Goal: Task Accomplishment & Management: Complete application form

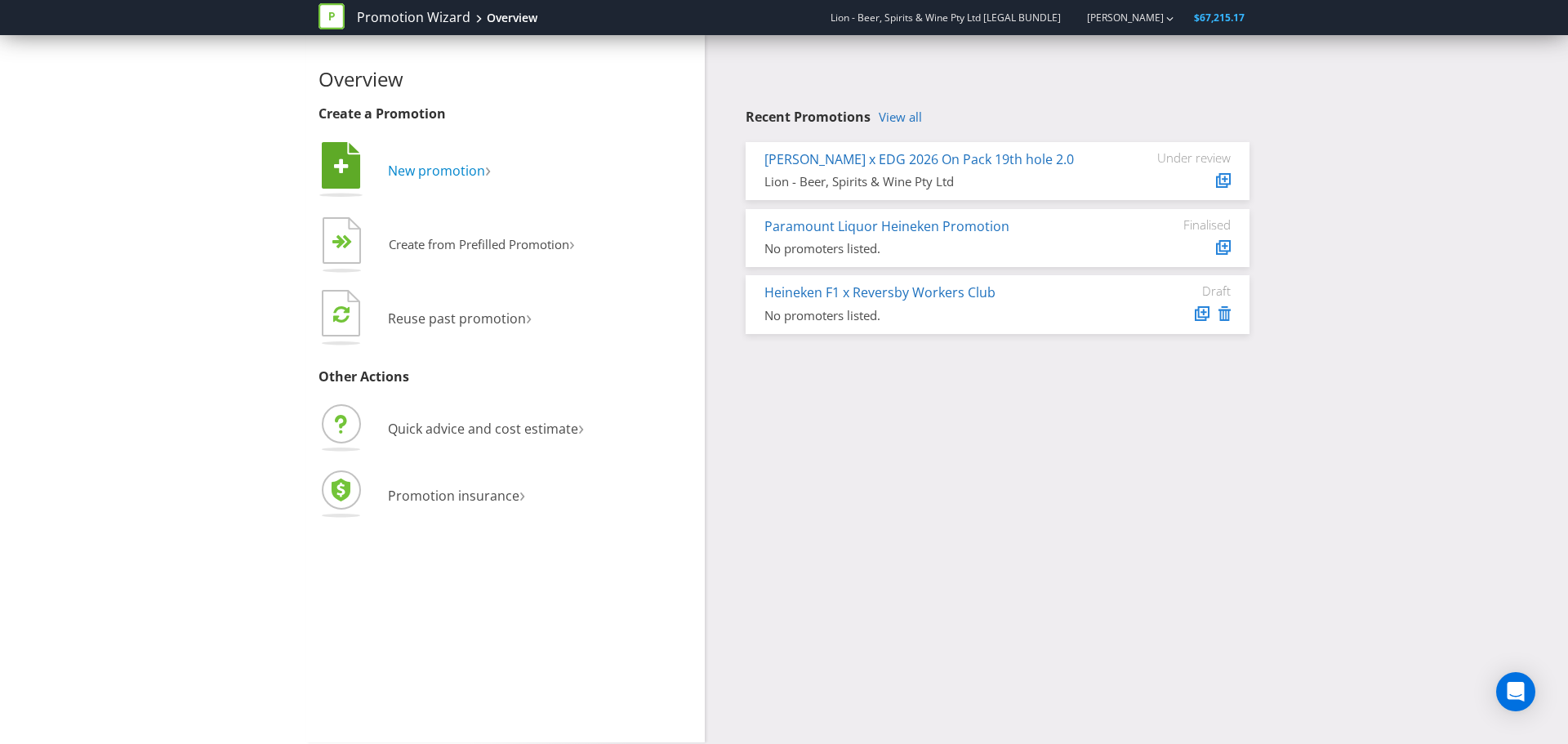
click at [432, 164] on span "New promotion" at bounding box center [437, 171] width 97 height 18
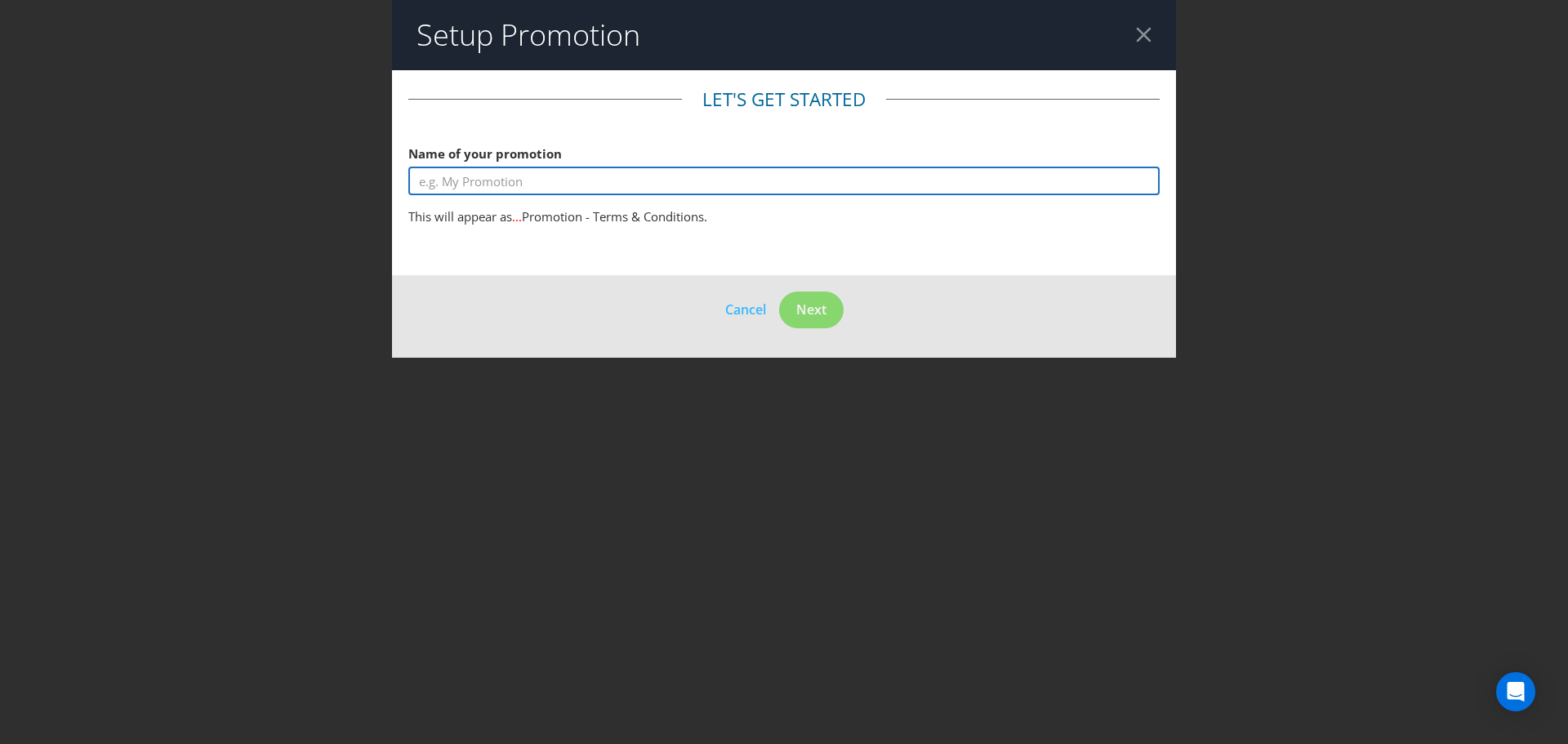
click at [532, 175] on input "text" at bounding box center [784, 181] width 752 height 29
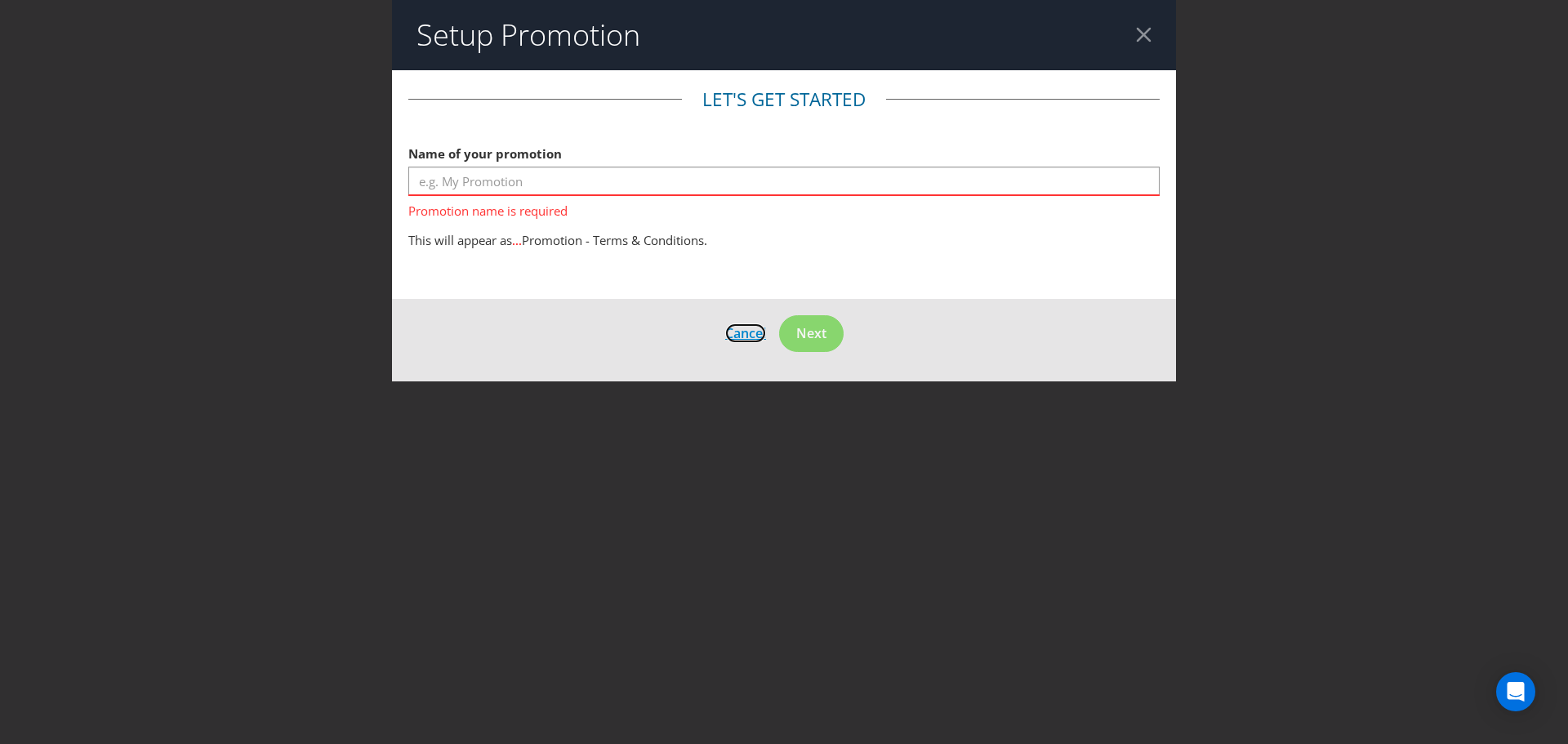
click at [738, 301] on footer "Cancel Next" at bounding box center [784, 340] width 784 height 82
click at [740, 335] on span "Cancel" at bounding box center [745, 334] width 41 height 18
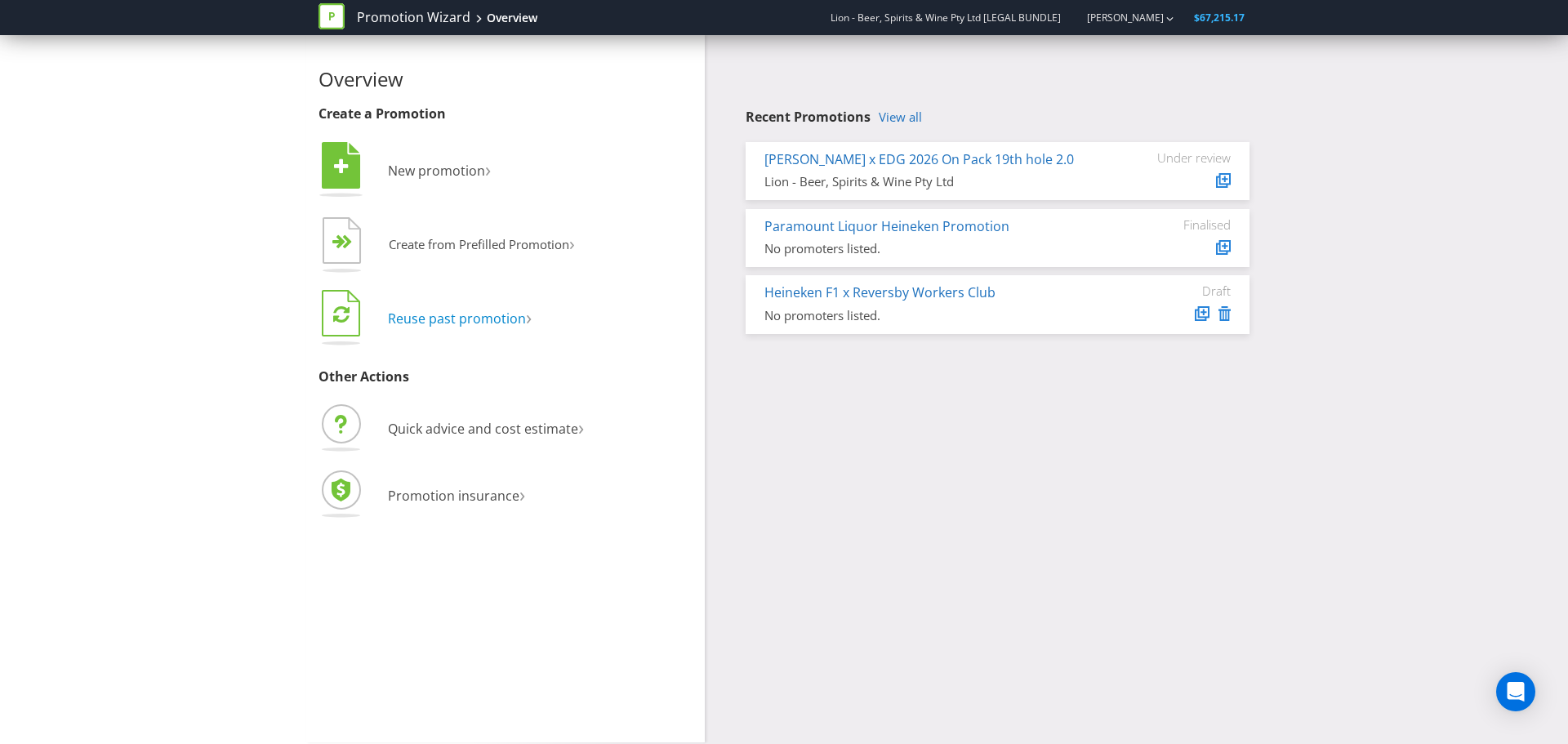
click at [444, 322] on span "Reuse past promotion" at bounding box center [457, 319] width 138 height 18
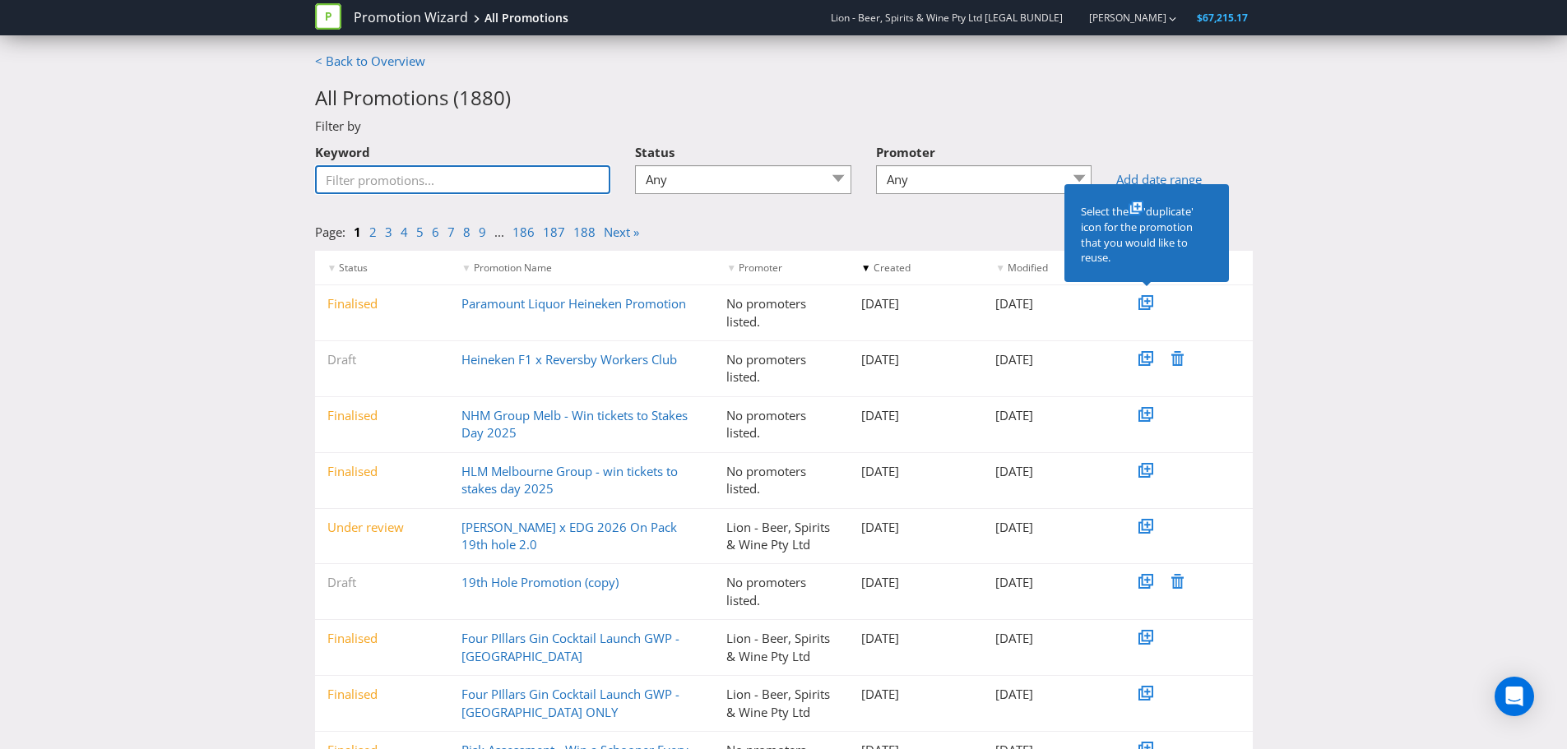
click at [471, 178] on input "Keyword" at bounding box center [463, 179] width 296 height 29
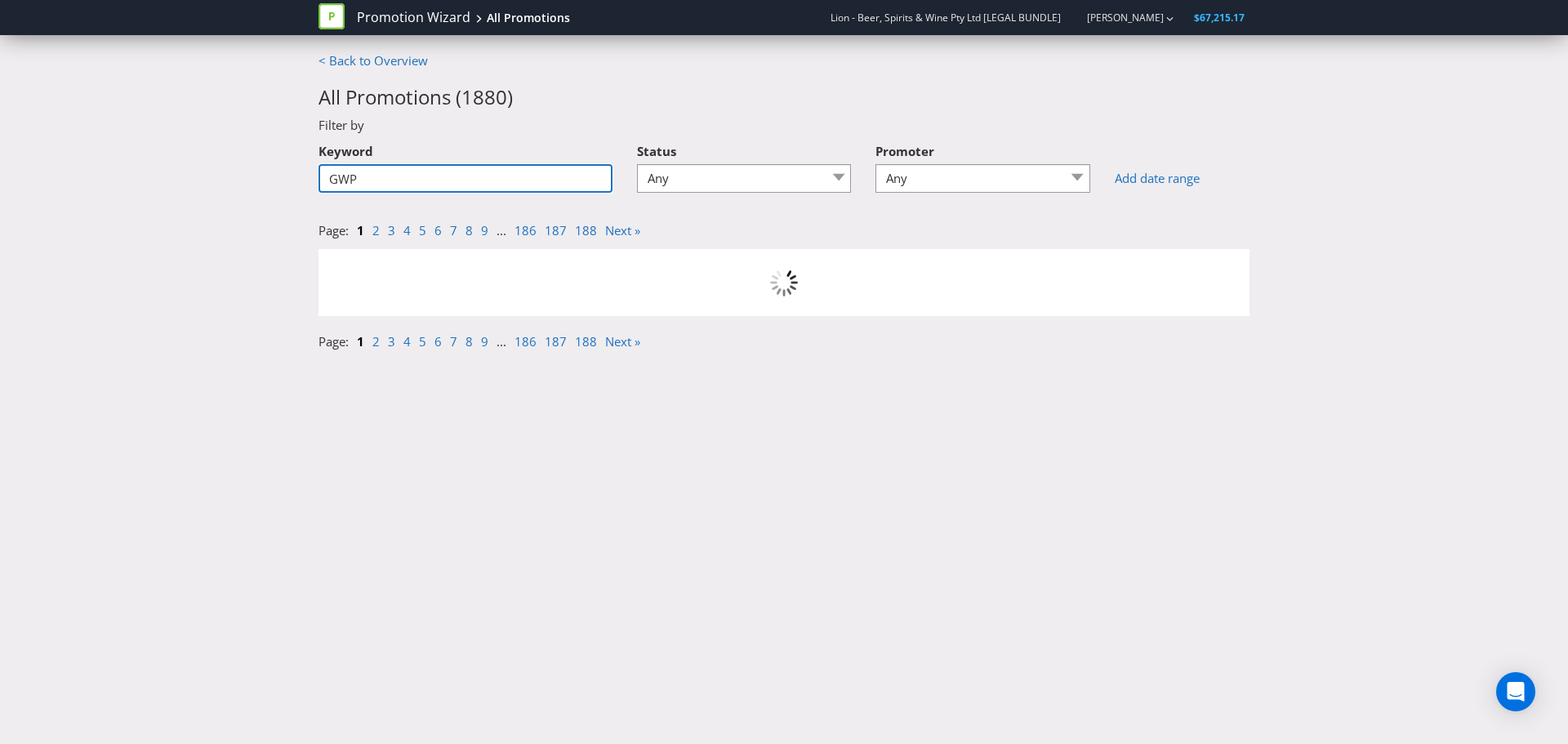
type input "GWP"
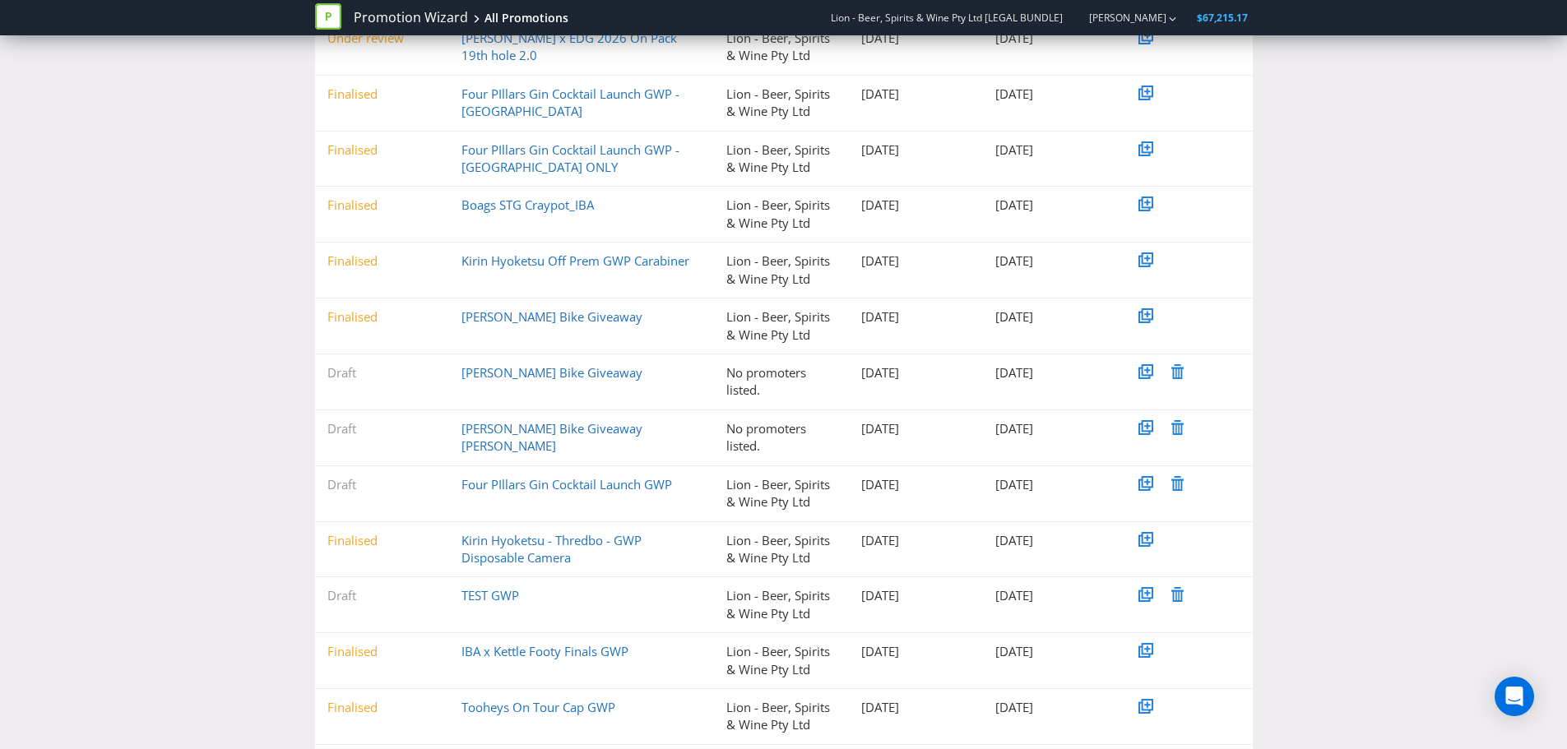
scroll to position [527, 0]
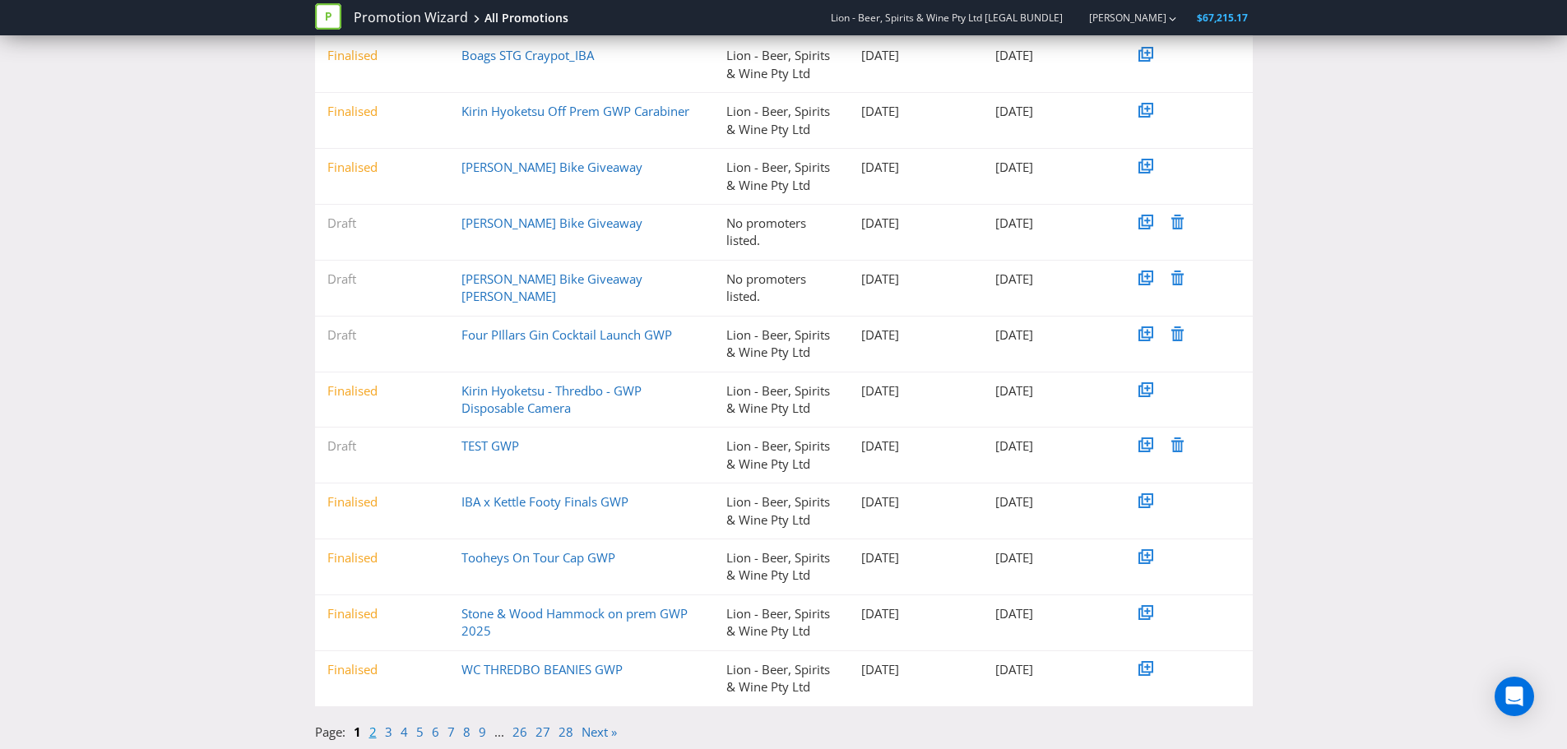
click at [373, 733] on link "2" at bounding box center [372, 732] width 7 height 16
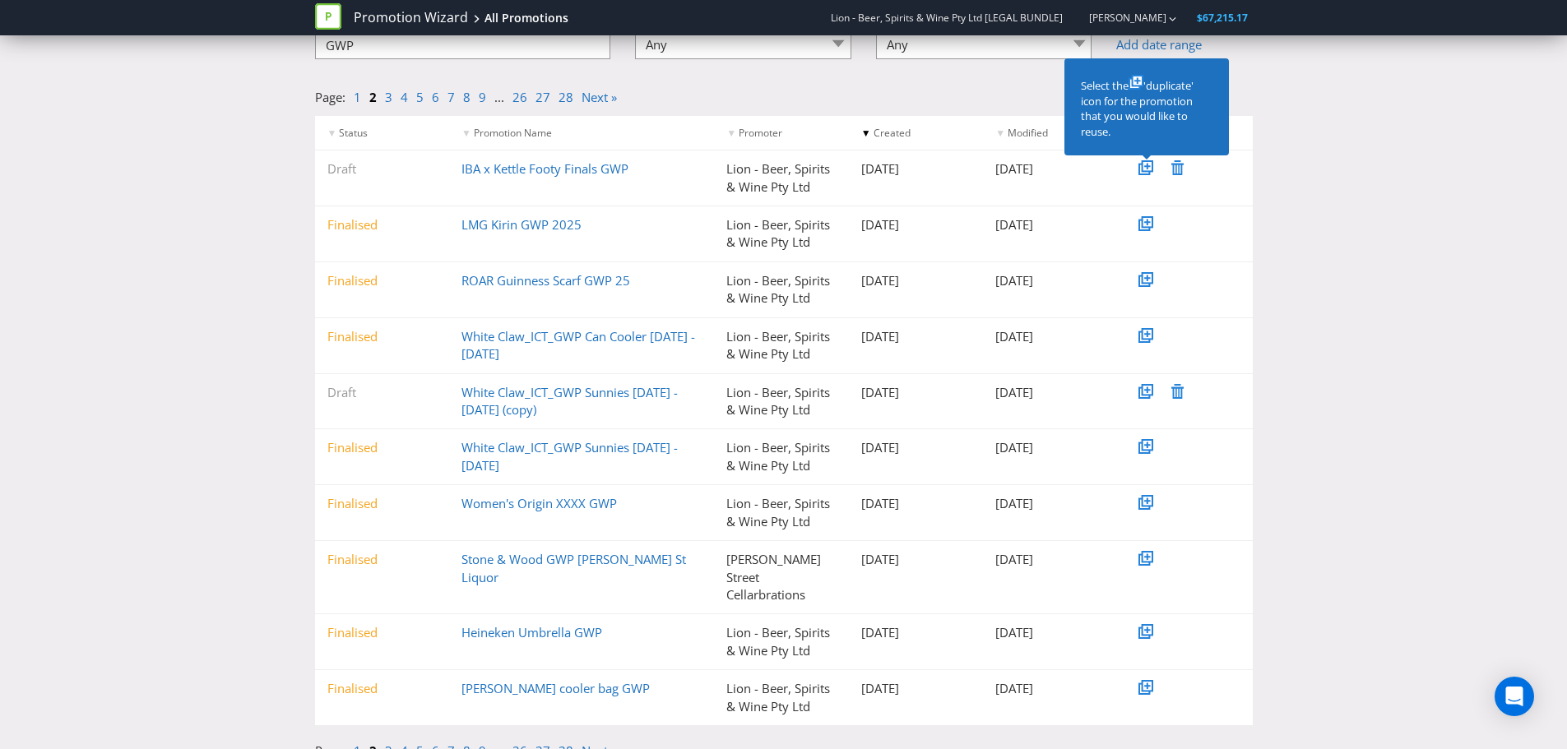
scroll to position [137, 0]
click at [159, 299] on div "< Back to Overview All Promotions ( 277 ) Filter by Keyword GWP Status Any Draf…" at bounding box center [783, 340] width 1567 height 851
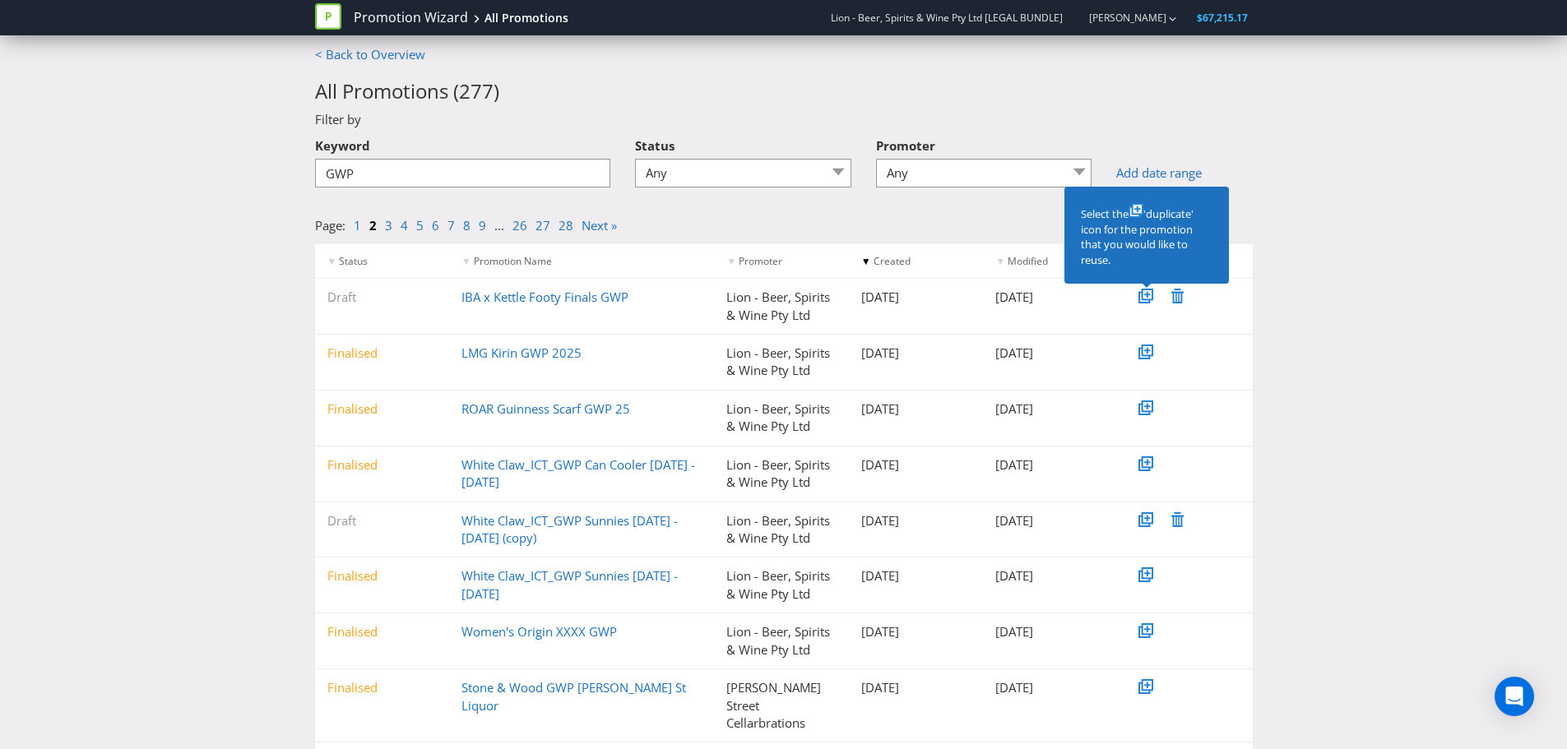
scroll to position [0, 0]
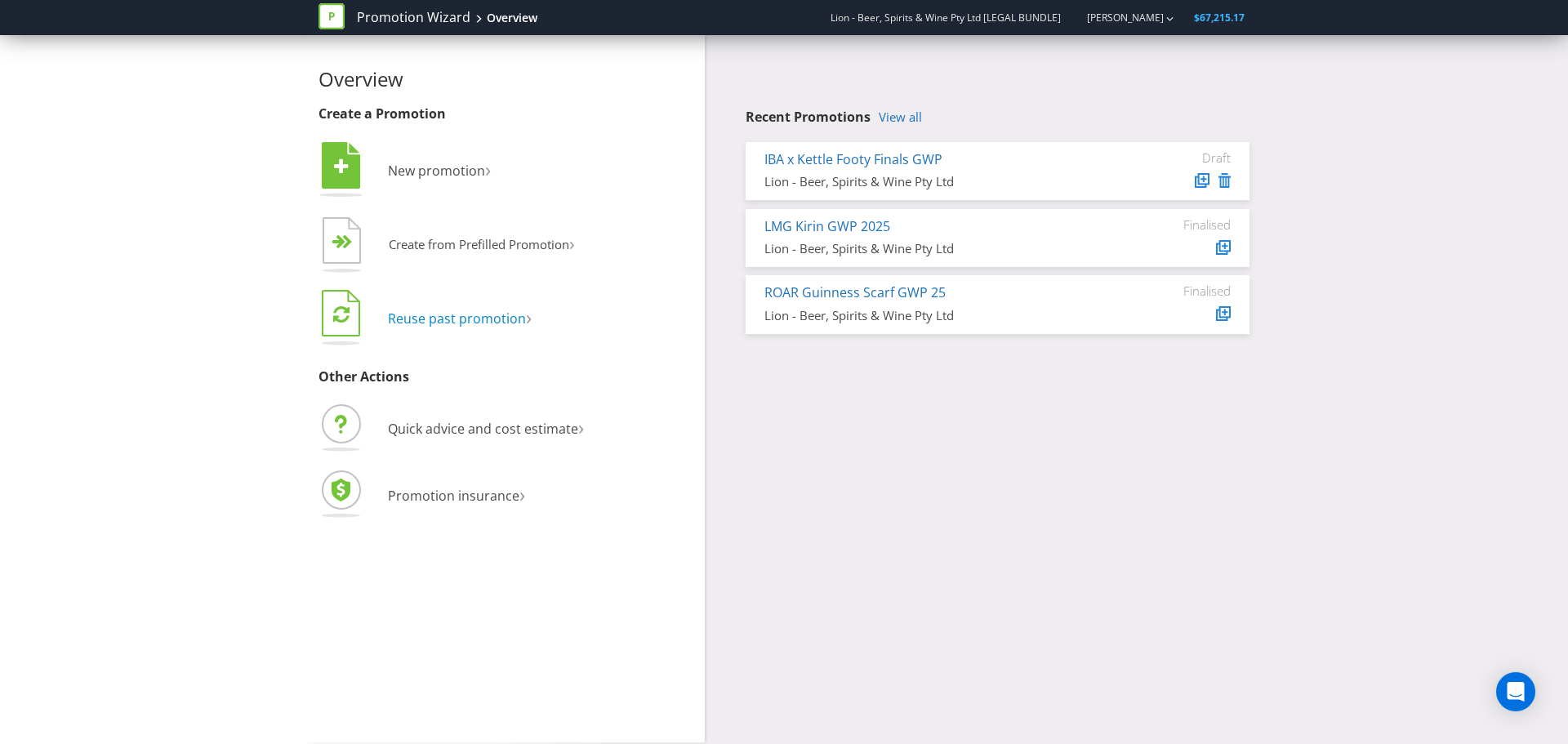
click at [495, 324] on span "Reuse past promotion" at bounding box center [457, 319] width 138 height 18
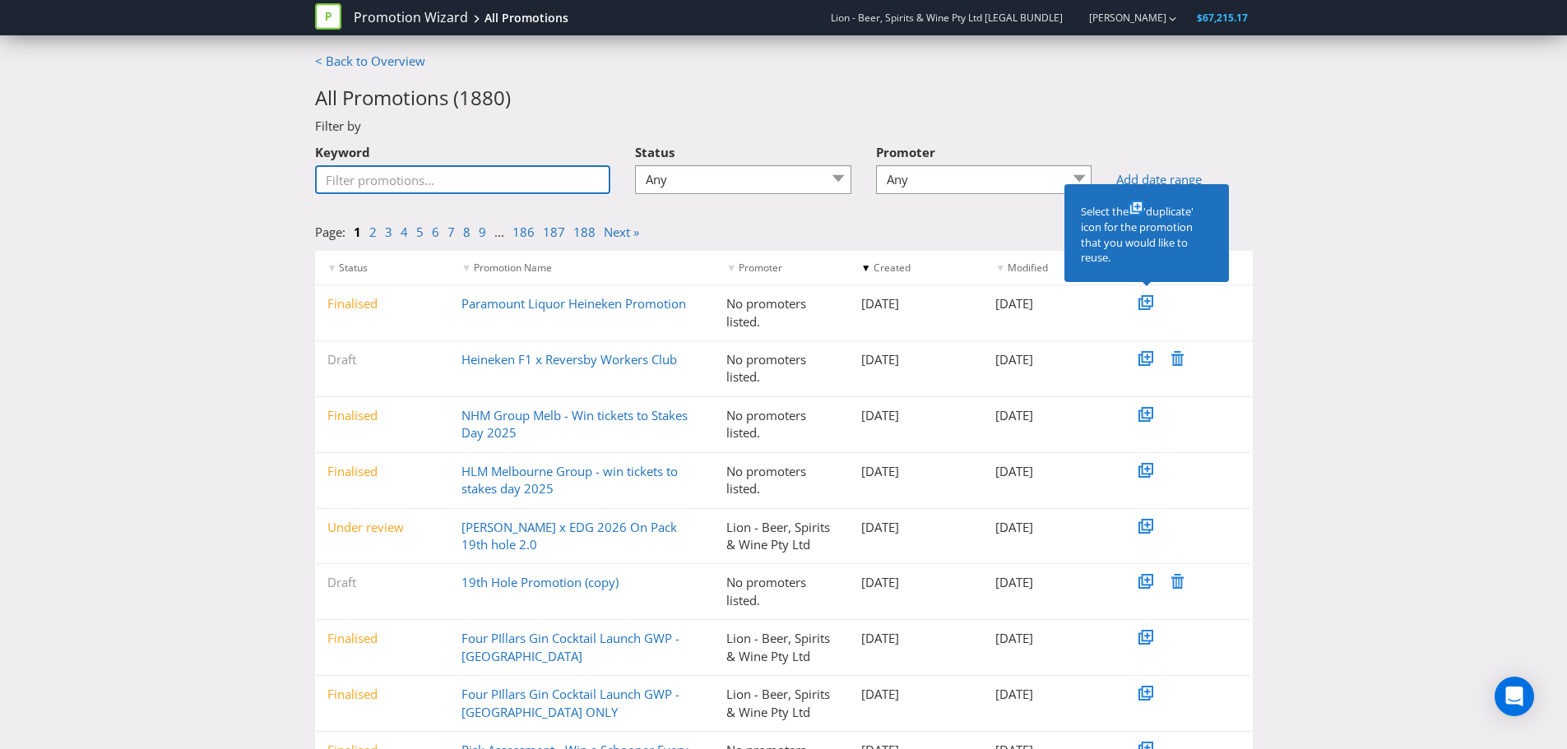
click at [559, 176] on input "Keyword" at bounding box center [463, 179] width 296 height 29
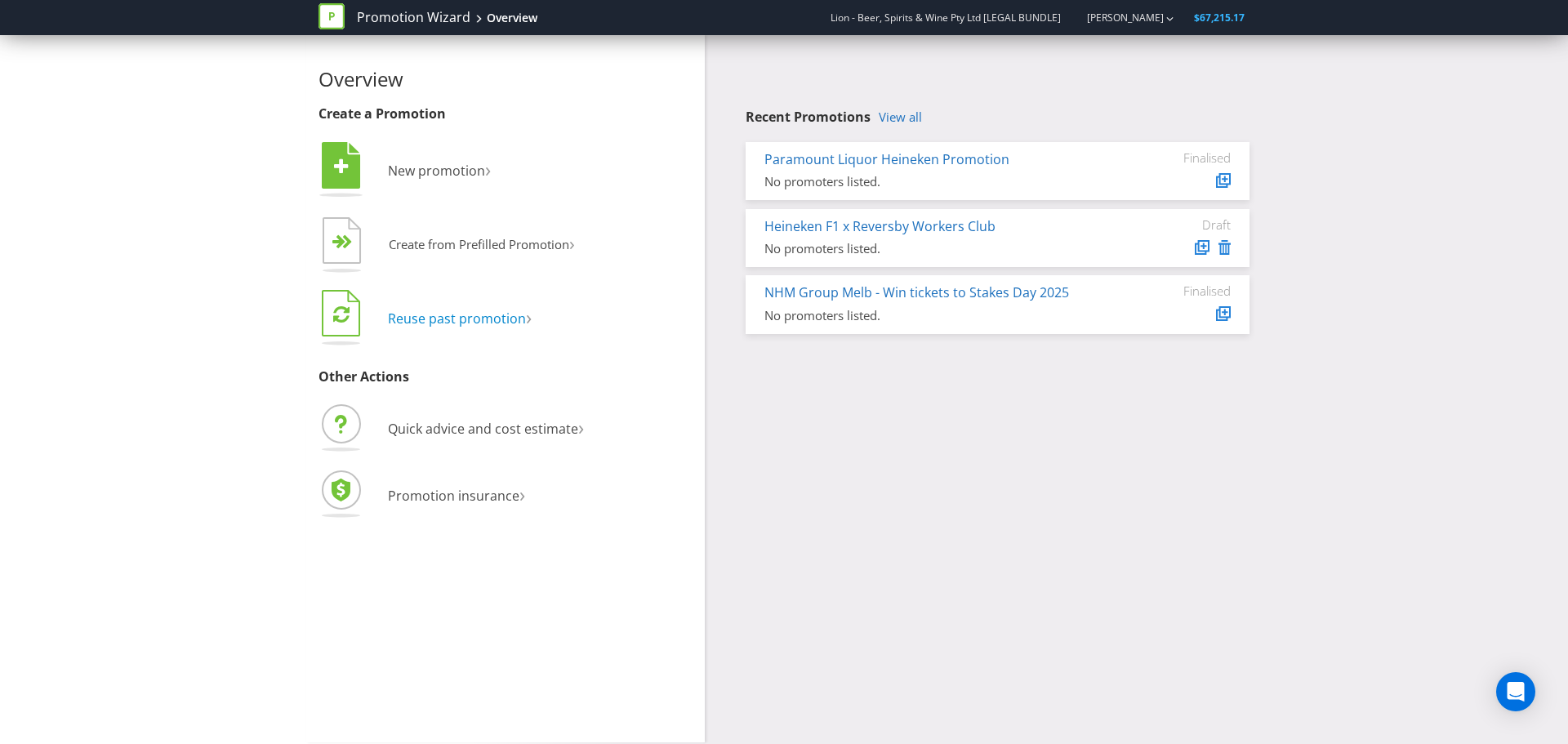
click at [436, 318] on span "Reuse past promotion" at bounding box center [457, 319] width 138 height 18
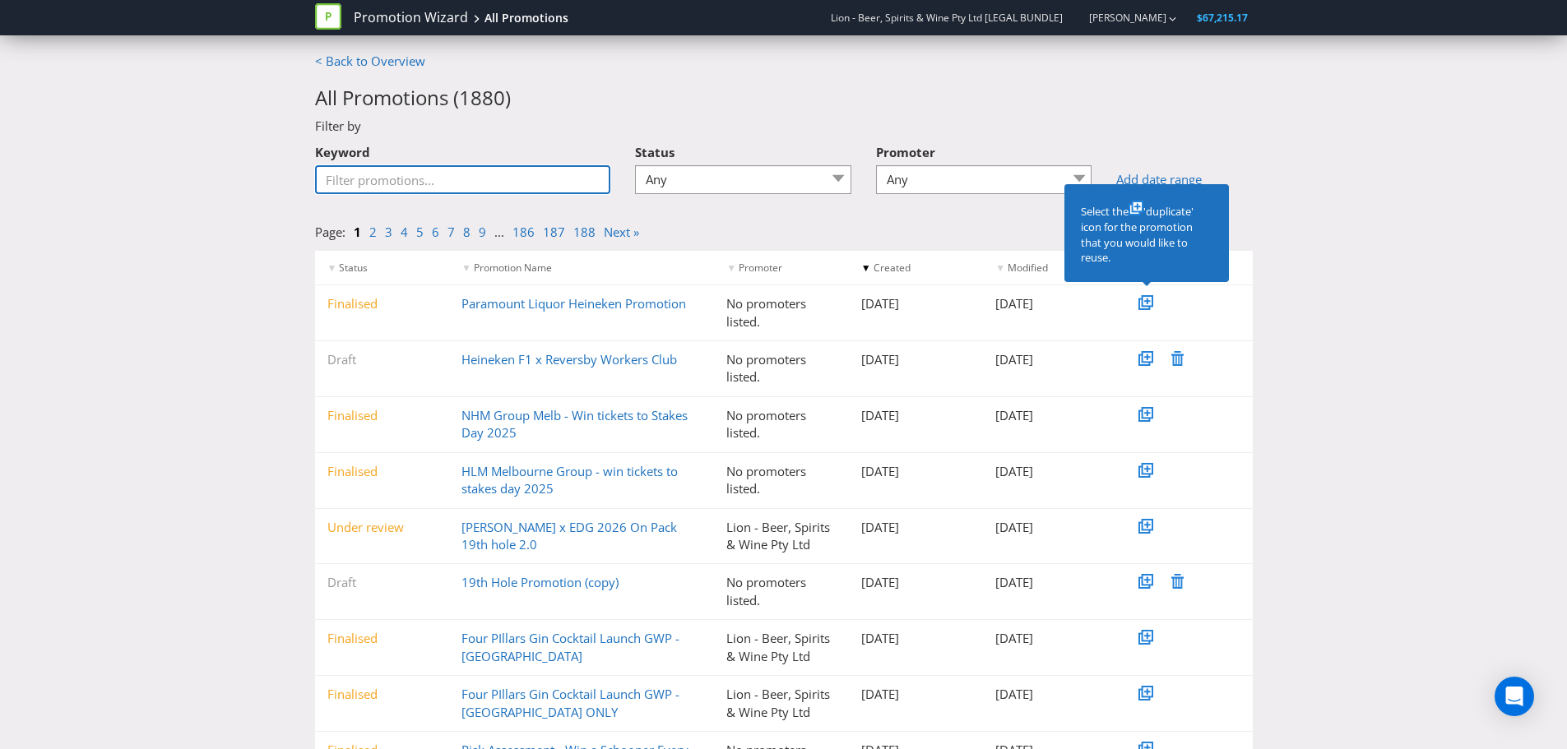
click at [383, 178] on input "Keyword" at bounding box center [463, 179] width 296 height 29
type input "GWP"
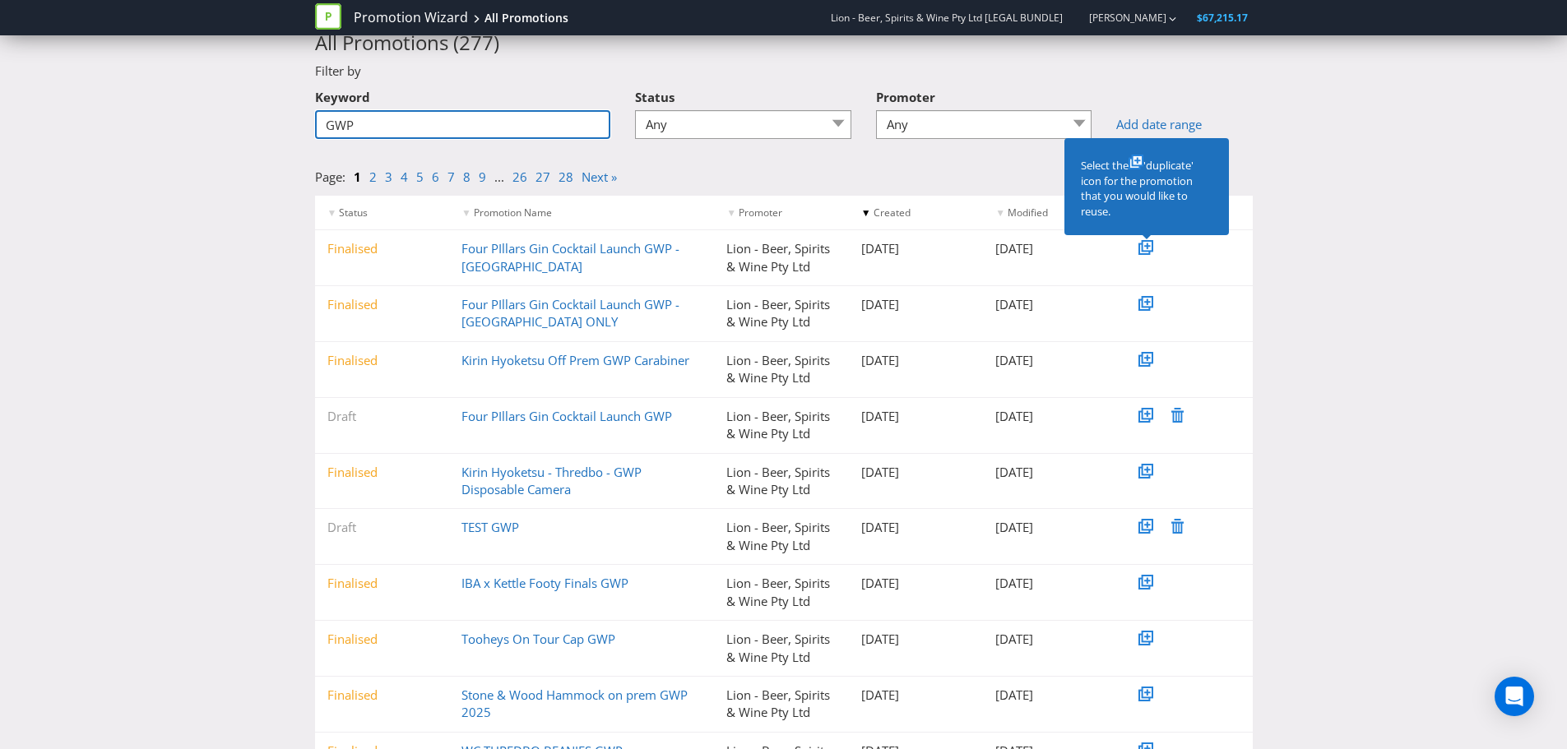
scroll to position [137, 0]
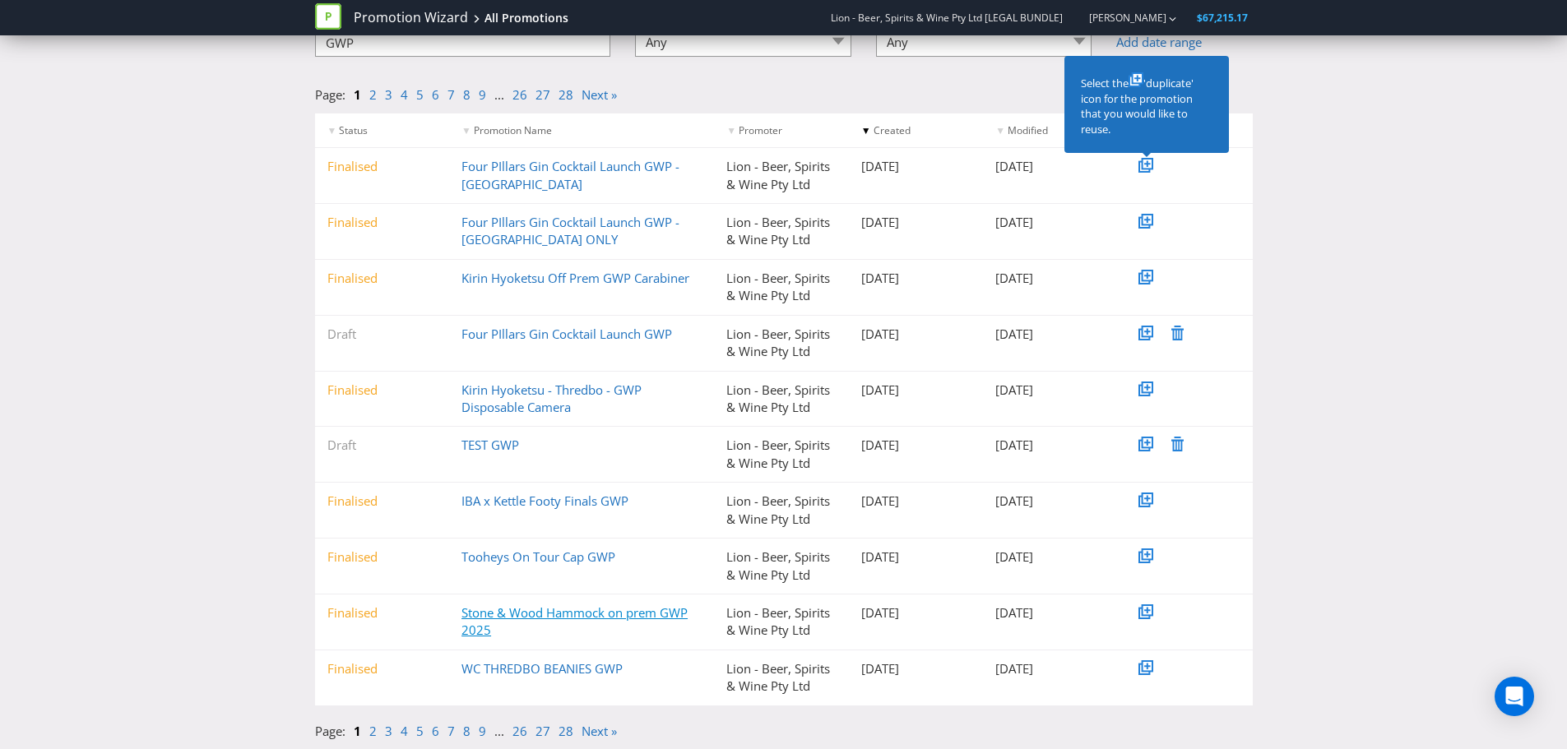
click at [481, 620] on link "Stone & Wood Hammock on prem GWP 2025" at bounding box center [574, 621] width 226 height 34
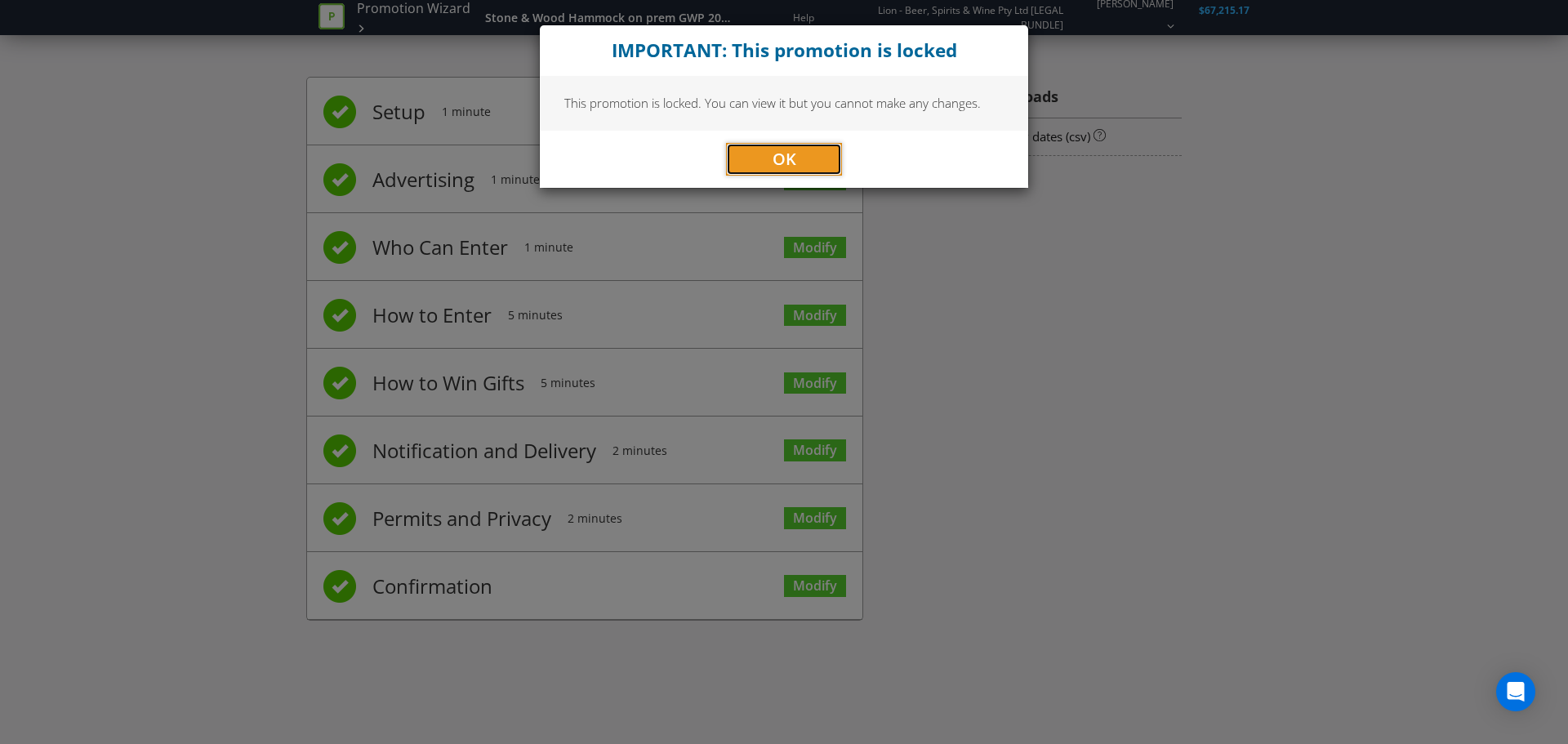
click at [757, 160] on button "OK" at bounding box center [784, 159] width 116 height 33
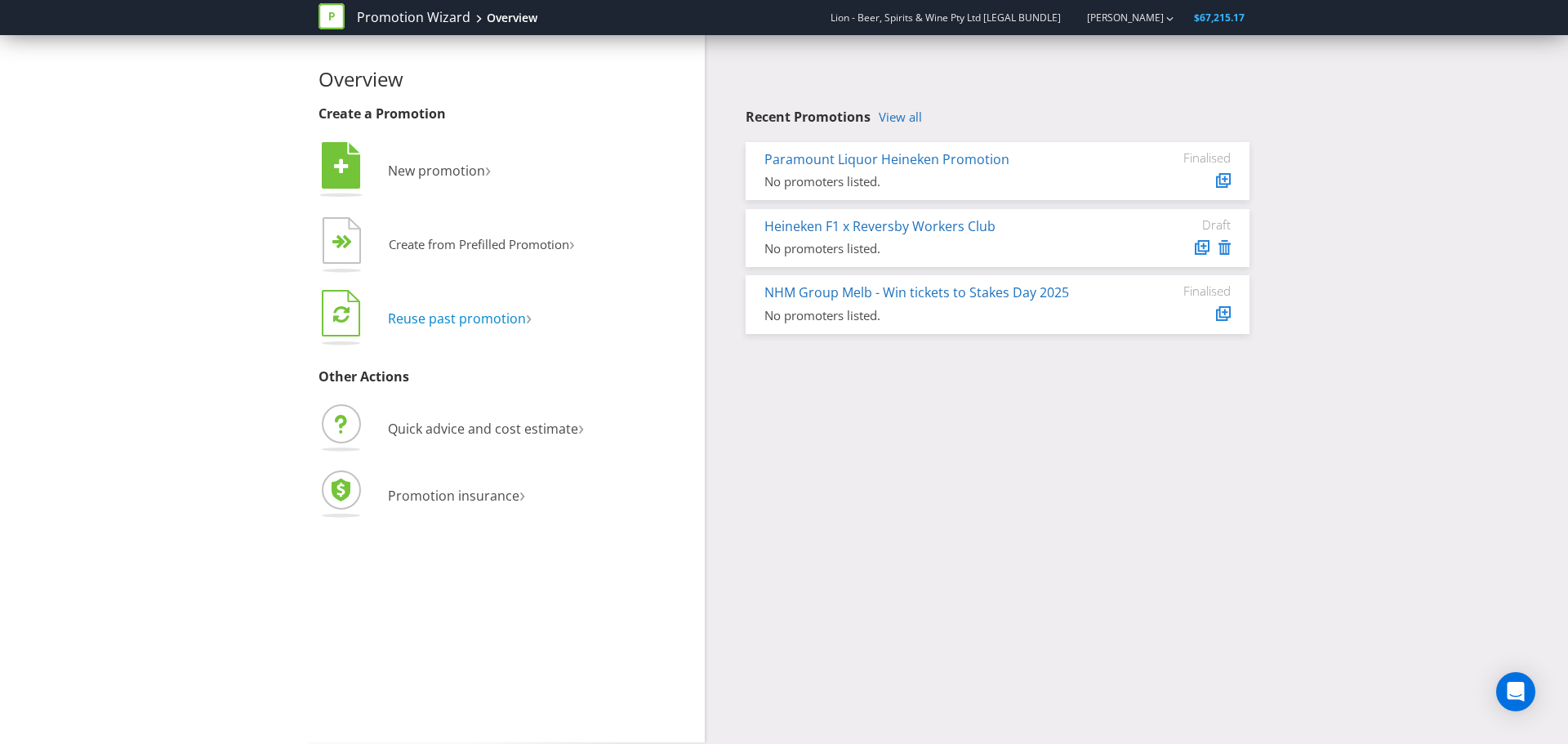
click at [428, 313] on span "Reuse past promotion" at bounding box center [457, 319] width 138 height 18
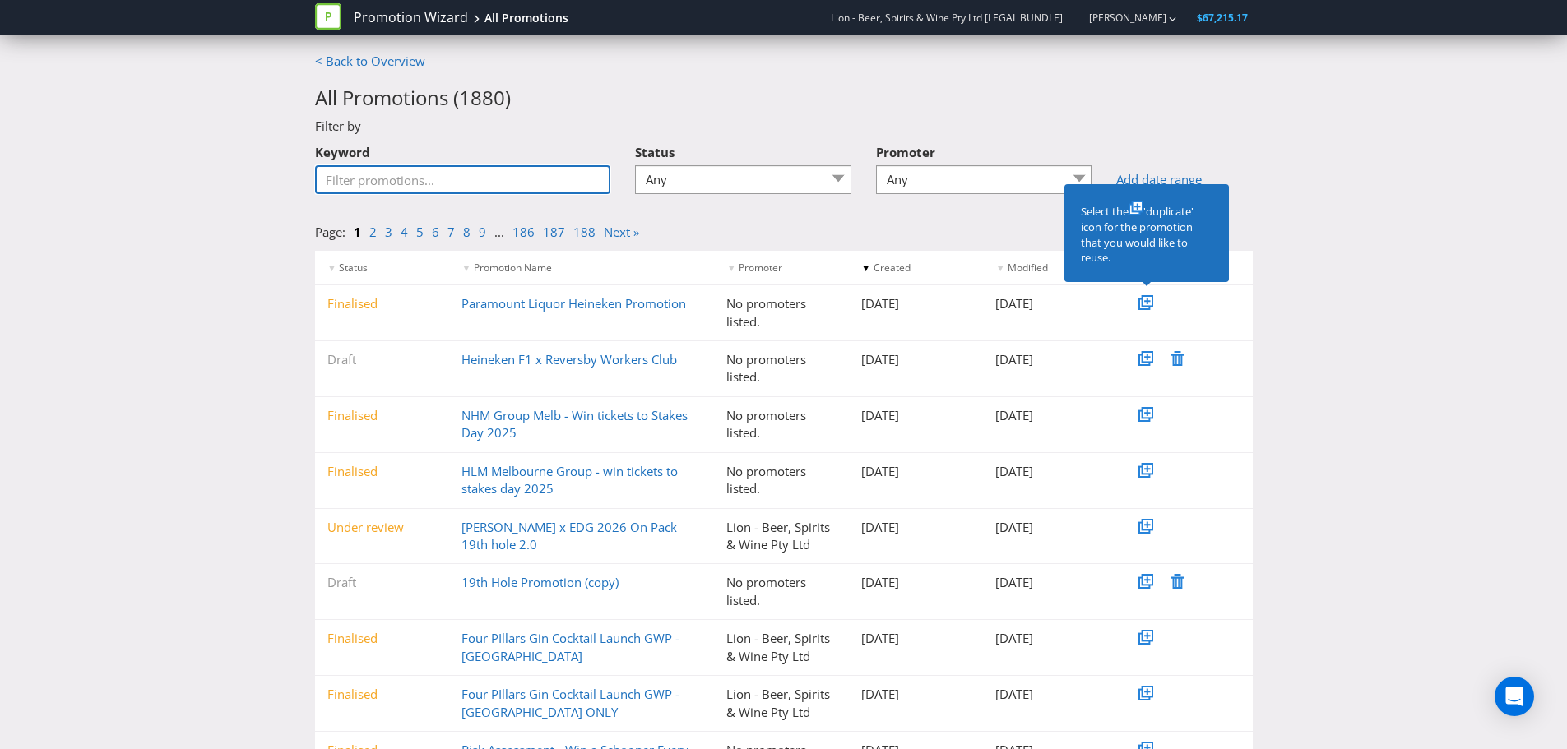
click at [458, 181] on input "Keyword" at bounding box center [463, 179] width 296 height 29
type input "GWP"
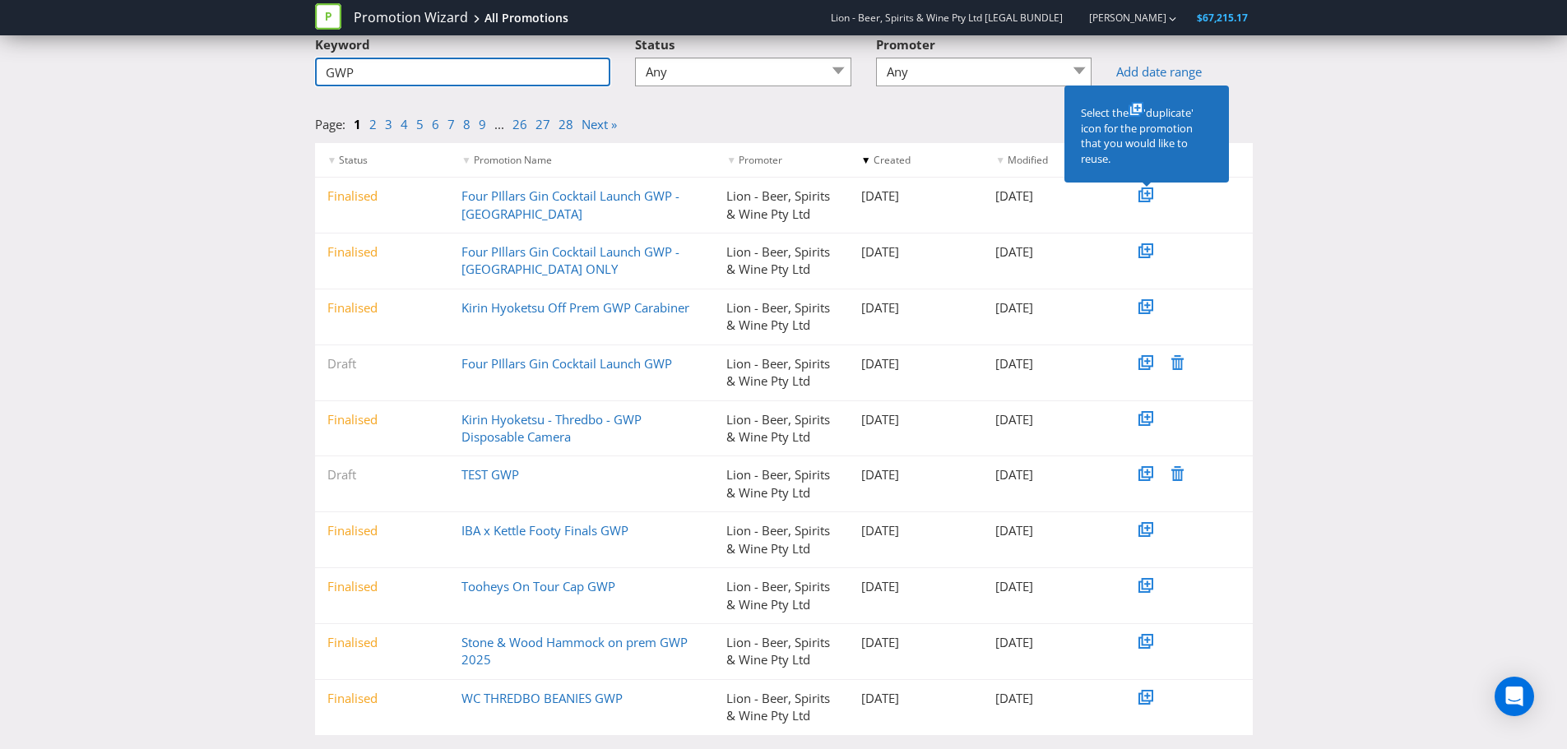
scroll to position [137, 0]
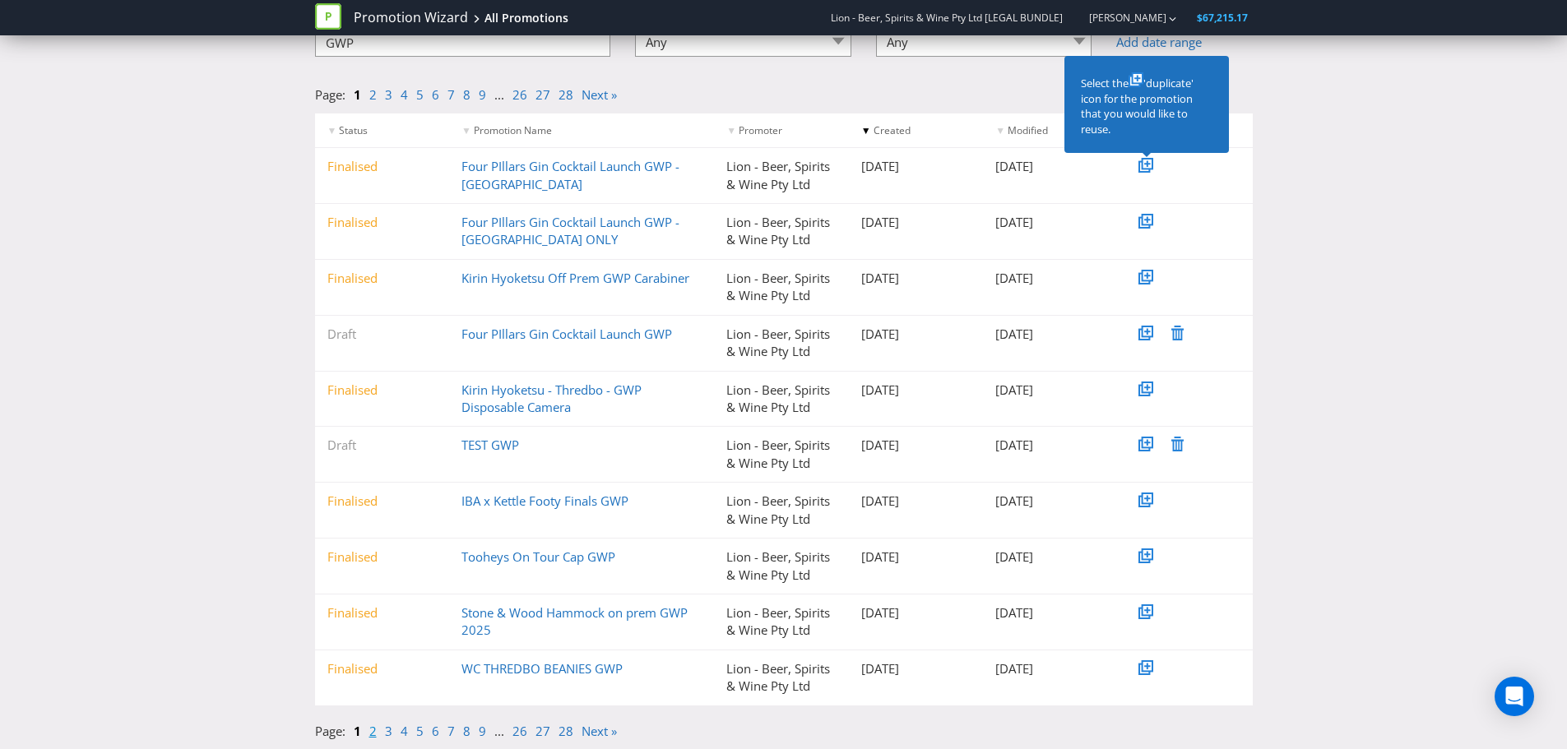
click at [373, 729] on link "2" at bounding box center [372, 731] width 7 height 16
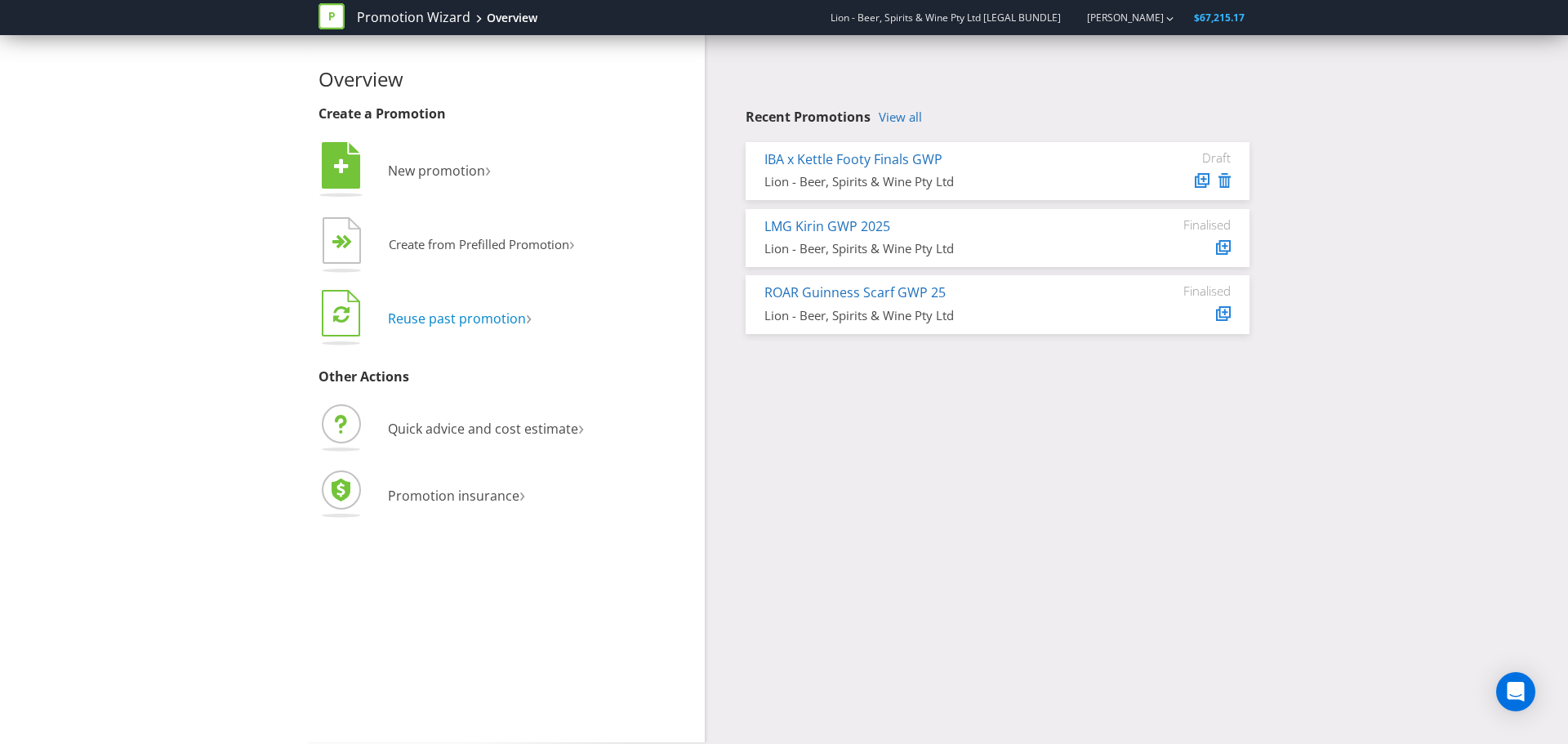
click at [502, 321] on span "Reuse past promotion" at bounding box center [457, 319] width 138 height 18
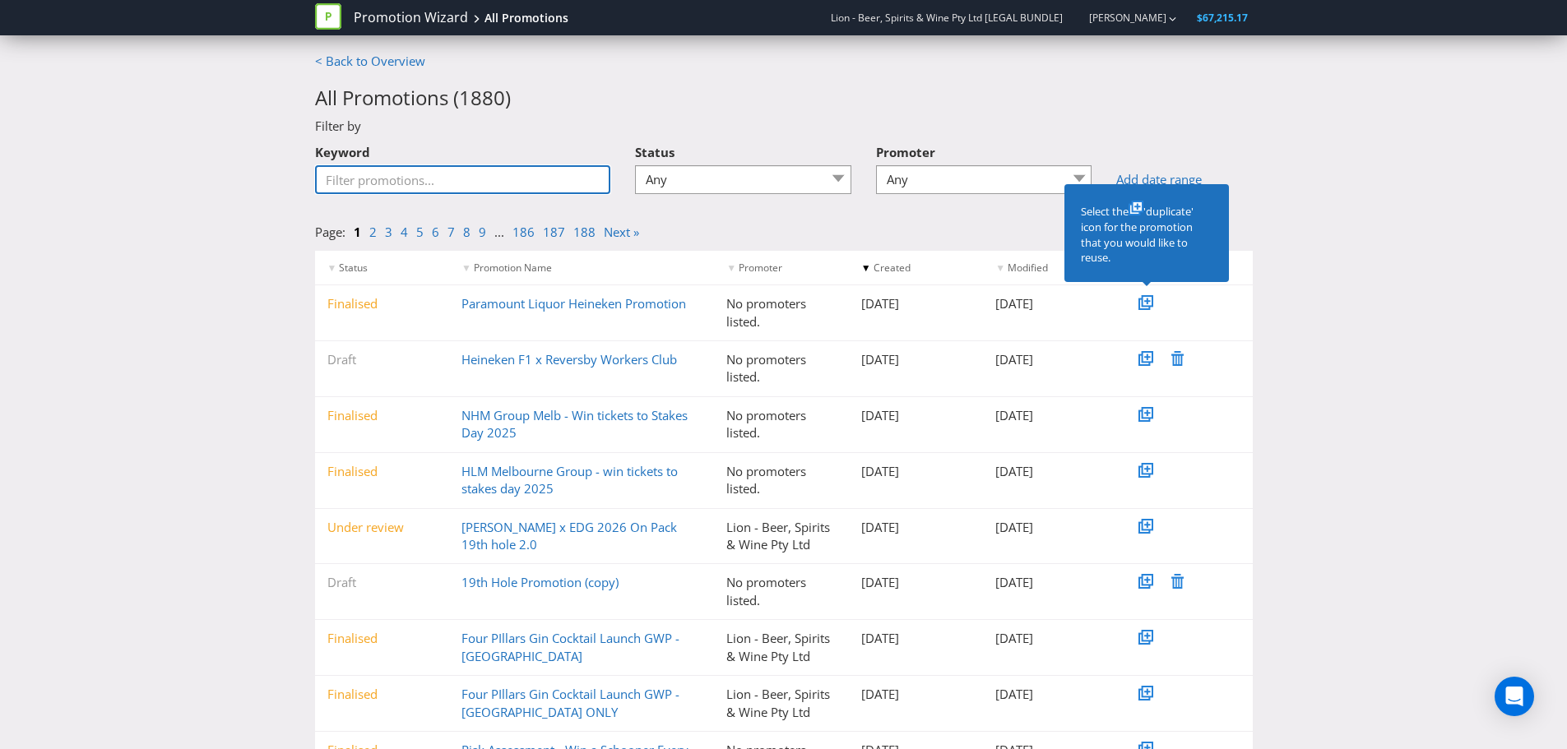
click at [464, 184] on input "Keyword" at bounding box center [463, 179] width 296 height 29
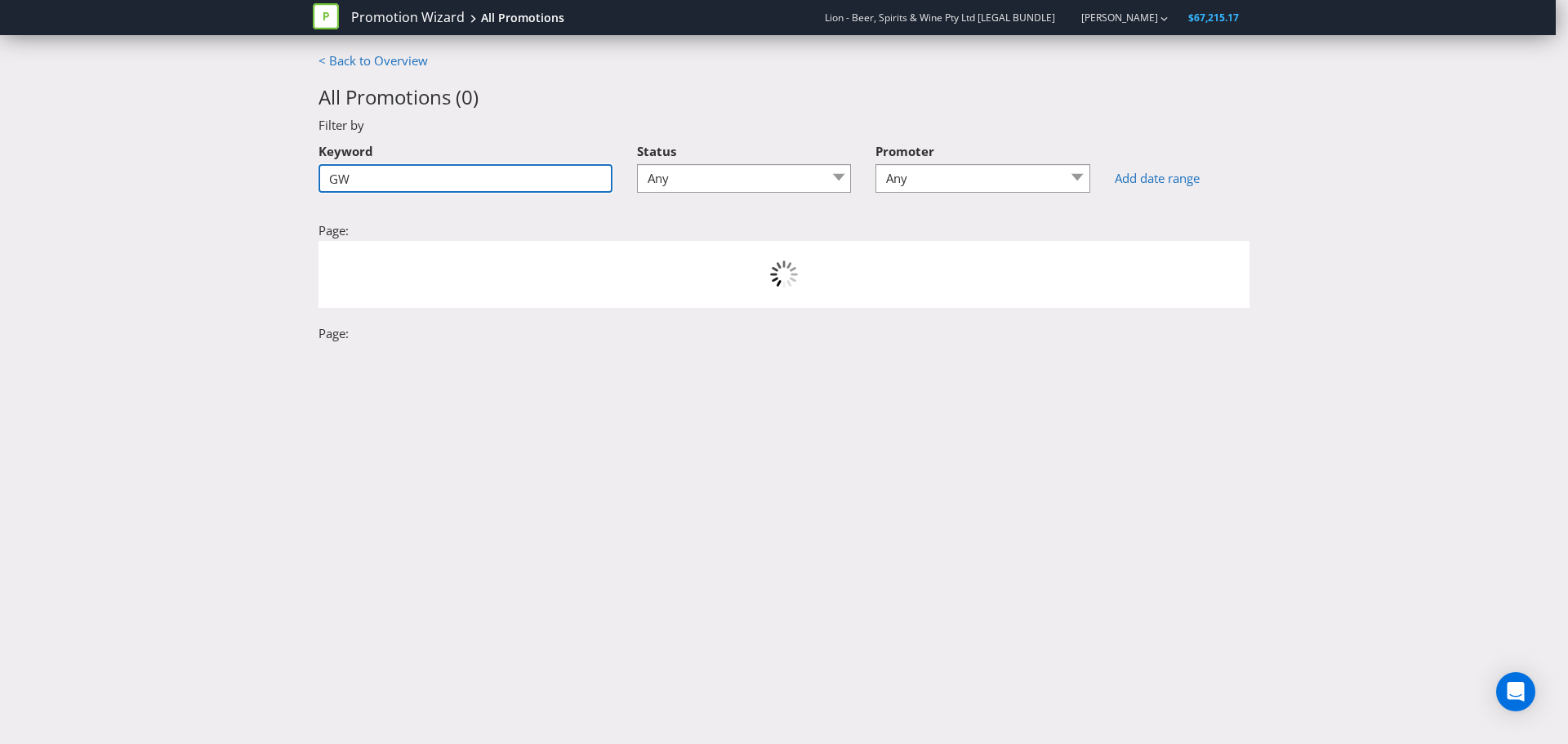
type input "G"
type input "ston"
type input "e"
type input "&"
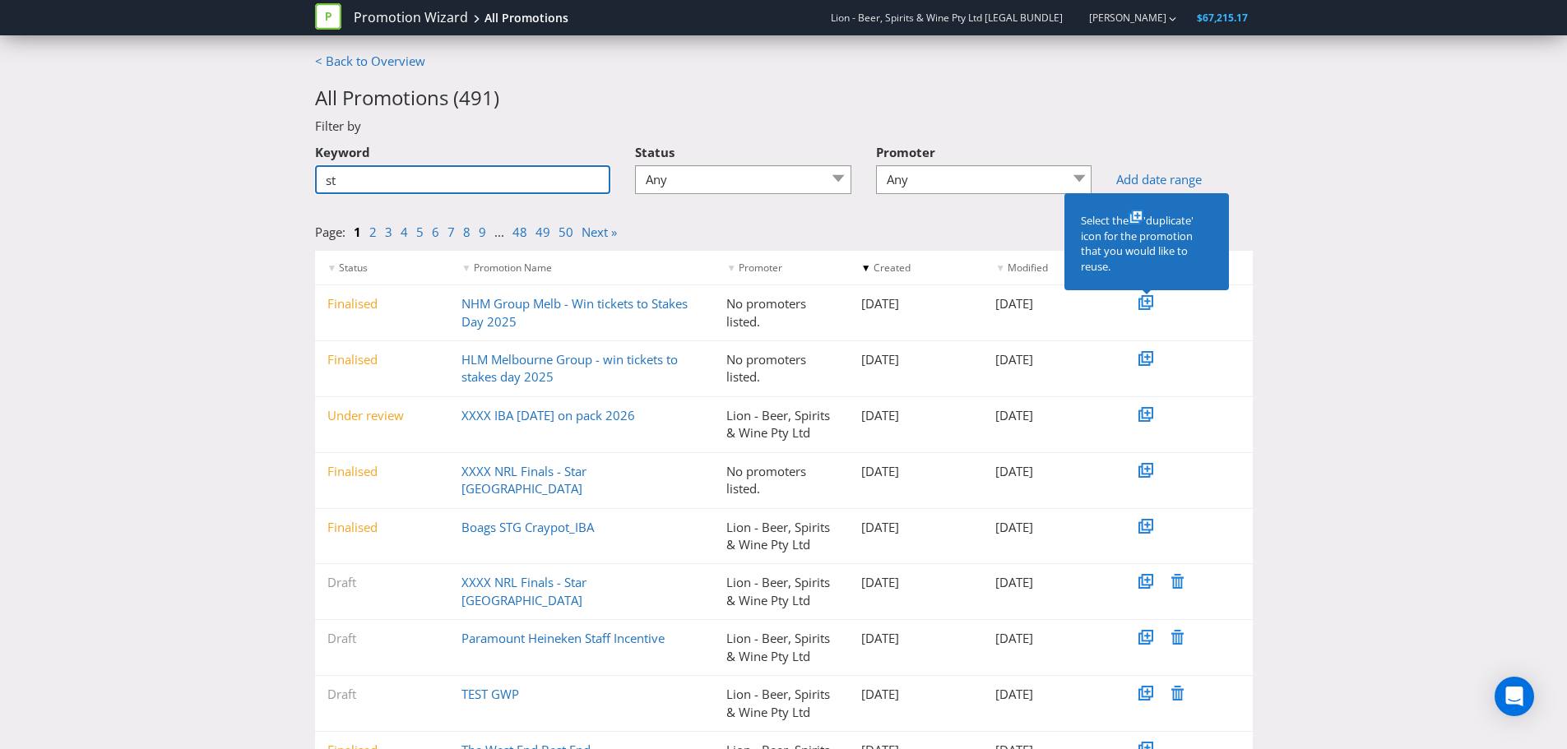
type input "Stone & Wood GWP"
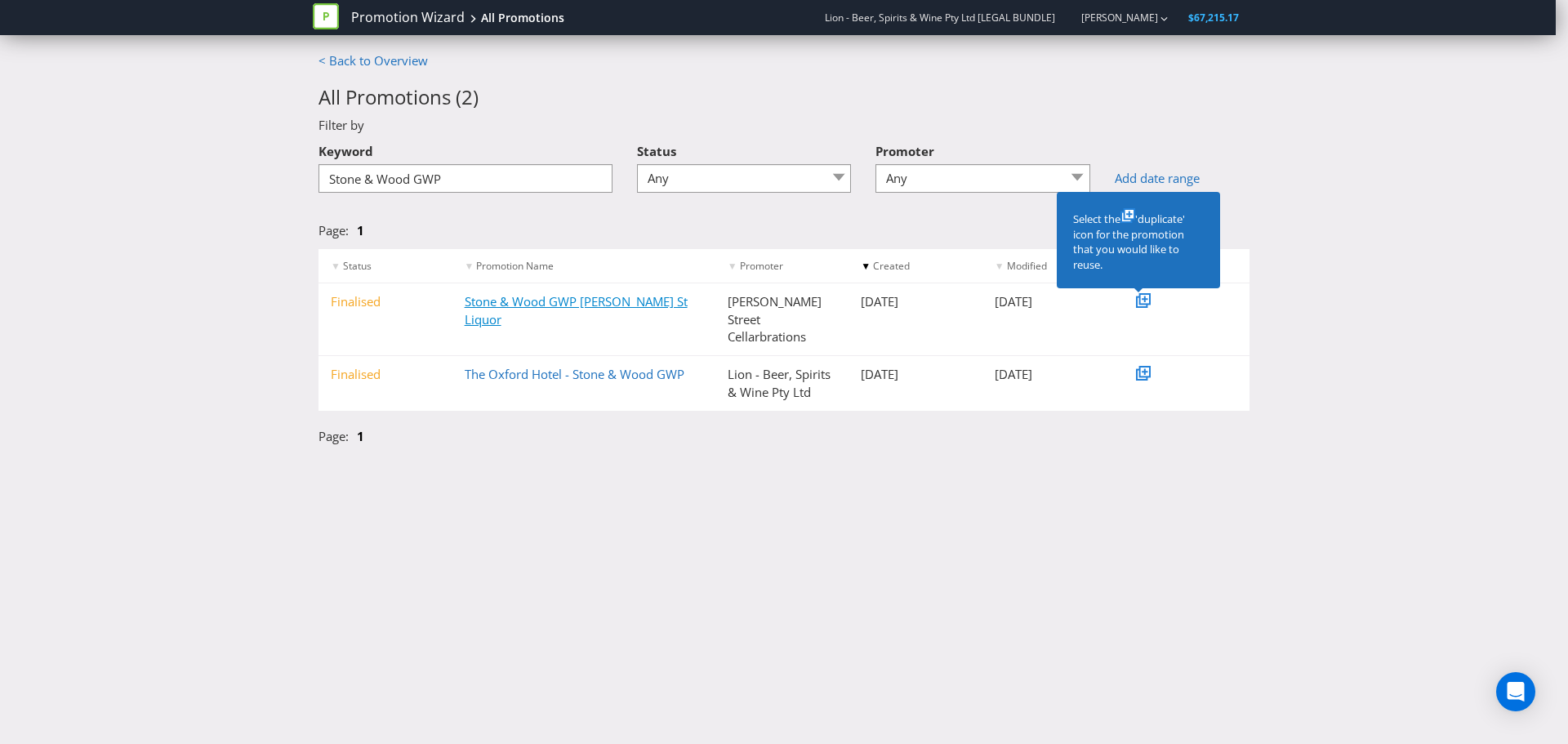
click at [573, 301] on link "Stone & Wood GWP [PERSON_NAME] St Liquor" at bounding box center [576, 310] width 223 height 34
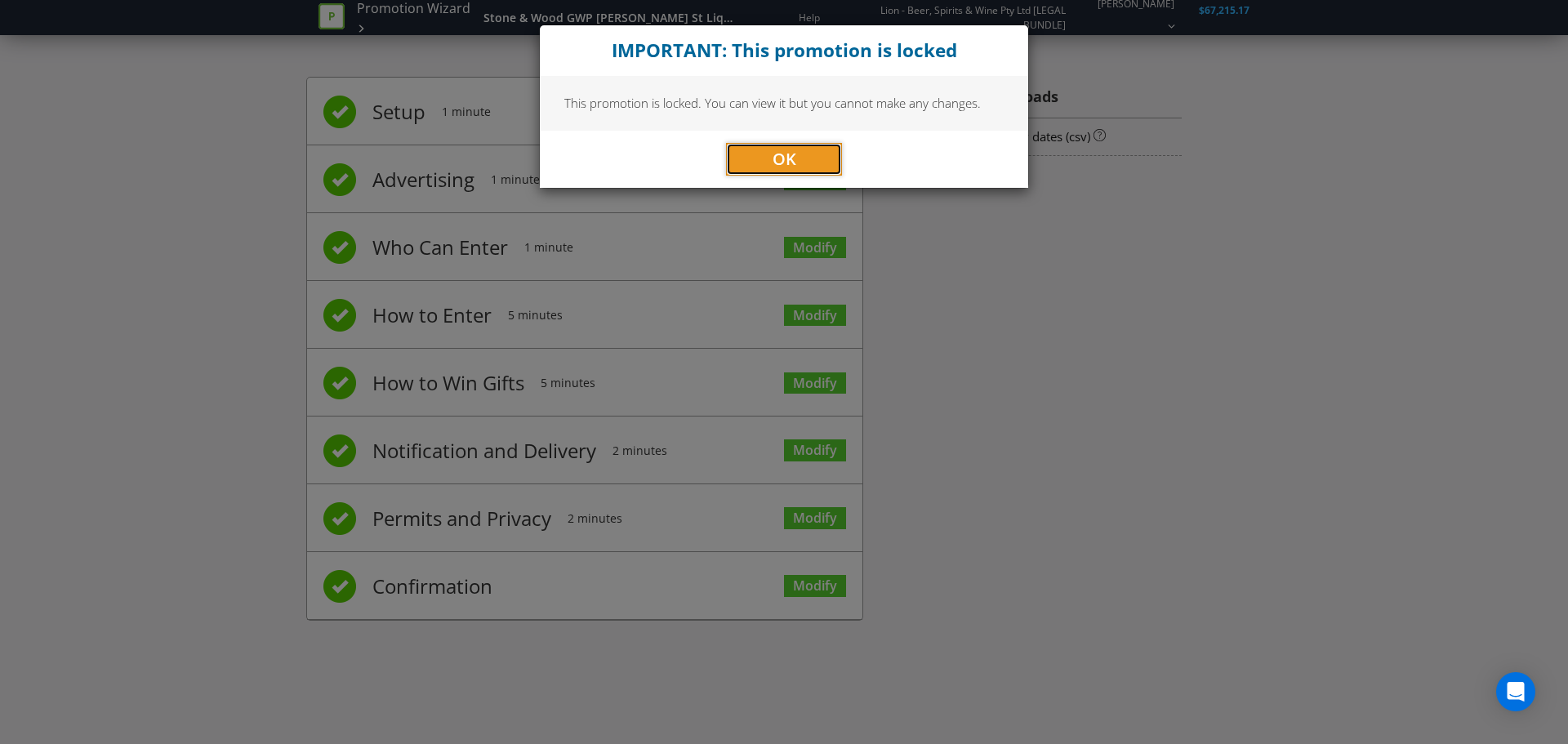
click at [762, 163] on button "OK" at bounding box center [784, 159] width 116 height 33
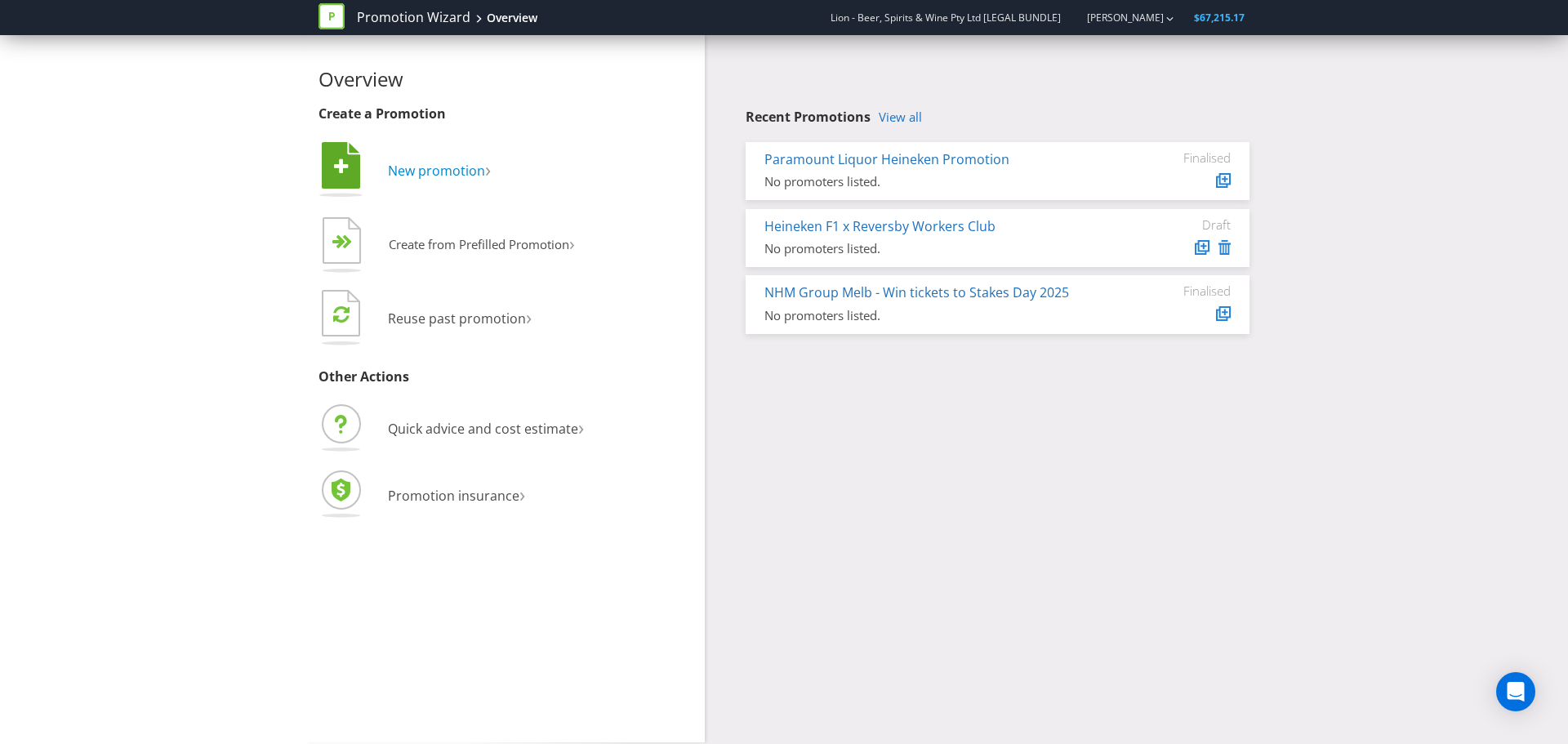
click at [466, 168] on span "New promotion" at bounding box center [437, 171] width 97 height 18
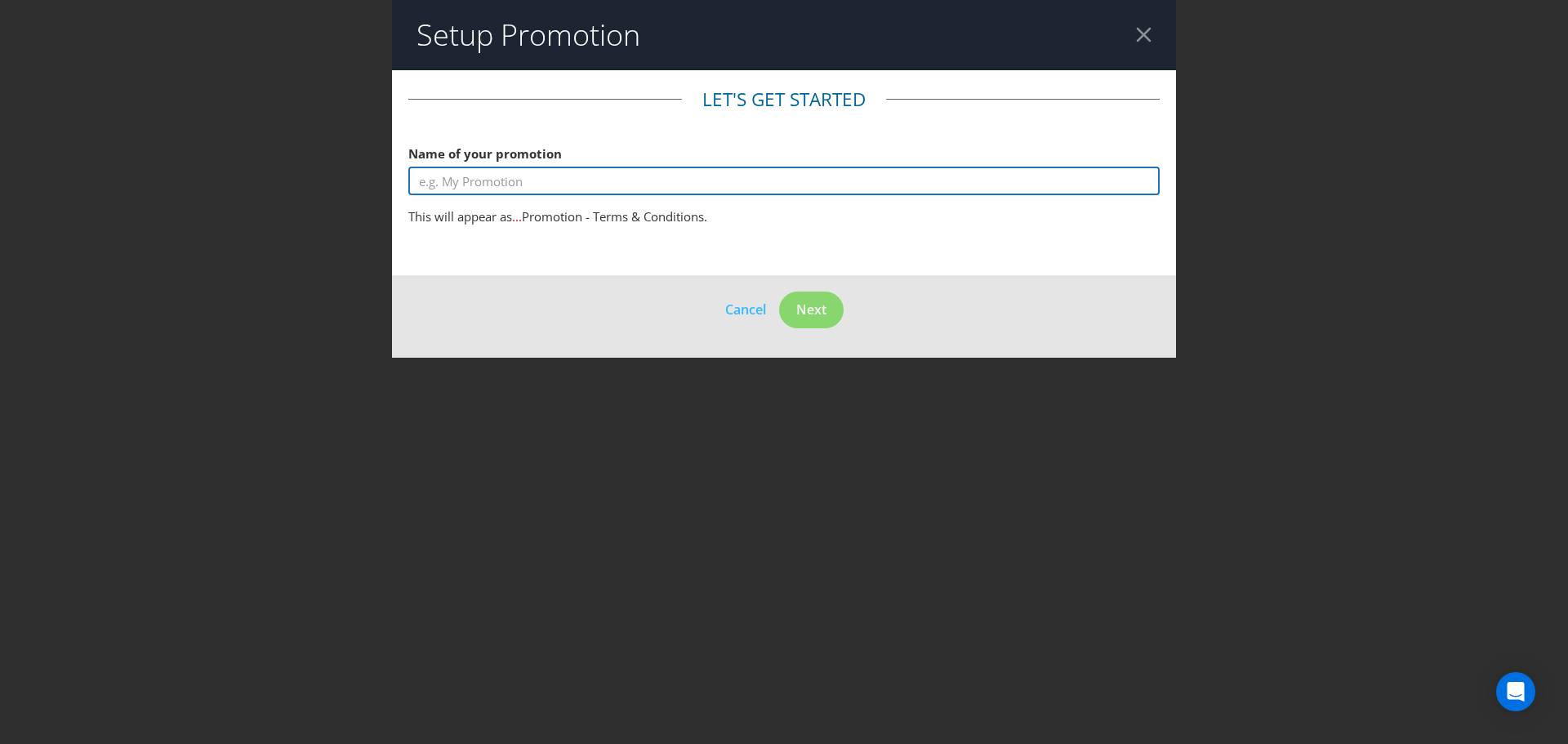
click at [640, 182] on input "text" at bounding box center [784, 181] width 752 height 29
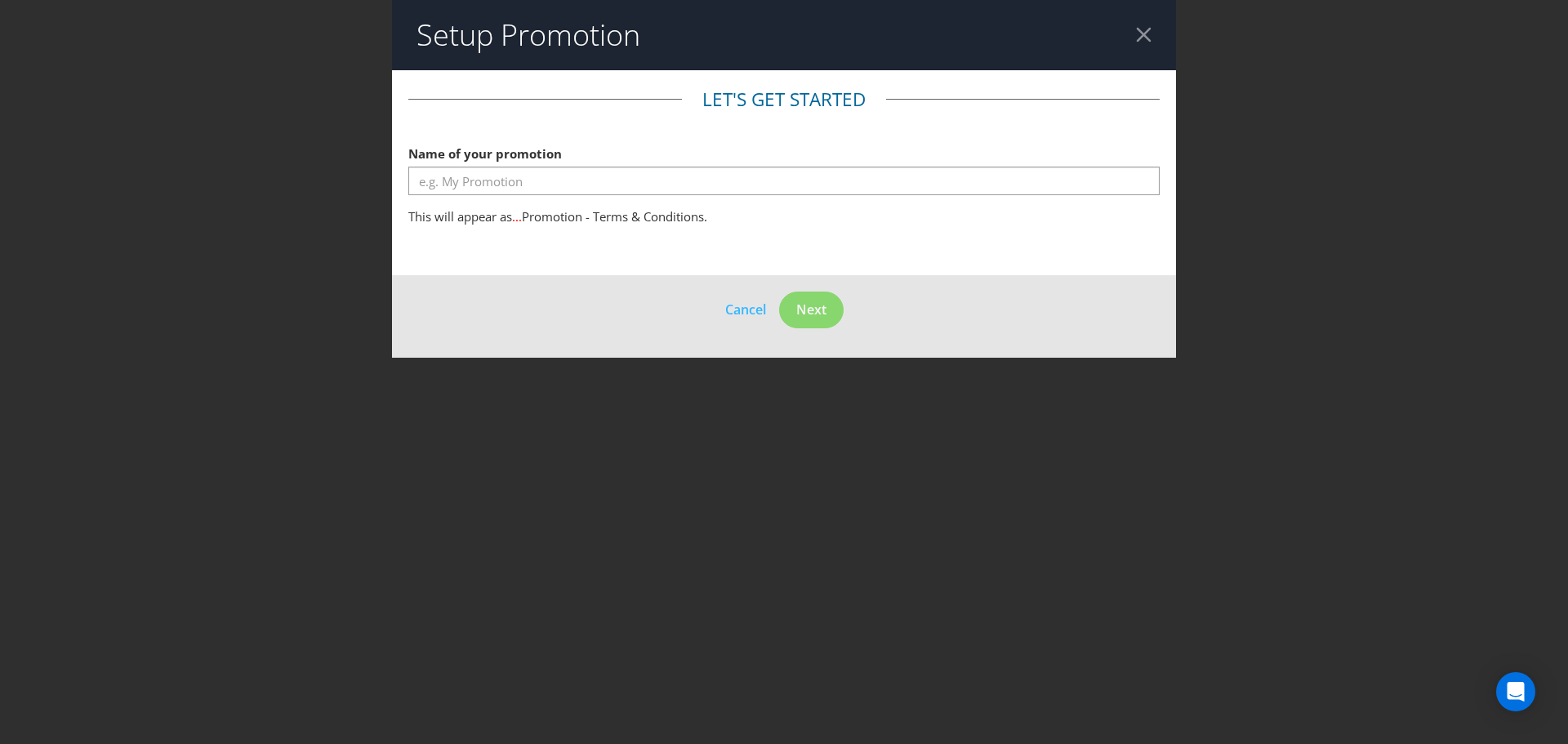
click at [1143, 39] on div at bounding box center [1144, 35] width 16 height 16
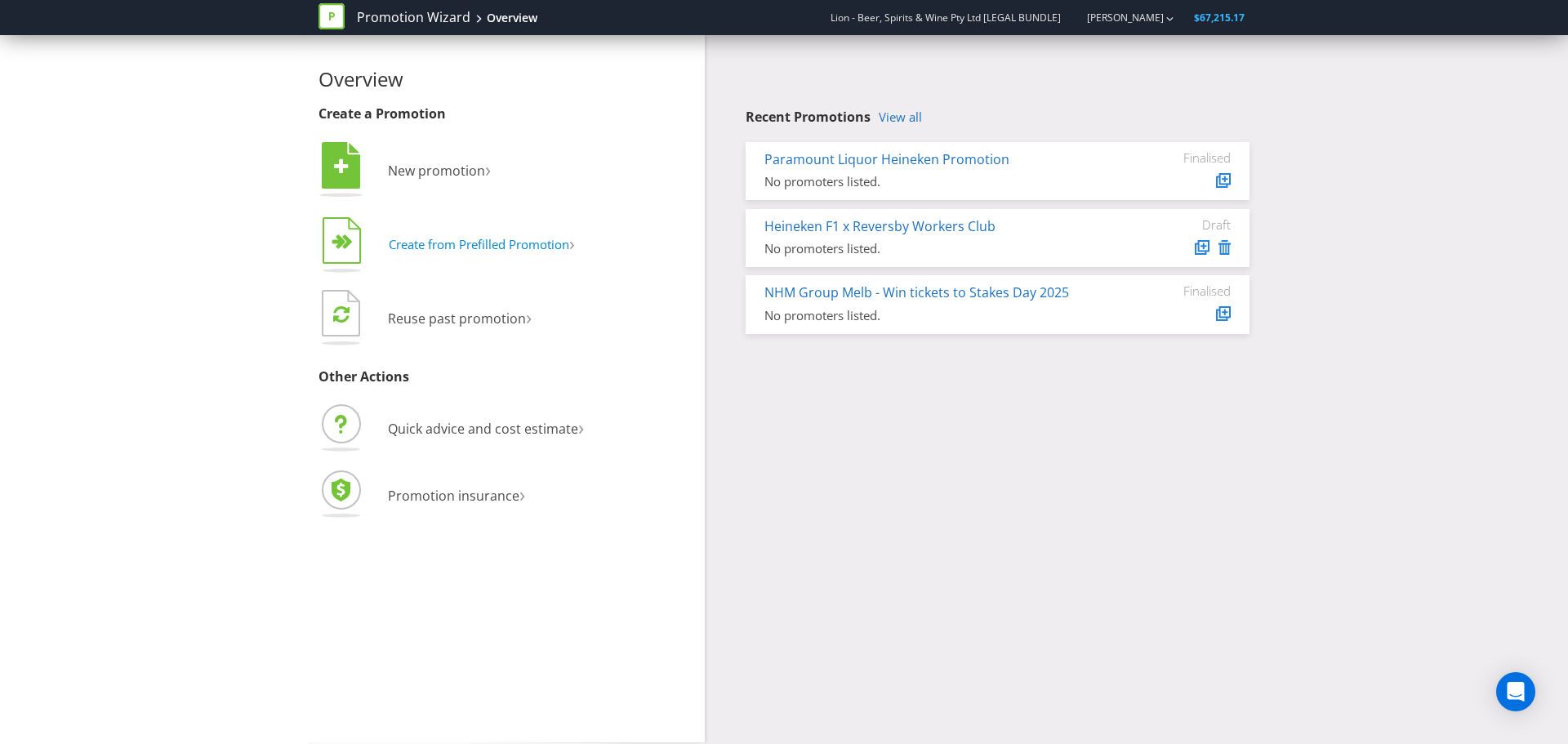
click at [535, 243] on span "Create from Prefilled Promotion" at bounding box center [479, 244] width 181 height 16
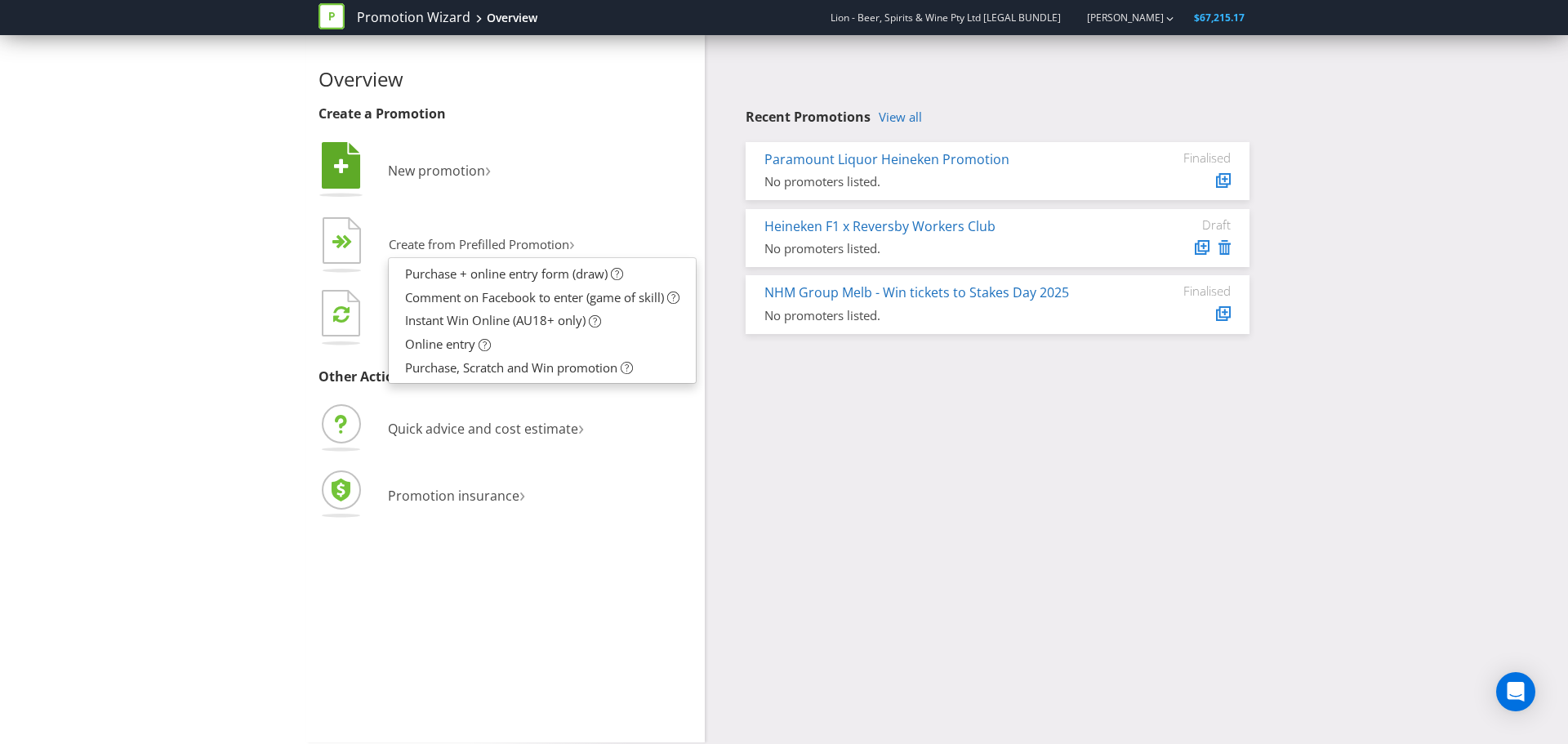
click at [639, 204] on li " New promotion ›" at bounding box center [505, 172] width 374 height 67
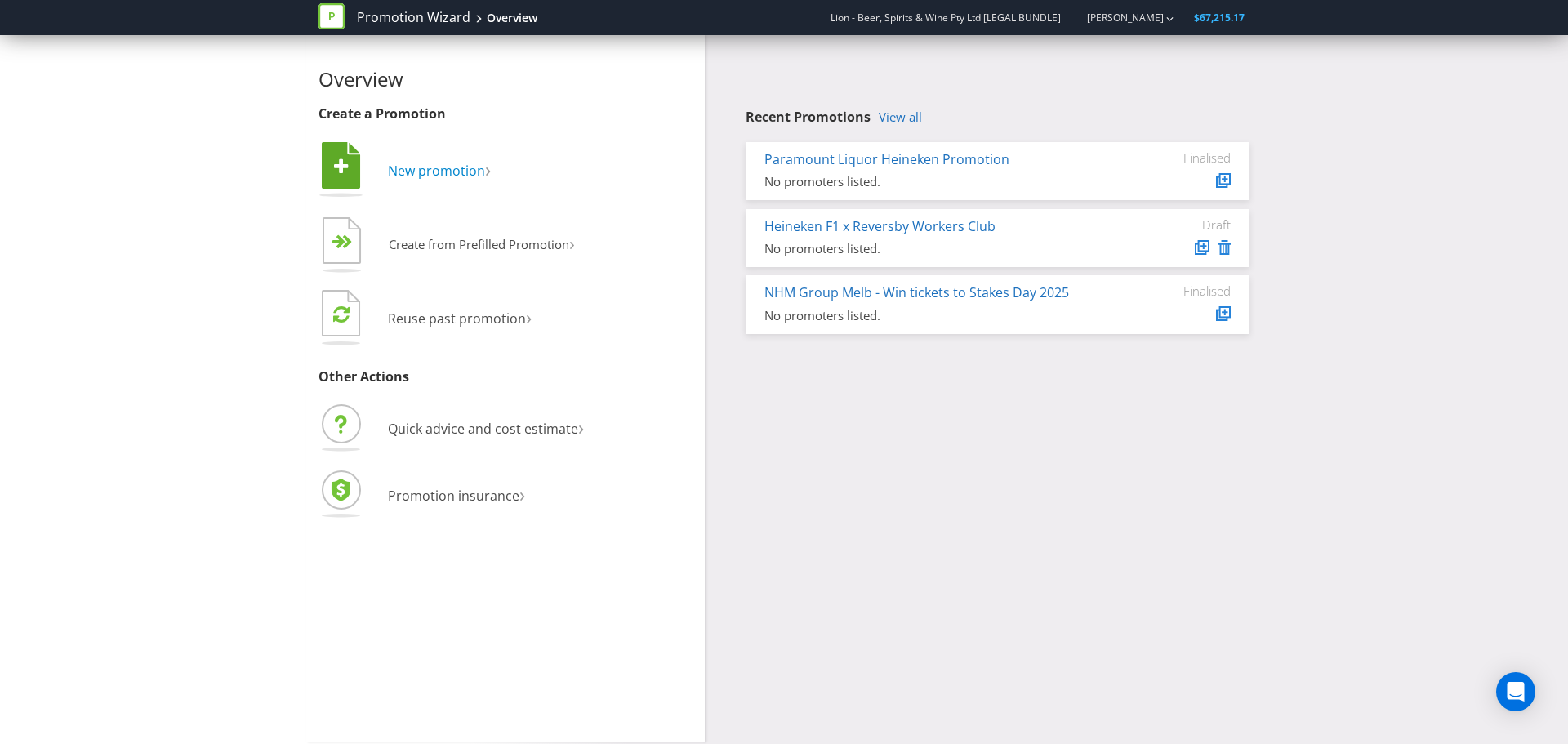
click at [481, 168] on span "New promotion" at bounding box center [437, 171] width 97 height 18
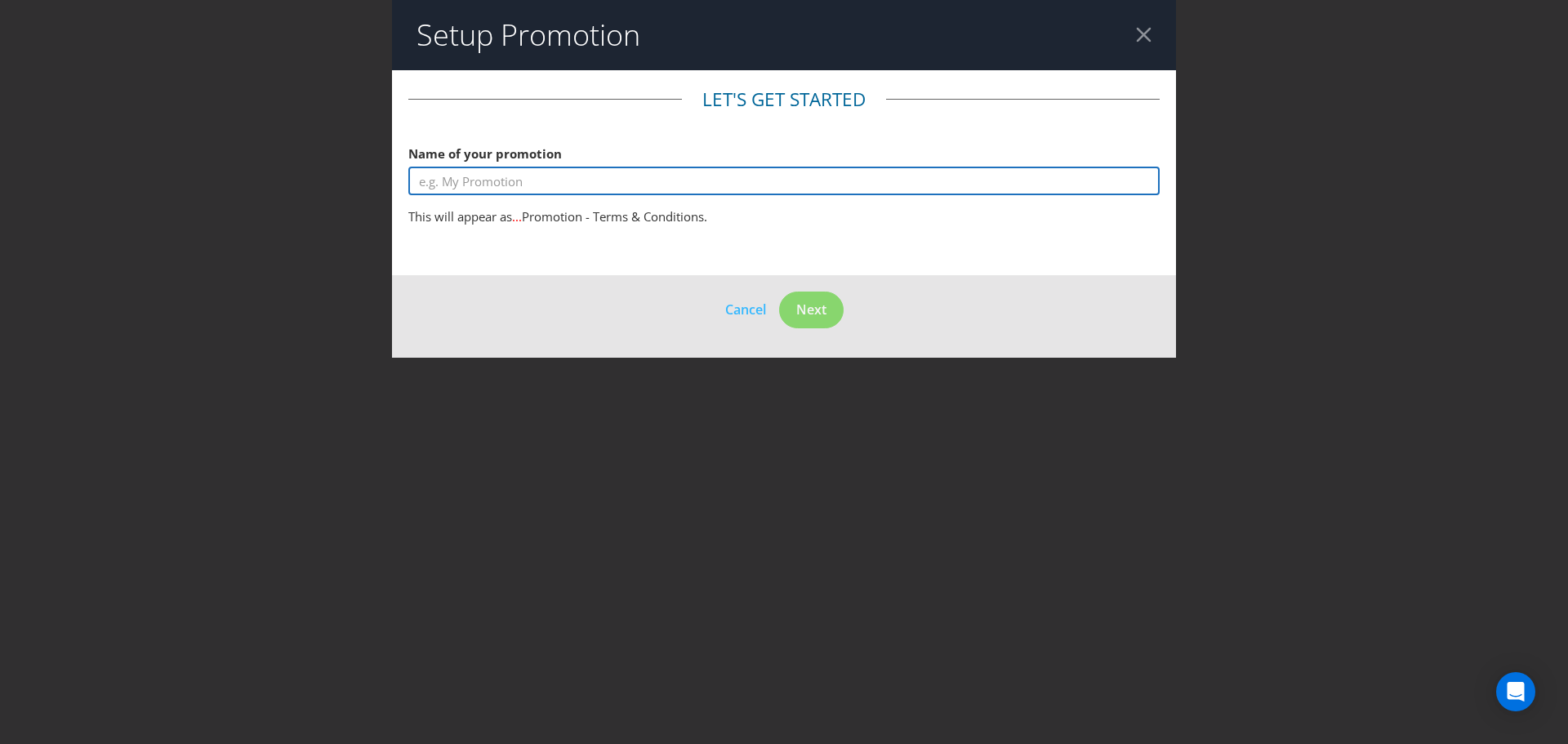
click at [486, 178] on input "text" at bounding box center [784, 181] width 752 height 29
type input "Little Creatures 25 Year Promotion - GWP"
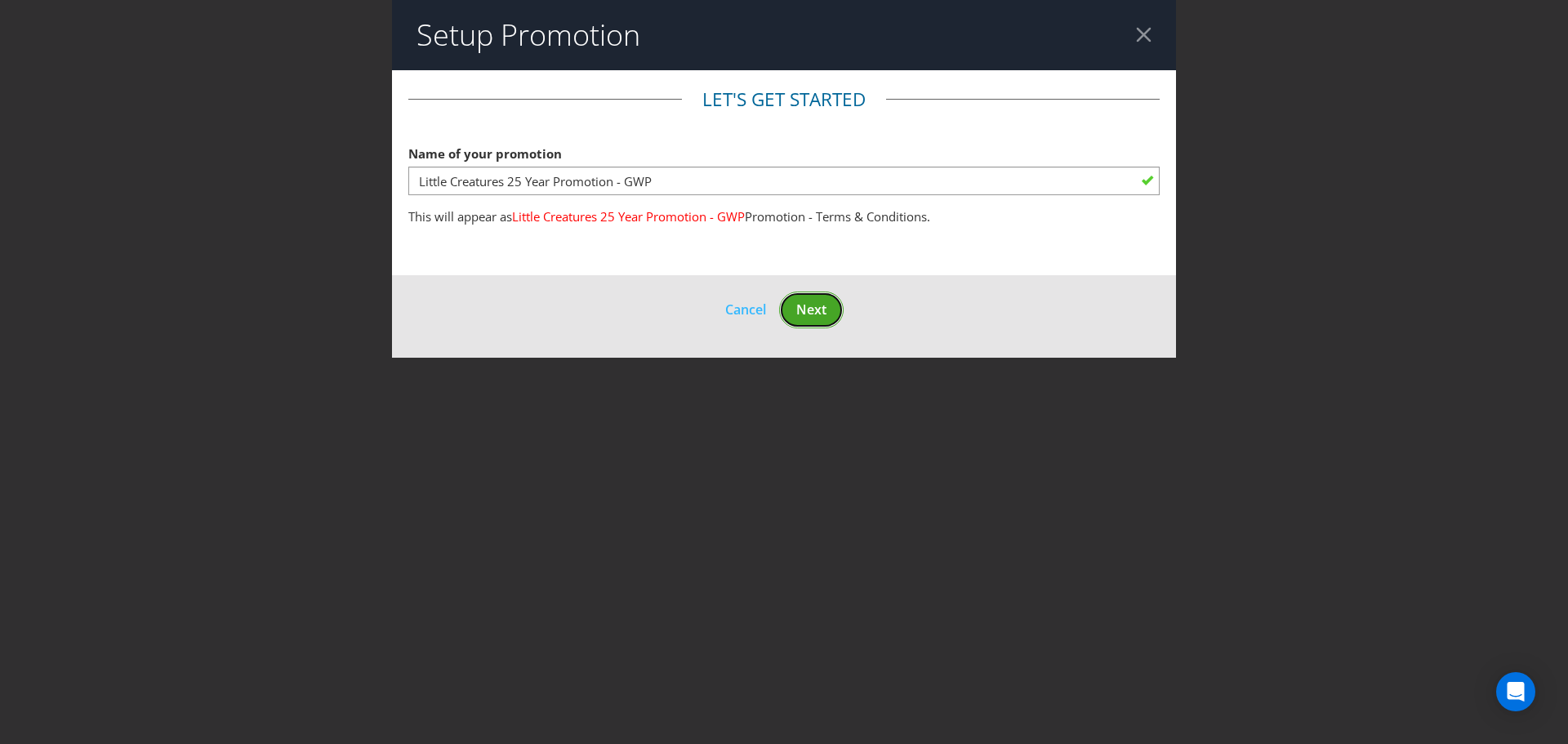
click at [802, 312] on span "Next" at bounding box center [811, 310] width 30 height 18
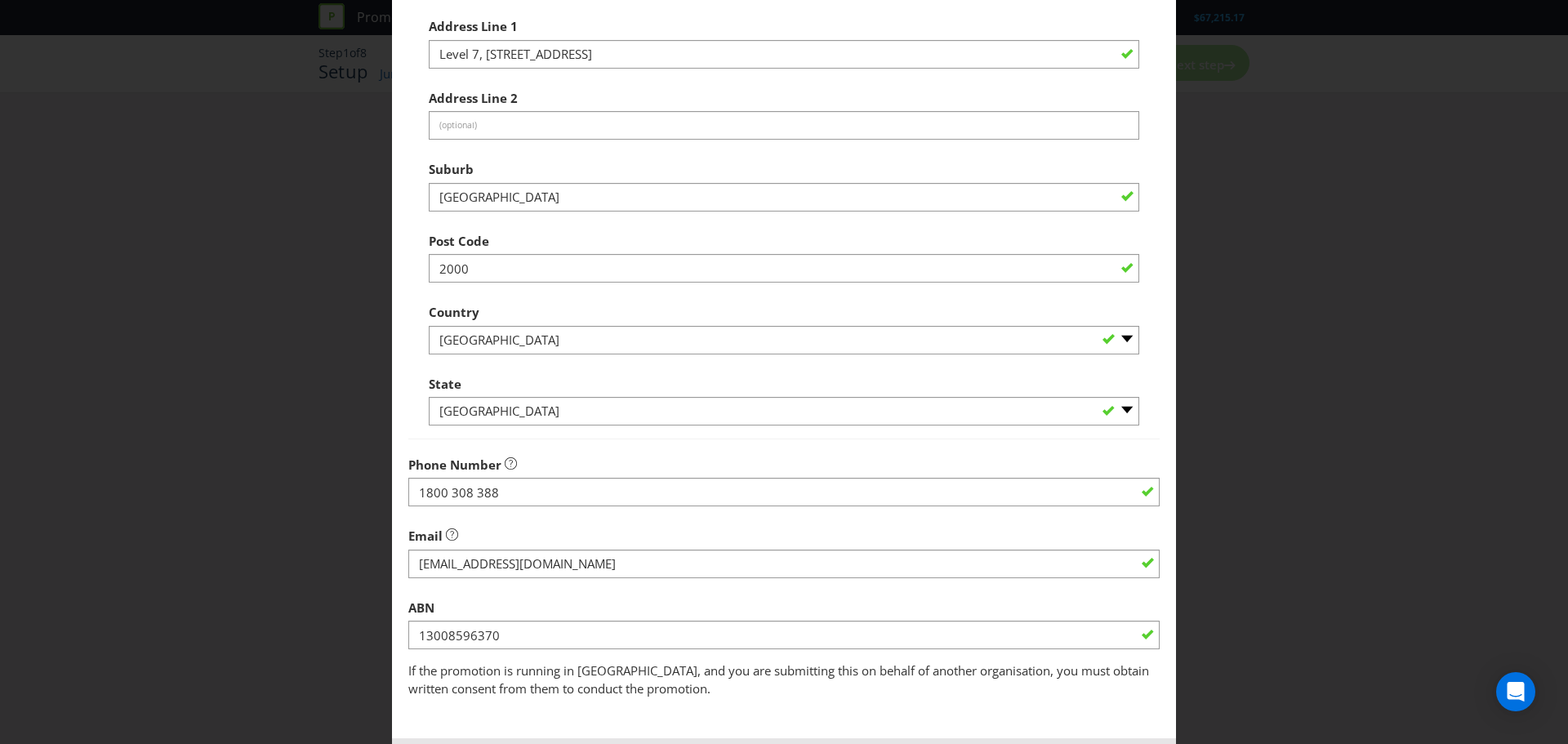
scroll to position [322, 0]
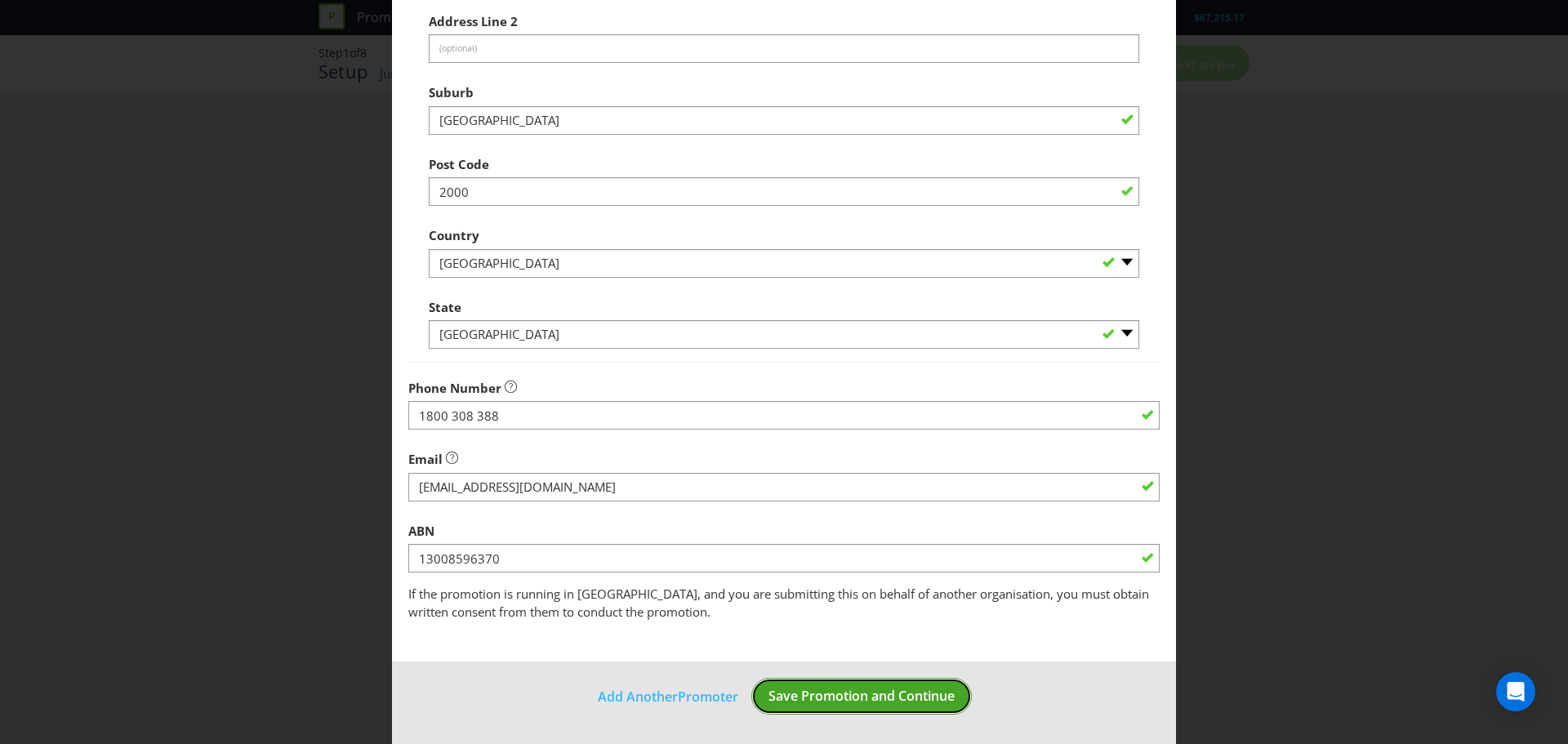
click at [819, 697] on span "Save Promotion and Continue" at bounding box center [862, 696] width 187 height 18
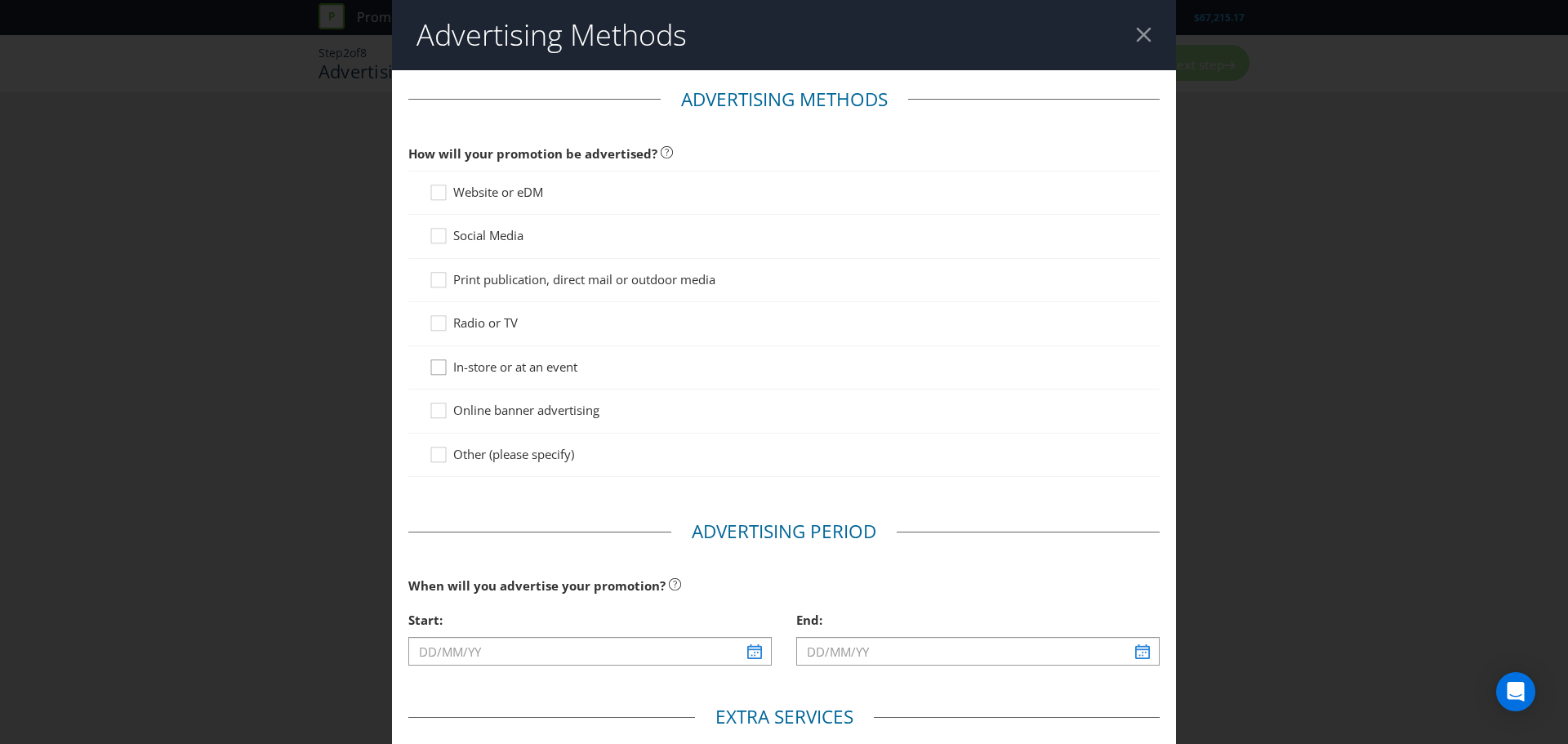
click at [434, 367] on icon at bounding box center [441, 371] width 25 height 25
click at [0, 0] on input "In-store or at an event" at bounding box center [0, 0] width 0 height 0
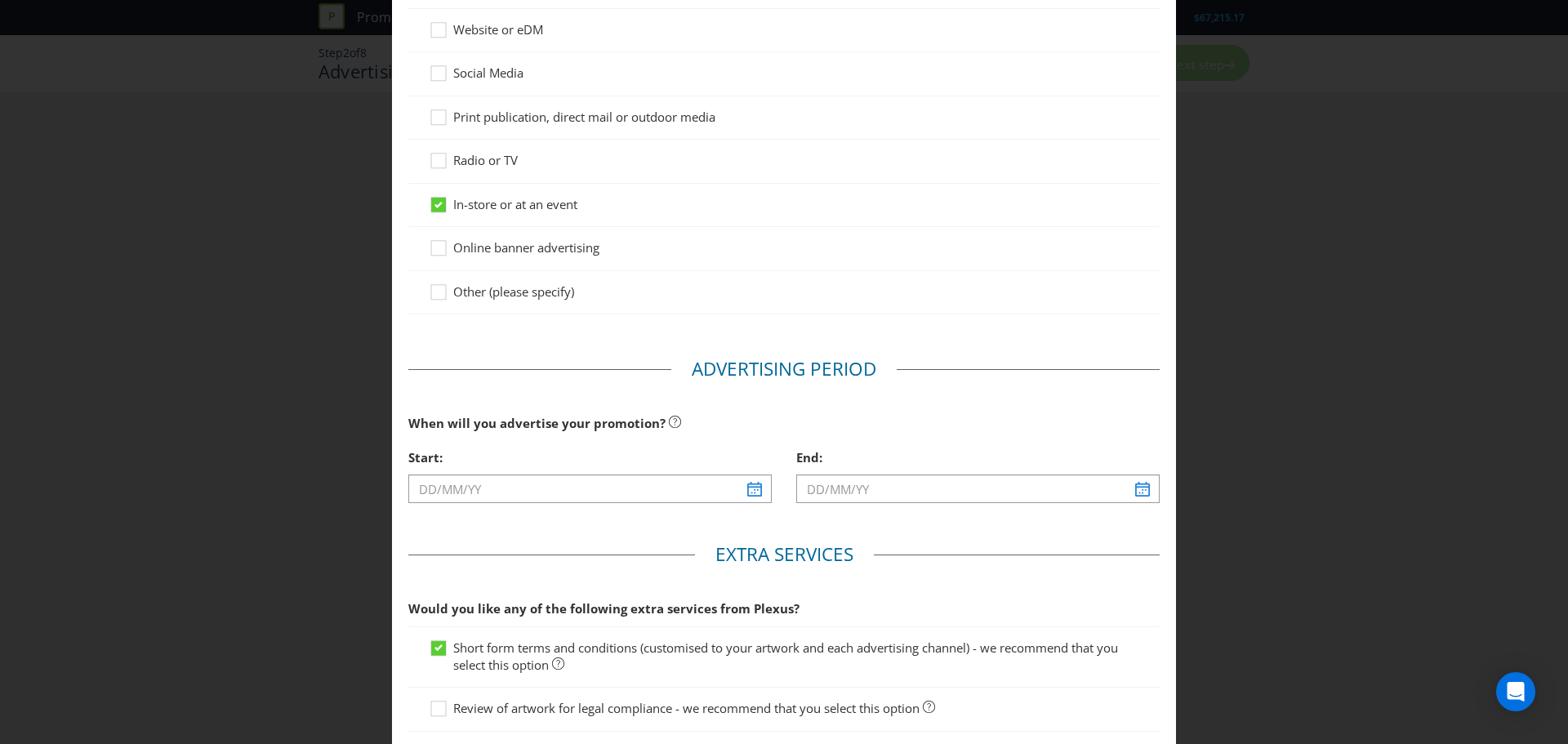
scroll to position [163, 0]
click at [748, 494] on input "text" at bounding box center [590, 488] width 363 height 29
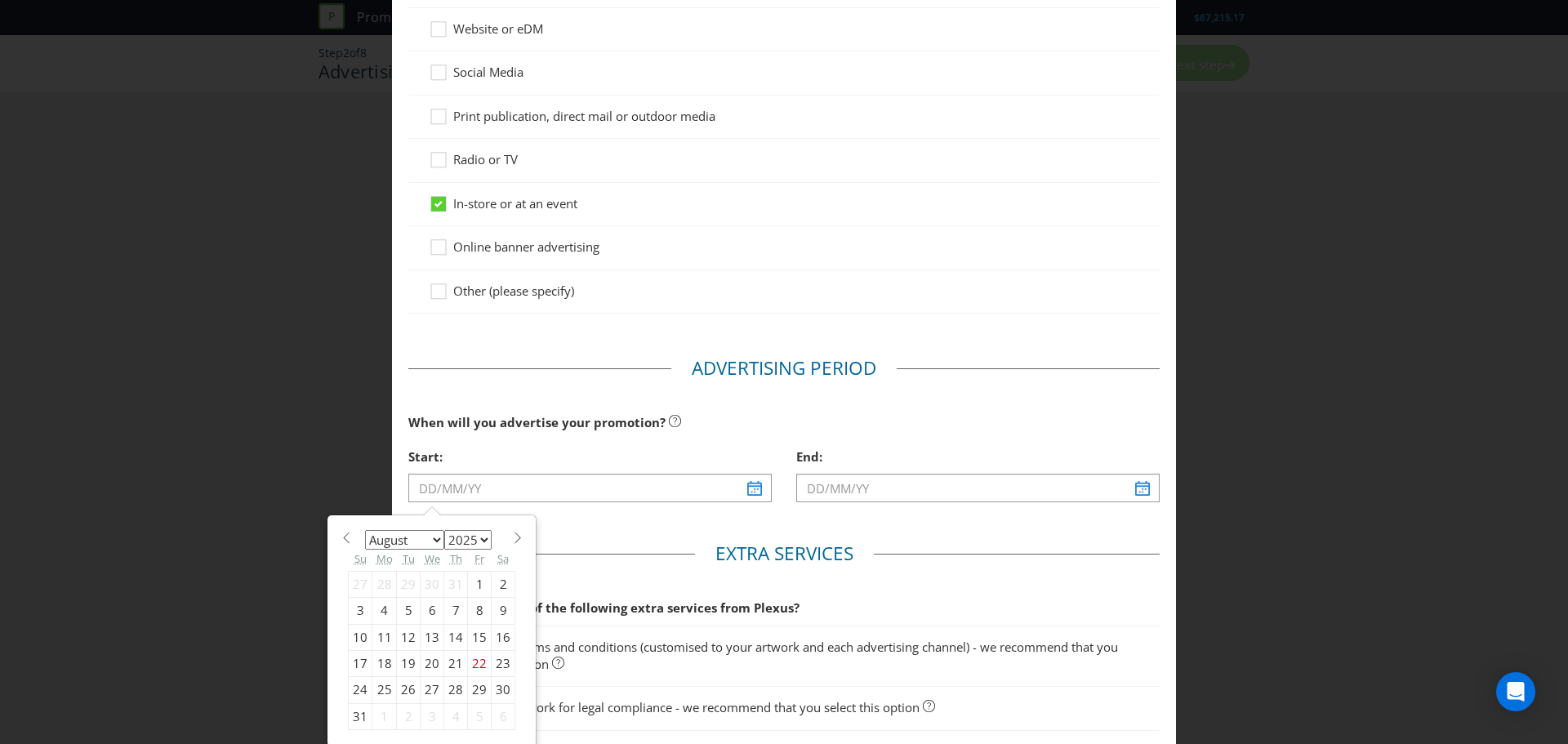
drag, startPoint x: 711, startPoint y: 541, endPoint x: 710, endPoint y: 533, distance: 8.1
click at [711, 540] on main "Advertising Methods How will your promotion be advertised? Website or eDM Socia…" at bounding box center [784, 366] width 784 height 918
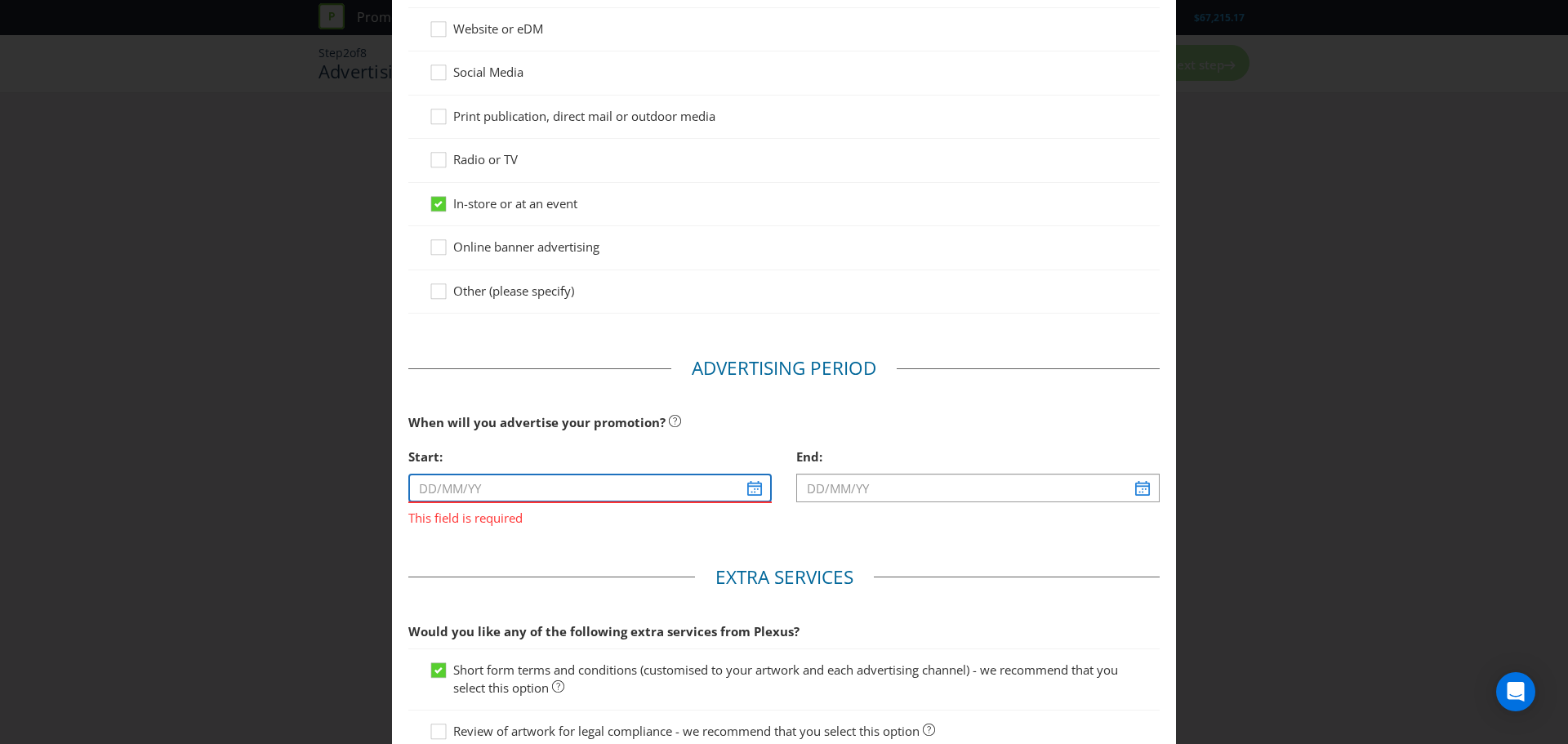
click at [751, 490] on input "text" at bounding box center [590, 488] width 363 height 29
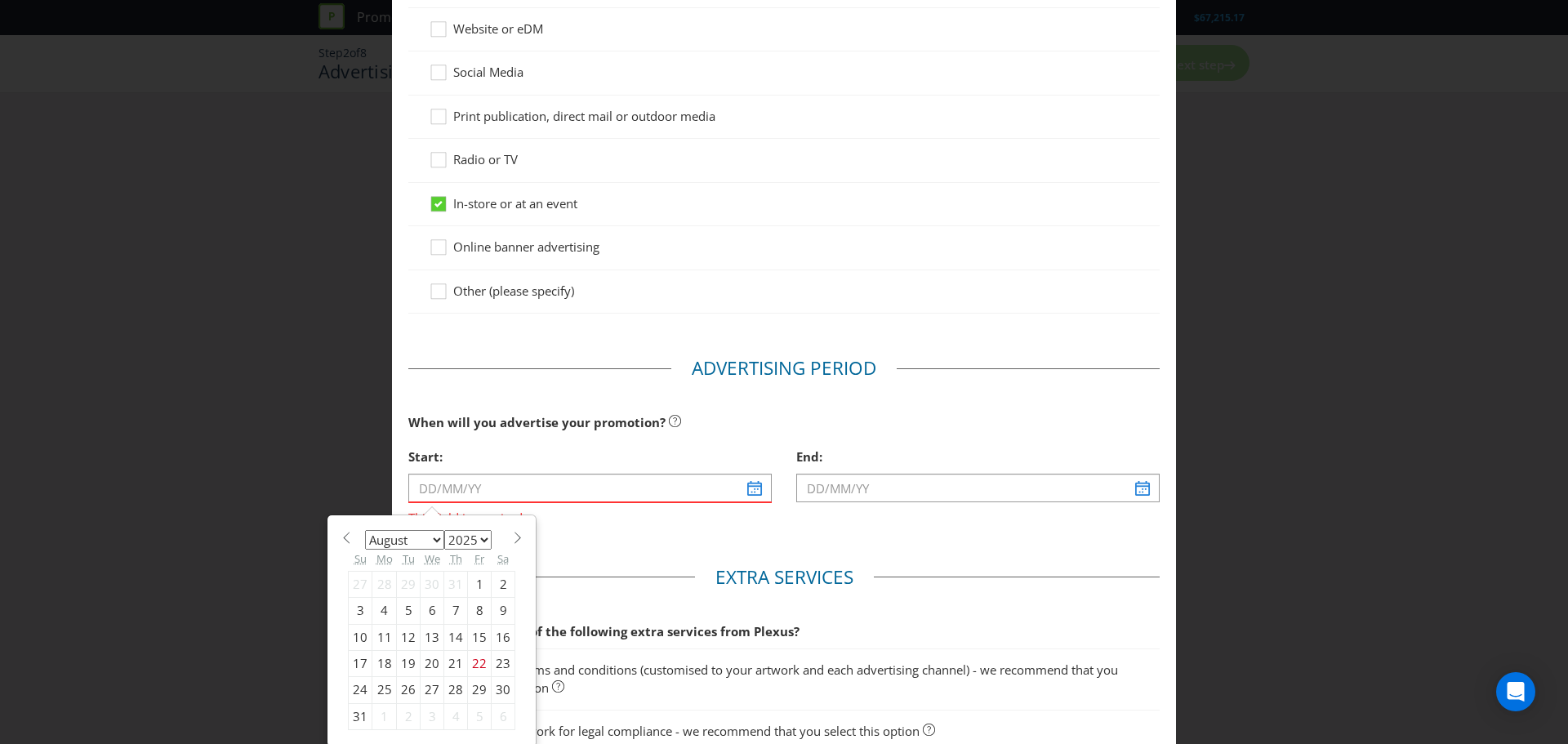
click at [341, 559] on div "January February March April May June July August September October November [D…" at bounding box center [431, 631] width 184 height 215
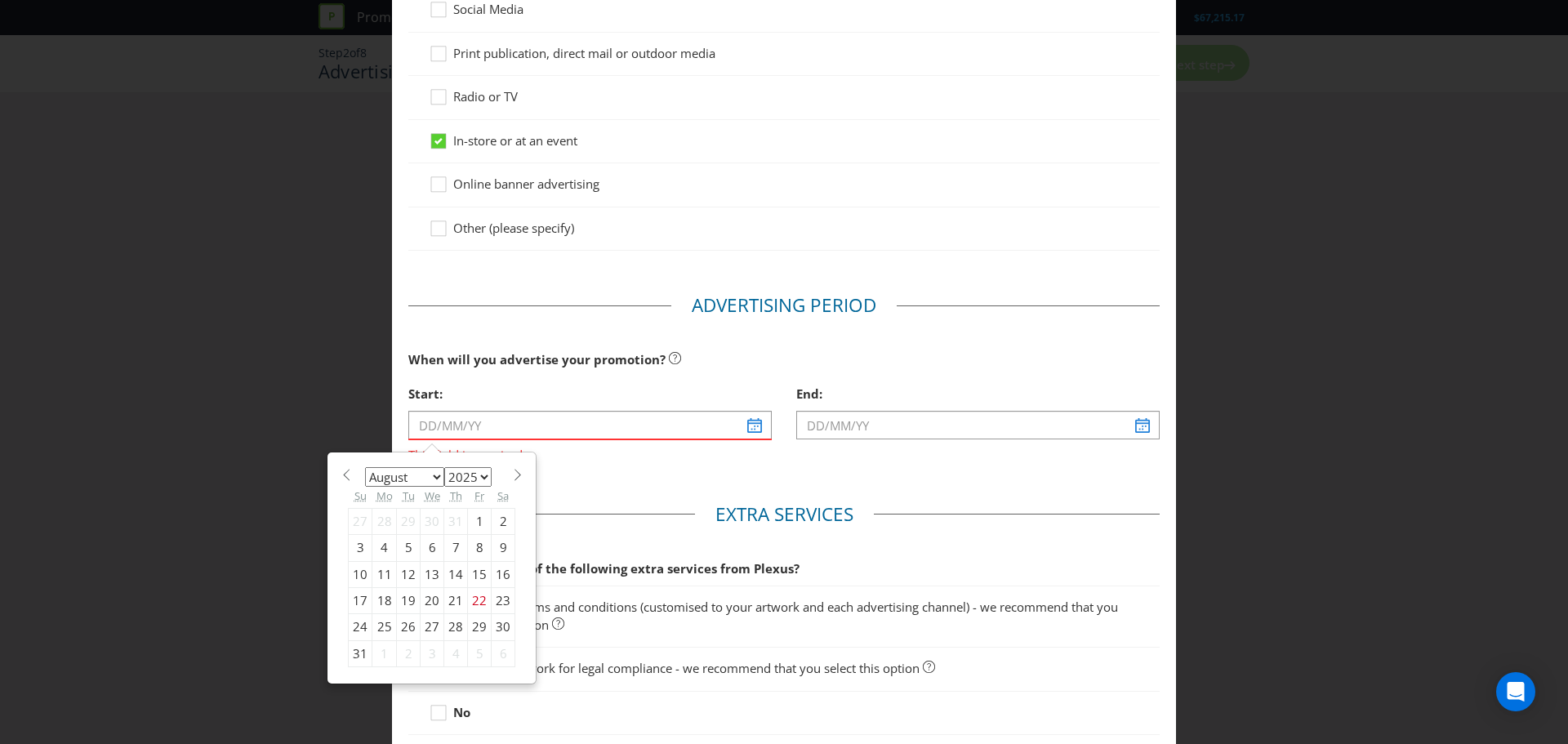
scroll to position [245, 0]
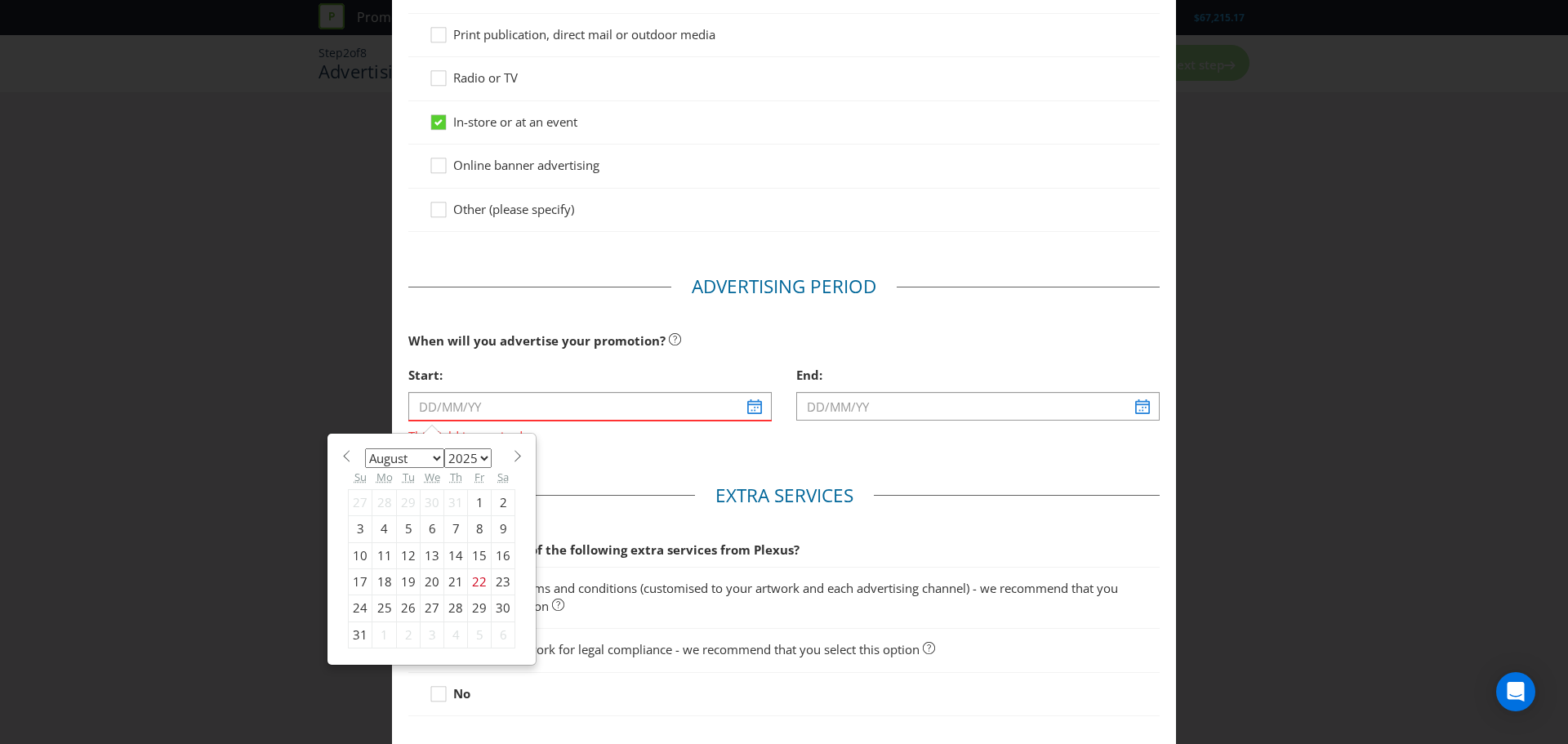
click at [511, 456] on span at bounding box center [517, 456] width 12 height 12
click at [511, 450] on span at bounding box center [517, 456] width 12 height 12
select select "9"
click at [428, 497] on div "1" at bounding box center [433, 503] width 24 height 26
type input "[DATE]"
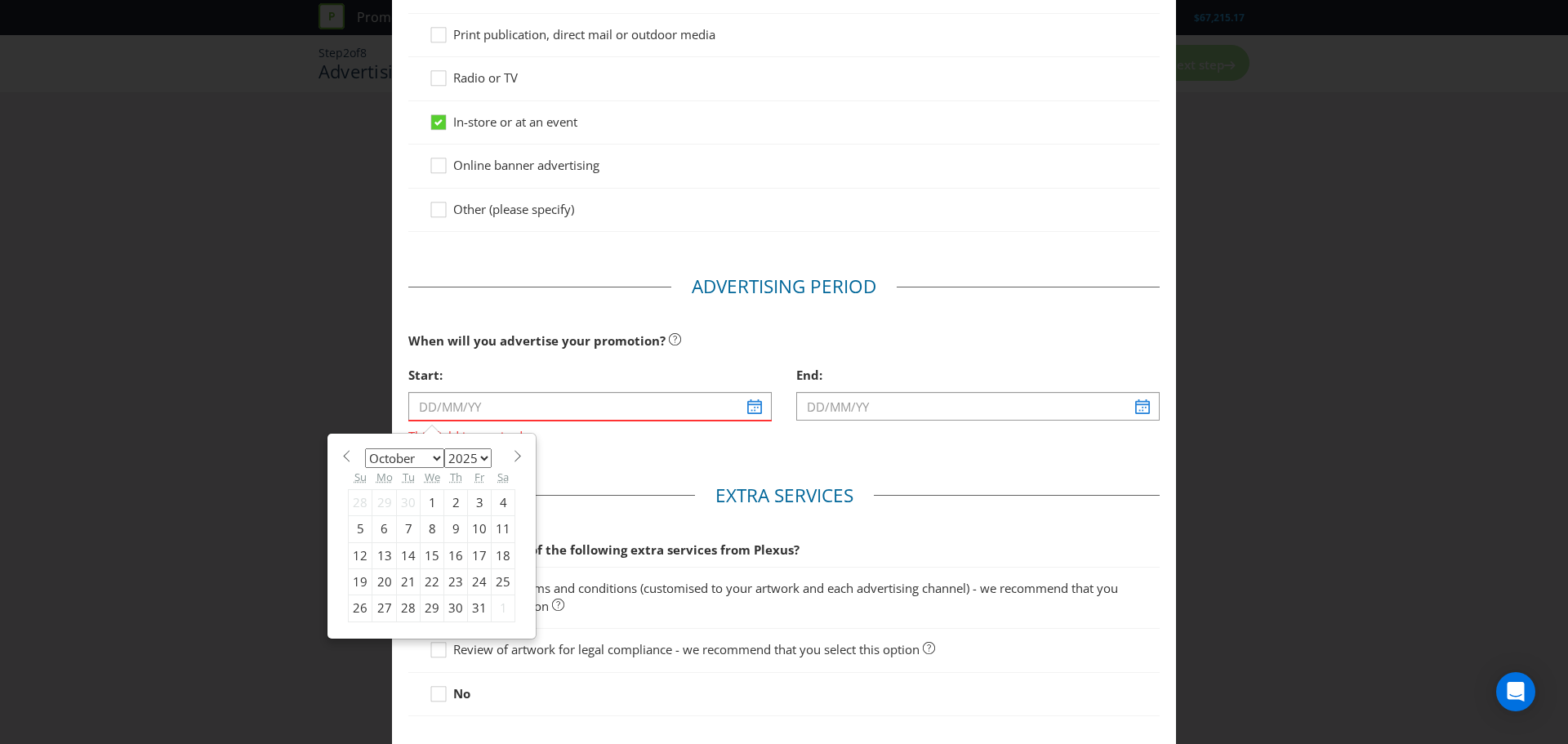
type input "[DATE]"
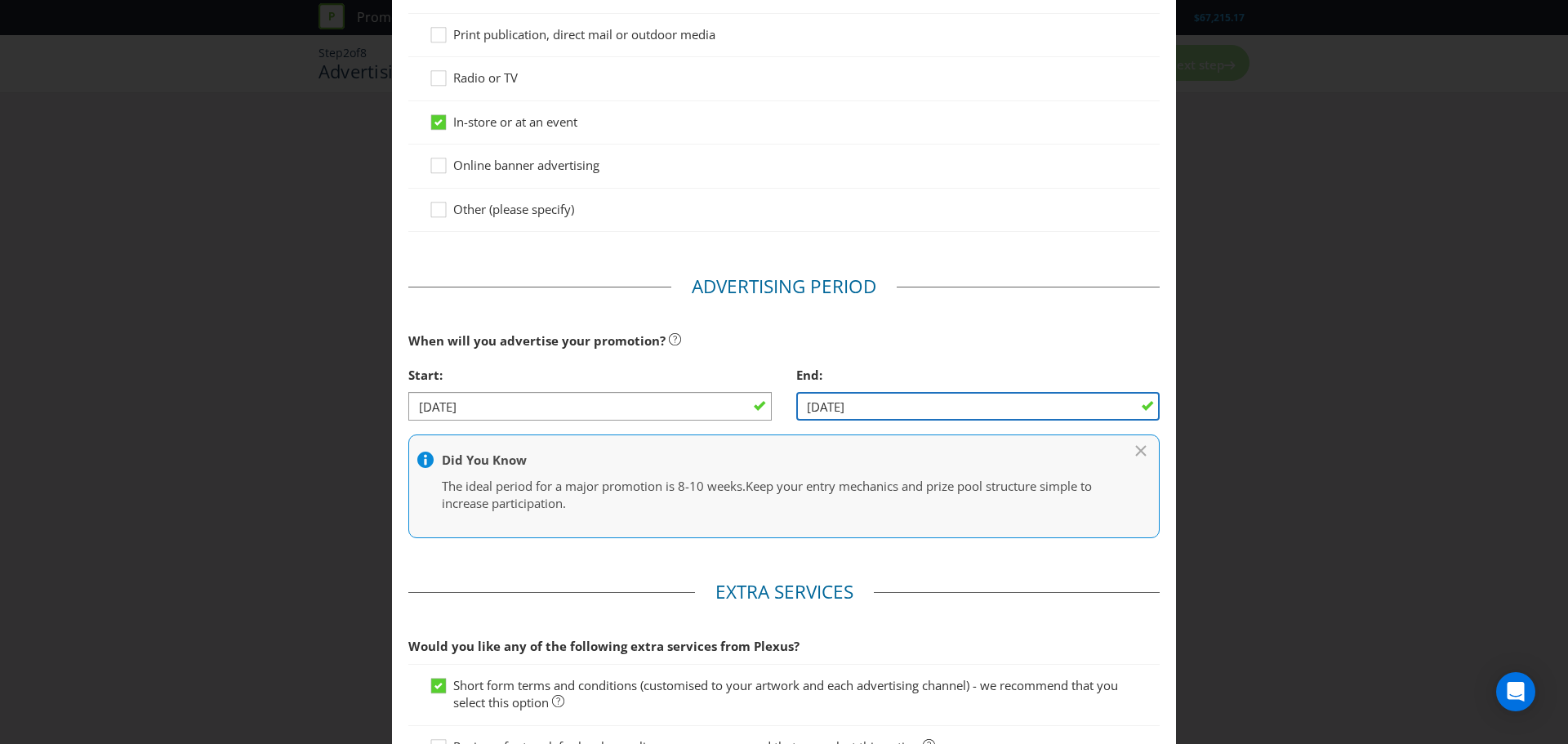
click at [1102, 401] on input "[DATE]" at bounding box center [978, 406] width 363 height 29
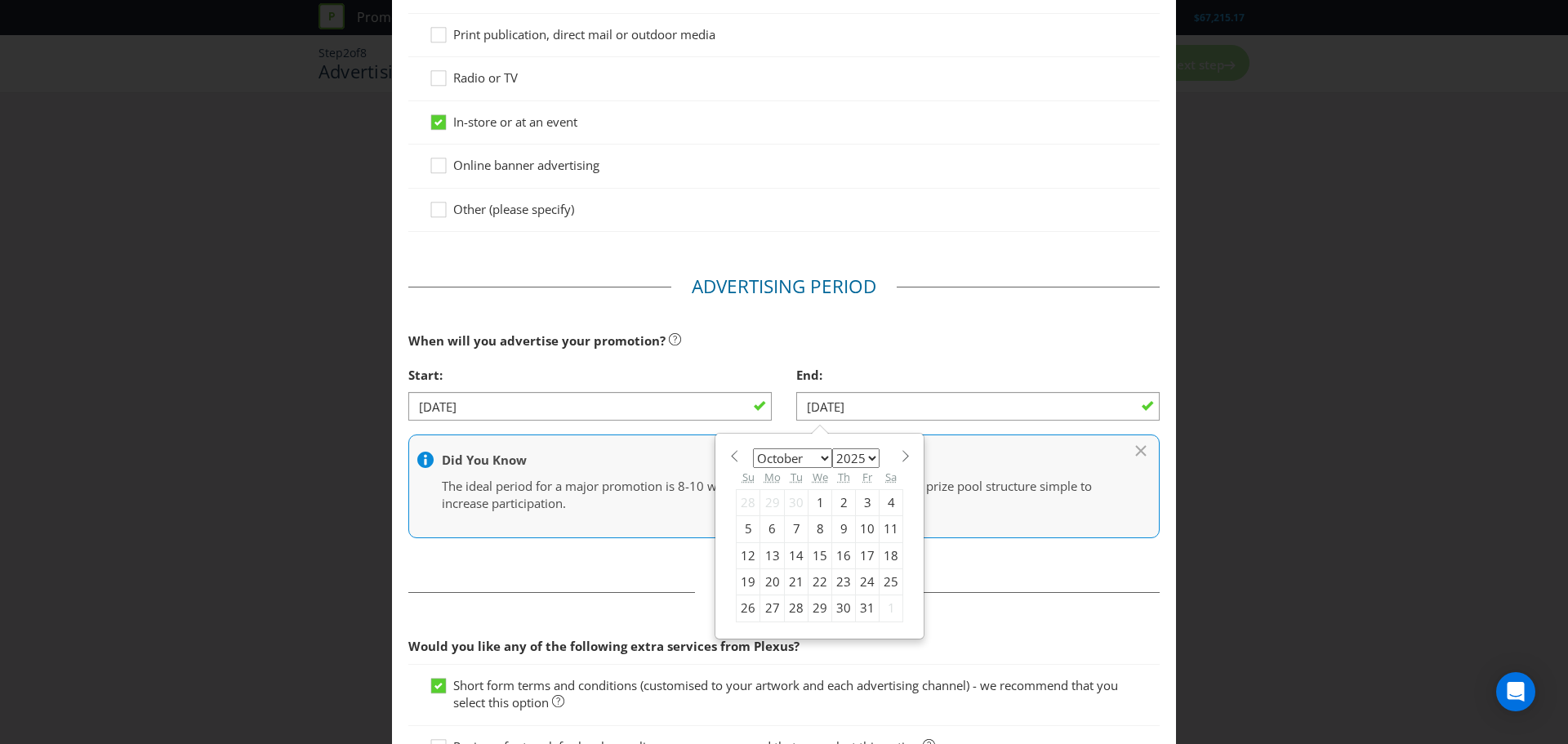
click at [899, 454] on span at bounding box center [905, 456] width 12 height 12
click at [899, 453] on span at bounding box center [905, 456] width 12 height 12
select select "0"
select select "2026"
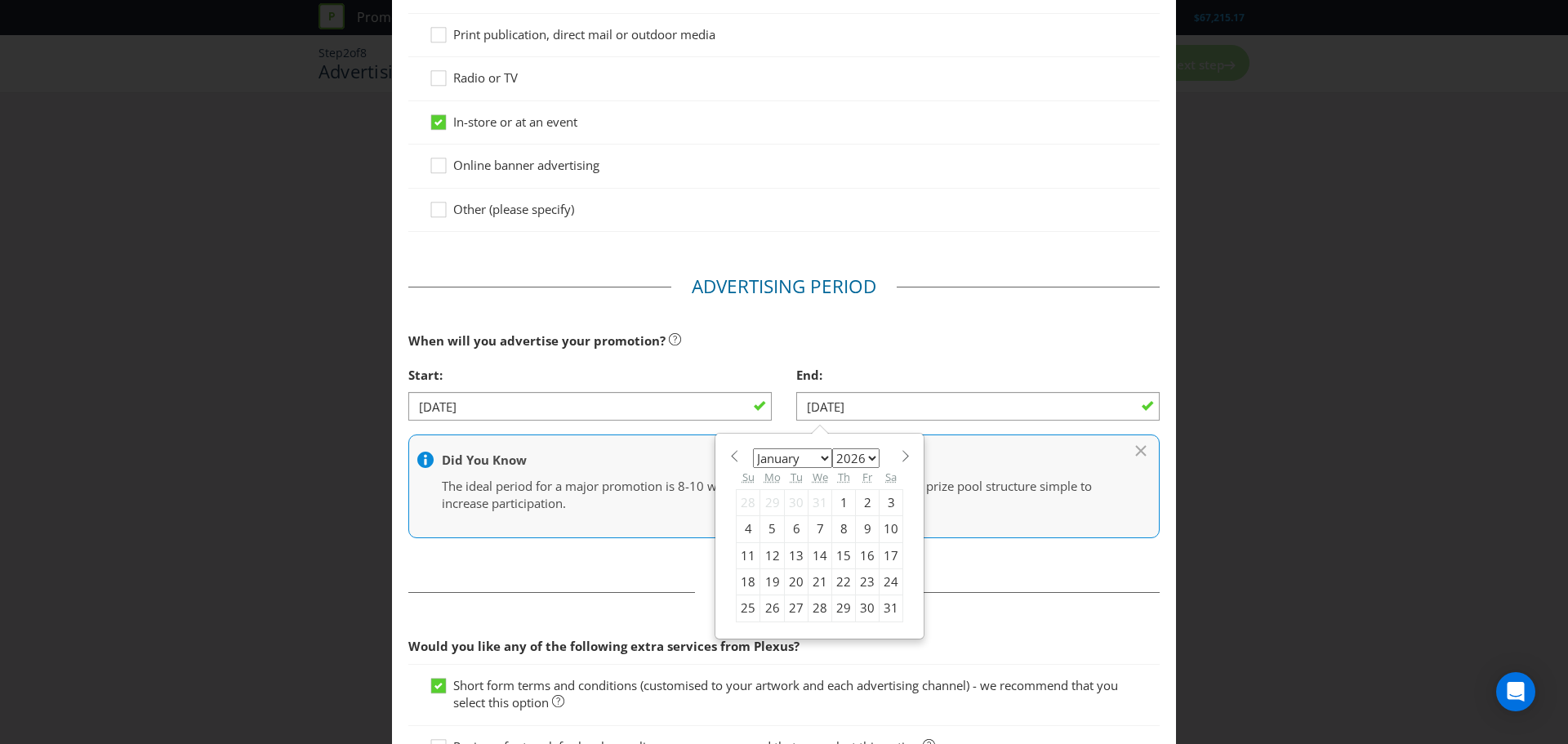
click at [881, 608] on div "31" at bounding box center [892, 609] width 24 height 26
type input "[DATE]"
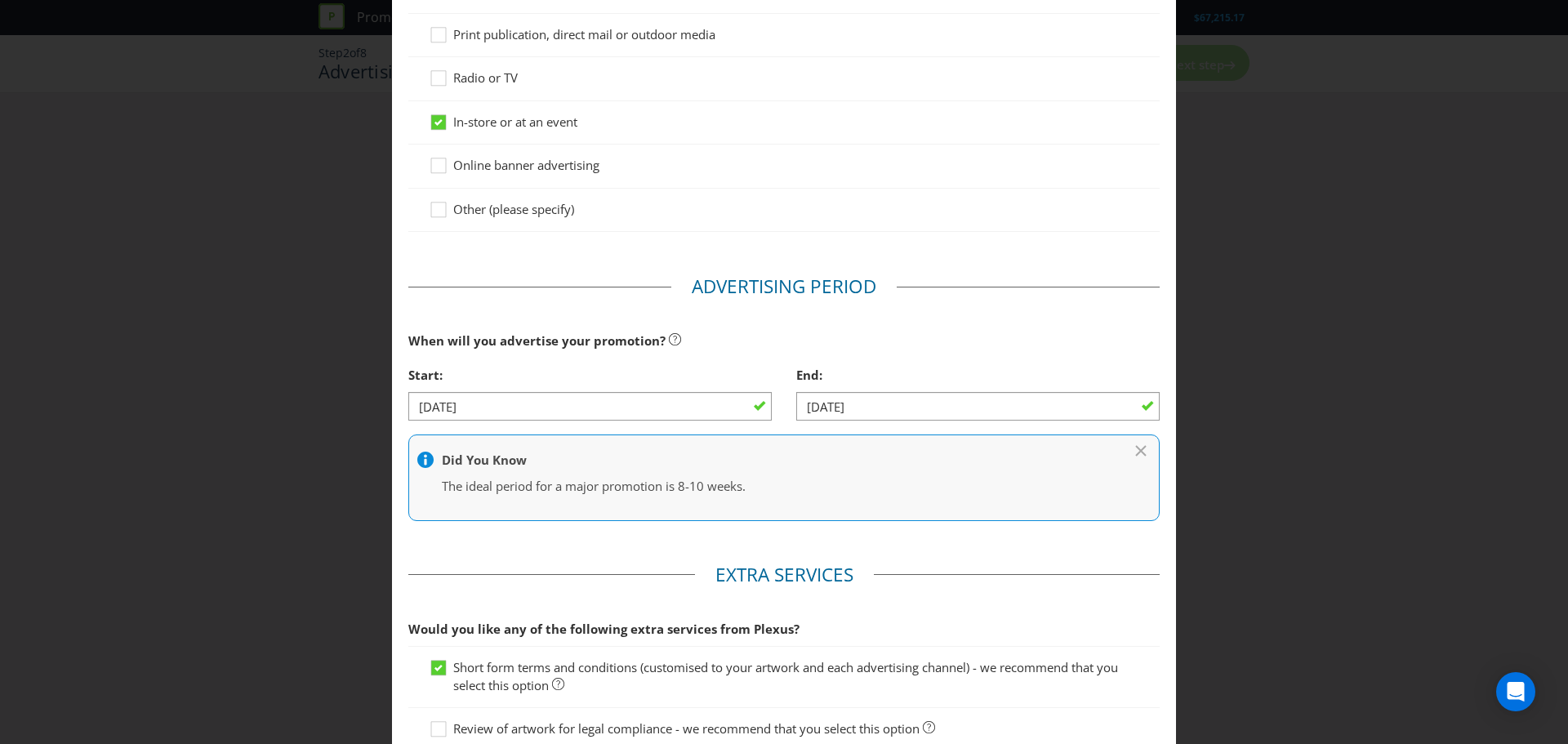
click at [657, 546] on main "Advertising Methods How will your promotion be advertised? Website or eDM Socia…" at bounding box center [784, 336] width 784 height 1021
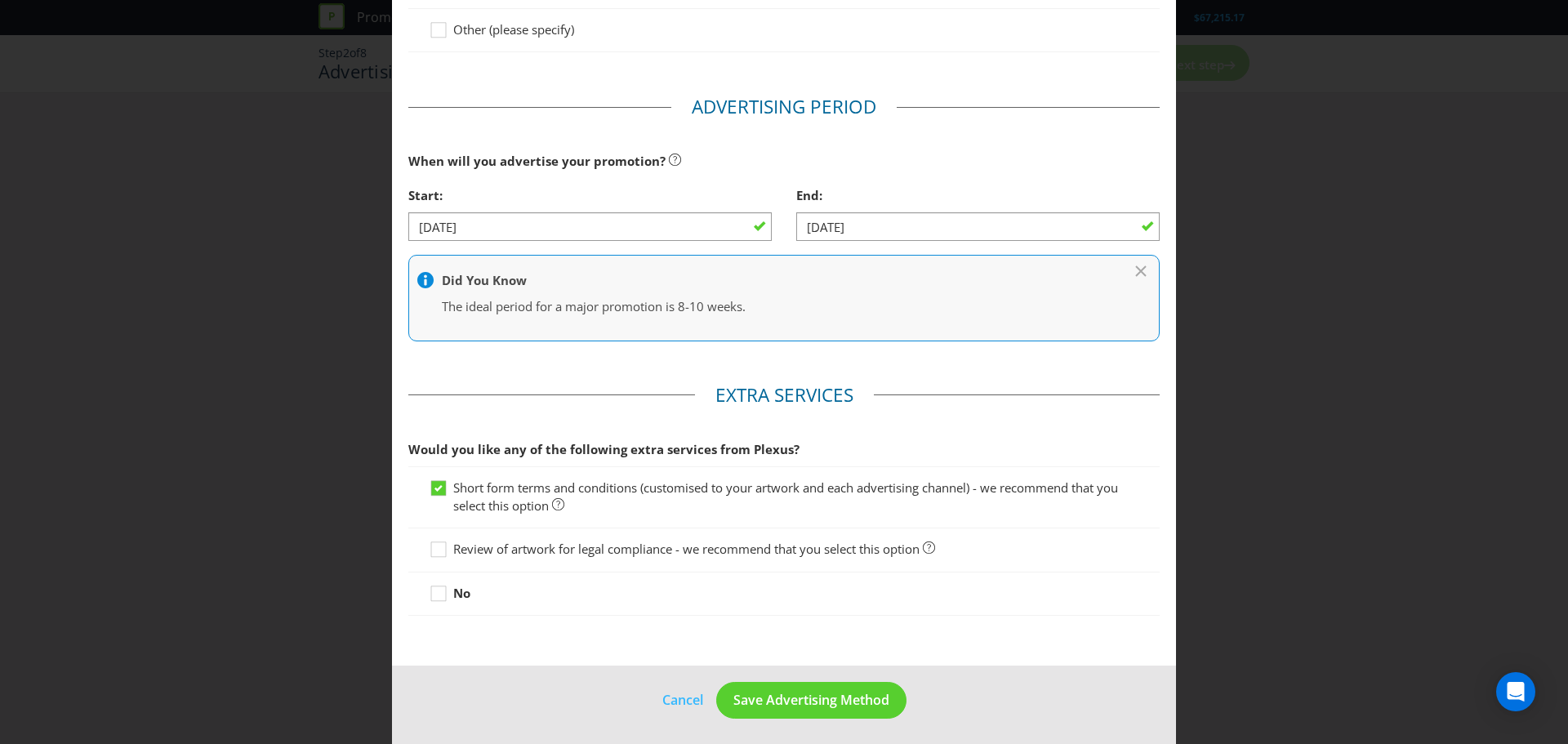
scroll to position [429, 0]
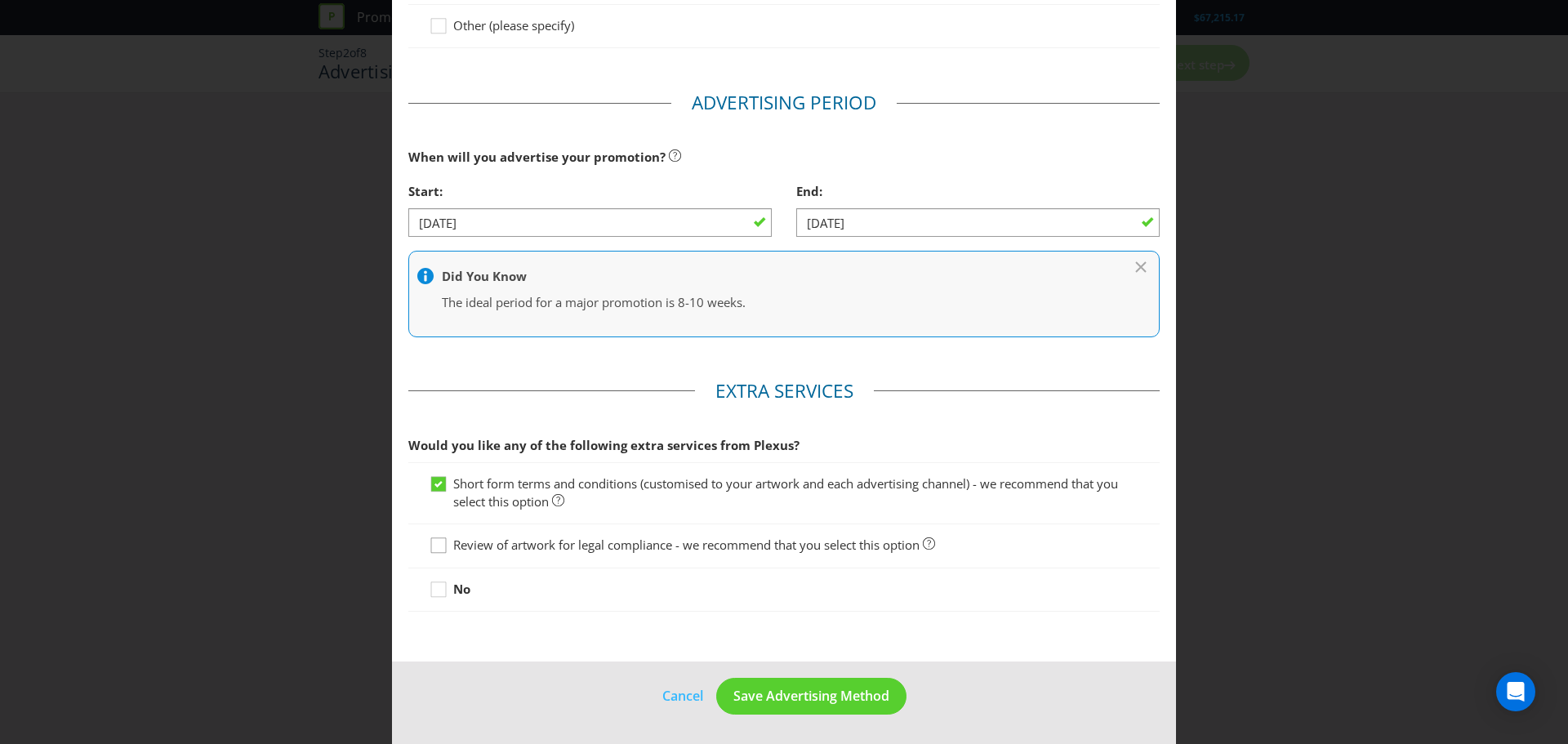
click at [435, 546] on icon at bounding box center [441, 548] width 25 height 25
click at [0, 0] on input "Review of artwork for legal compliance - we recommend that you select this opti…" at bounding box center [0, 0] width 0 height 0
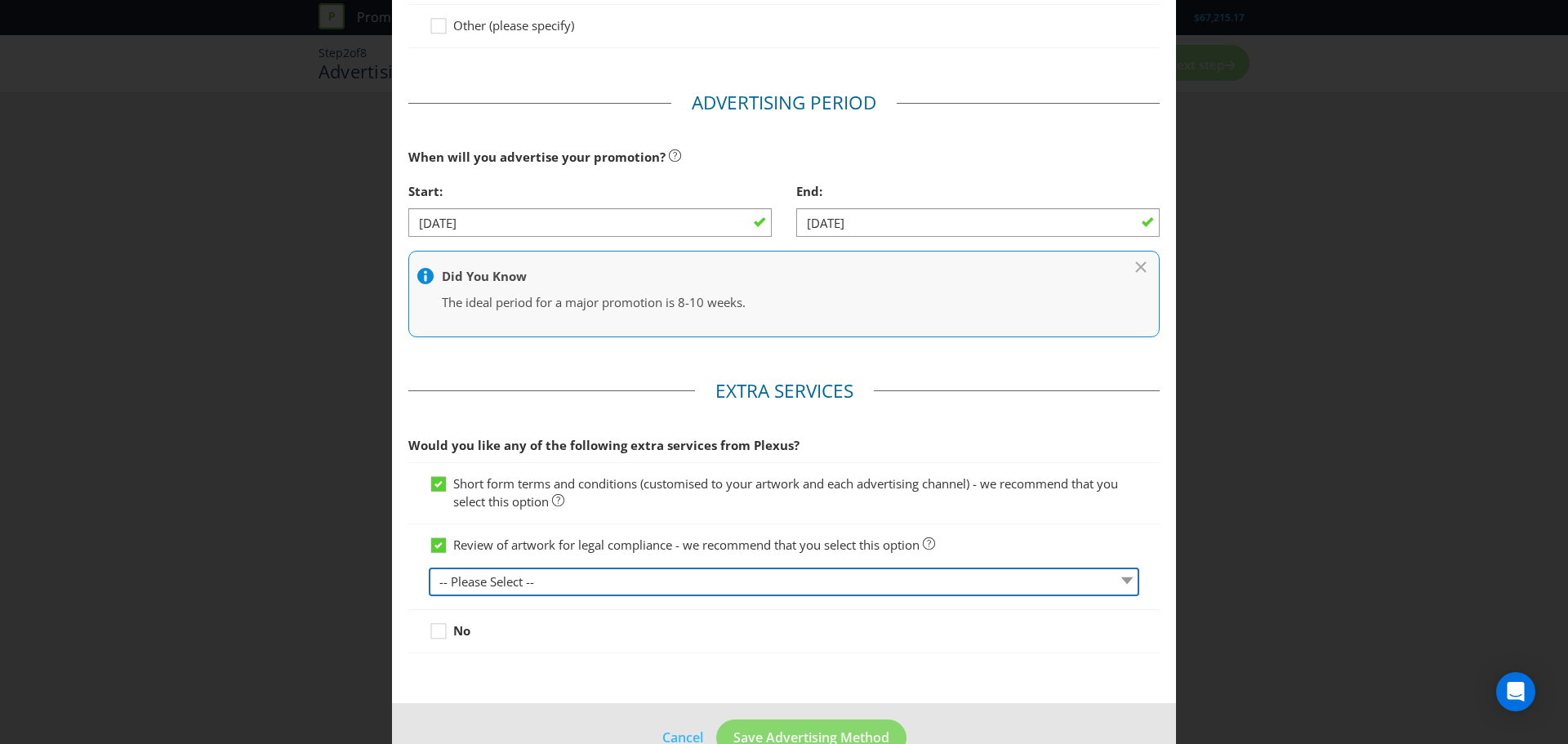
click at [666, 592] on select "-- Please Select -- 1 piece 2-4 pieces (provided at same time) 5-7 pieces (prov…" at bounding box center [784, 582] width 711 height 29
select select "MARKETING_REVIEW_1"
click at [429, 568] on select "-- Please Select -- 1 piece 2-4 pieces (provided at same time) 5-7 pieces (prov…" at bounding box center [784, 582] width 711 height 29
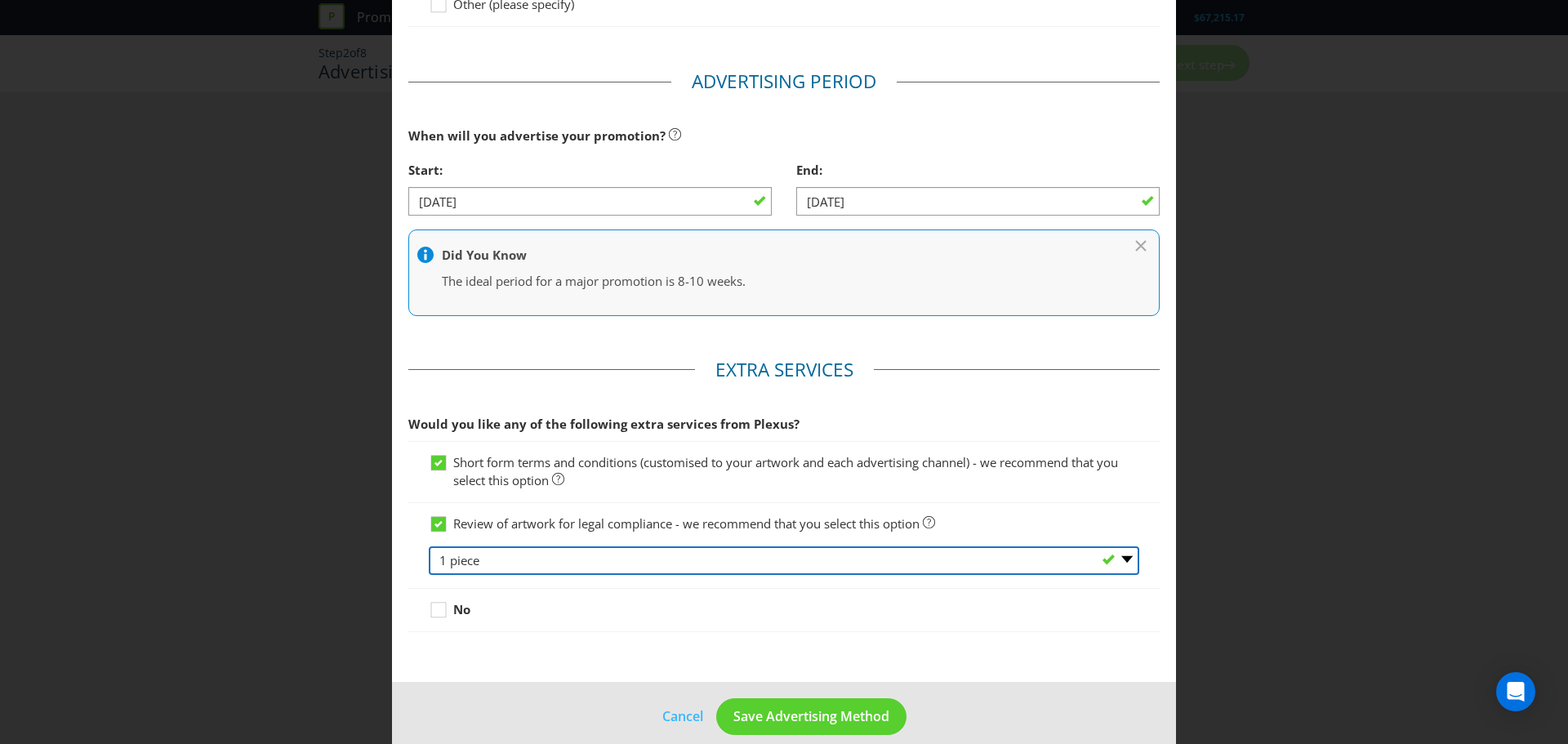
scroll to position [471, 0]
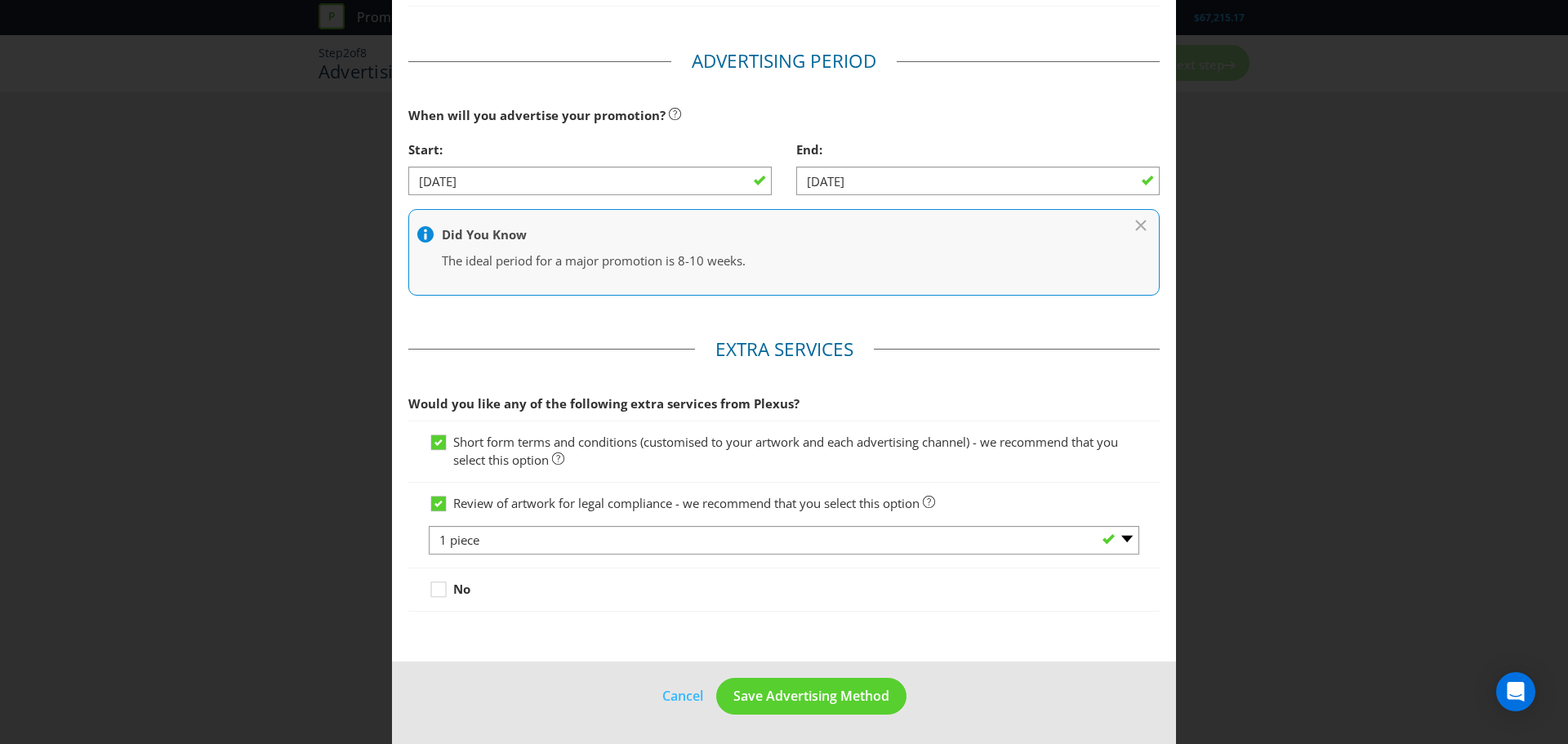
click at [822, 598] on div at bounding box center [784, 598] width 711 height 2
click at [854, 706] on button "Save Advertising Method" at bounding box center [811, 696] width 191 height 37
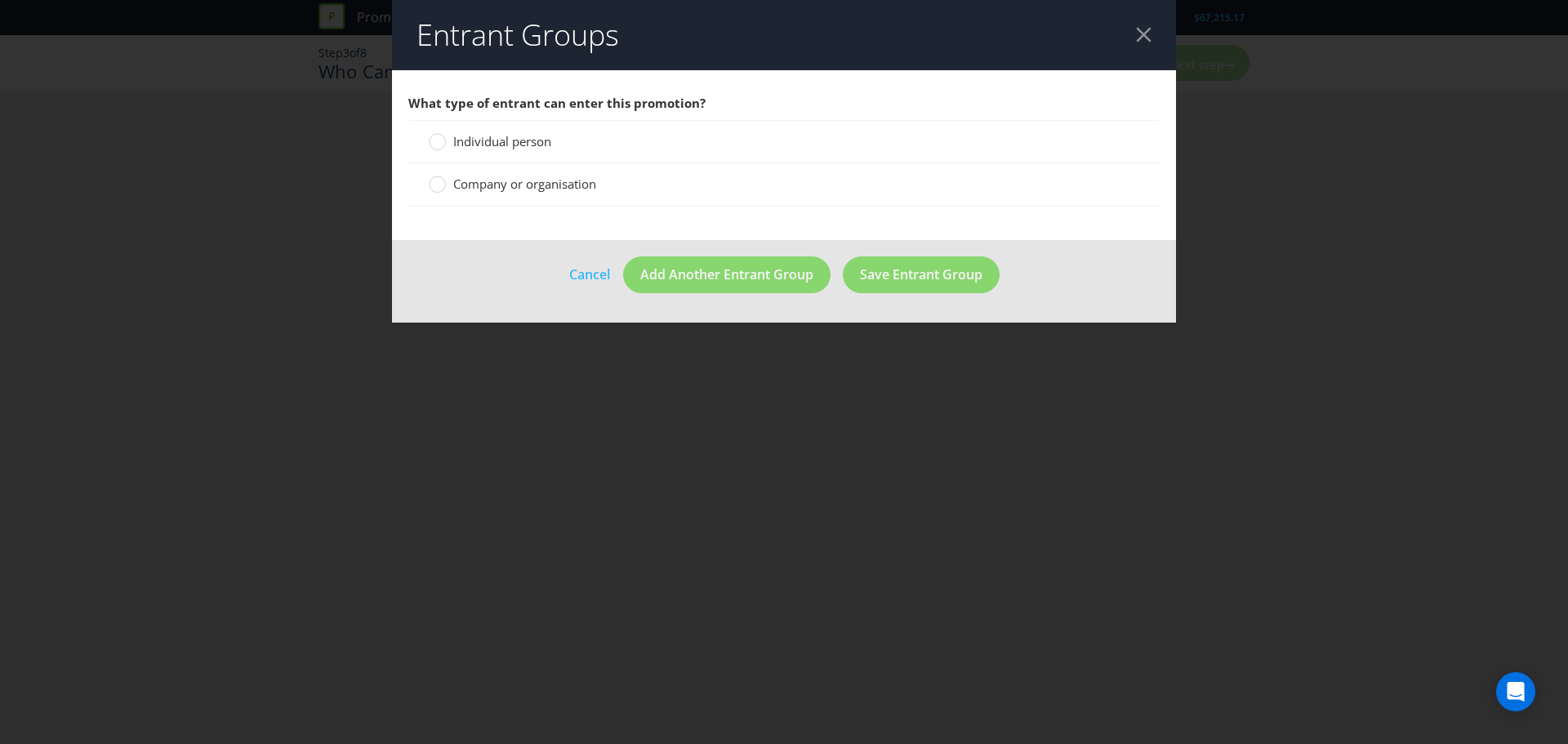
click at [500, 141] on span "Individual person" at bounding box center [501, 141] width 98 height 16
click at [0, 0] on input "Individual person" at bounding box center [0, 0] width 0 height 0
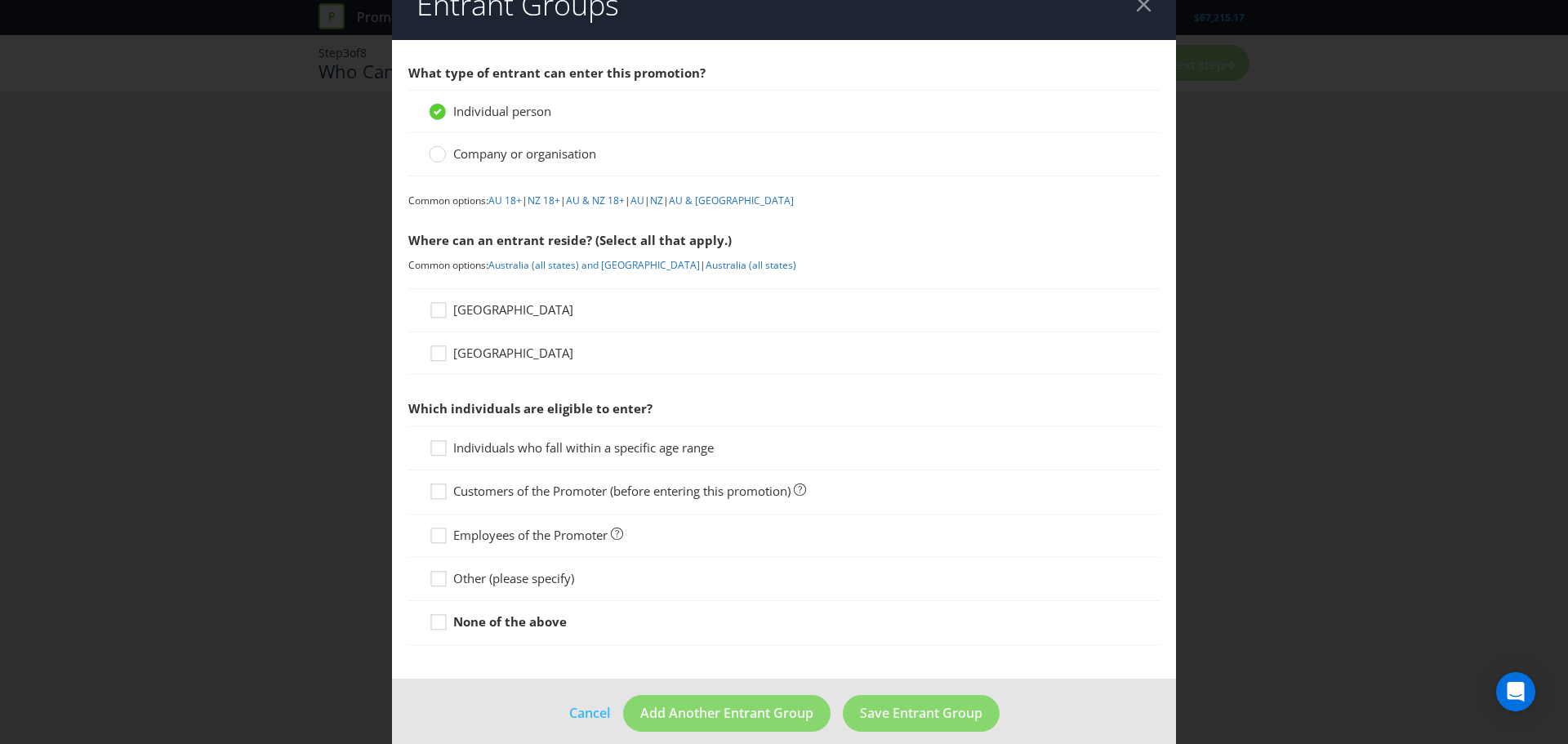
scroll to position [48, 0]
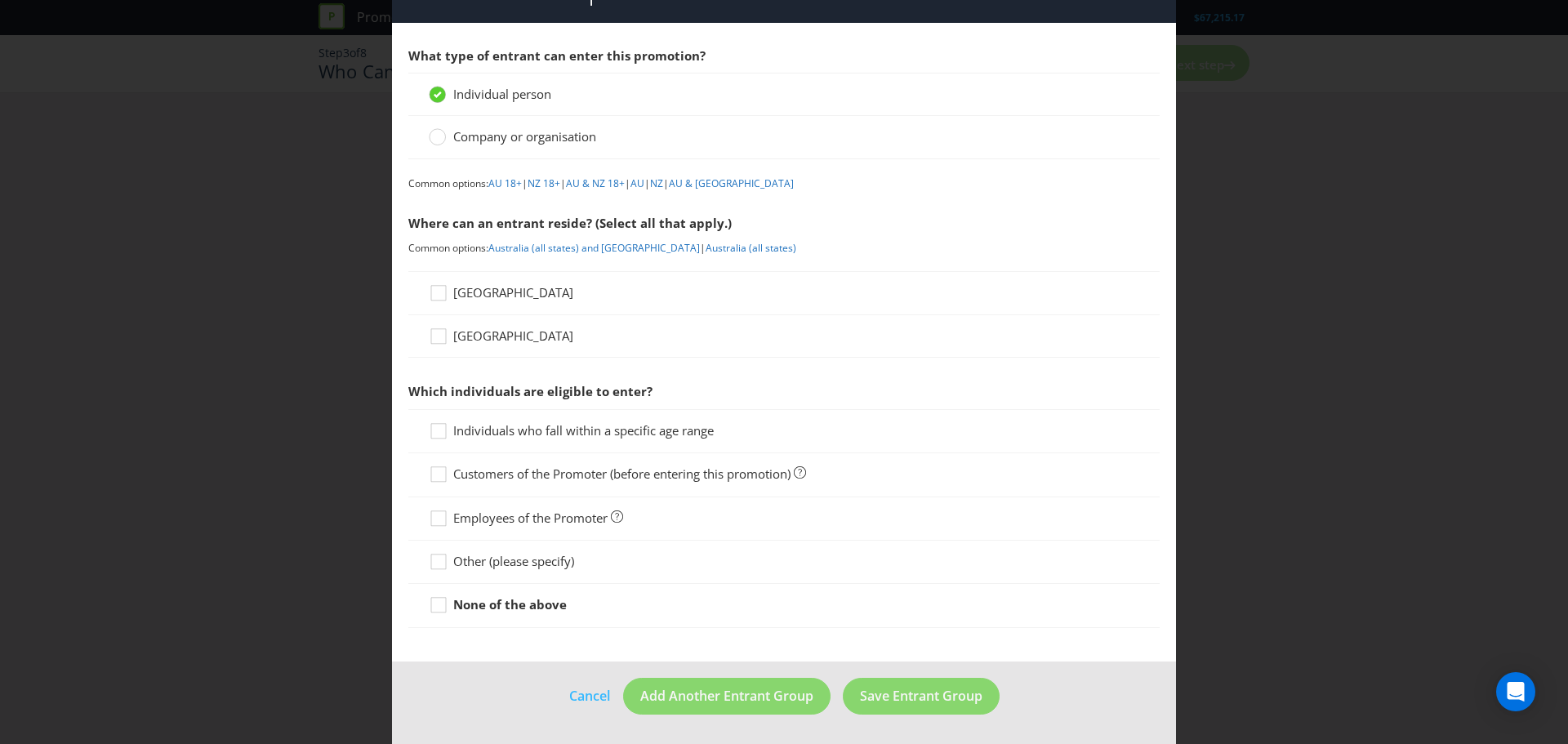
click at [480, 293] on span "[GEOGRAPHIC_DATA]" at bounding box center [512, 292] width 120 height 16
click at [0, 0] on input "[GEOGRAPHIC_DATA]" at bounding box center [0, 0] width 0 height 0
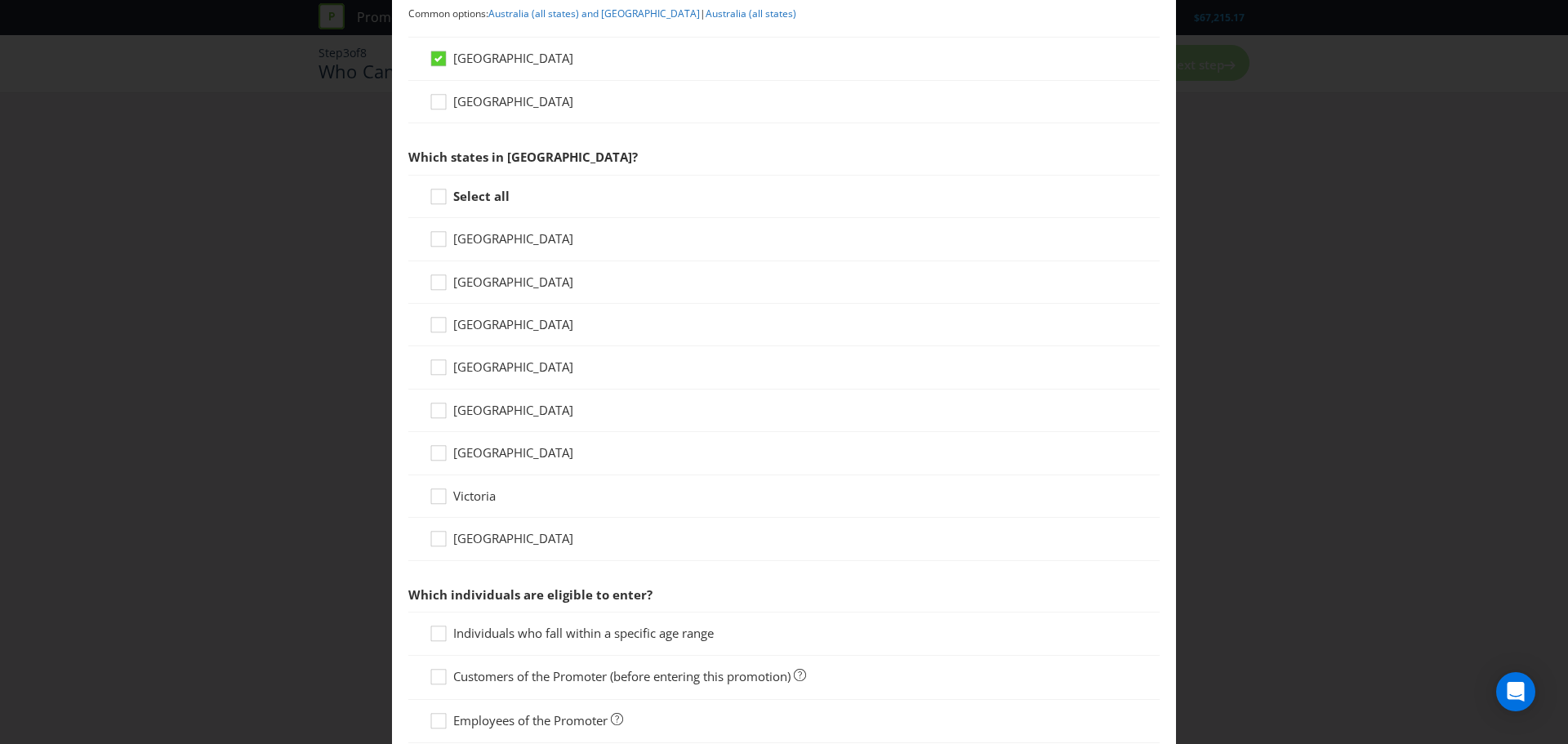
scroll to position [292, 0]
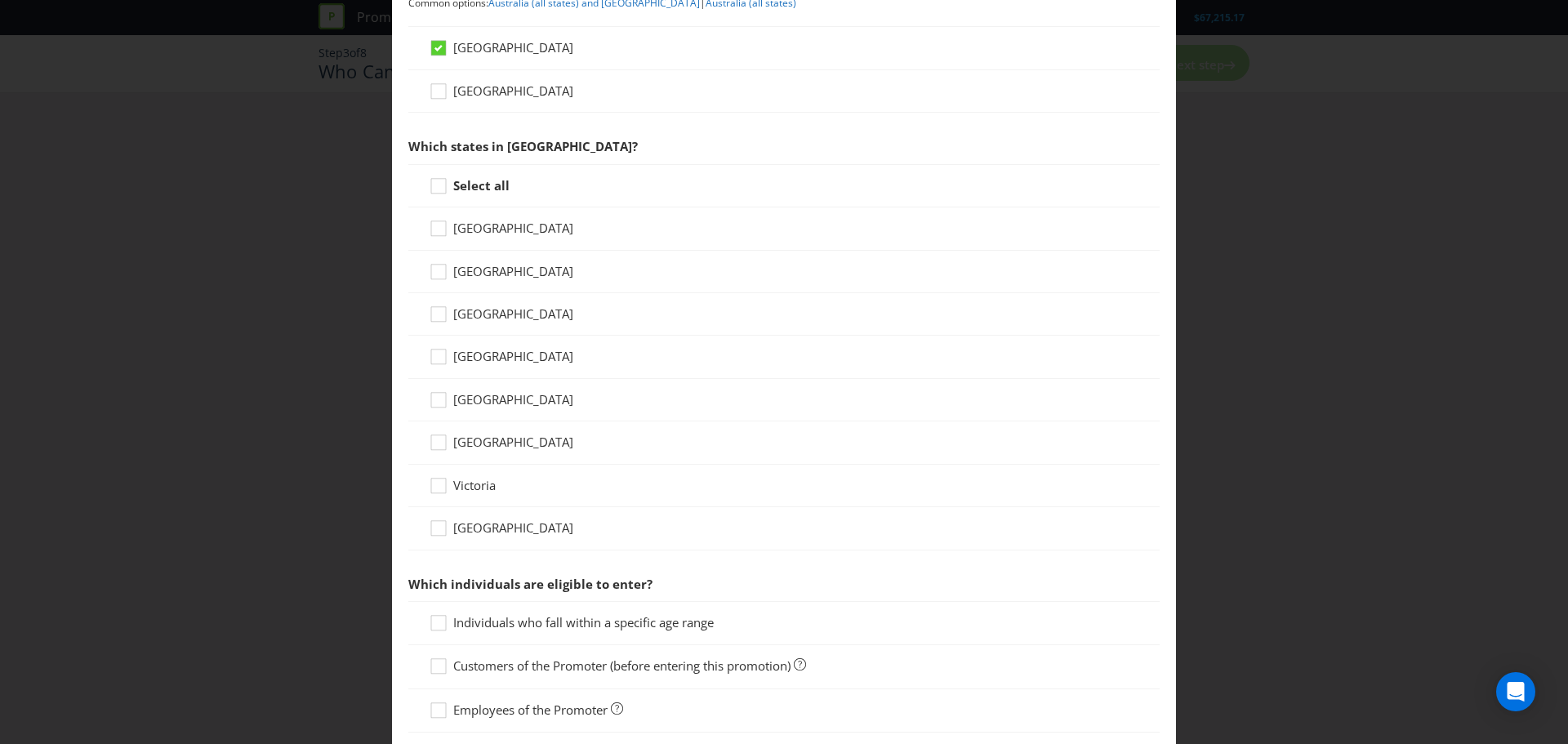
click at [479, 521] on span "[GEOGRAPHIC_DATA]" at bounding box center [512, 527] width 120 height 16
click at [0, 0] on input "[GEOGRAPHIC_DATA]" at bounding box center [0, 0] width 0 height 0
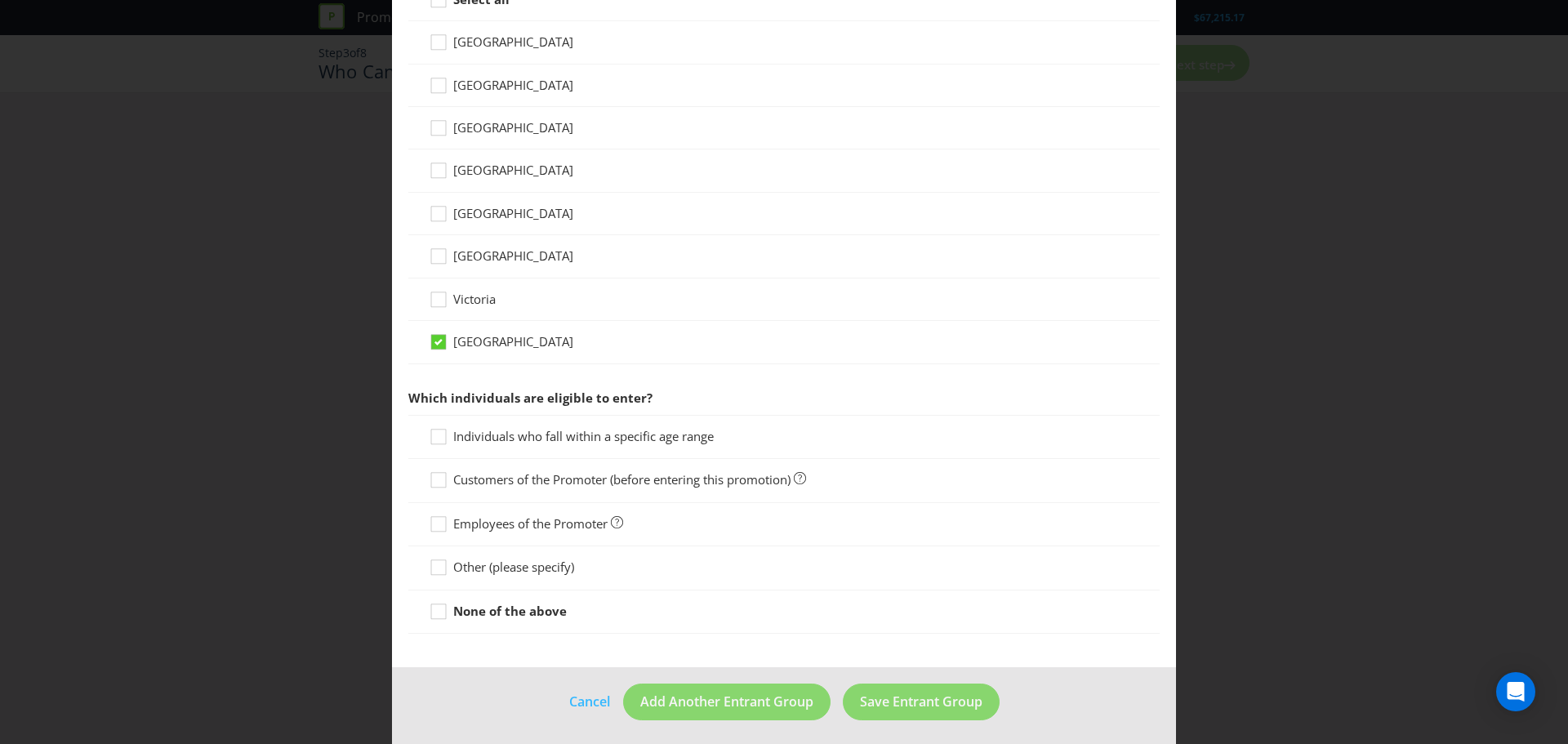
scroll to position [485, 0]
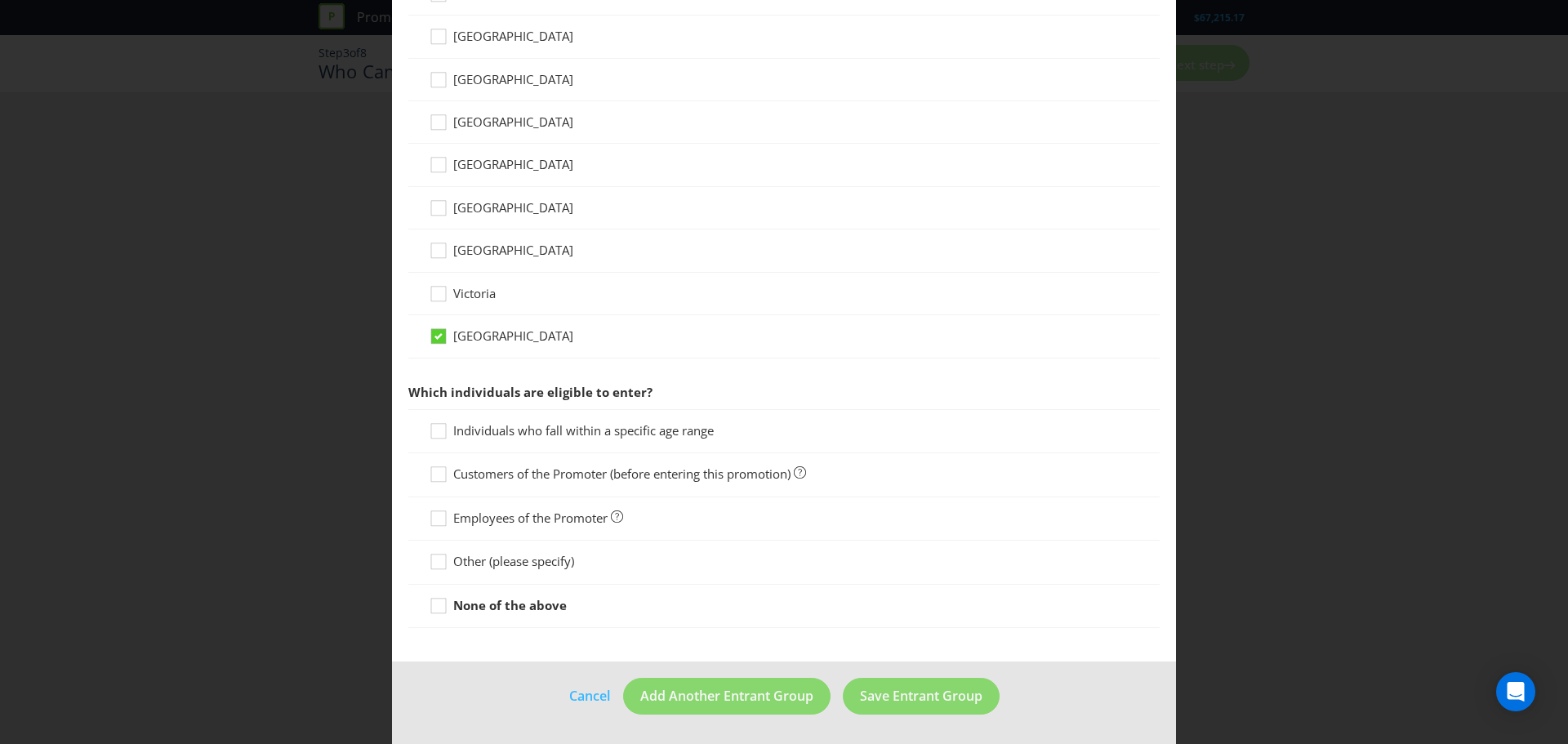
click at [480, 429] on span "Individuals who fall within a specific age range" at bounding box center [583, 430] width 260 height 16
click at [0, 0] on input "Individuals who fall within a specific age range" at bounding box center [0, 0] width 0 height 0
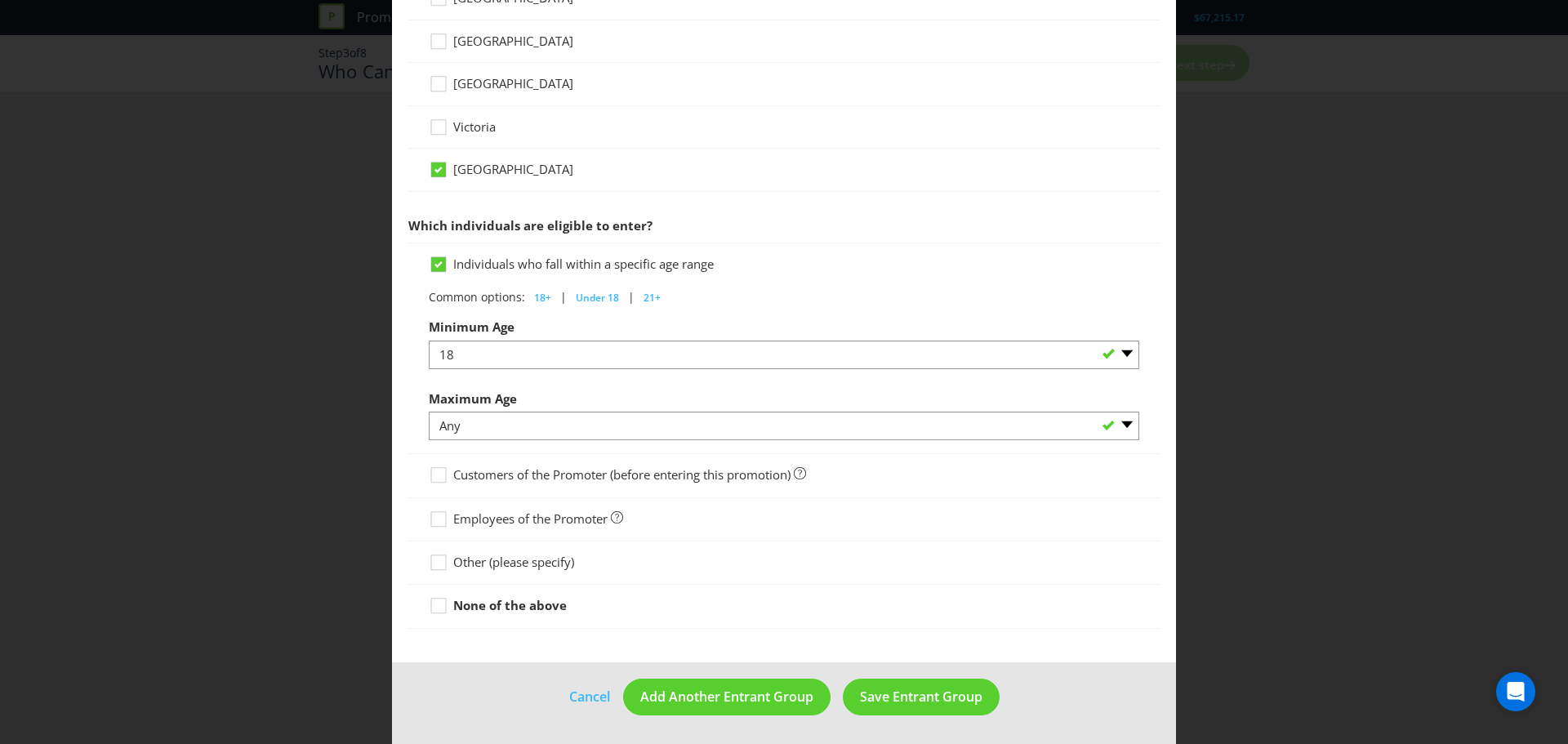
scroll to position [652, 0]
click at [929, 687] on span "Save Entrant Group" at bounding box center [921, 696] width 122 height 18
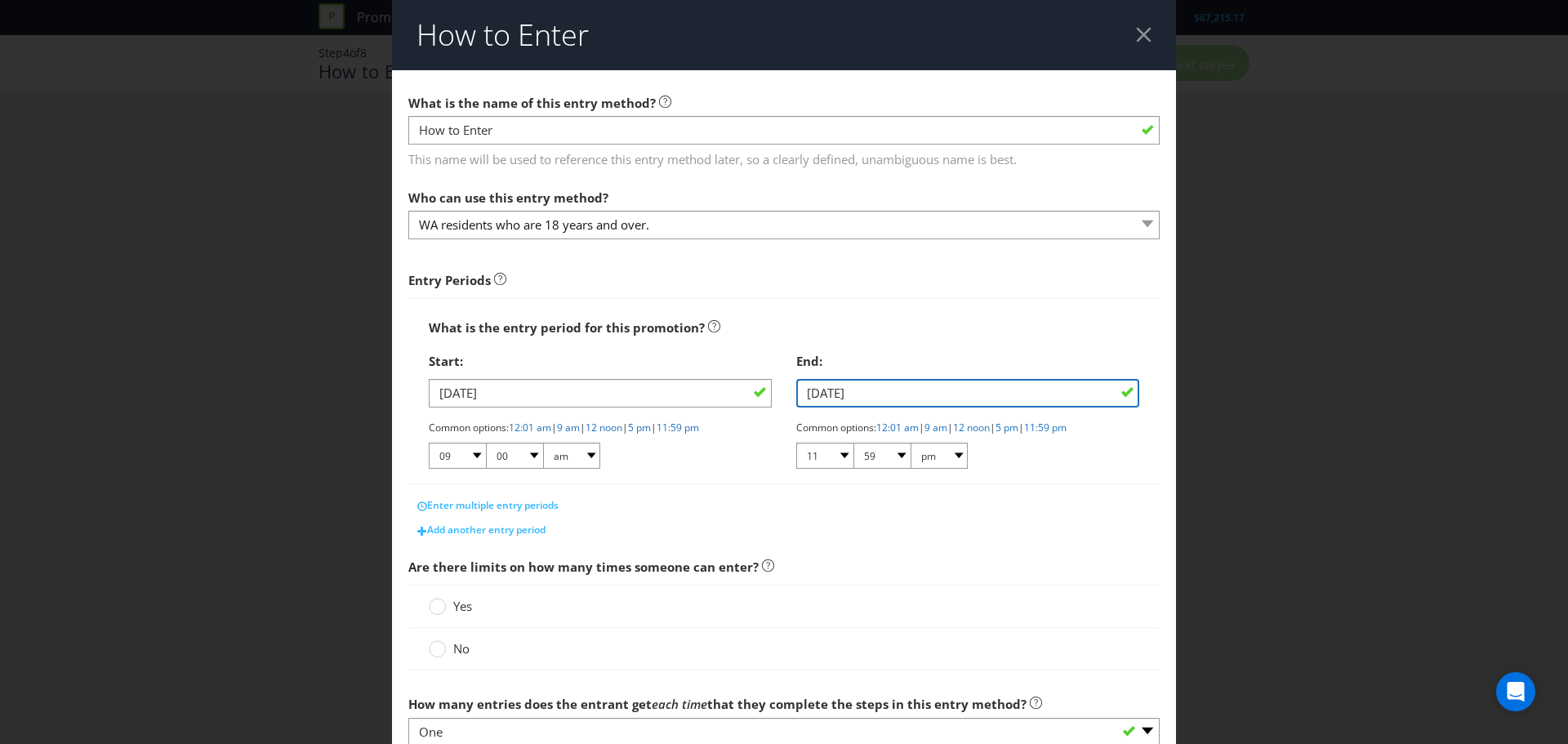
click at [1105, 389] on input "[DATE]" at bounding box center [967, 393] width 343 height 29
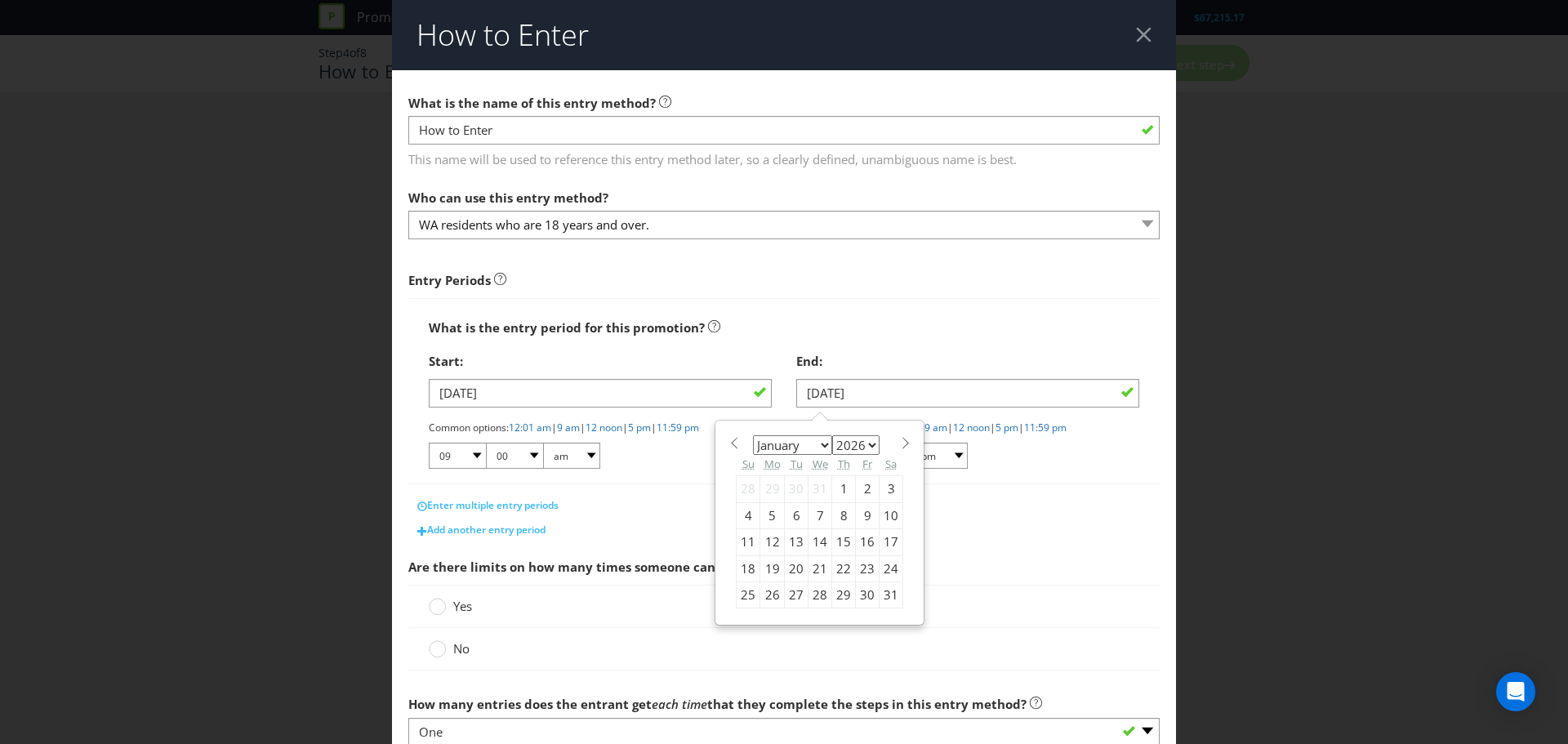
click at [1113, 509] on div "Enter multiple entry periods" at bounding box center [784, 506] width 752 height 25
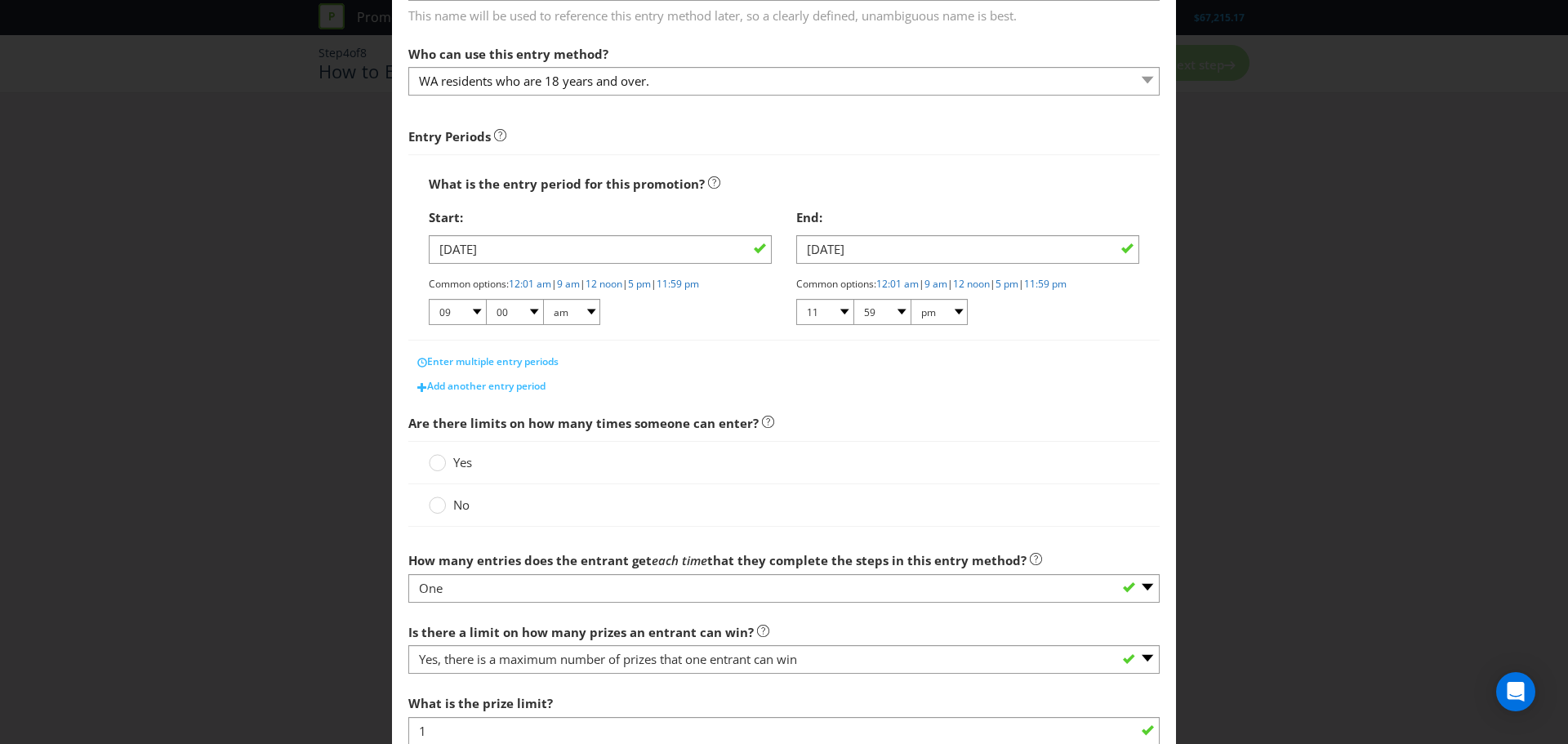
scroll to position [163, 0]
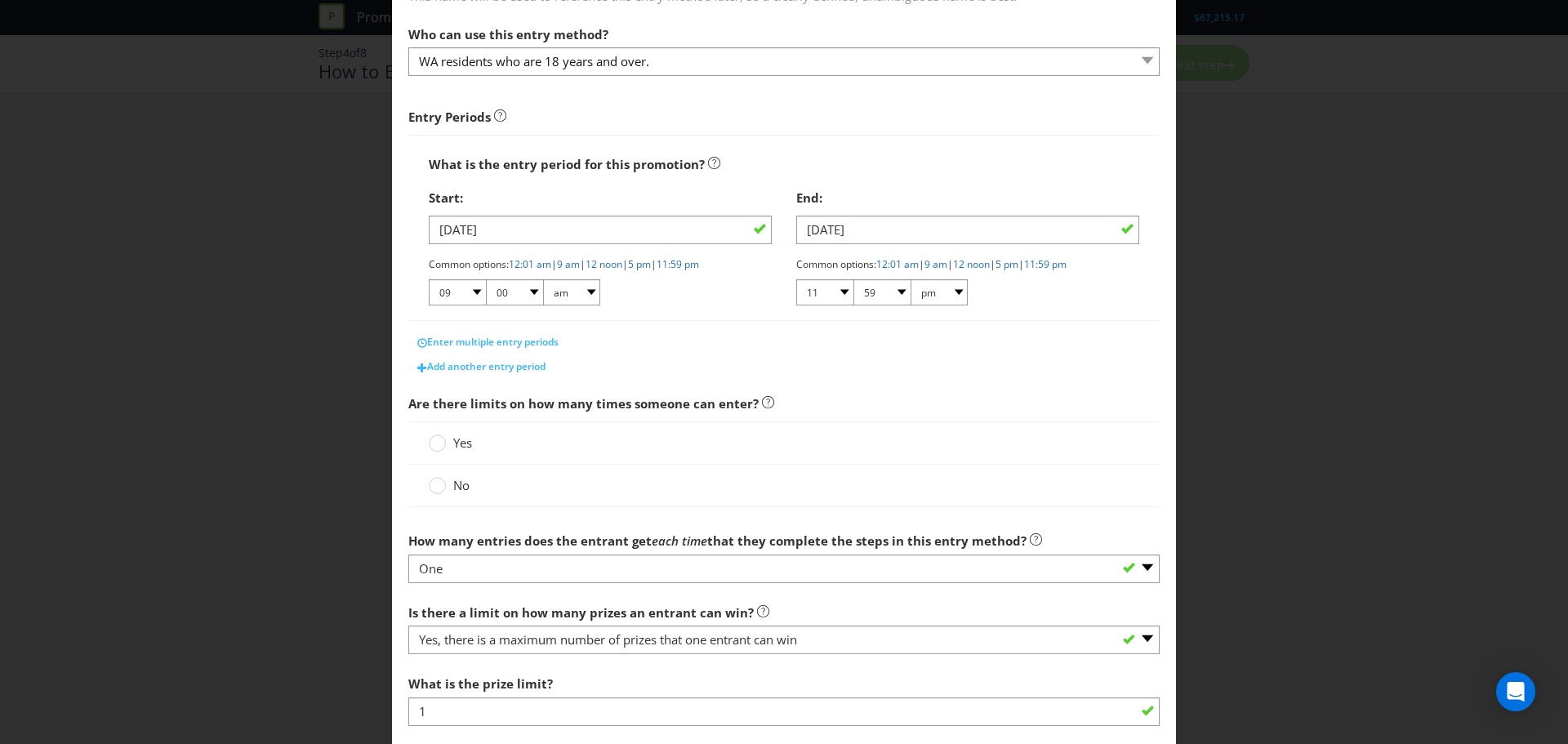
click at [449, 489] on label "No" at bounding box center [451, 485] width 44 height 17
click at [0, 0] on input "No" at bounding box center [0, 0] width 0 height 0
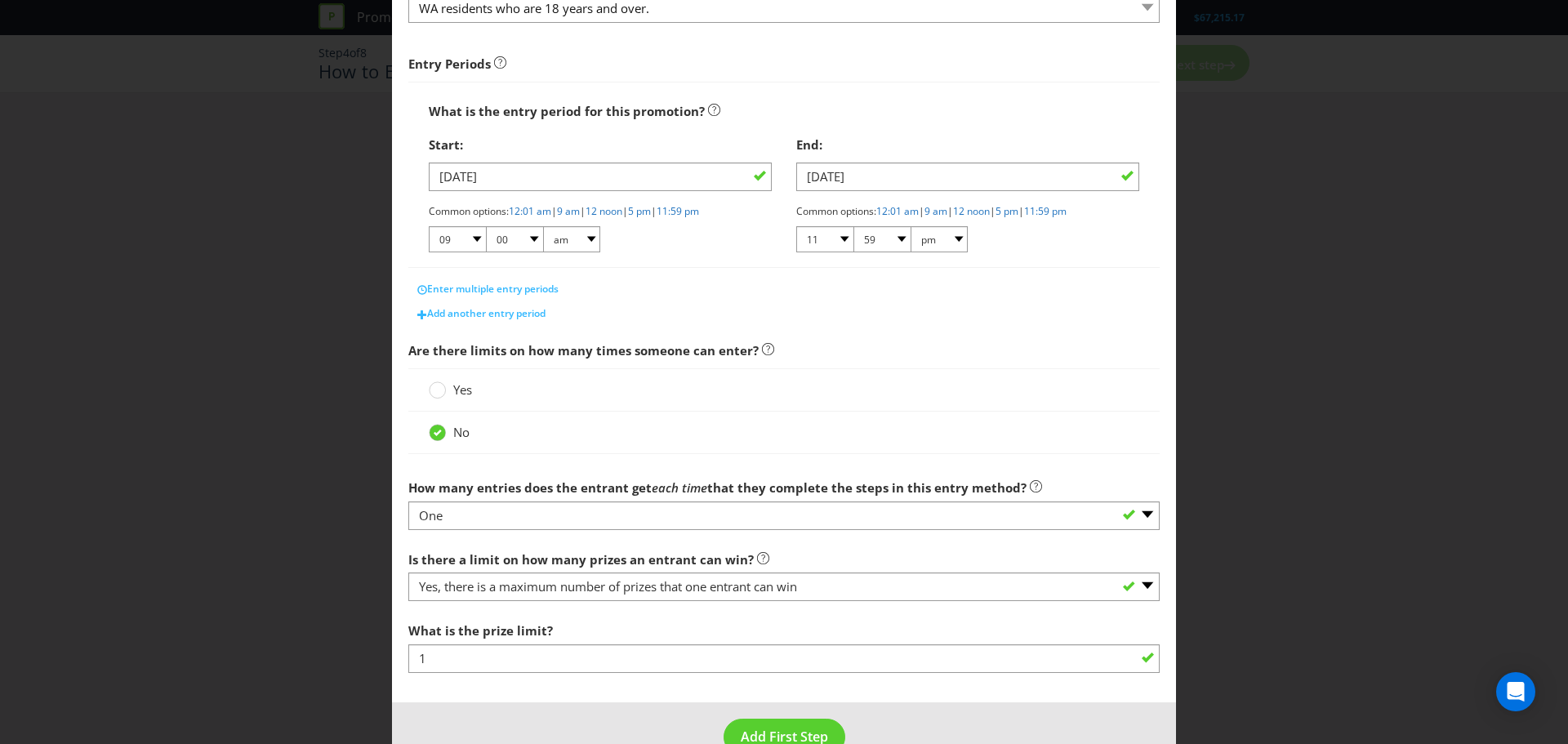
scroll to position [245, 0]
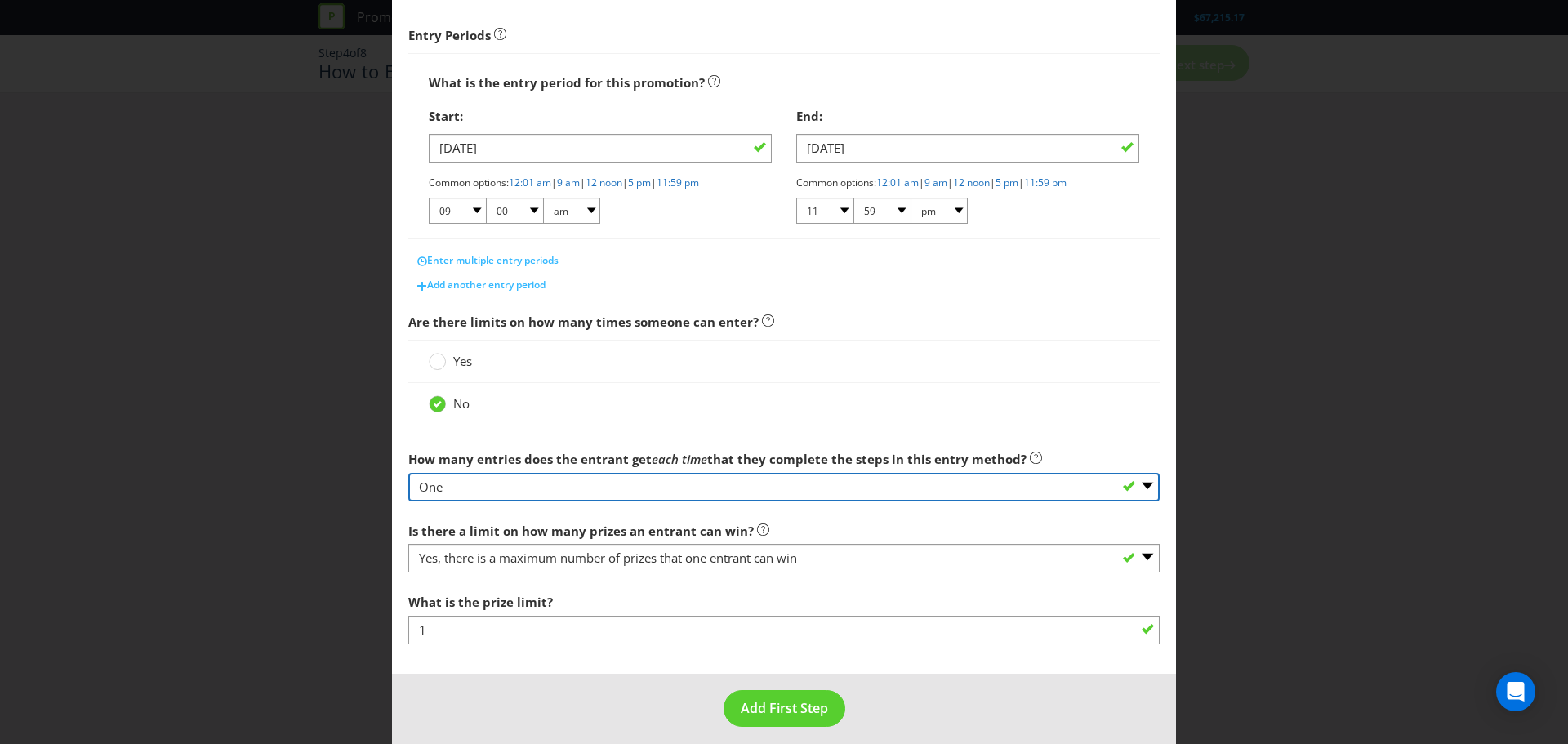
click at [590, 486] on select "-- Please select -- One More than one Other (please specify) Not applicable - g…" at bounding box center [784, 487] width 752 height 29
click at [408, 473] on select "-- Please select -- One More than one Other (please specify) Not applicable - g…" at bounding box center [784, 487] width 752 height 29
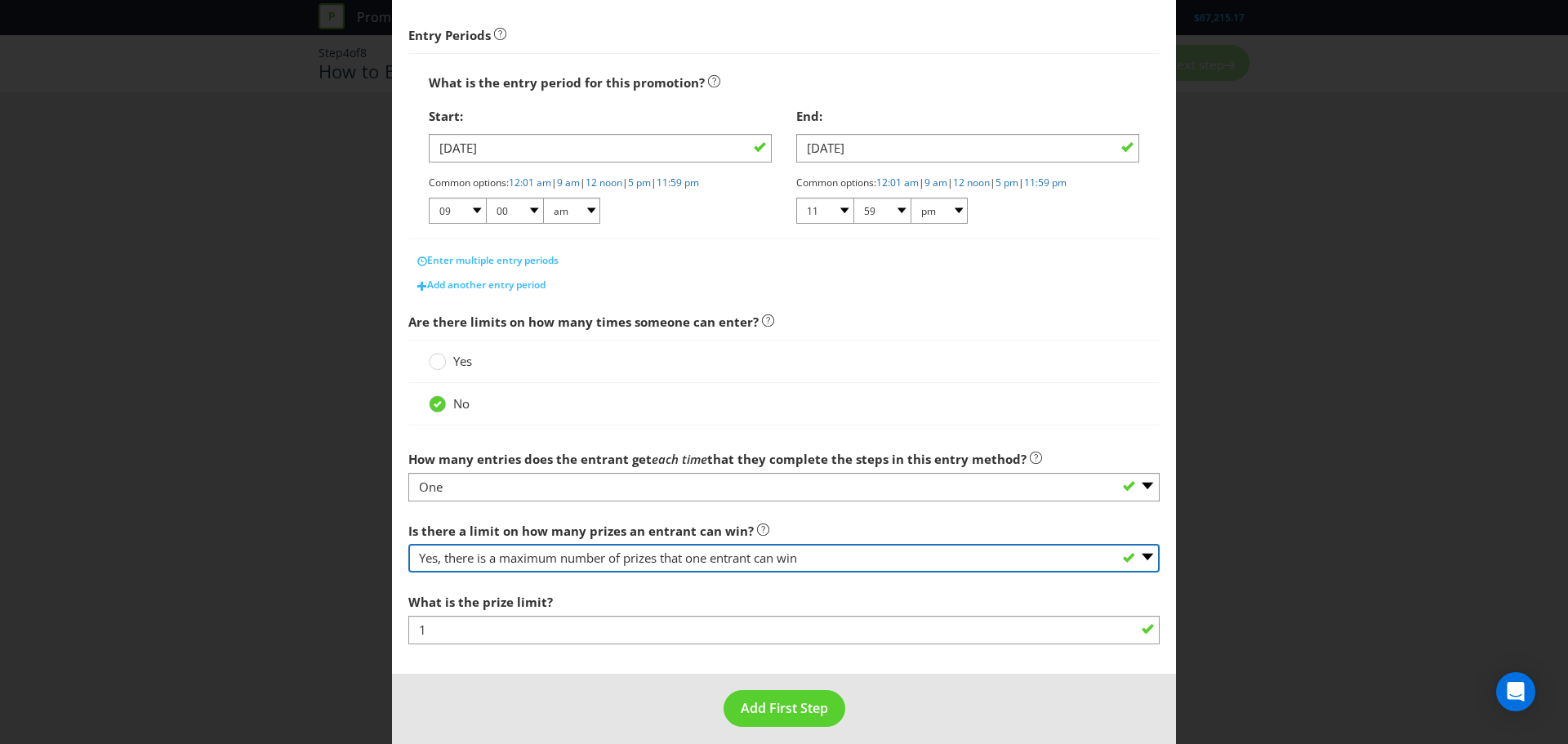
click at [833, 559] on select "-- Please select -- Yes, there is a maximum number of prizes that one entrant c…" at bounding box center [784, 558] width 752 height 29
select select "NA"
click at [408, 573] on select "-- Please select -- Yes, there is a maximum number of prizes that one entrant c…" at bounding box center [784, 558] width 752 height 29
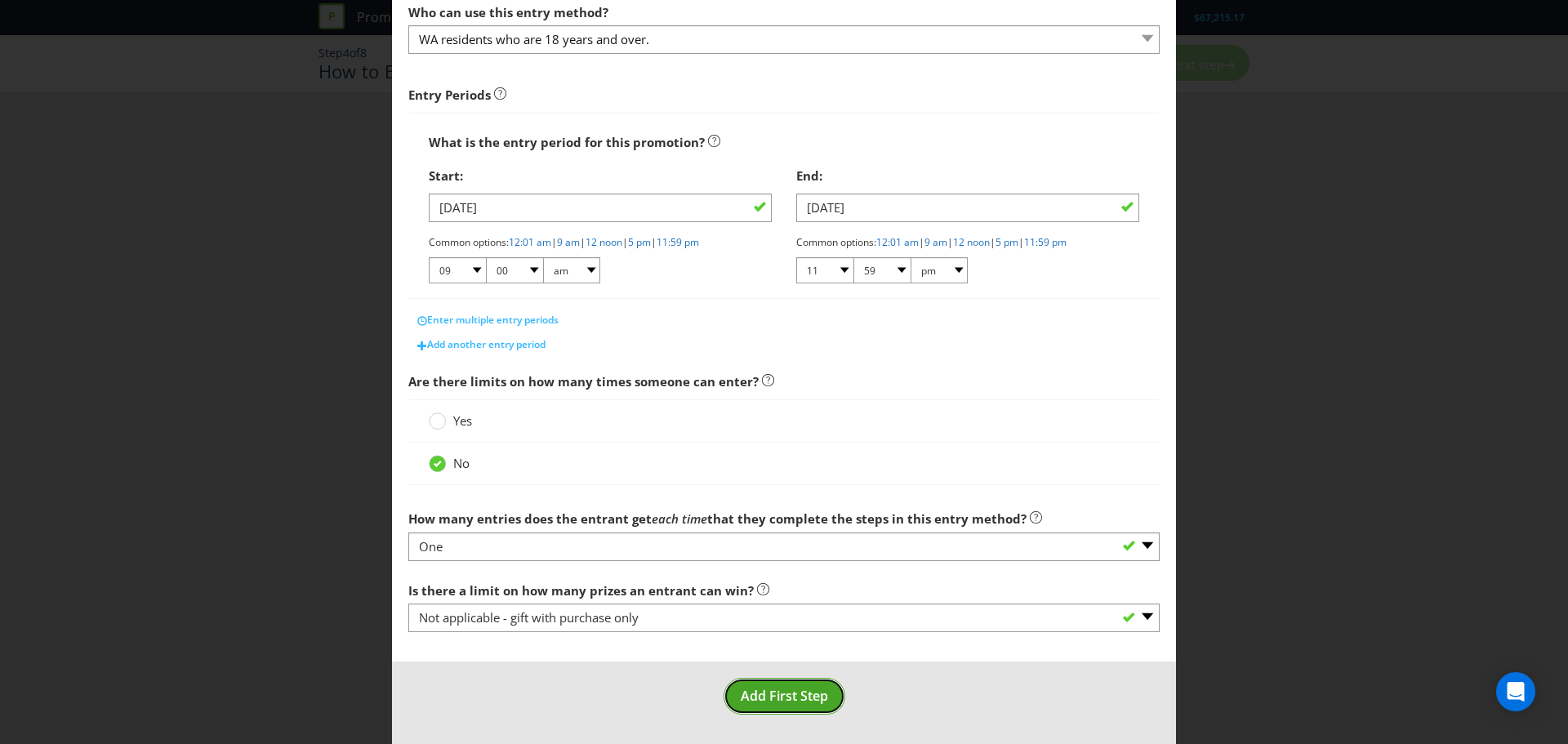
click at [751, 701] on span "Add First Step" at bounding box center [784, 696] width 87 height 18
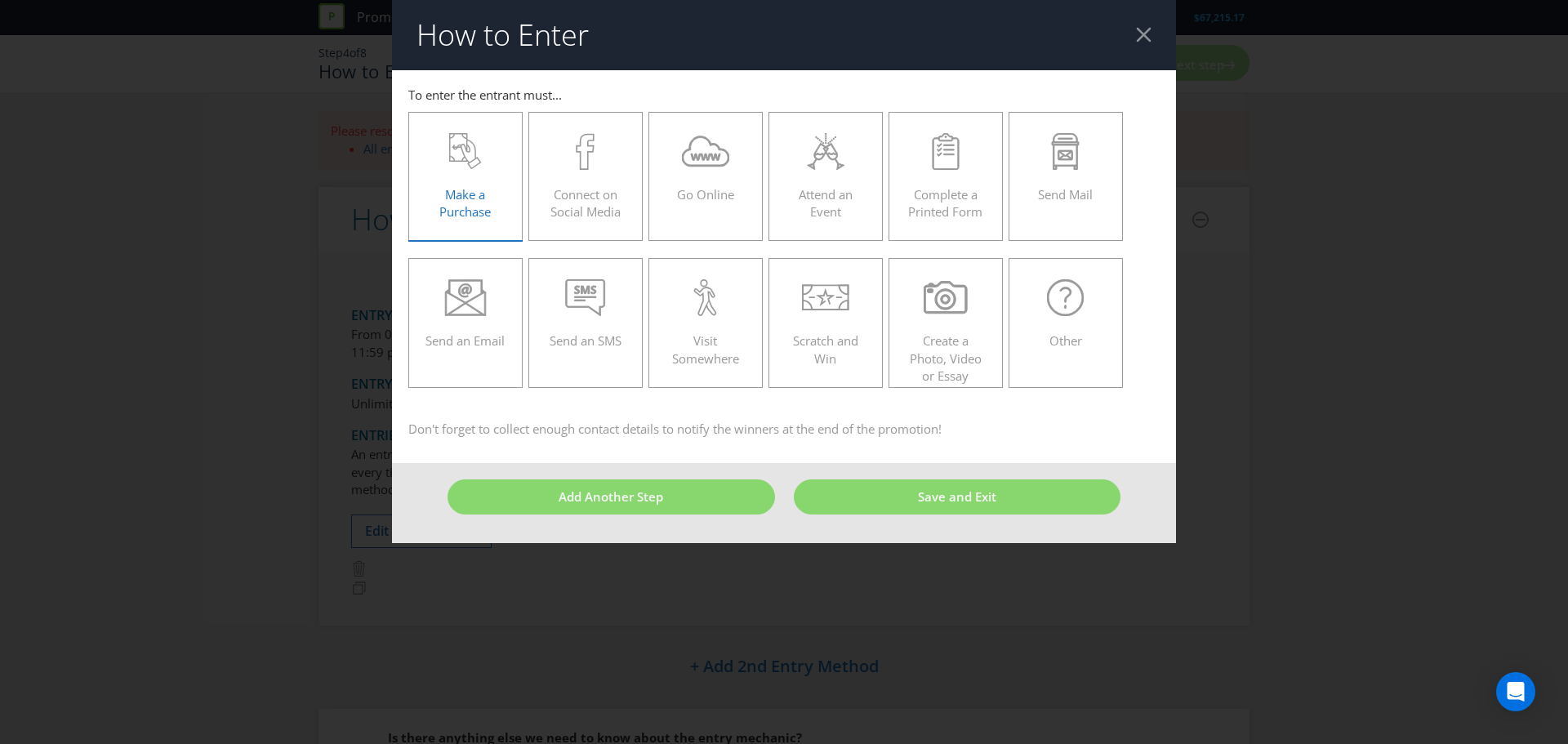
click at [449, 172] on div "Make a Purchase" at bounding box center [465, 170] width 80 height 74
click at [0, 0] on input "Make a Purchase" at bounding box center [0, 0] width 0 height 0
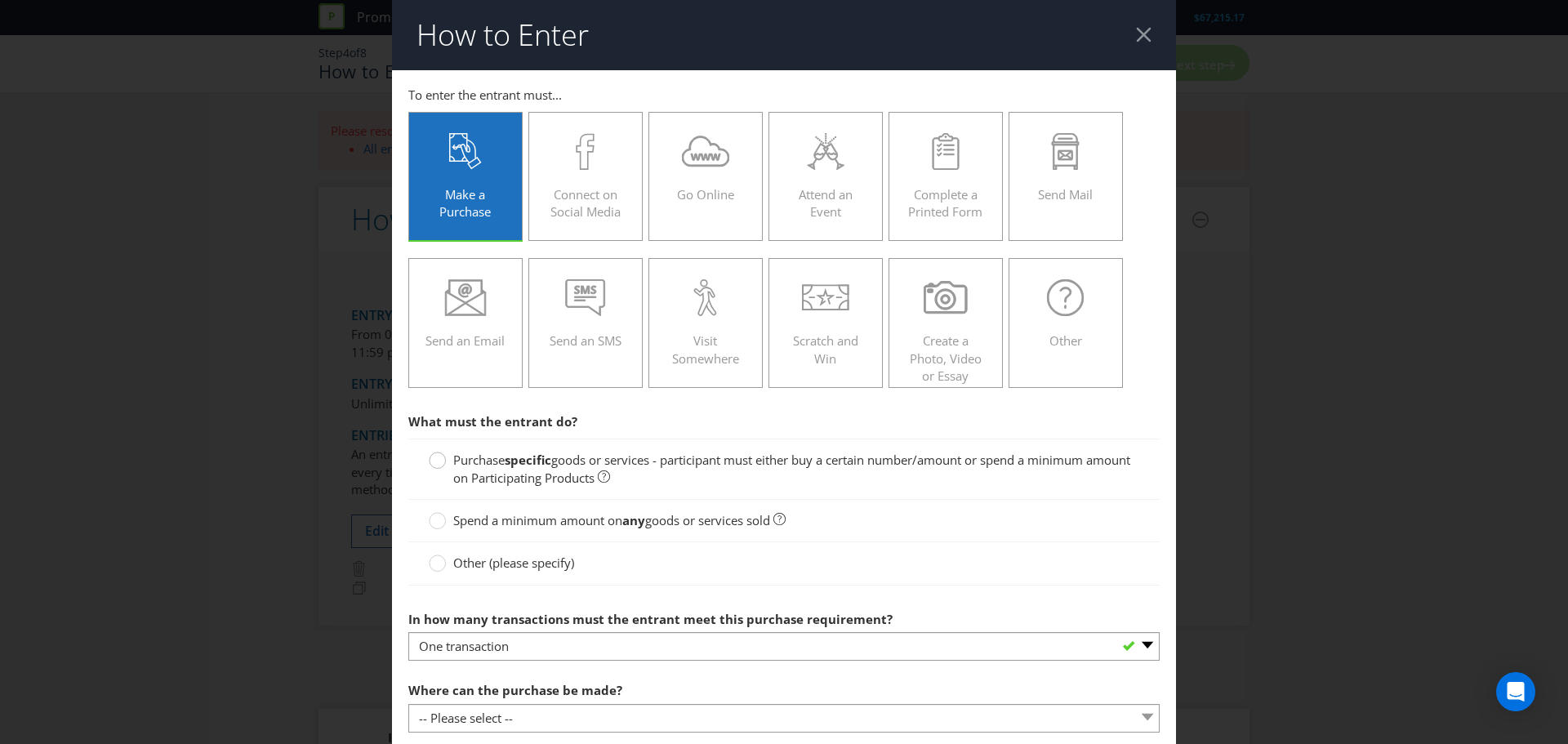
click at [431, 467] on circle at bounding box center [438, 461] width 16 height 16
click at [0, 0] on input "Purchase specific goods or services - participant must either buy a certain num…" at bounding box center [0, 0] width 0 height 0
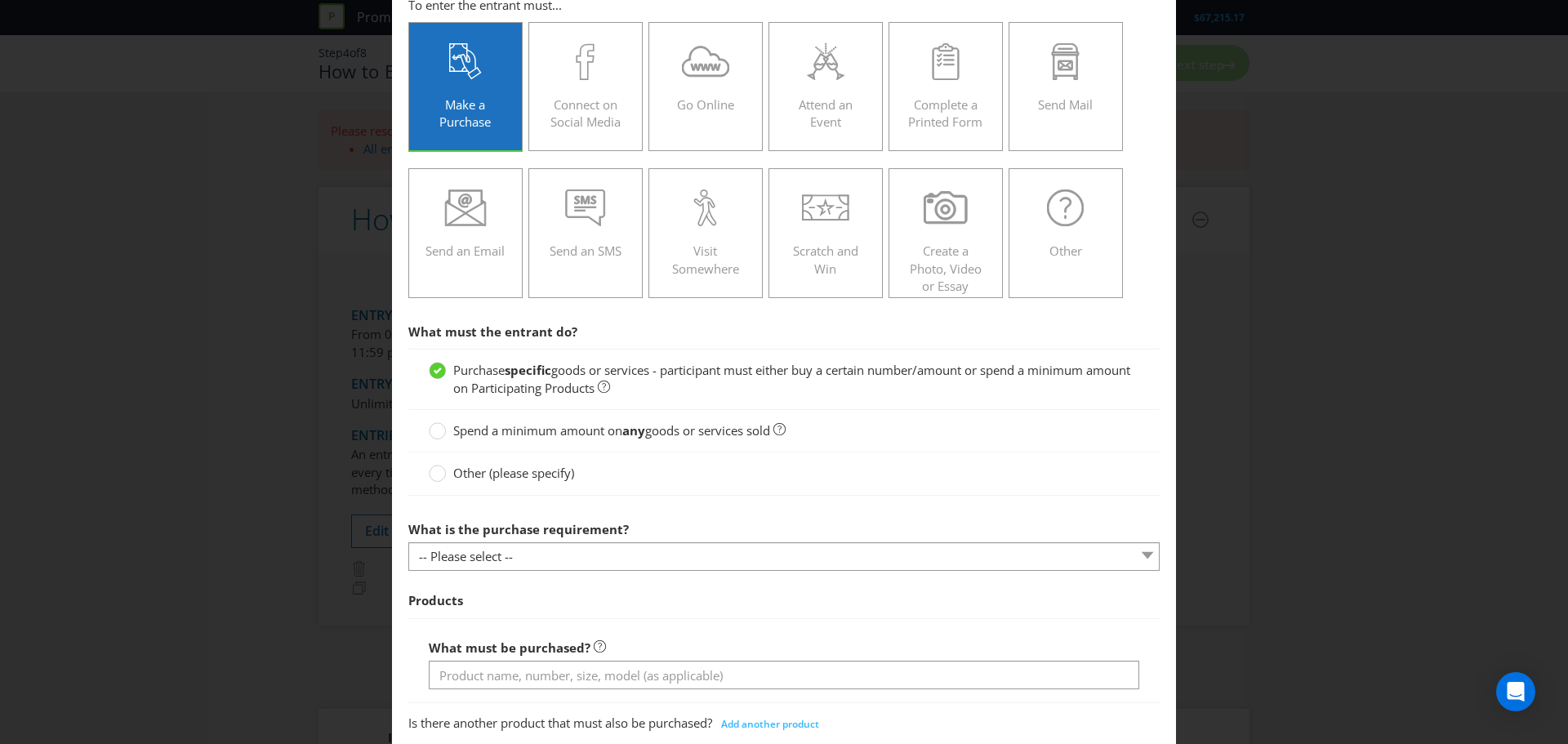
scroll to position [163, 0]
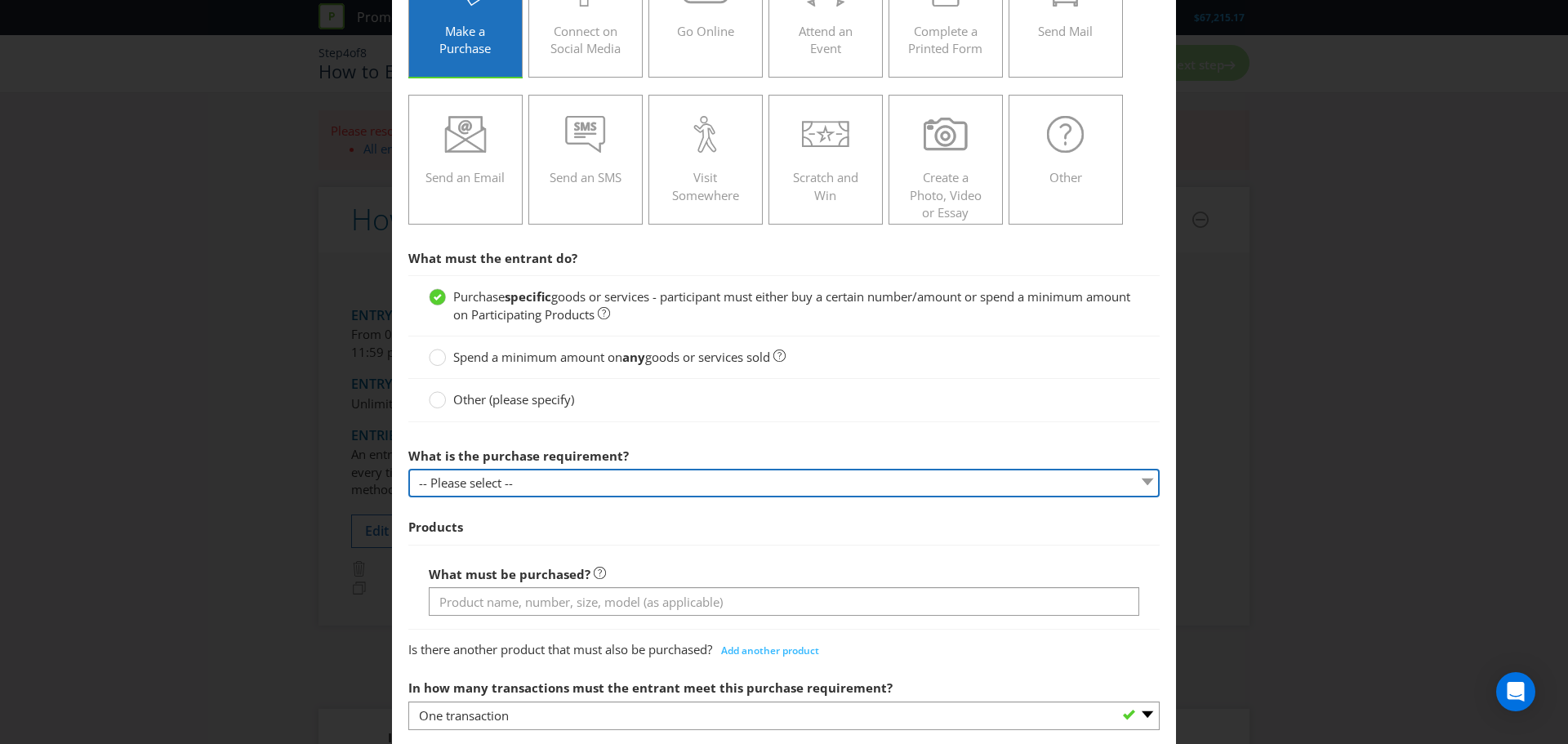
click at [563, 475] on select "-- Please select -- Buy a certain number of these products or services Spend a …" at bounding box center [784, 483] width 752 height 29
select select "MINIMUM_QUANTITY"
click at [408, 469] on select "-- Please select -- Buy a certain number of these products or services Spend a …" at bounding box center [784, 483] width 752 height 29
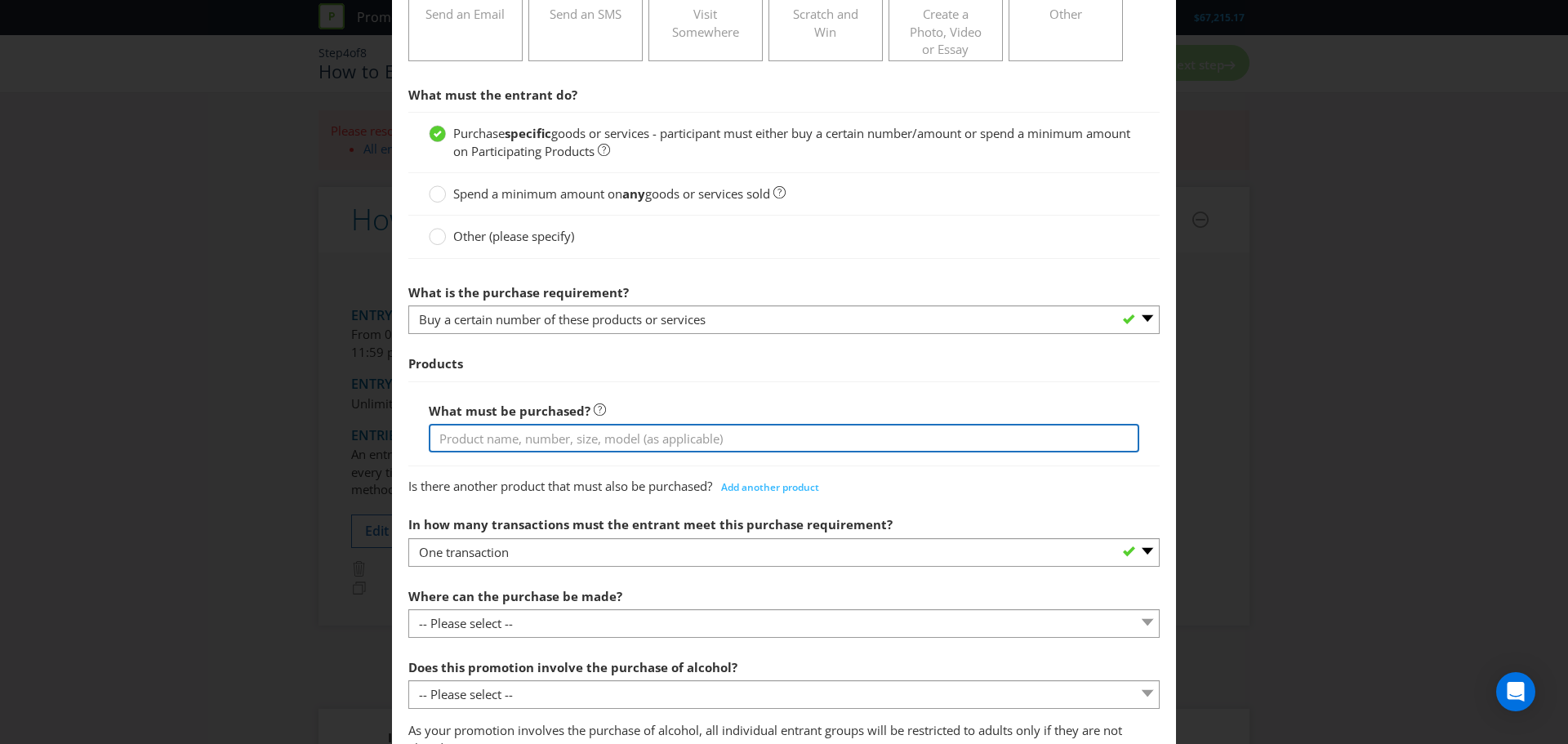
click at [584, 432] on input "text" at bounding box center [784, 438] width 711 height 29
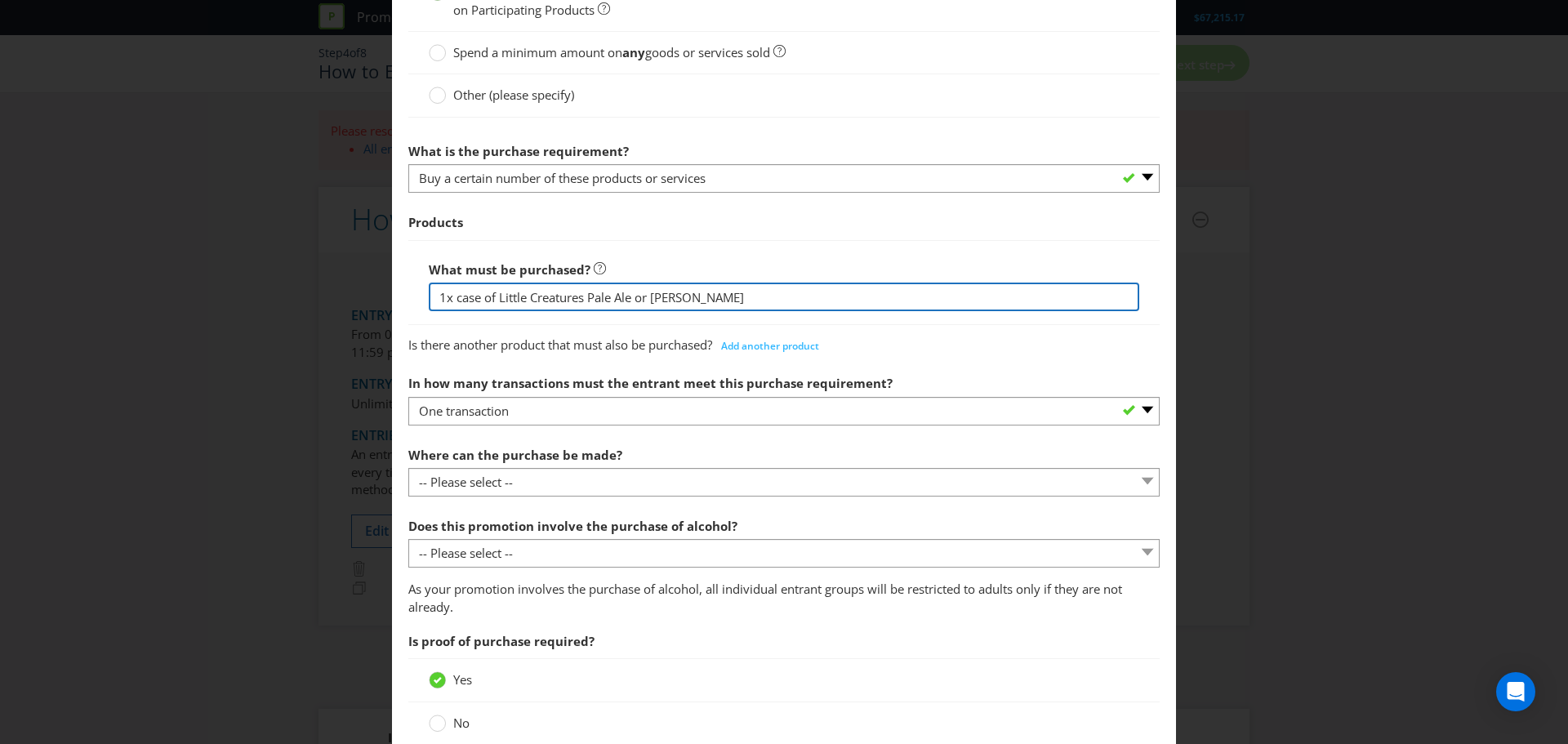
scroll to position [490, 0]
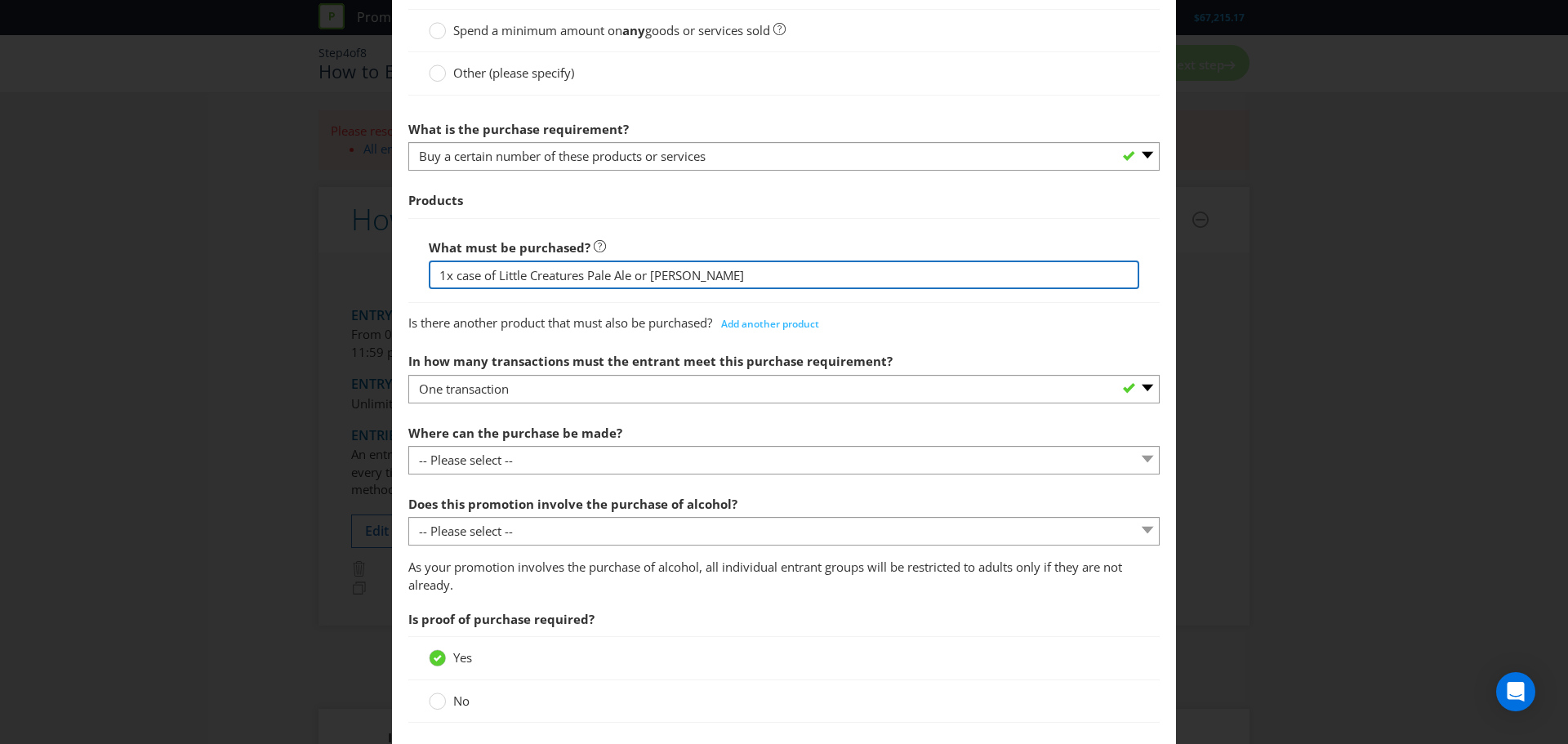
type input "1x case of Little Creatures Pale Ale or [PERSON_NAME]"
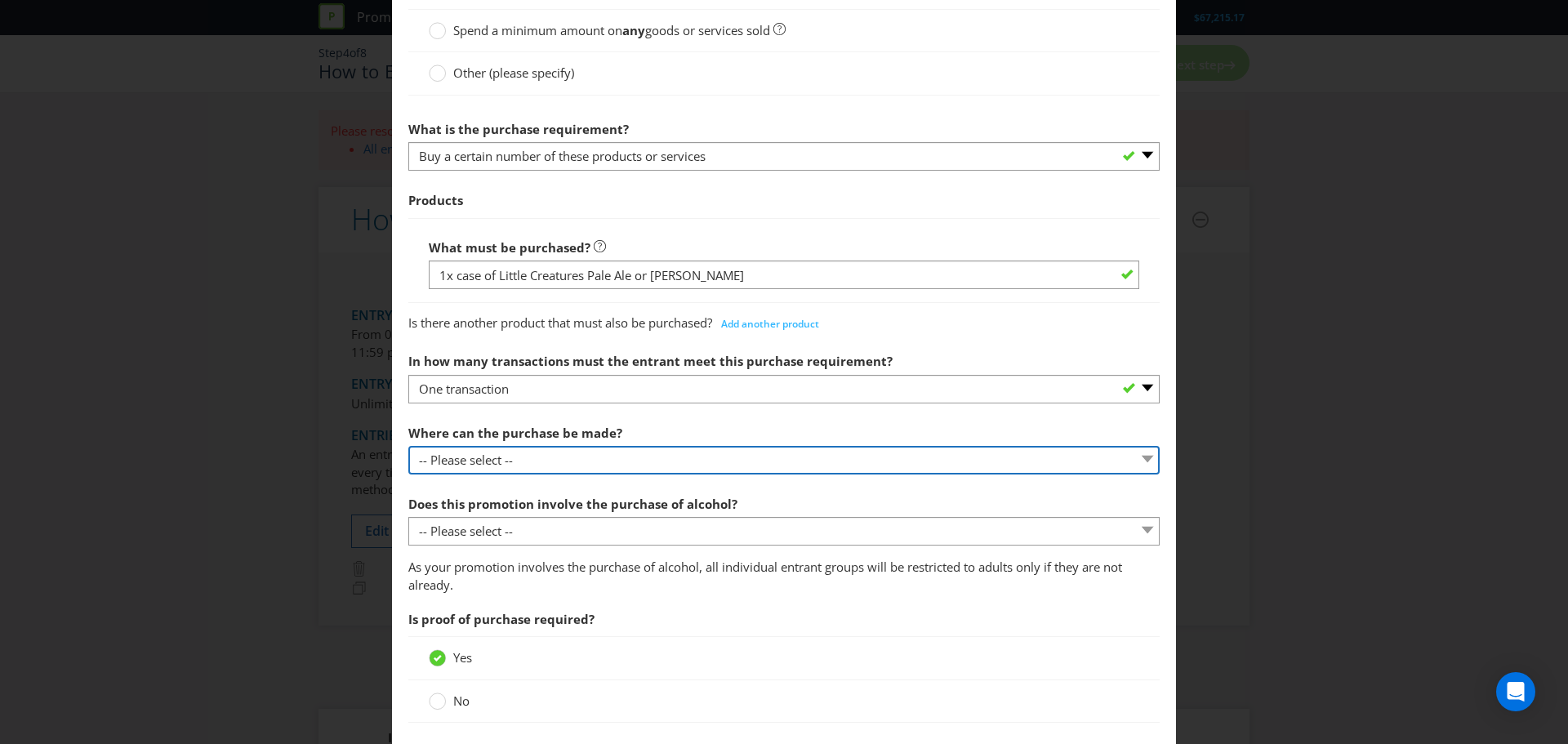
click at [573, 449] on select "-- Please select -- Any stores displaying promotional material (including onlin…" at bounding box center [784, 460] width 752 height 29
click at [408, 446] on select "-- Please select -- Any stores displaying promotional material (including onlin…" at bounding box center [784, 460] width 752 height 29
click at [854, 462] on select "-- Please select -- Any stores displaying promotional material (including onlin…" at bounding box center [784, 460] width 752 height 29
select select "ANY_DISPLAYING_NOT_ONLINE"
click at [408, 446] on select "-- Please select -- Any stores displaying promotional material (including onlin…" at bounding box center [784, 460] width 752 height 29
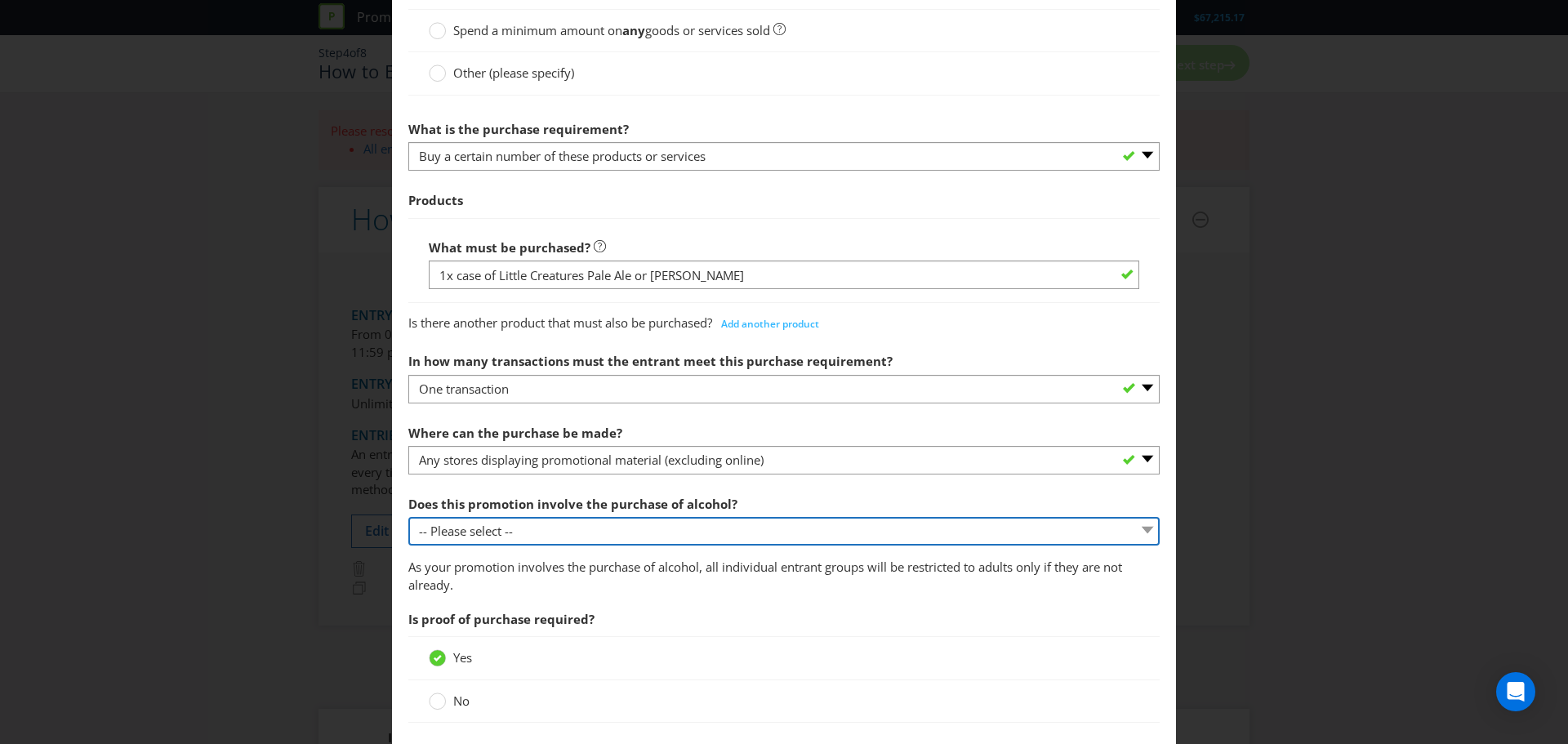
click at [641, 530] on select "-- Please select -- Yes, for on-premises consumption Yes, for off-premises cons…" at bounding box center [784, 531] width 752 height 29
select select "YES_OFF_PREMISES"
click at [408, 518] on select "-- Please select -- Yes, for on-premises consumption Yes, for off-premises cons…" at bounding box center [784, 531] width 752 height 29
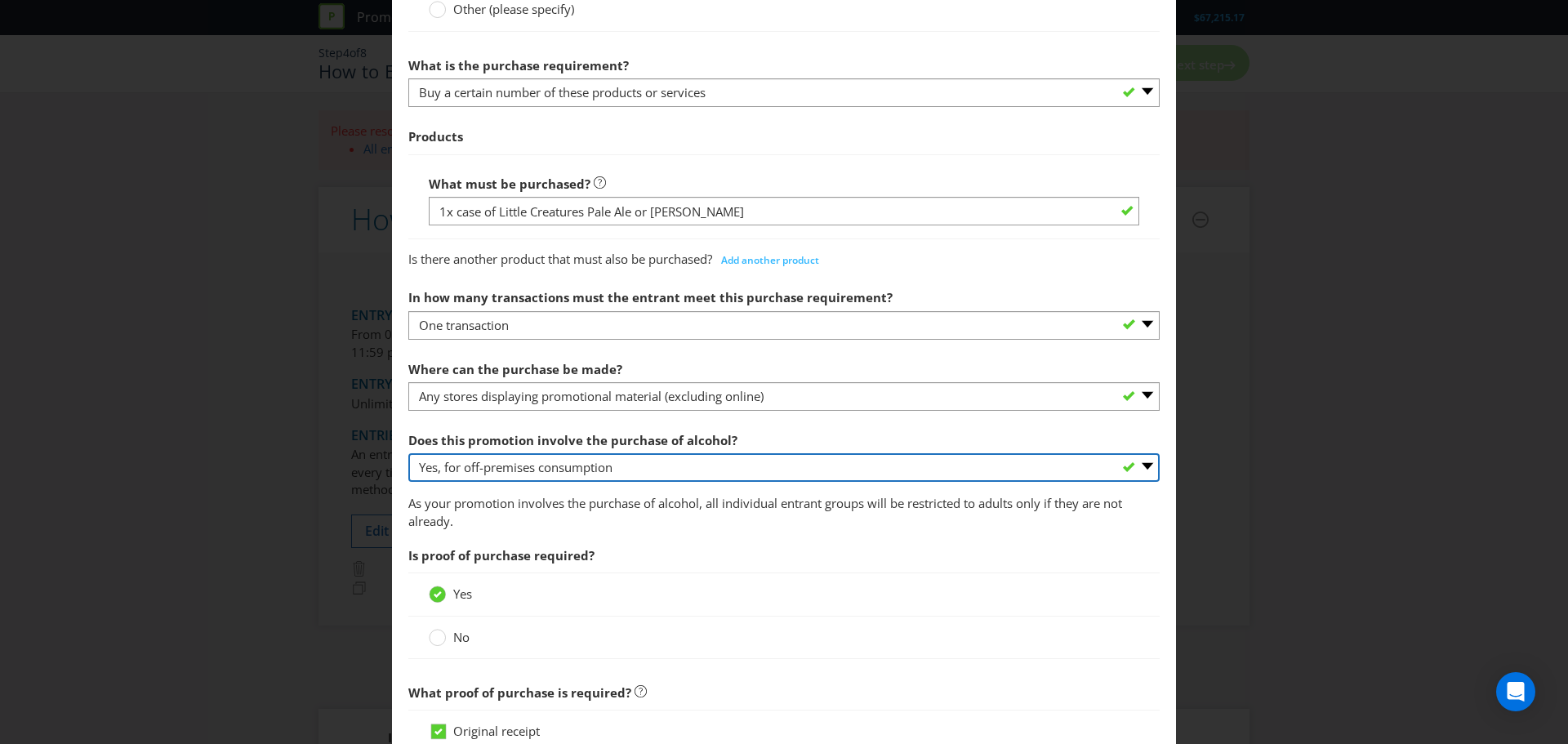
scroll to position [654, 0]
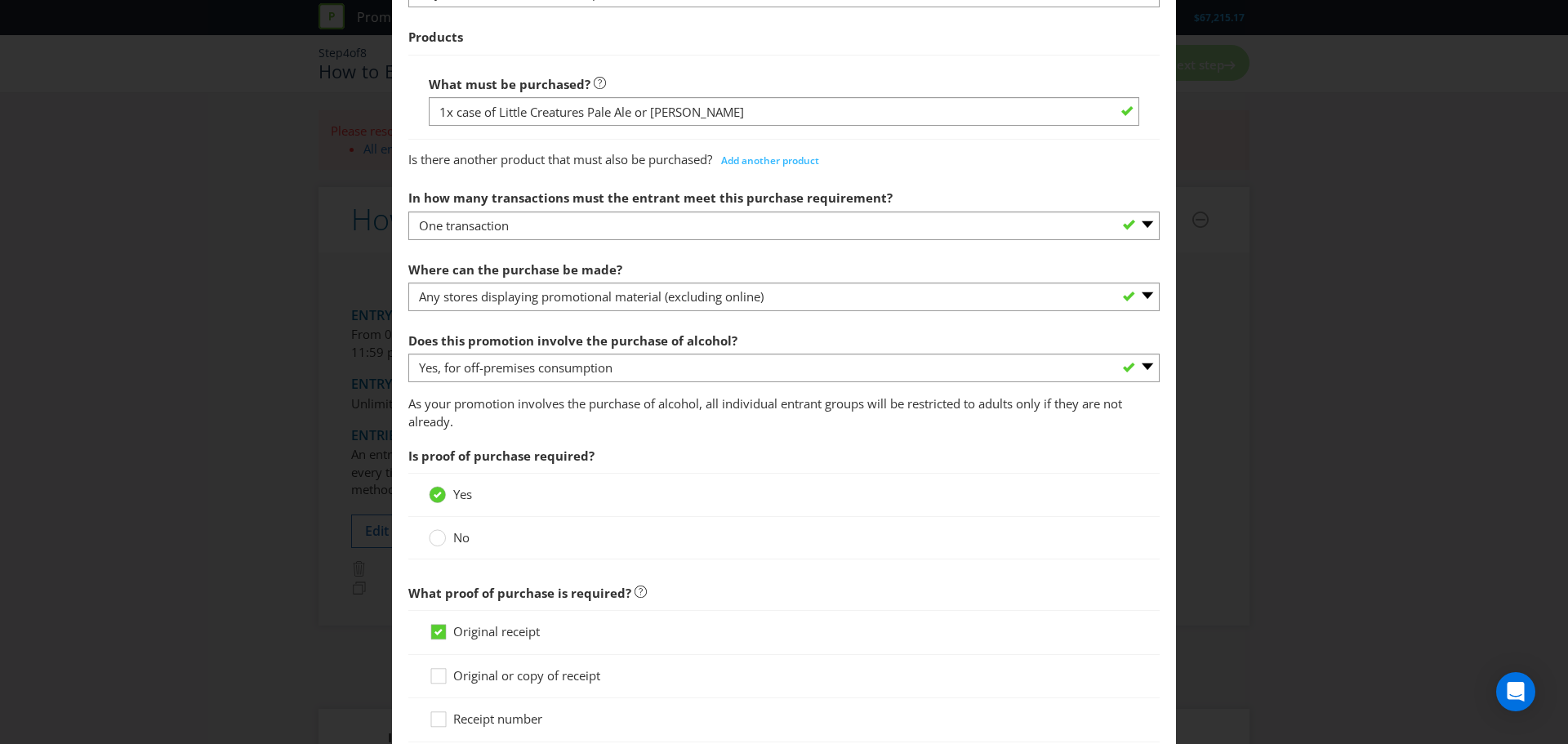
click at [788, 437] on section "What must the entrant do? Purchase specific goods or services - participant mus…" at bounding box center [784, 404] width 752 height 1305
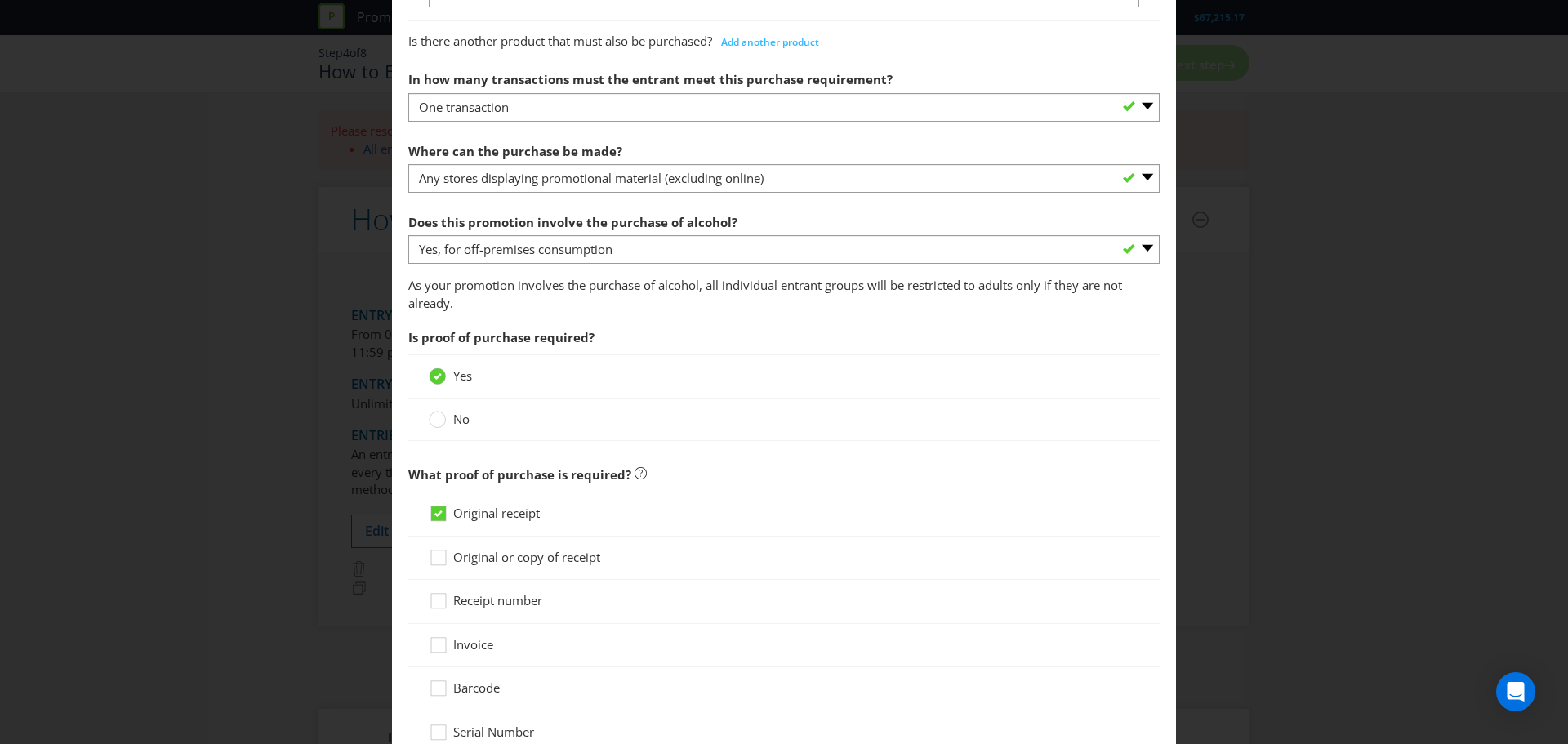
scroll to position [817, 0]
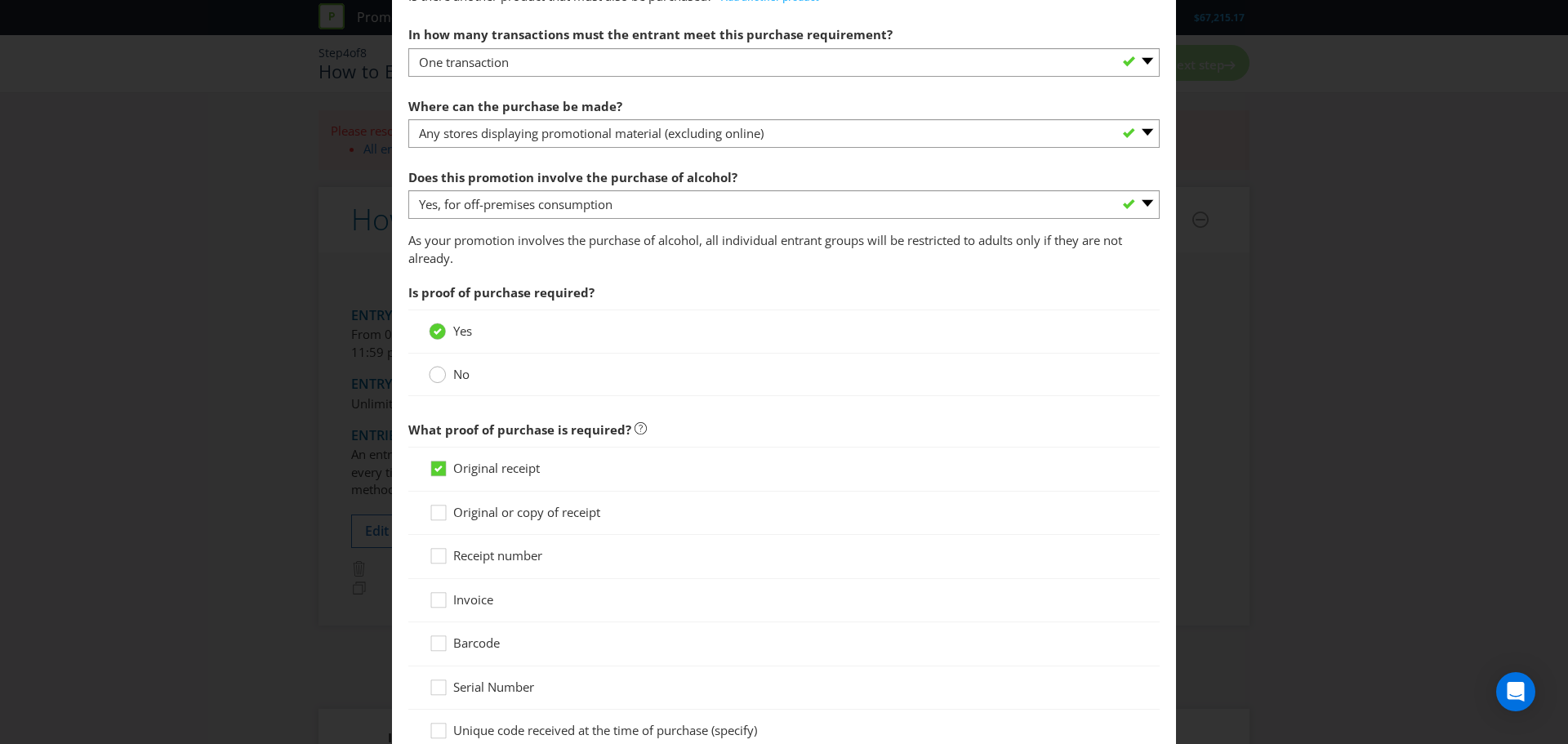
click at [439, 372] on circle at bounding box center [438, 374] width 16 height 16
click at [0, 0] on input "No" at bounding box center [0, 0] width 0 height 0
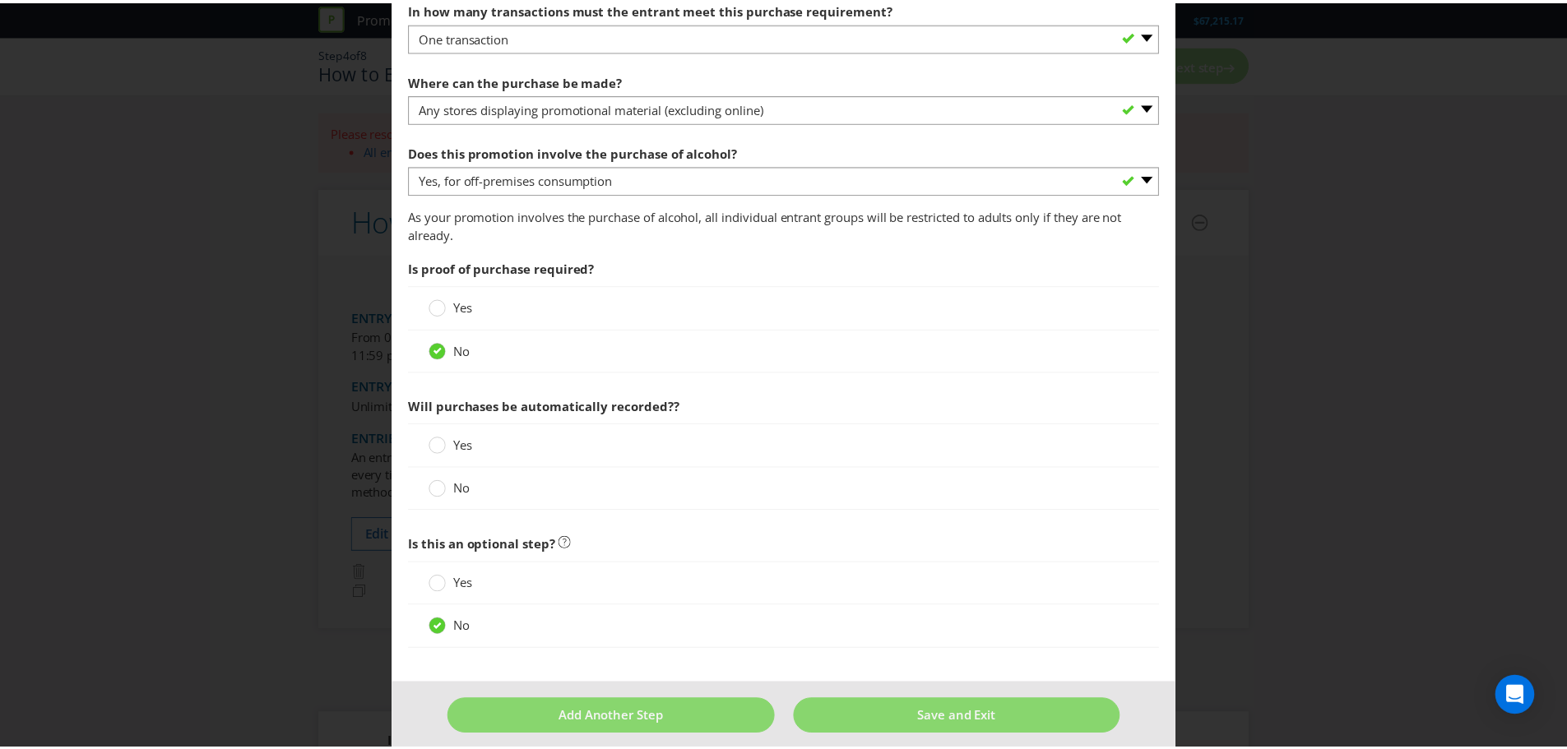
scroll to position [864, 0]
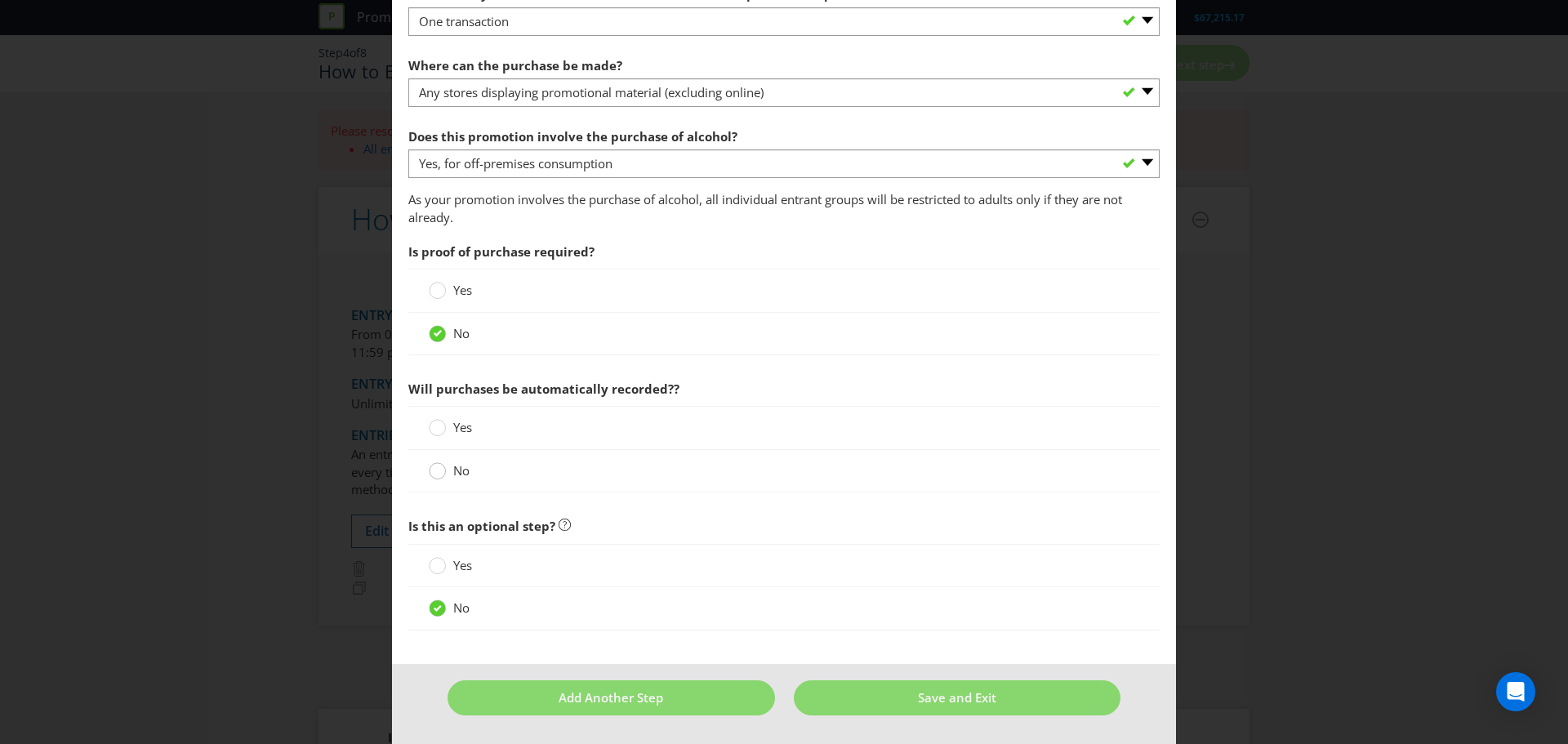
click at [440, 476] on circle at bounding box center [438, 471] width 16 height 16
click at [0, 0] on input "No" at bounding box center [0, 0] width 0 height 0
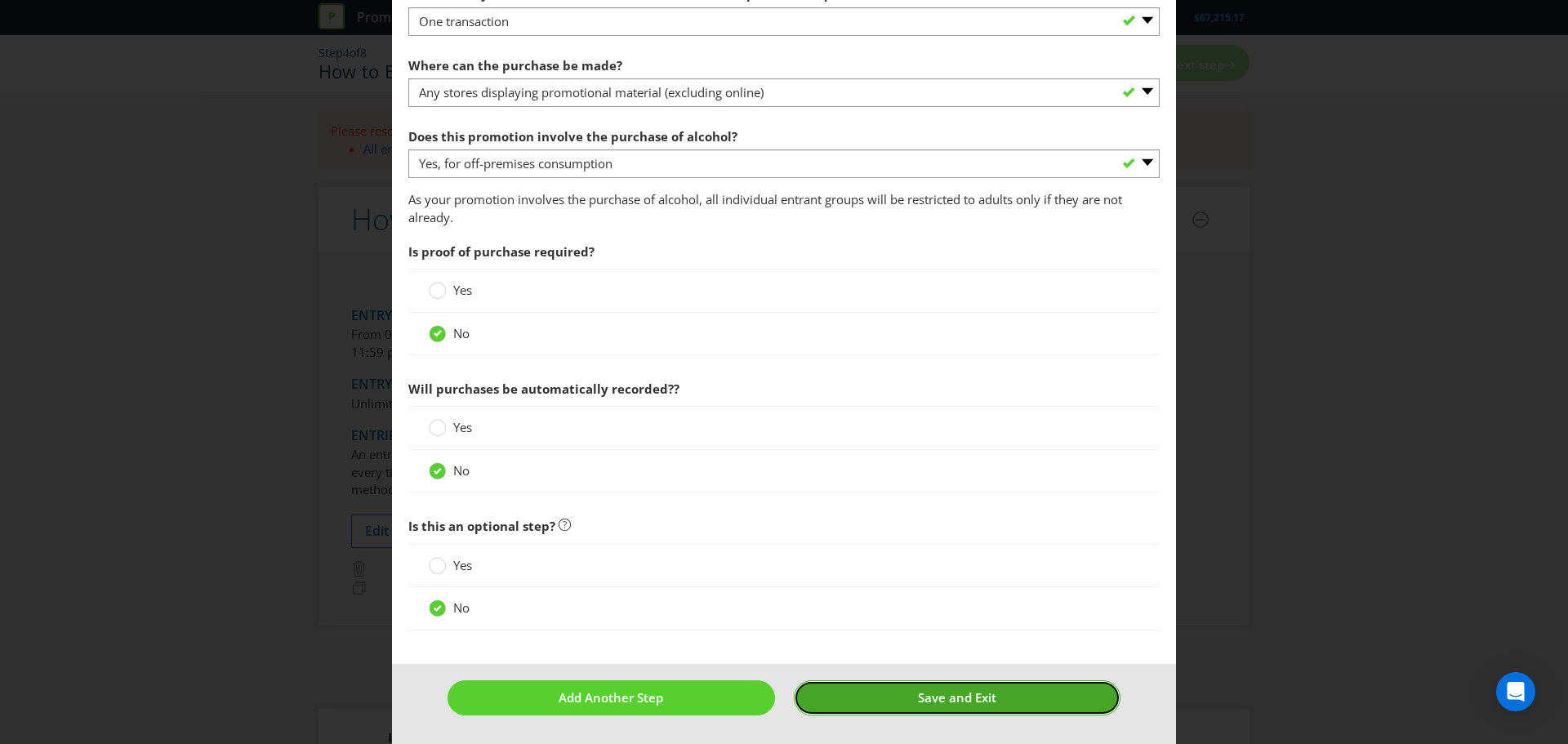
click at [958, 698] on span "Save and Exit" at bounding box center [956, 697] width 78 height 16
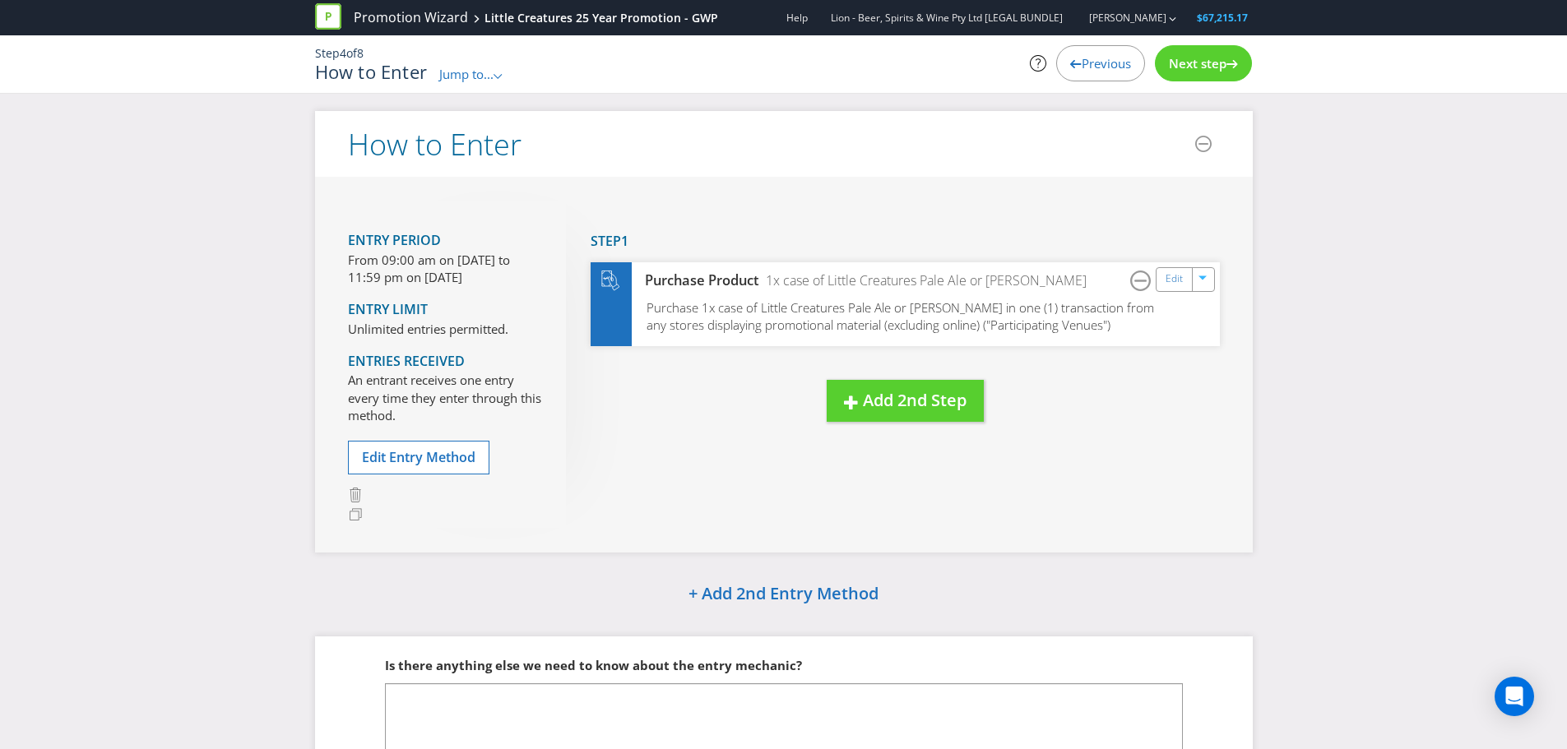
click at [1199, 66] on span "Next step" at bounding box center [1198, 63] width 58 height 16
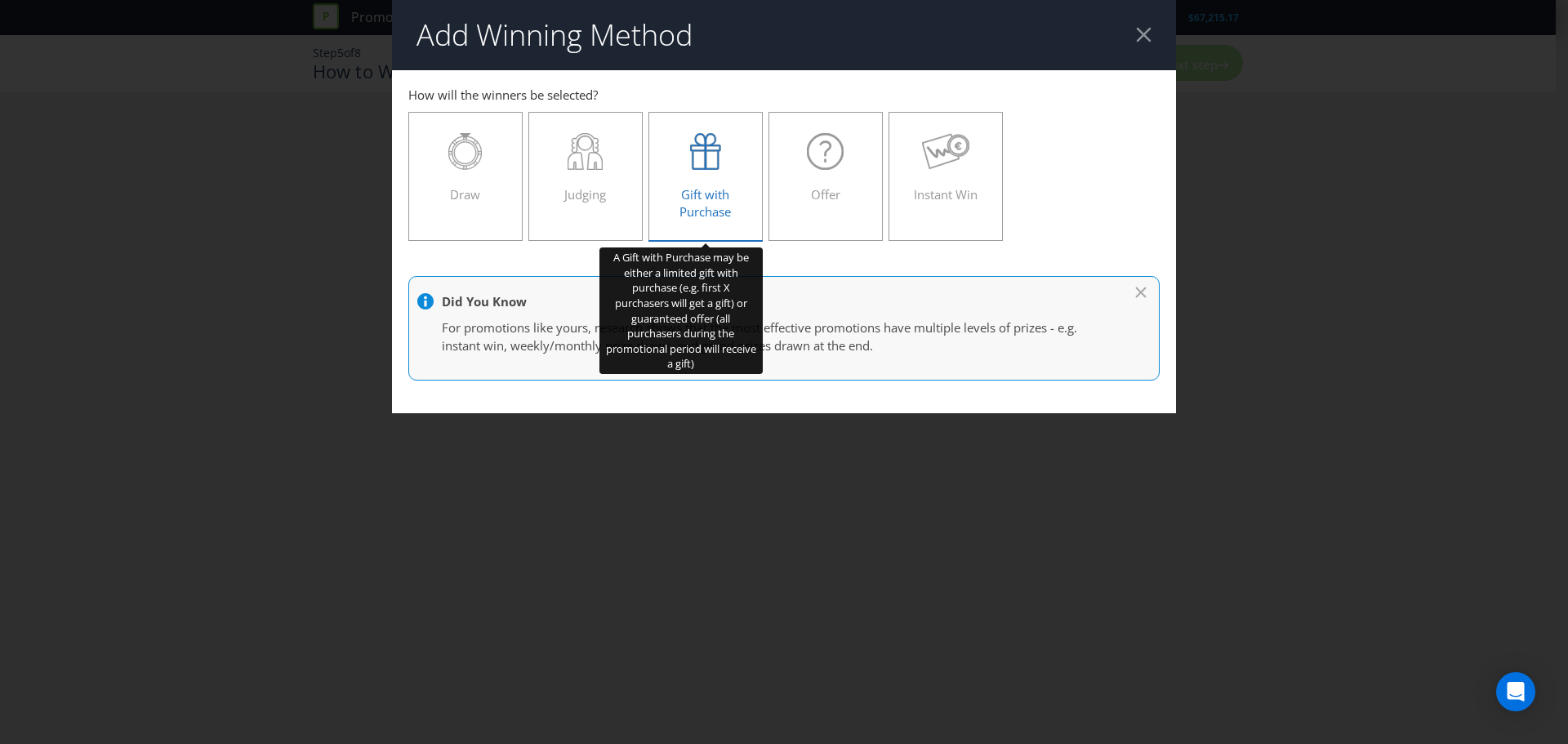
click at [711, 159] on icon at bounding box center [705, 151] width 31 height 37
click at [0, 0] on input "Gift with Purchase" at bounding box center [0, 0] width 0 height 0
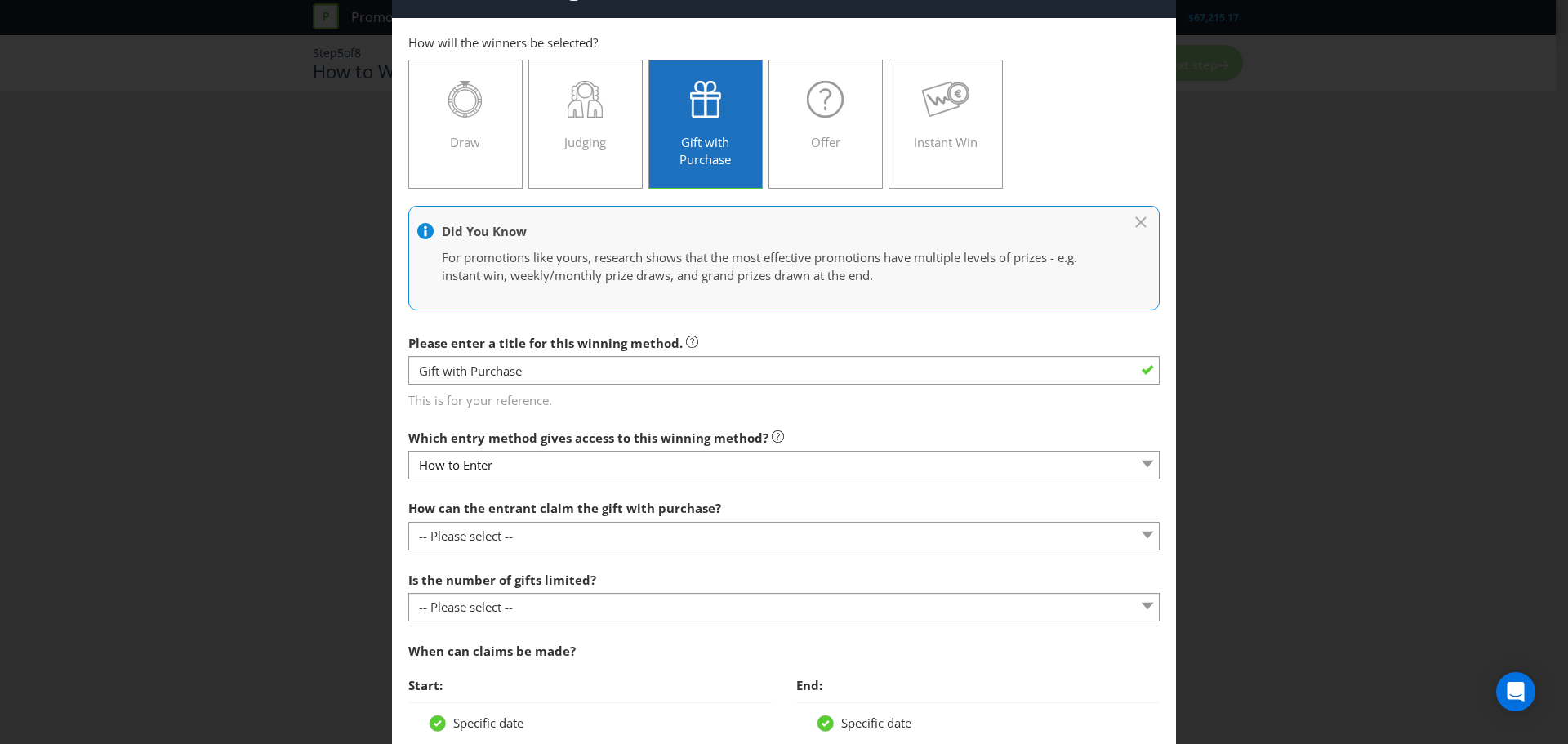
scroll to position [81, 0]
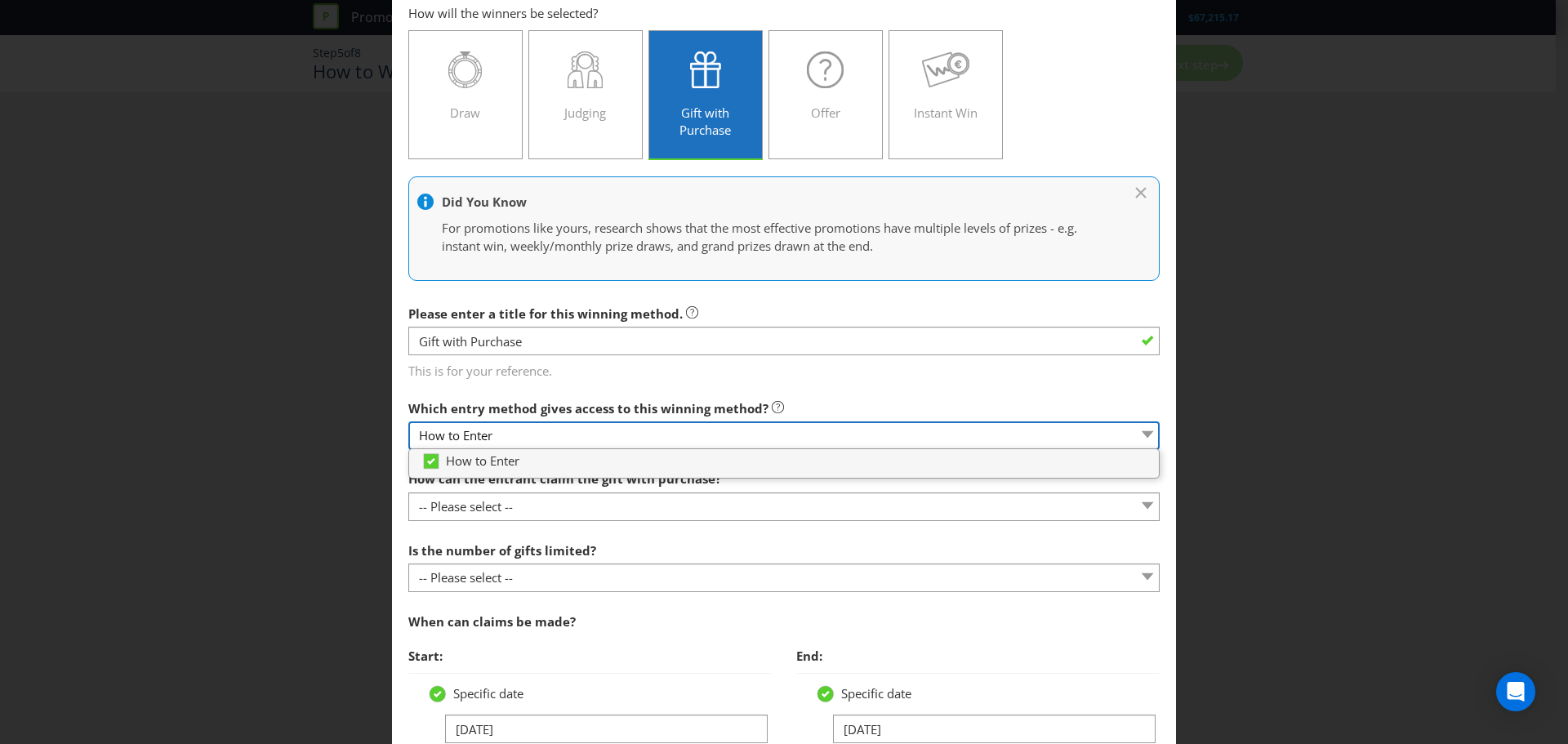
click at [561, 435] on select "How to Enter" at bounding box center [784, 435] width 752 height 29
click at [703, 421] on select "How to Enter" at bounding box center [784, 435] width 752 height 29
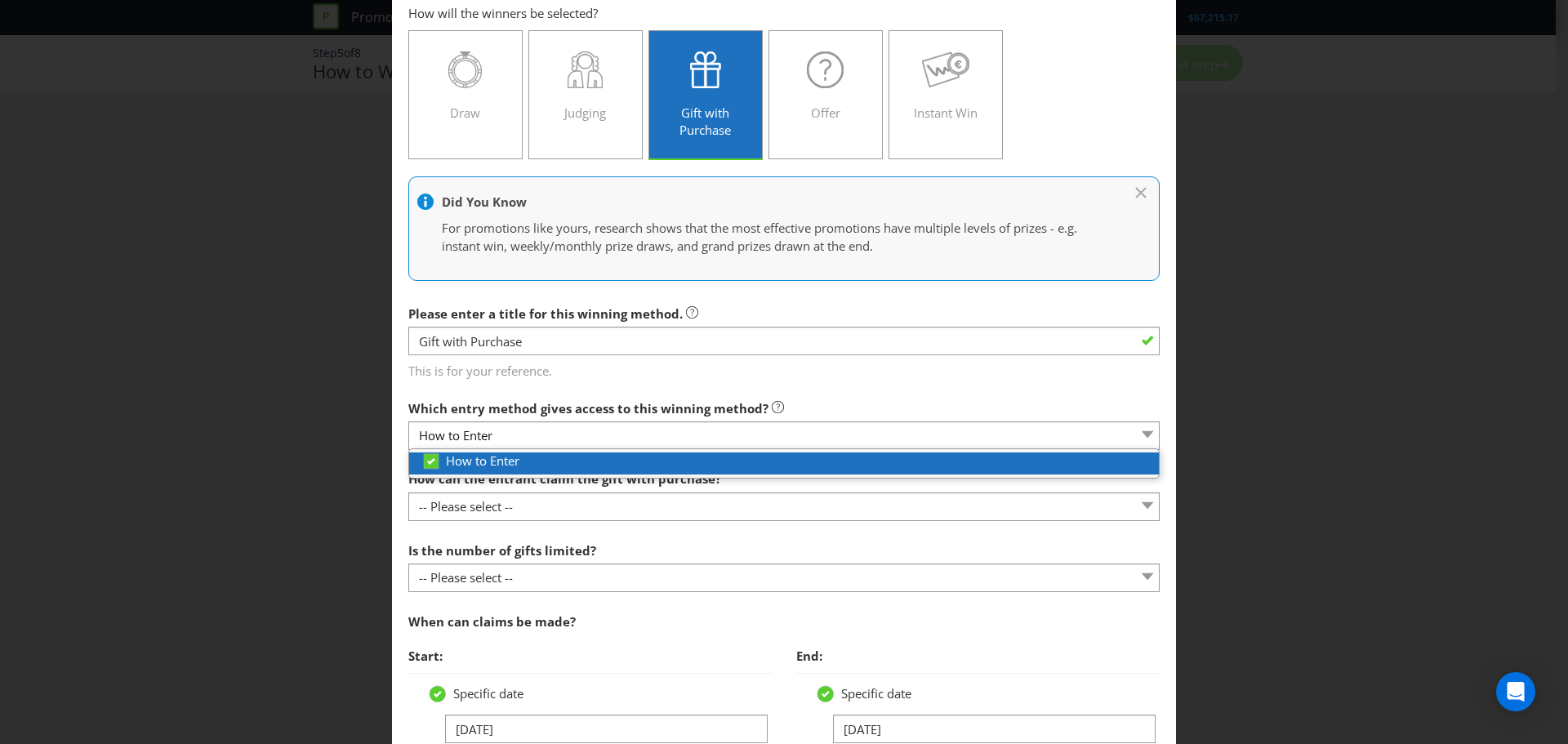
click at [826, 467] on div "How to Enter" at bounding box center [789, 461] width 738 height 17
click at [1005, 467] on div "How to Enter" at bounding box center [789, 461] width 738 height 17
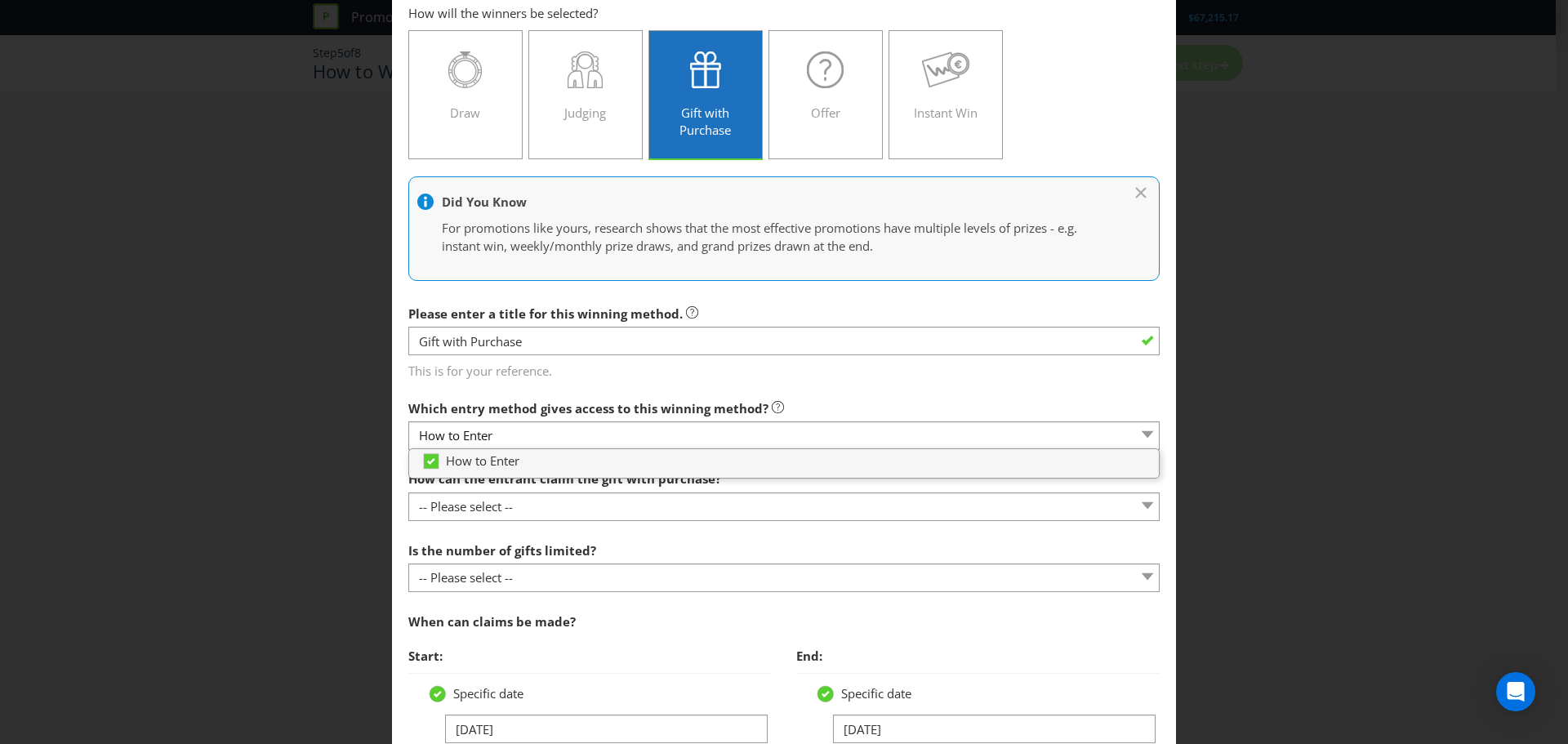
click at [1015, 366] on span "This is for your reference." at bounding box center [784, 369] width 752 height 24
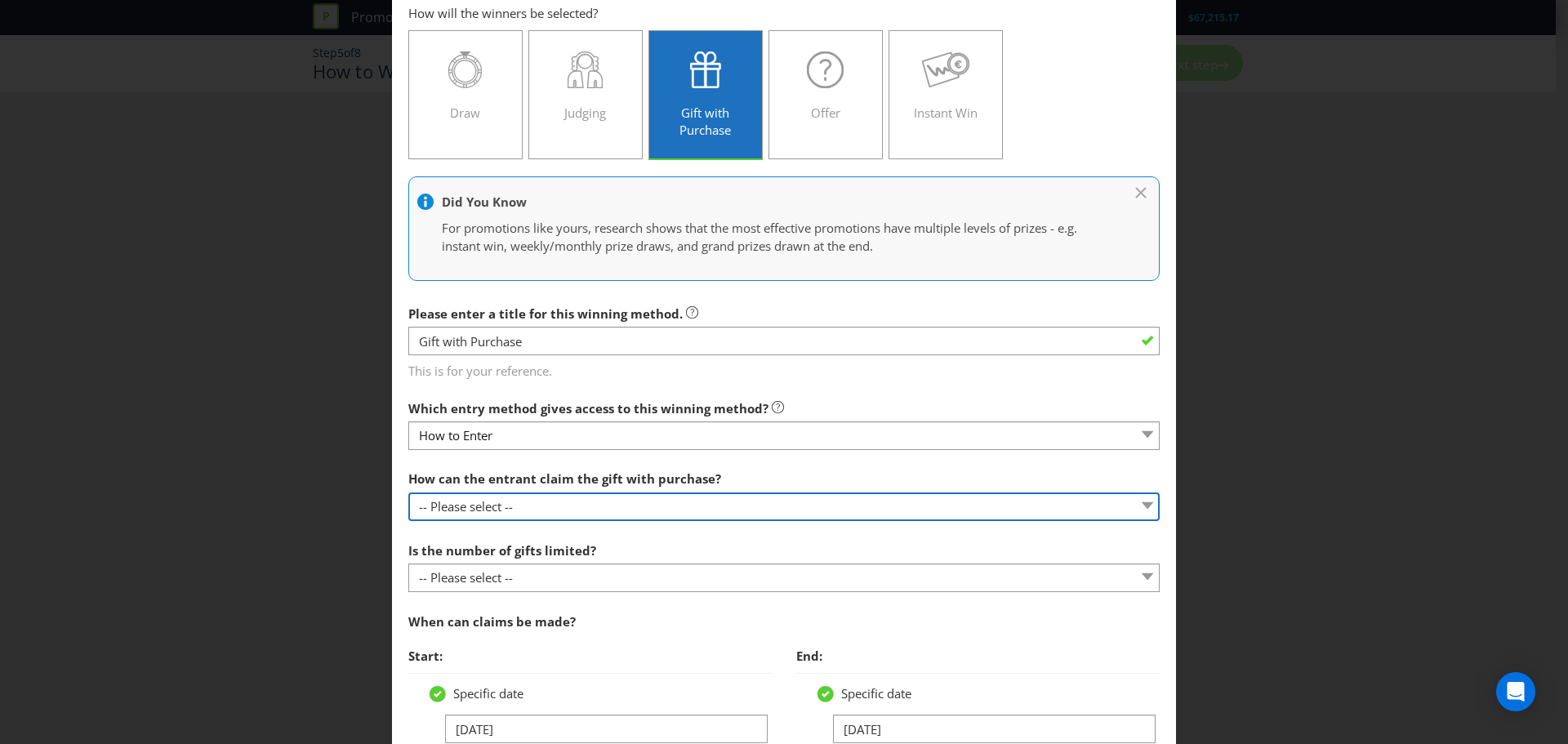
click at [591, 505] on select "-- Please select -- Already covered by entry mechanic Automatically sent to cla…" at bounding box center [784, 507] width 752 height 29
select select "IN_STORE"
click at [408, 493] on select "-- Please select -- Already covered by entry mechanic Automatically sent to cla…" at bounding box center [784, 507] width 752 height 29
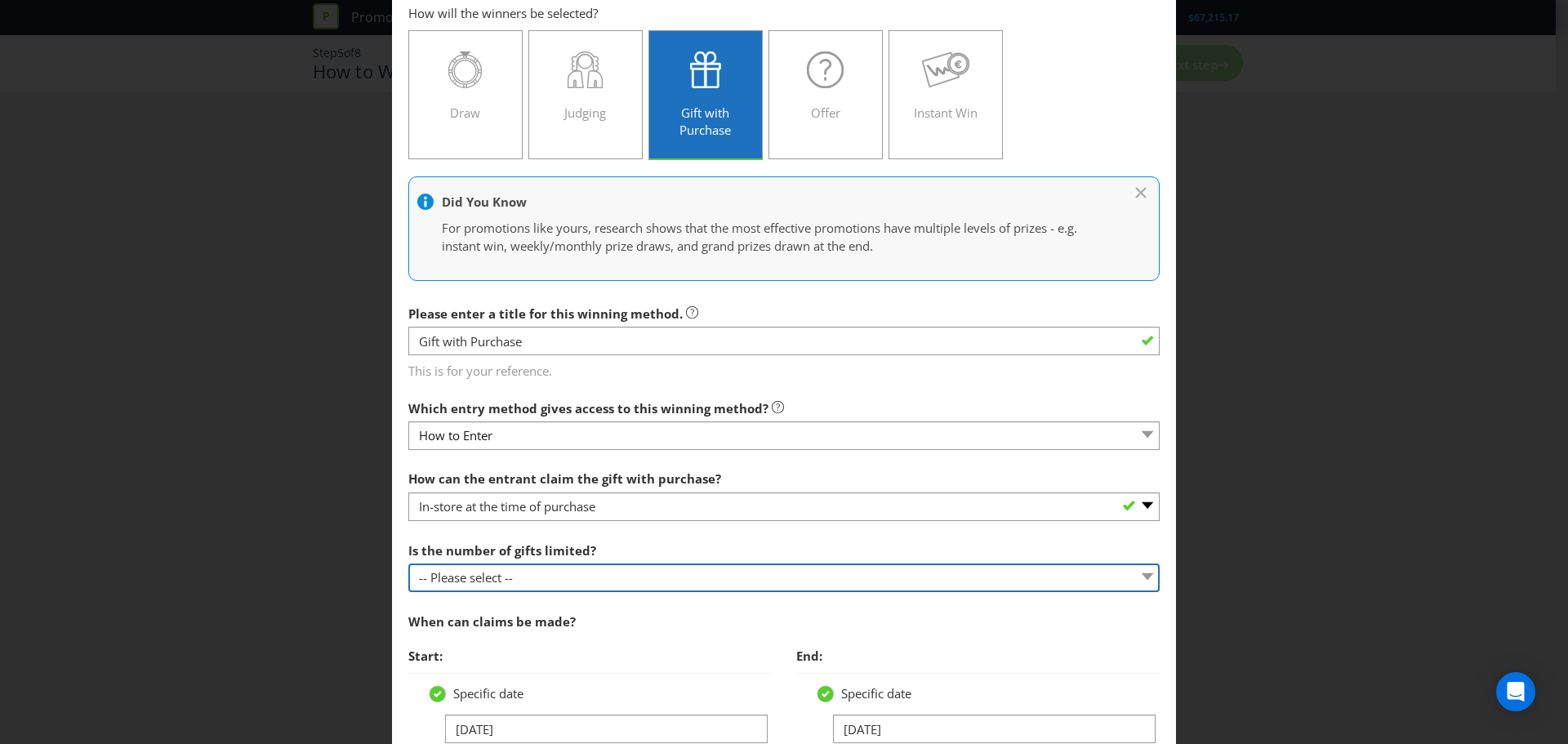
click at [552, 576] on select "-- Please select -- Unlimited gifts available during promotional period Number …" at bounding box center [784, 577] width 752 height 29
select select "LIMITED"
click at [408, 563] on select "-- Please select -- Unlimited gifts available during promotional period Number …" at bounding box center [784, 577] width 752 height 29
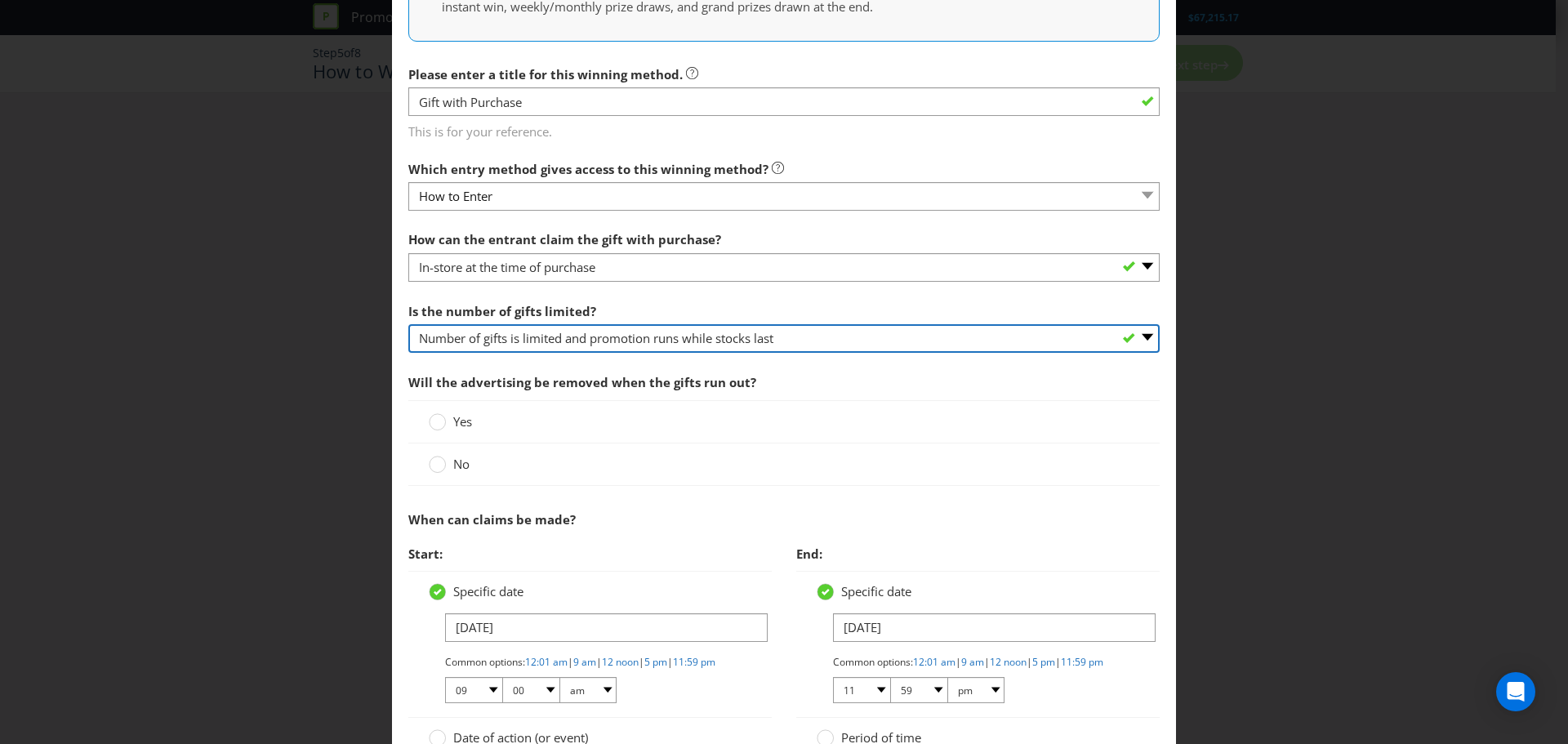
scroll to position [327, 0]
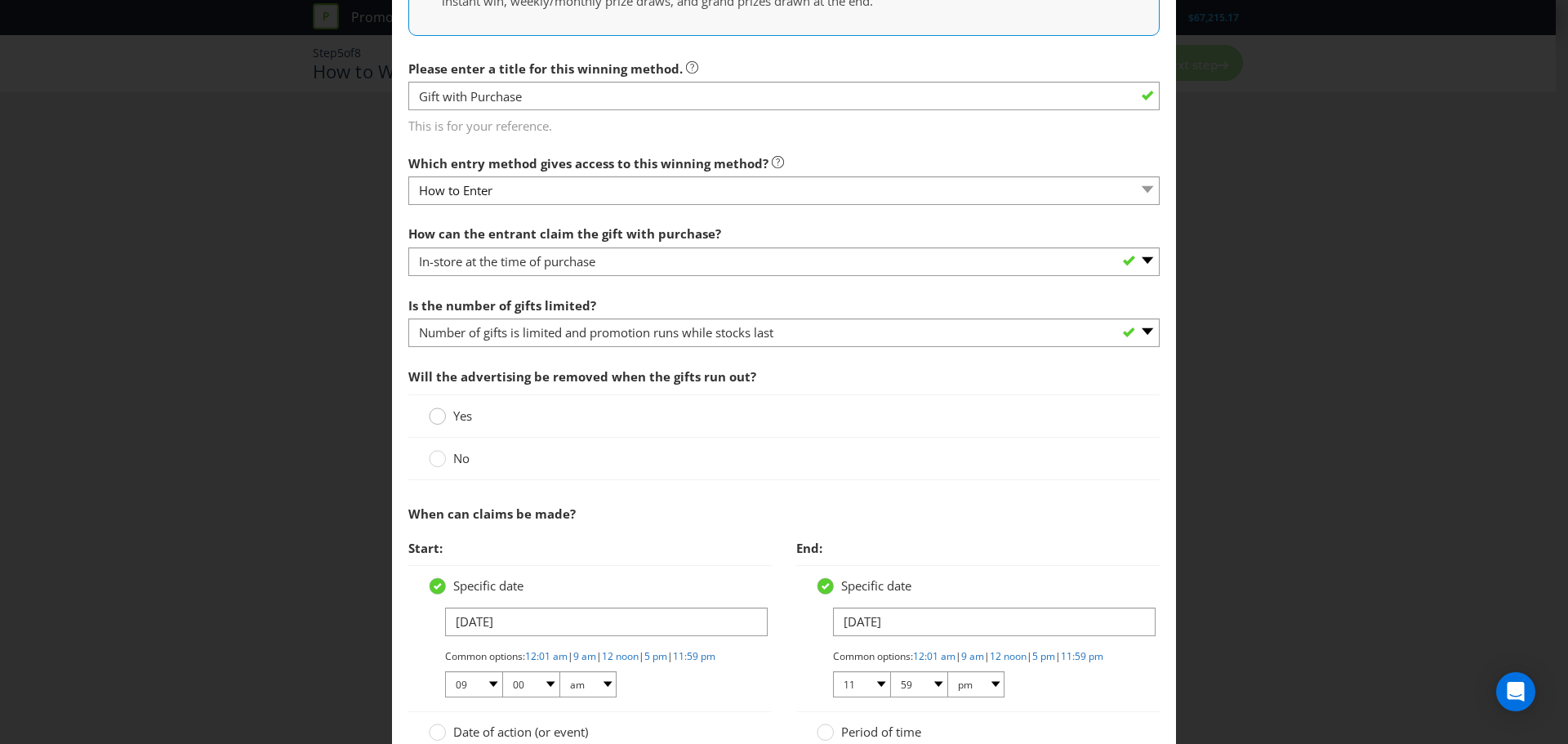
click at [441, 408] on icon at bounding box center [437, 415] width 17 height 17
click at [0, 0] on input "Yes" at bounding box center [0, 0] width 0 height 0
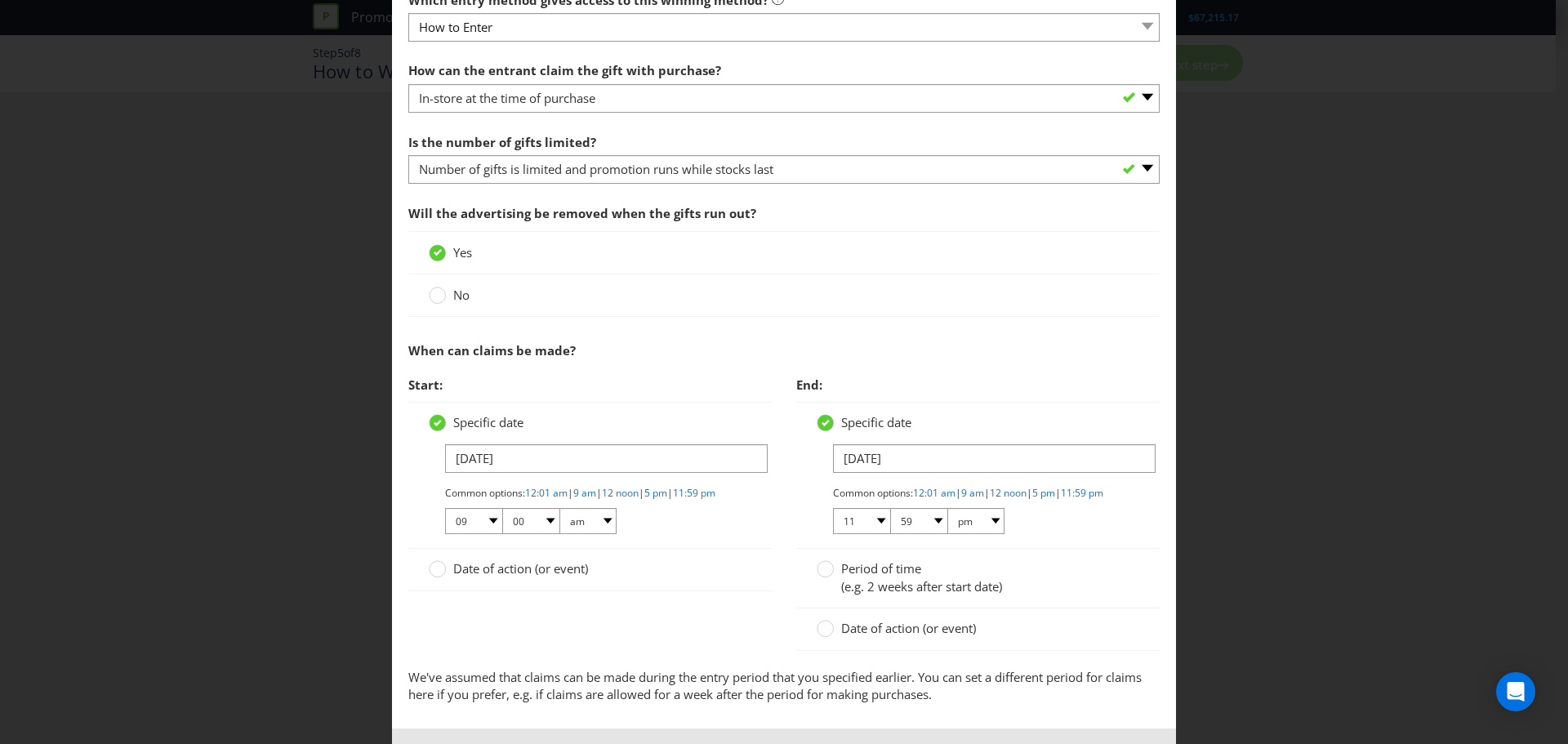
scroll to position [571, 0]
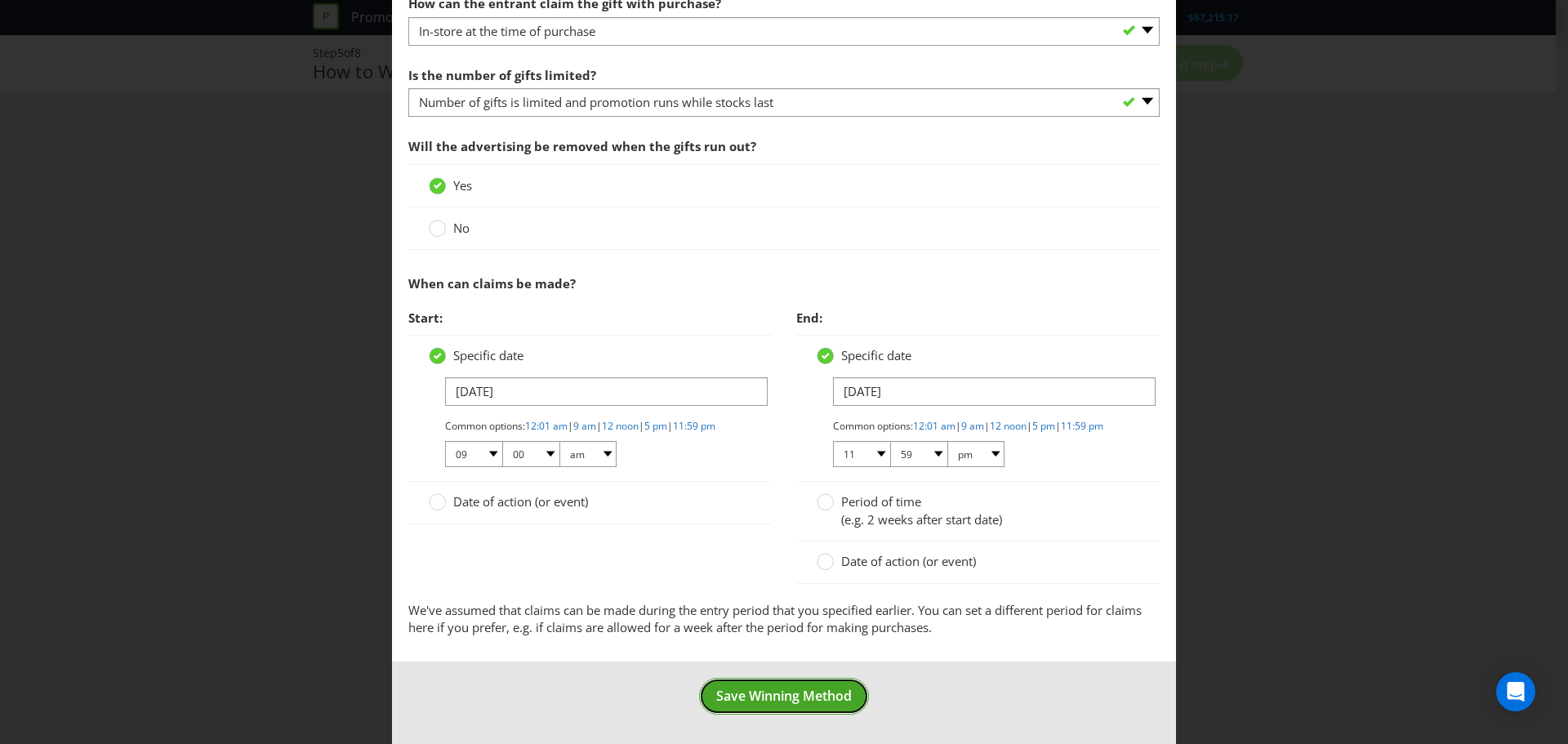
click at [793, 690] on span "Save Winning Method" at bounding box center [784, 696] width 136 height 18
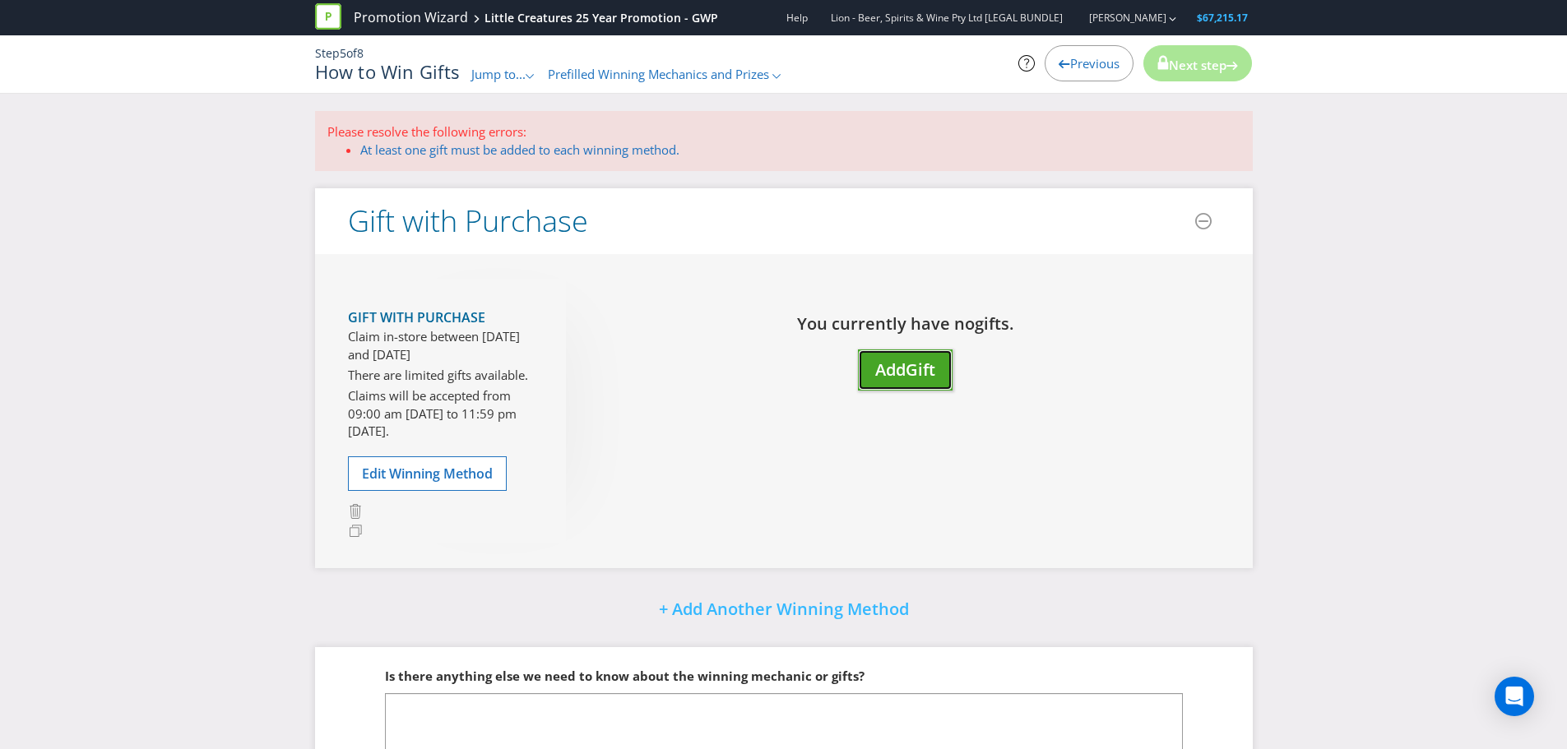
click at [900, 361] on span "Add" at bounding box center [890, 370] width 30 height 22
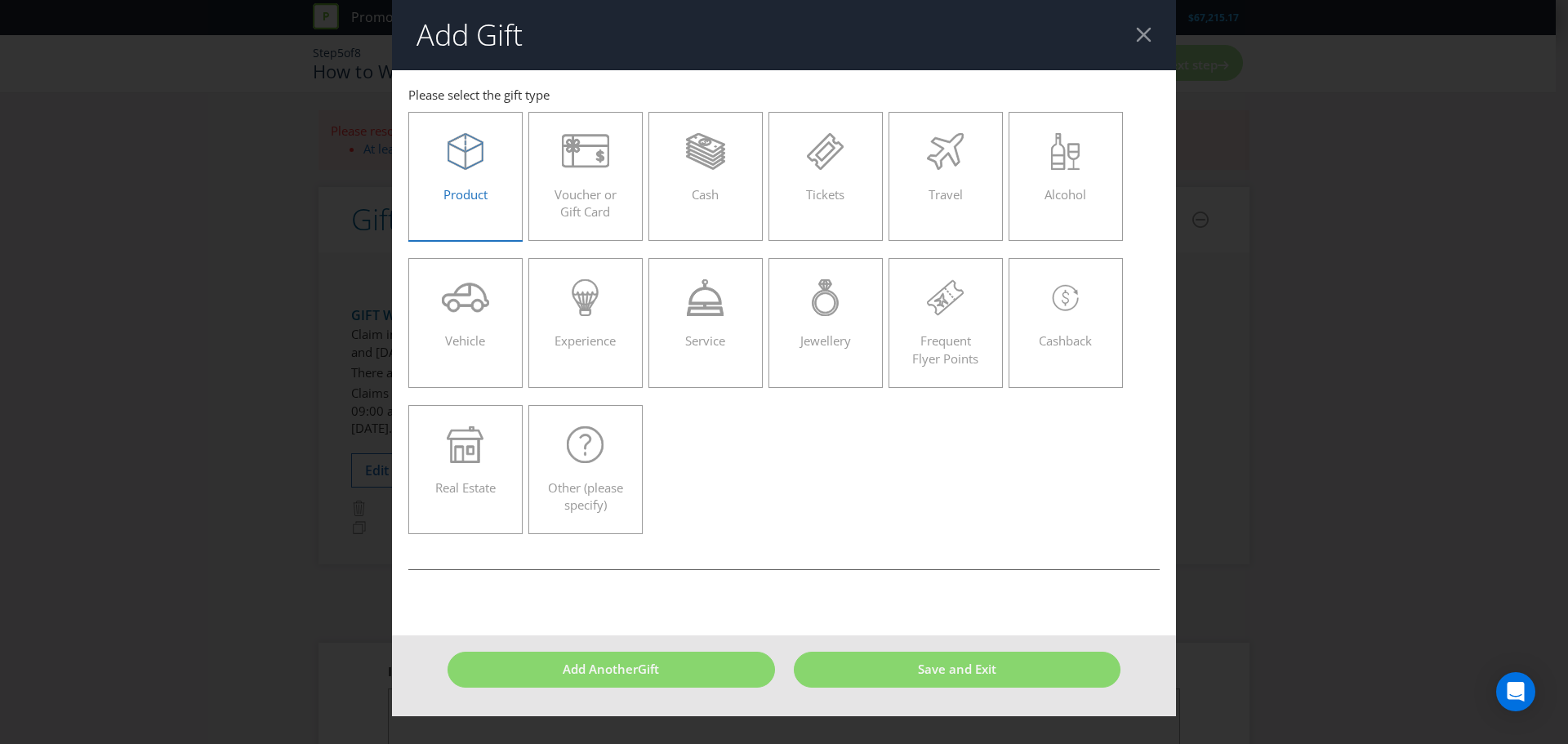
click at [469, 173] on div "Product" at bounding box center [465, 170] width 80 height 74
click at [0, 0] on input "Product" at bounding box center [0, 0] width 0 height 0
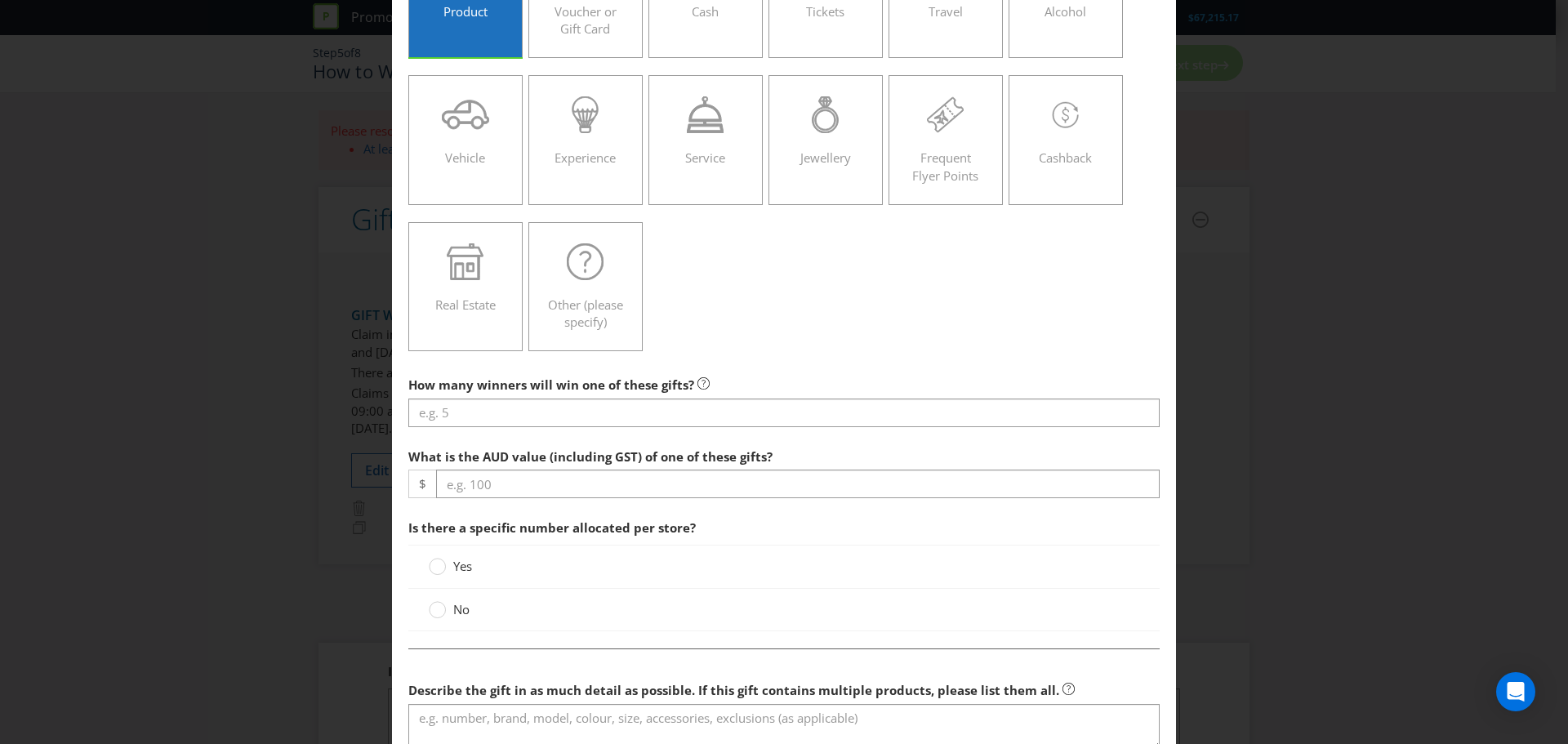
scroll to position [245, 0]
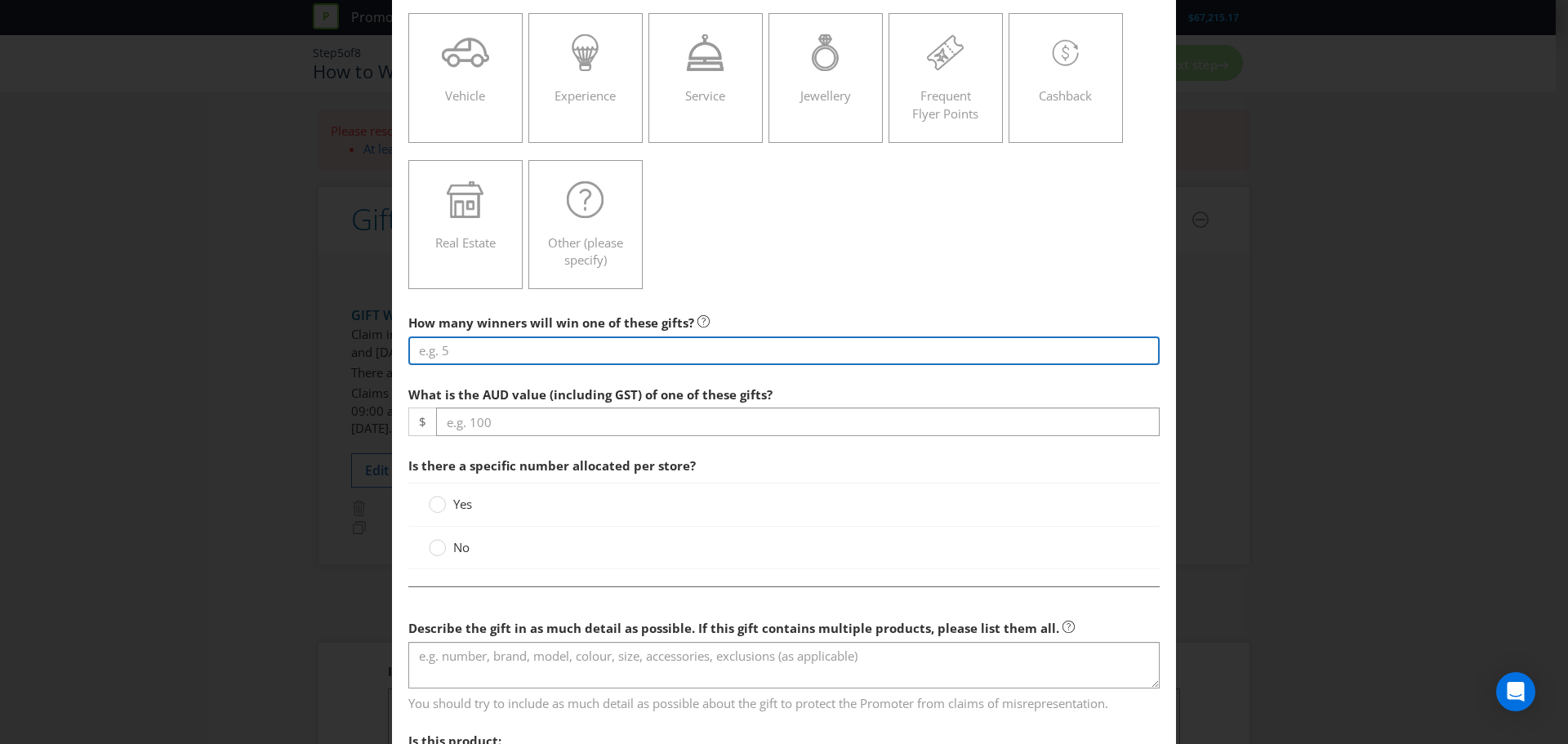
click at [547, 350] on input "number" at bounding box center [784, 351] width 752 height 29
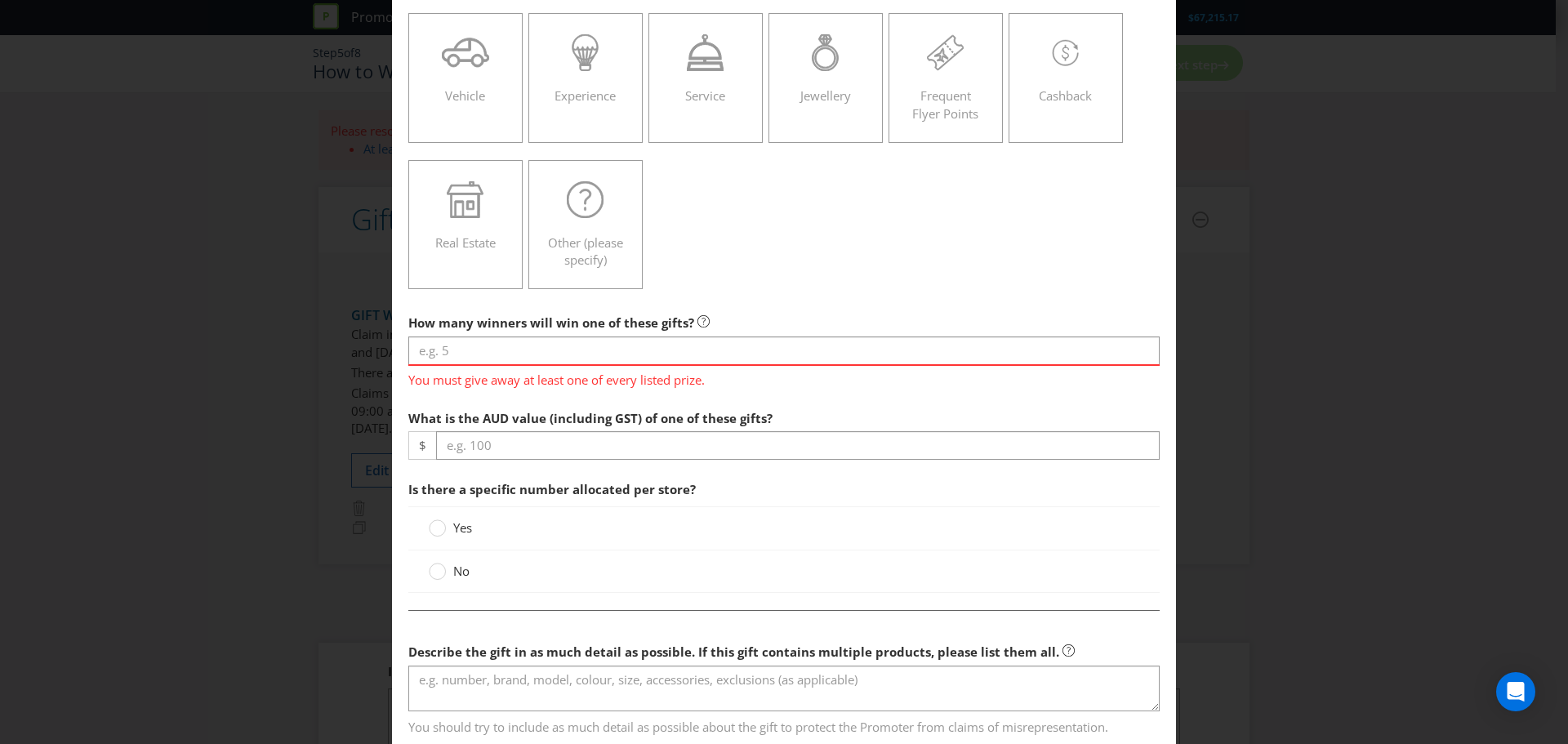
click at [817, 289] on div "Product Voucher or Gift Card Cash Tickets Travel Alcohol Vehicle Experience Ser…" at bounding box center [784, 78] width 752 height 439
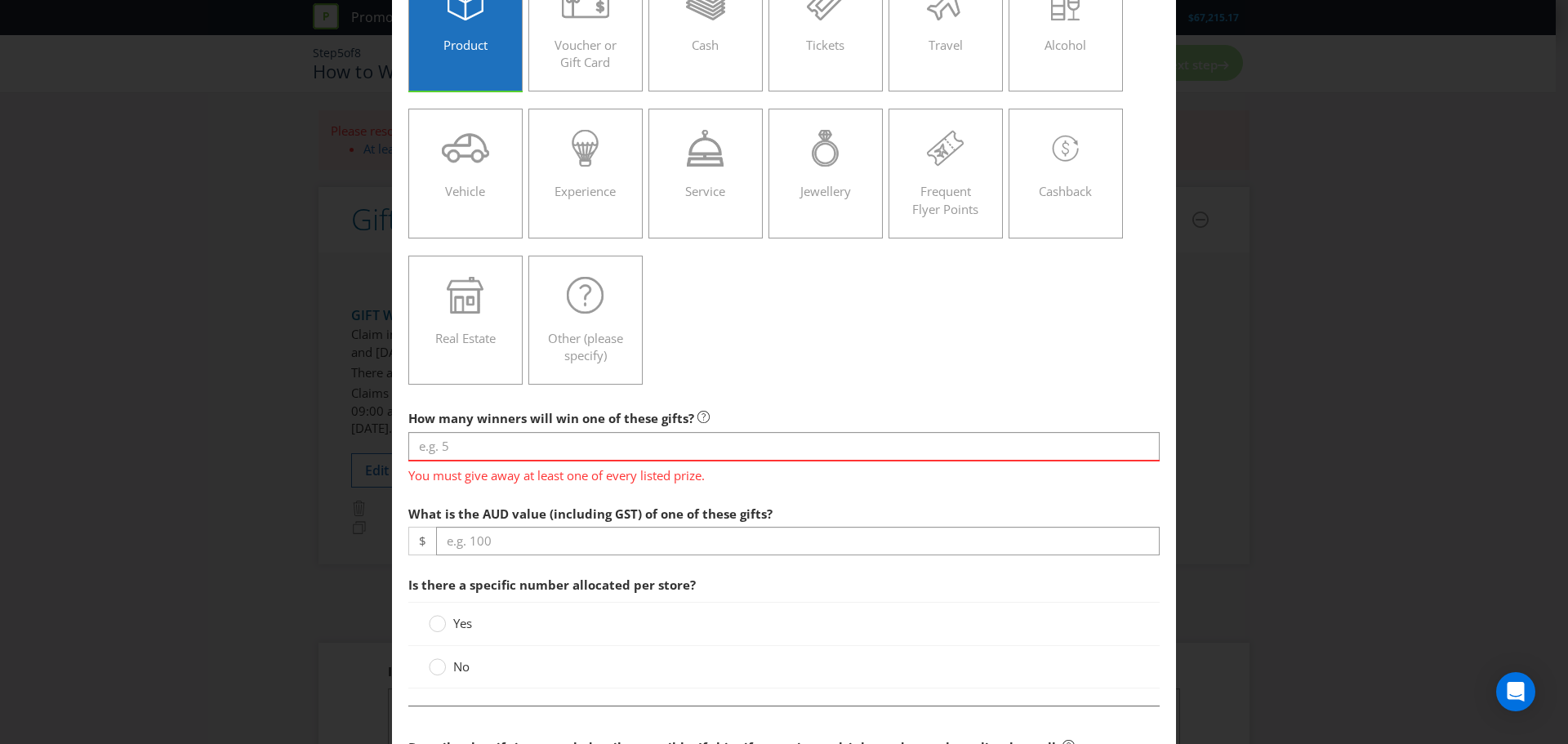
scroll to position [81, 0]
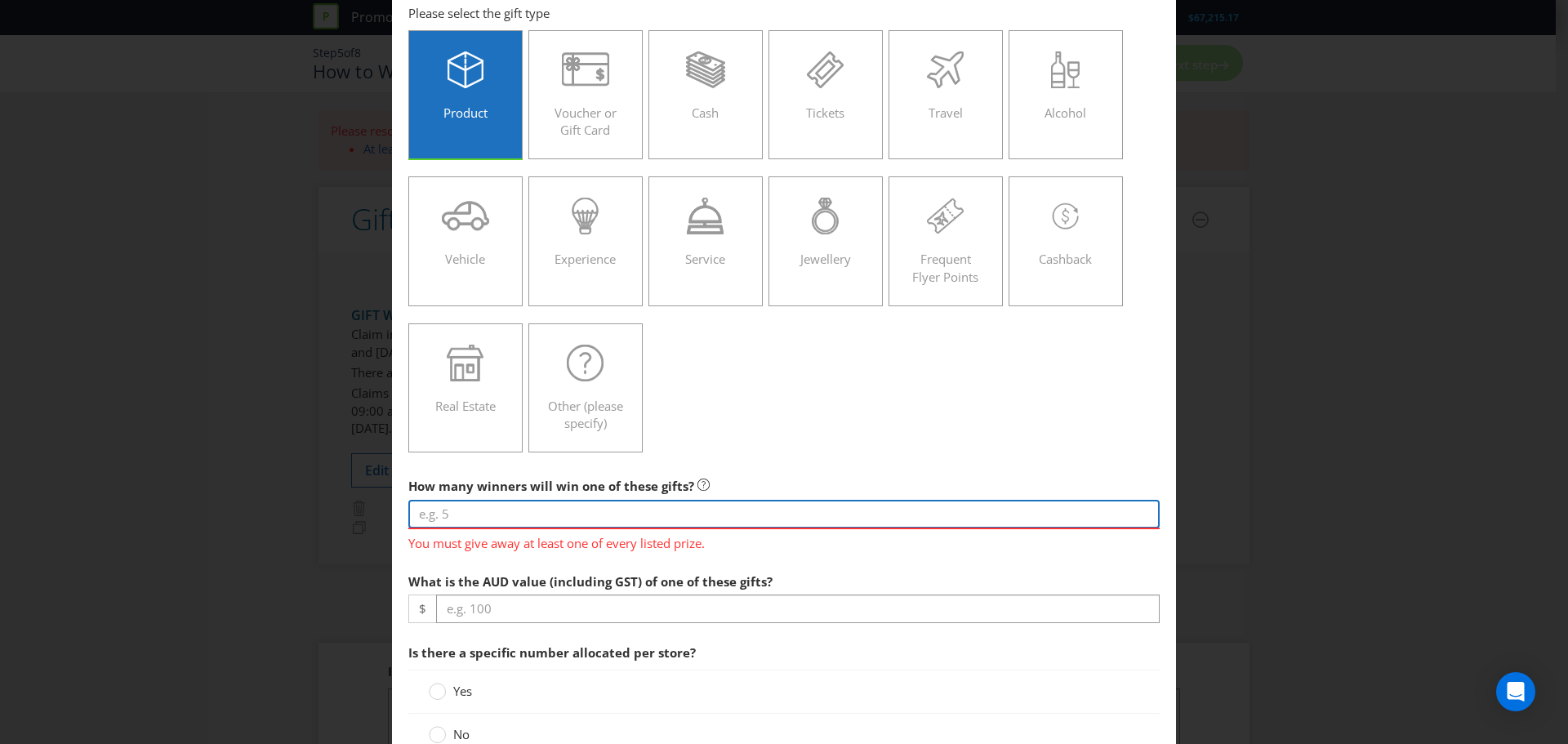
click at [672, 508] on input "number" at bounding box center [784, 514] width 752 height 29
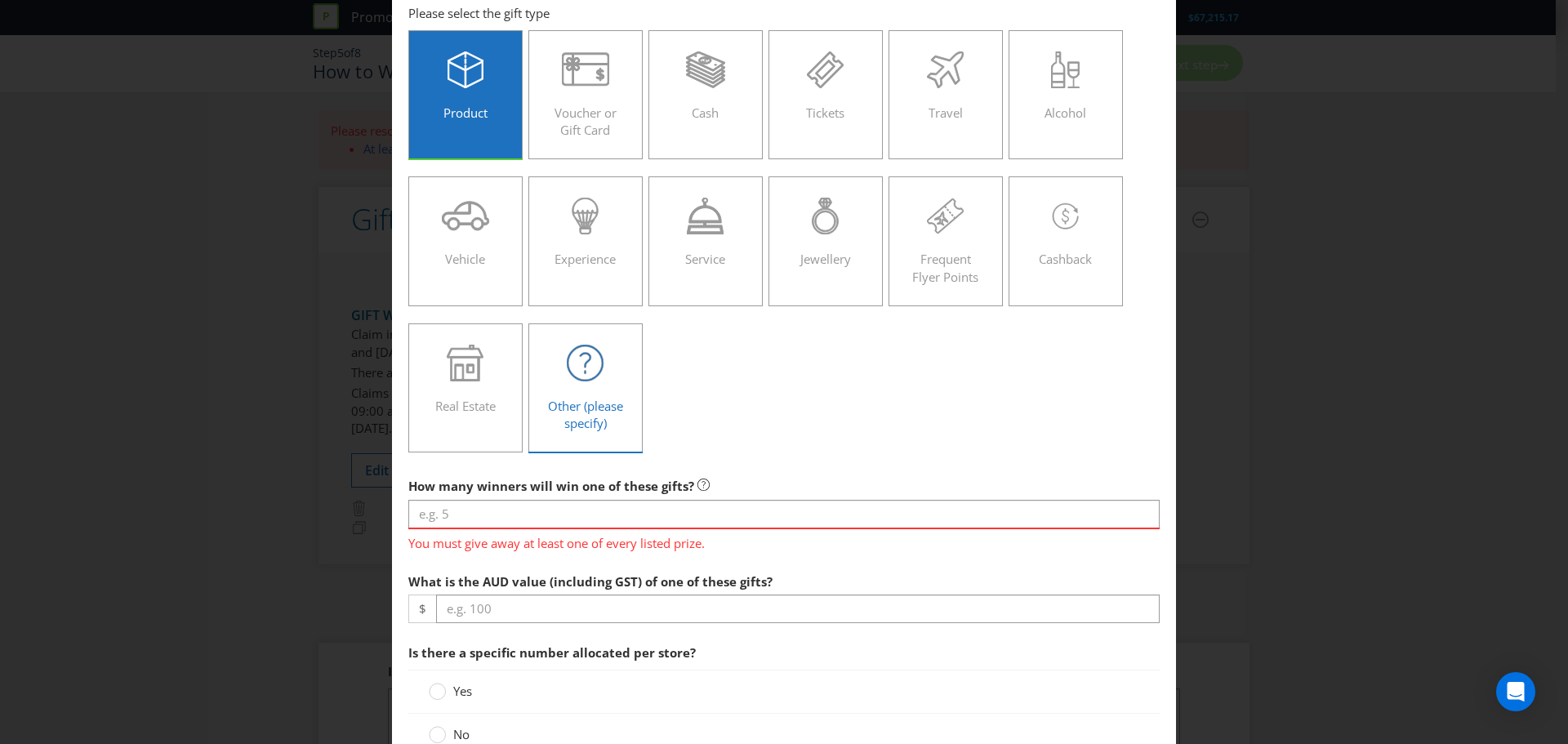
click at [612, 385] on div "Other (please specify)" at bounding box center [585, 381] width 80 height 74
click at [0, 0] on input "Other (please specify)" at bounding box center [0, 0] width 0 height 0
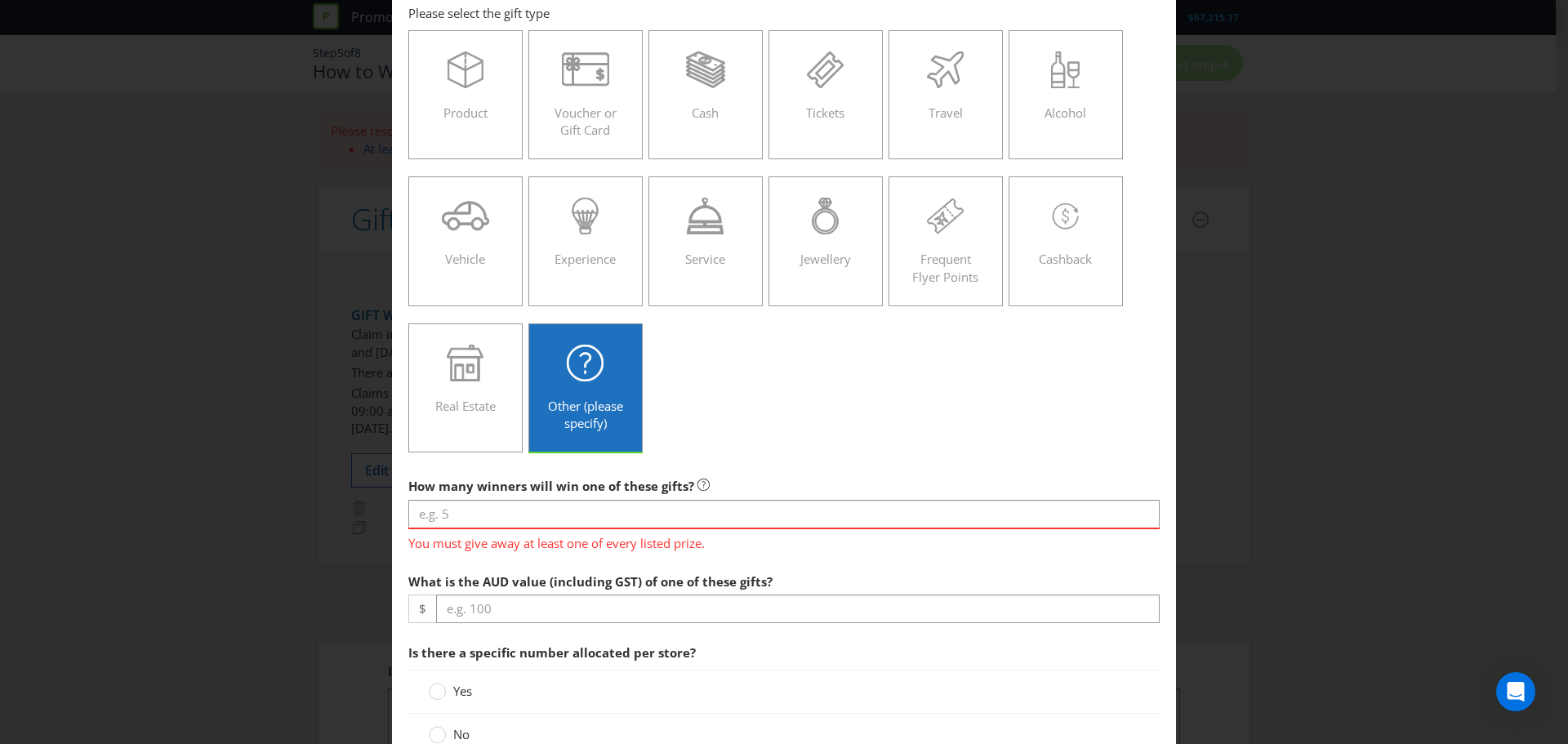
click at [962, 389] on div "Product Voucher or Gift Card Cash Tickets Travel Alcohol Vehicle Experience Ser…" at bounding box center [784, 241] width 752 height 439
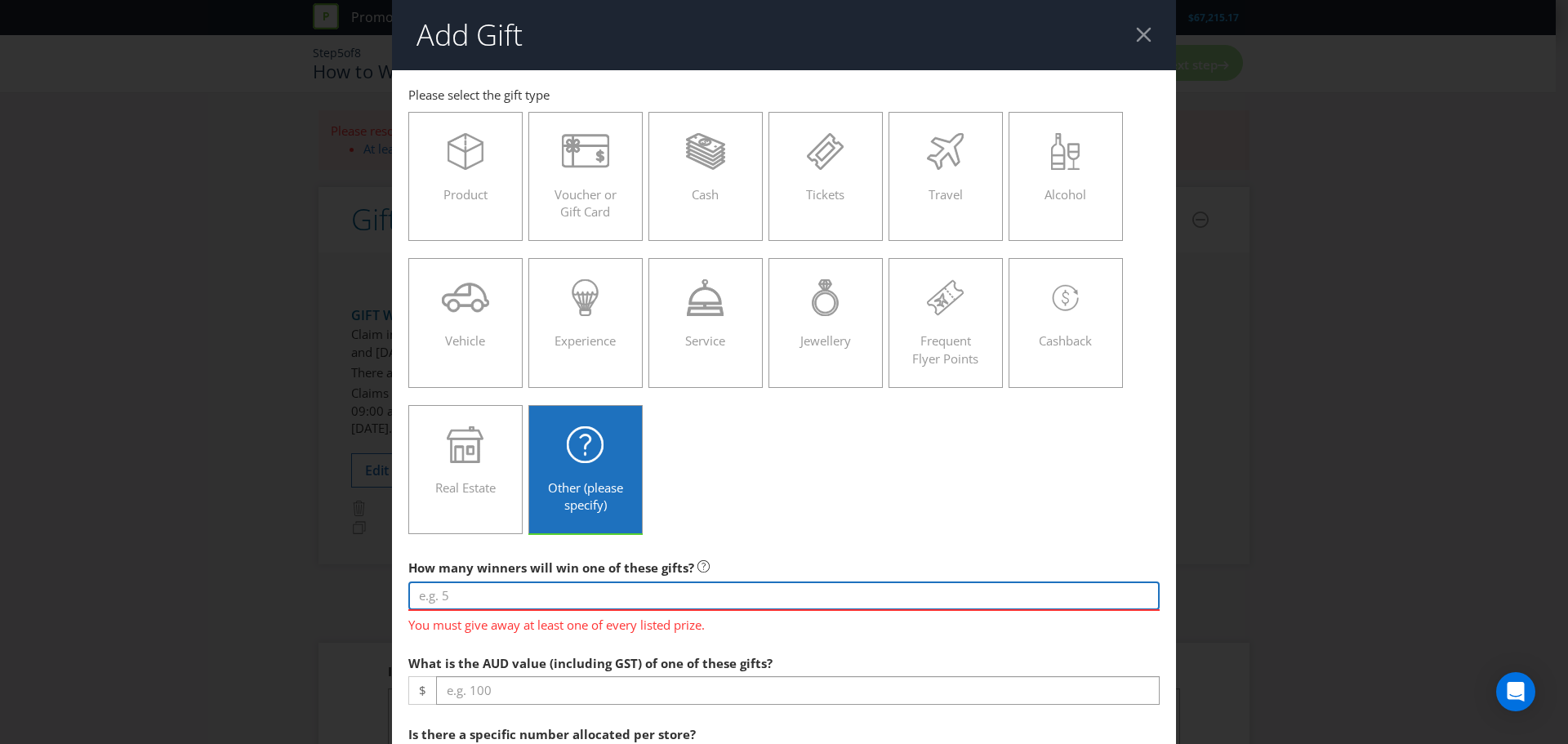
click at [499, 582] on input "number" at bounding box center [784, 596] width 752 height 29
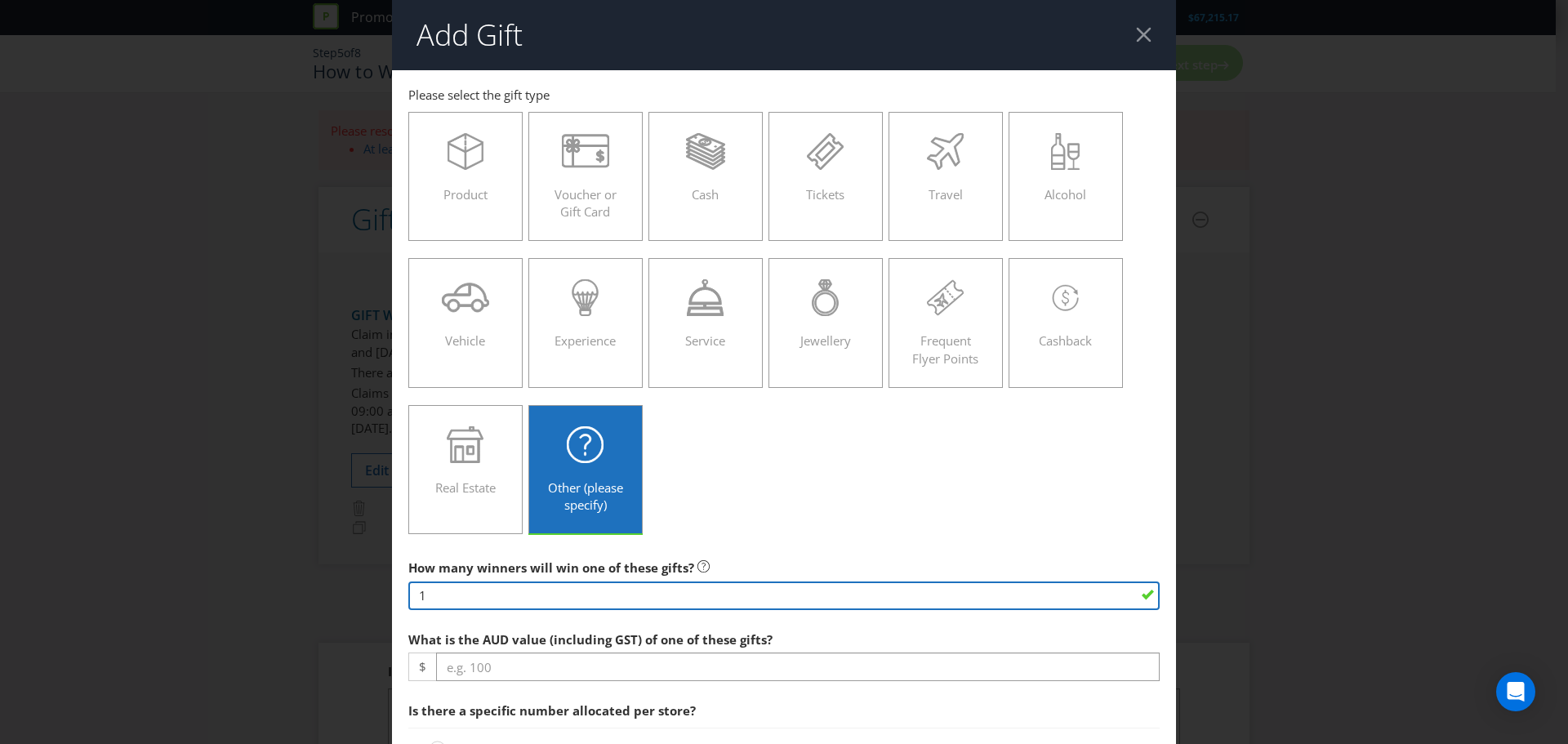
type input "1"
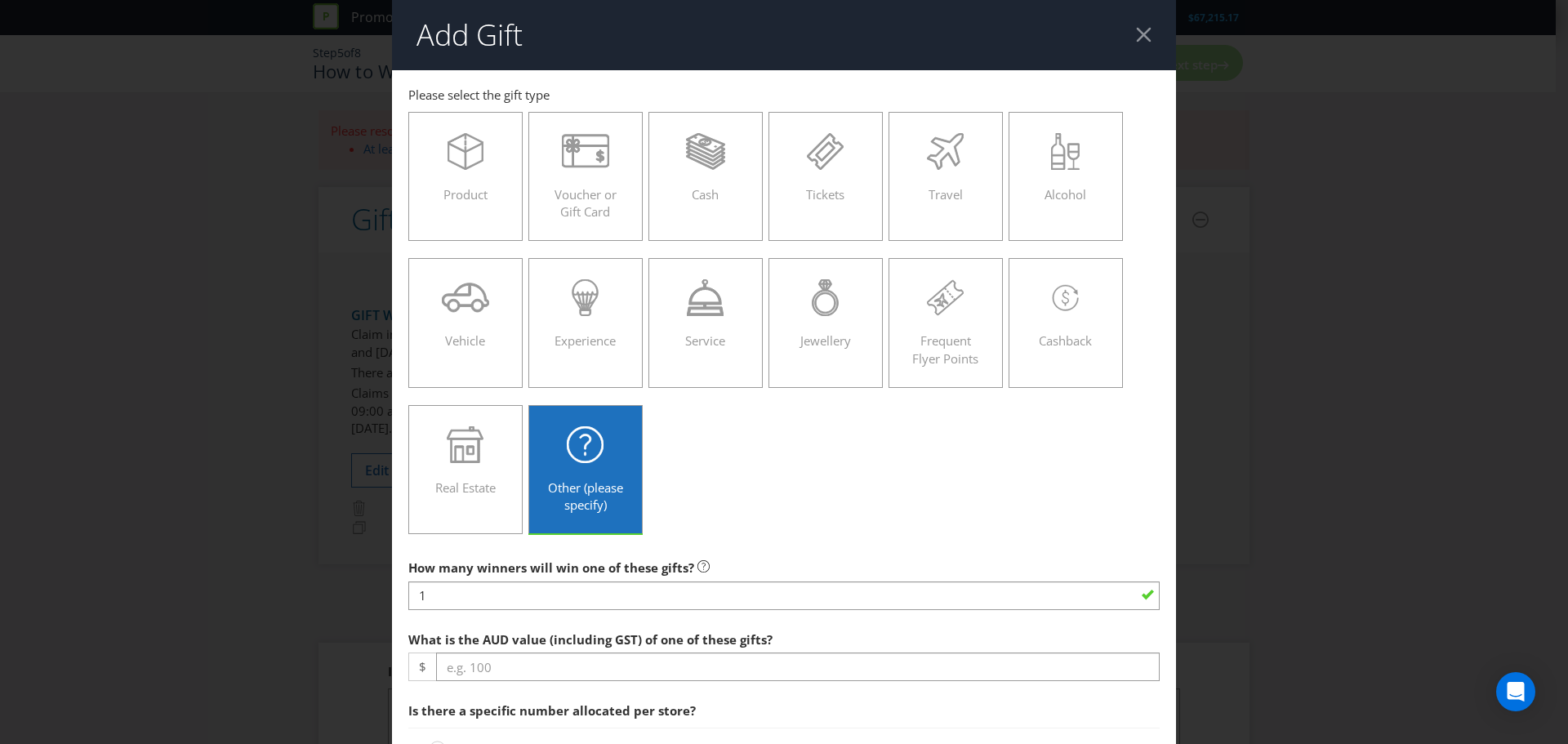
click at [845, 509] on div "Product Voucher or Gift Card Cash Tickets Travel Alcohol Vehicle Experience Ser…" at bounding box center [784, 323] width 752 height 439
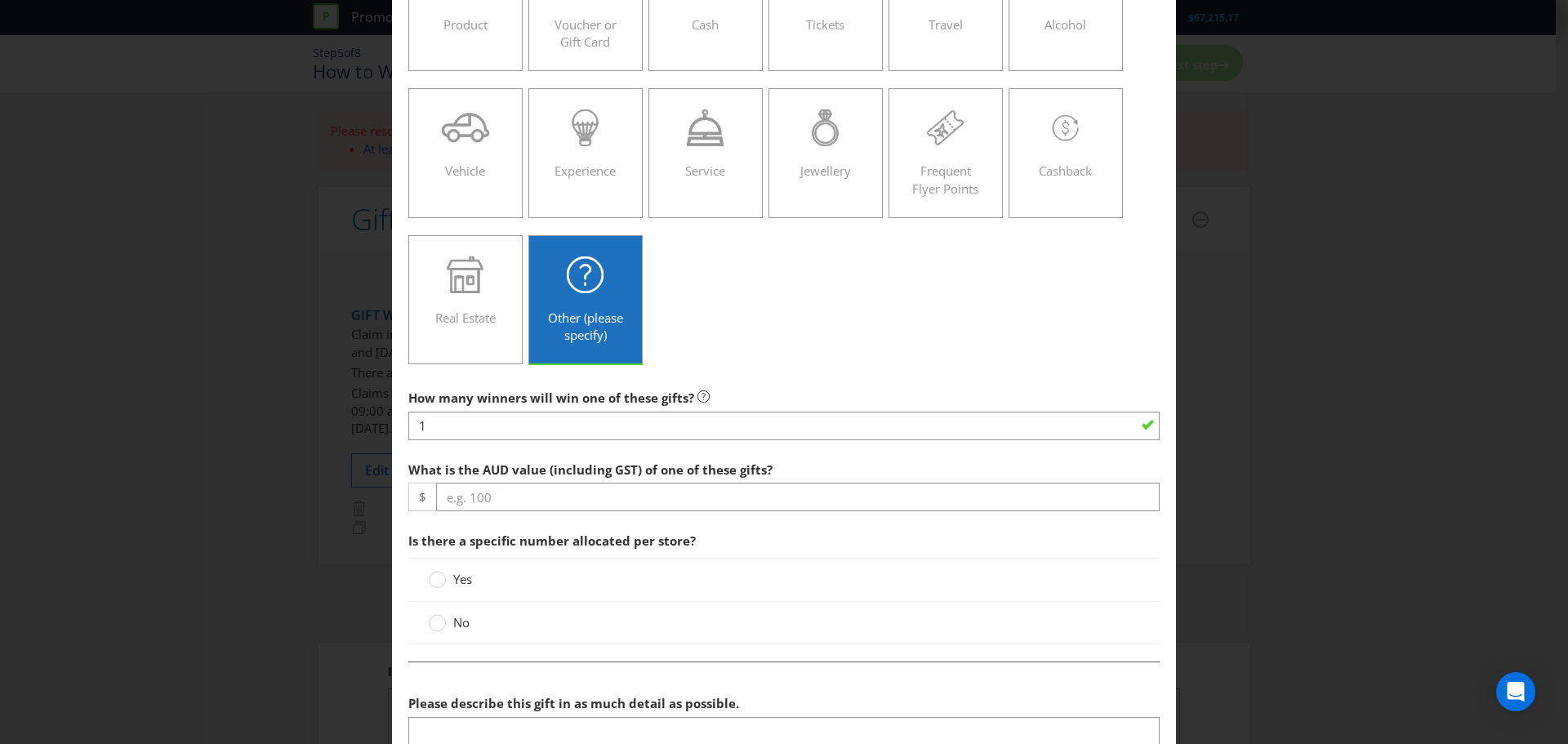
scroll to position [163, 0]
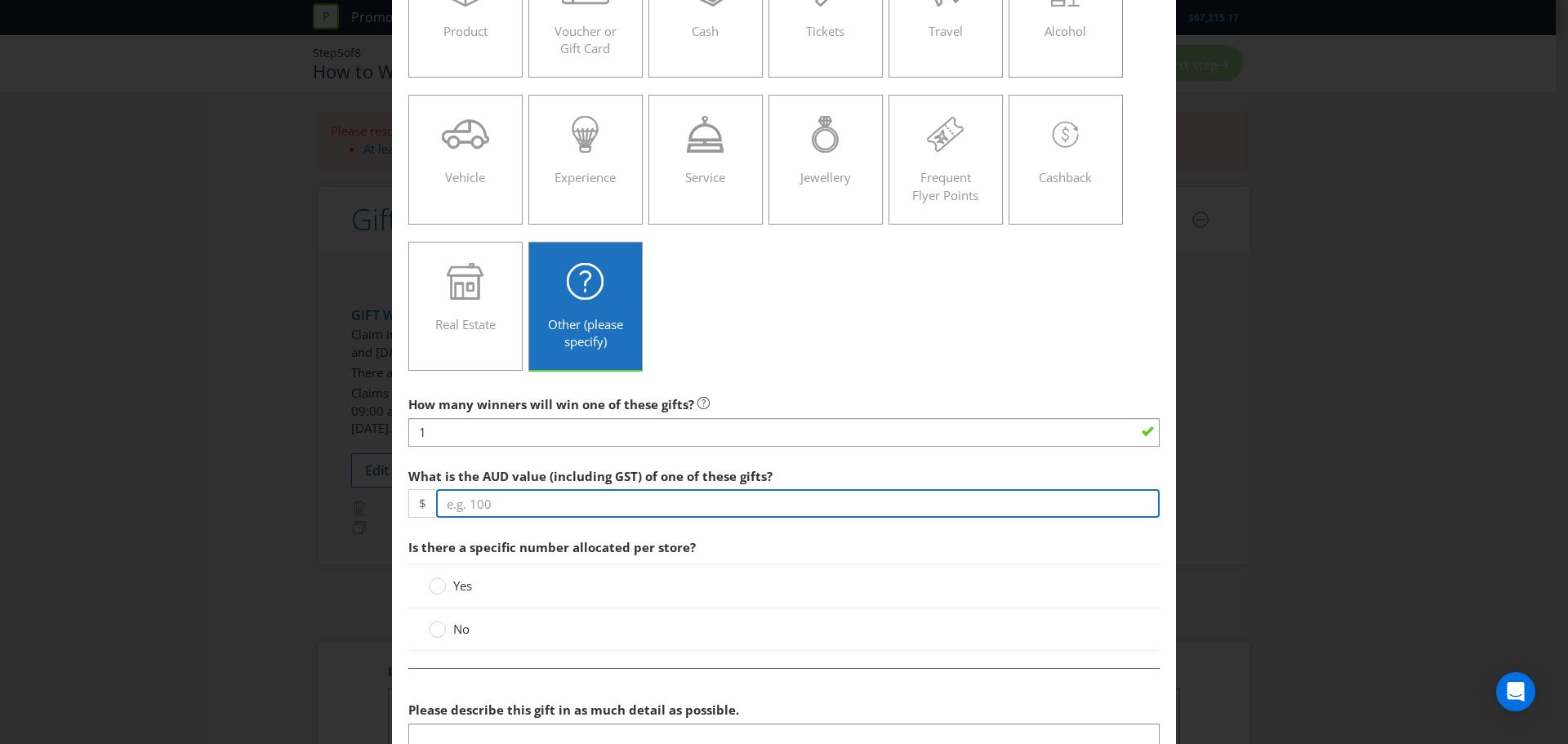
click at [811, 498] on input "number" at bounding box center [797, 504] width 724 height 29
type input "20"
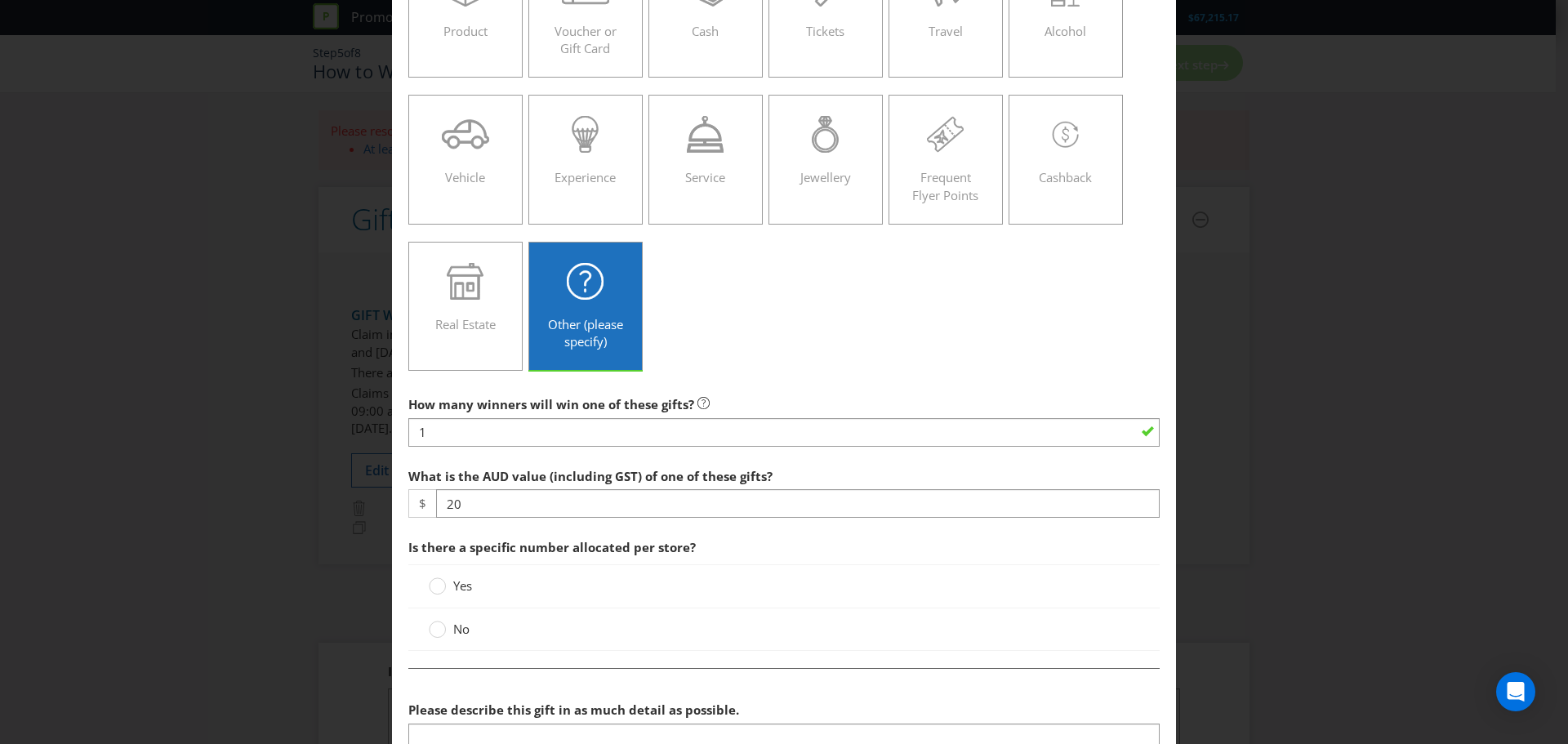
click at [724, 624] on div "No" at bounding box center [784, 629] width 711 height 17
click at [444, 586] on label "Yes" at bounding box center [452, 585] width 47 height 17
click at [0, 0] on input "Yes" at bounding box center [0, 0] width 0 height 0
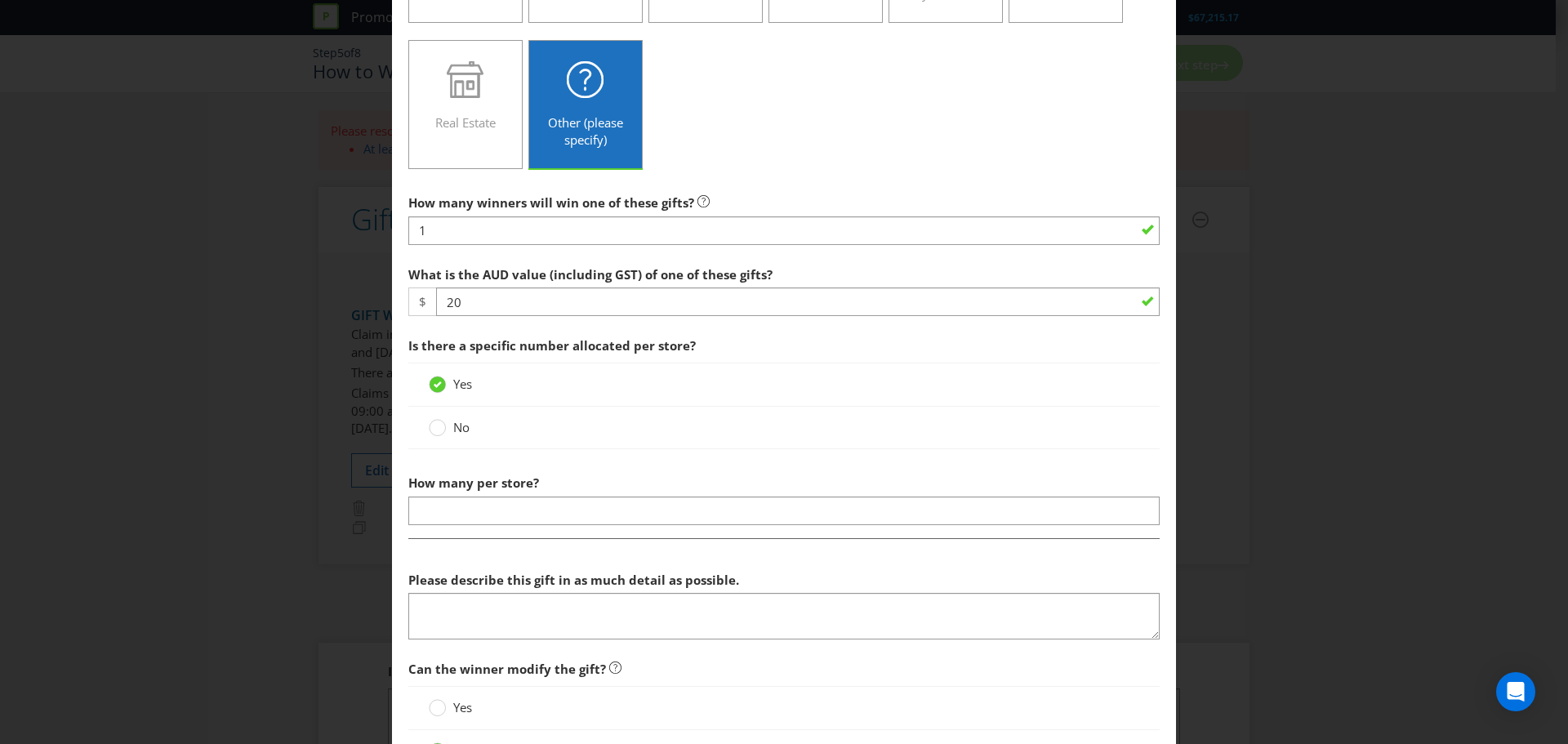
scroll to position [408, 0]
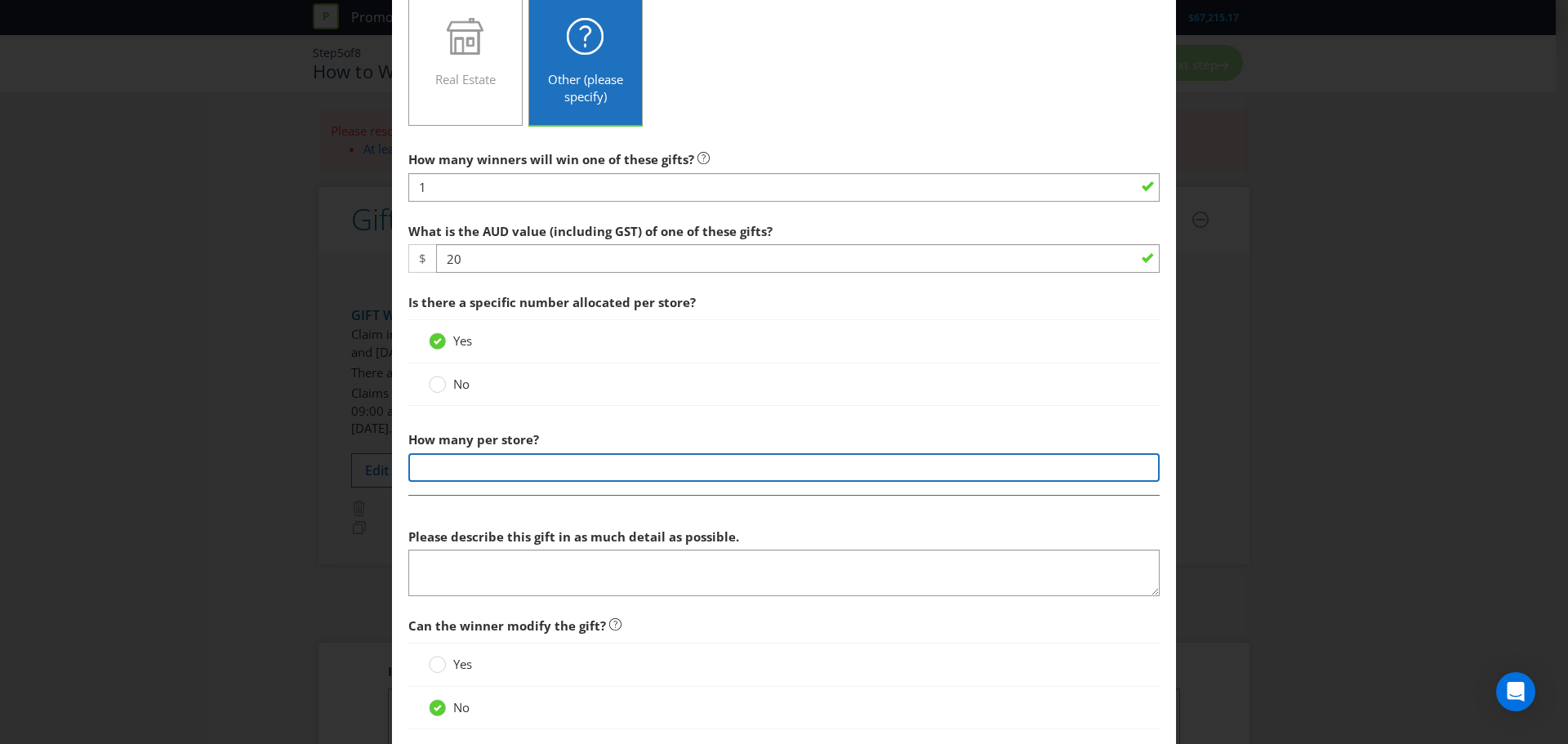
click at [540, 466] on input "number" at bounding box center [784, 467] width 752 height 29
type input "20"
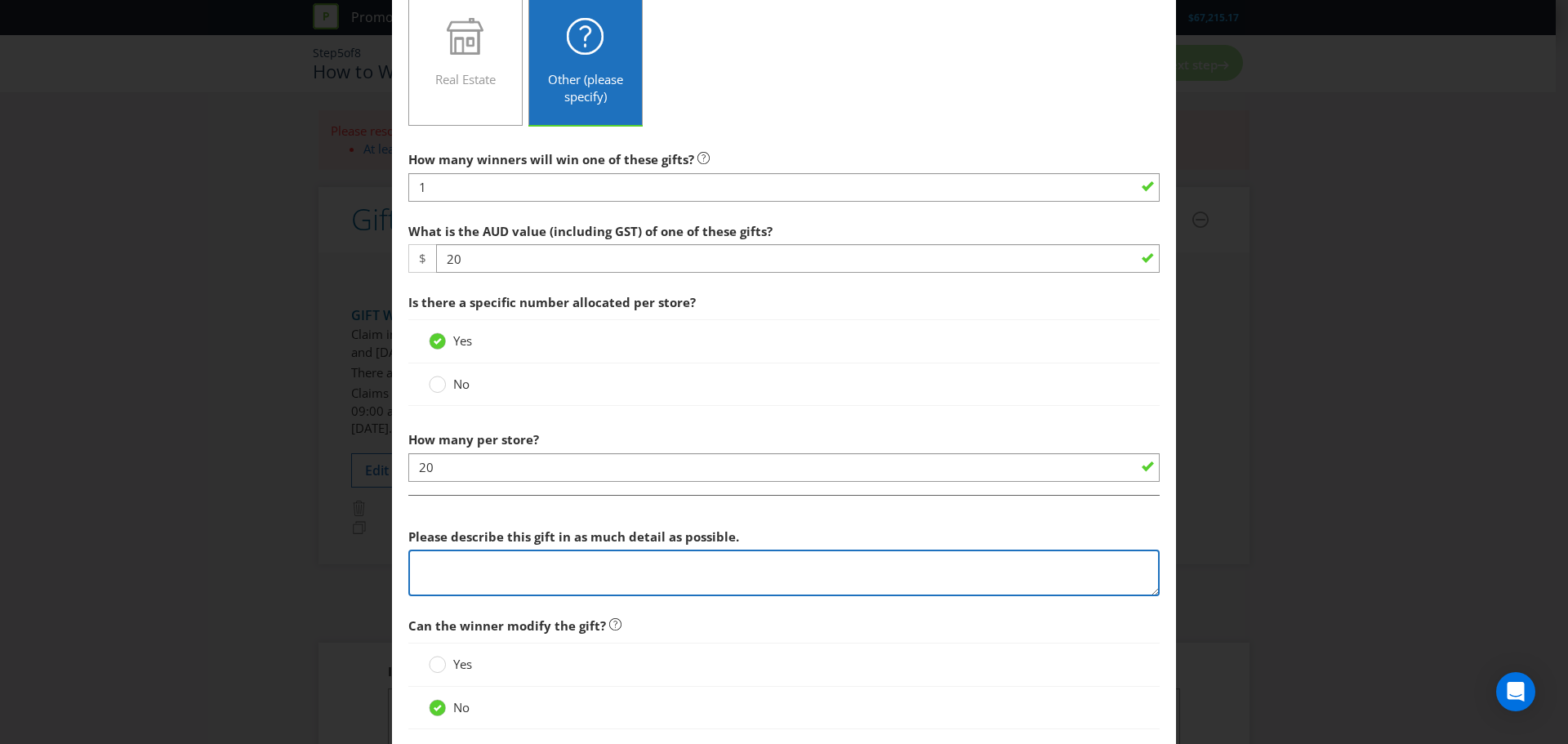
click at [528, 577] on textarea at bounding box center [784, 572] width 752 height 47
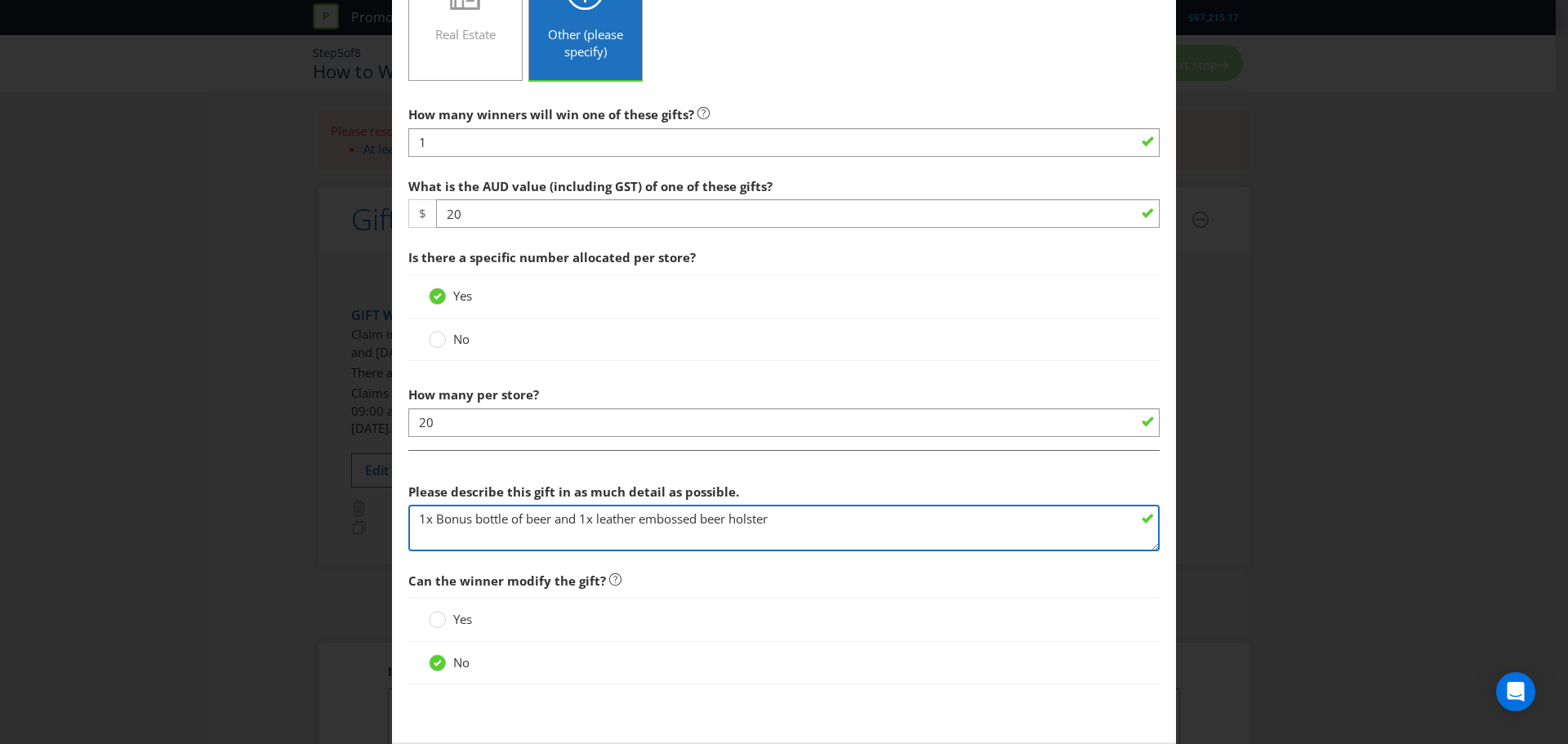
scroll to position [532, 0]
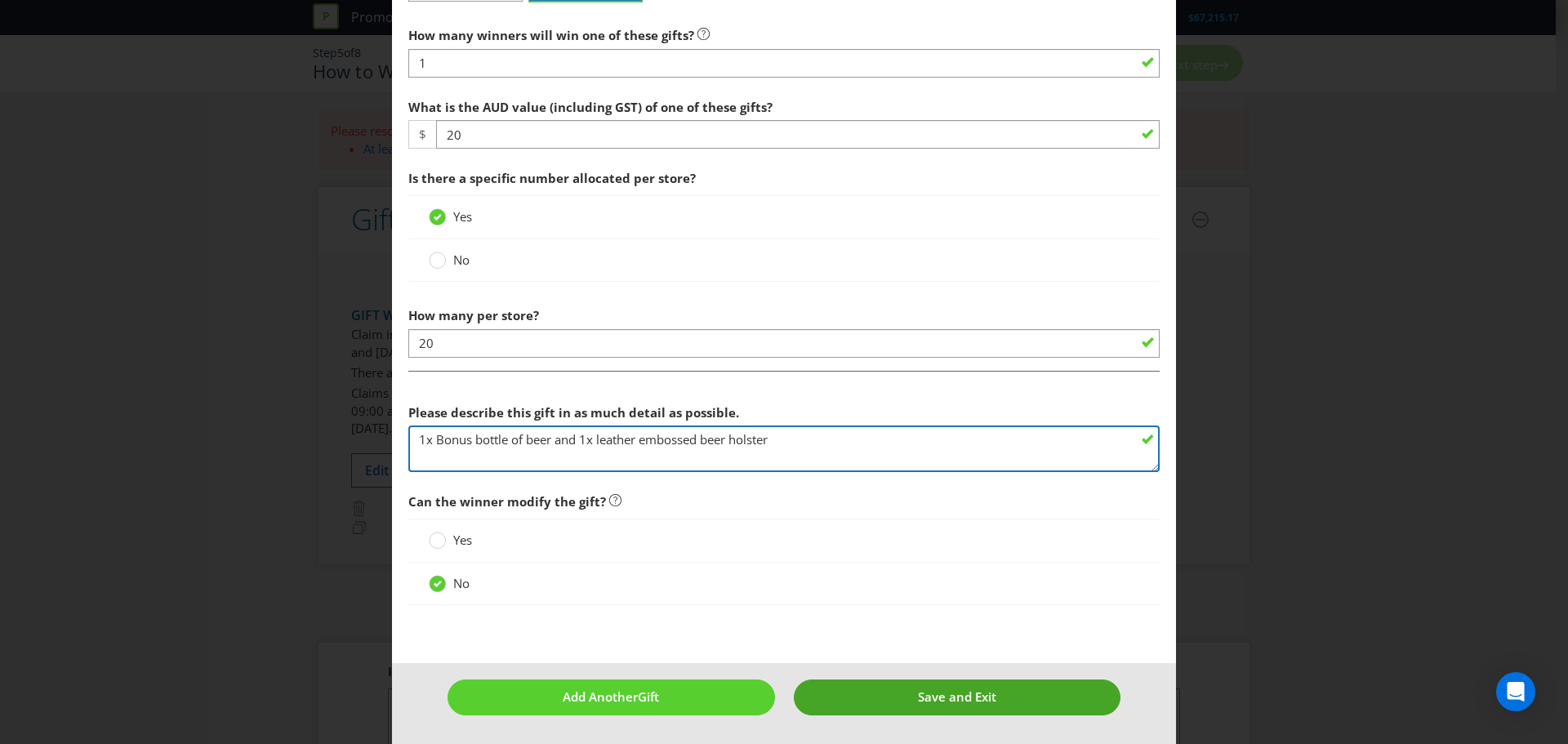
type textarea "1x Bonus bottle of beer and 1x leather embossed beer holster"
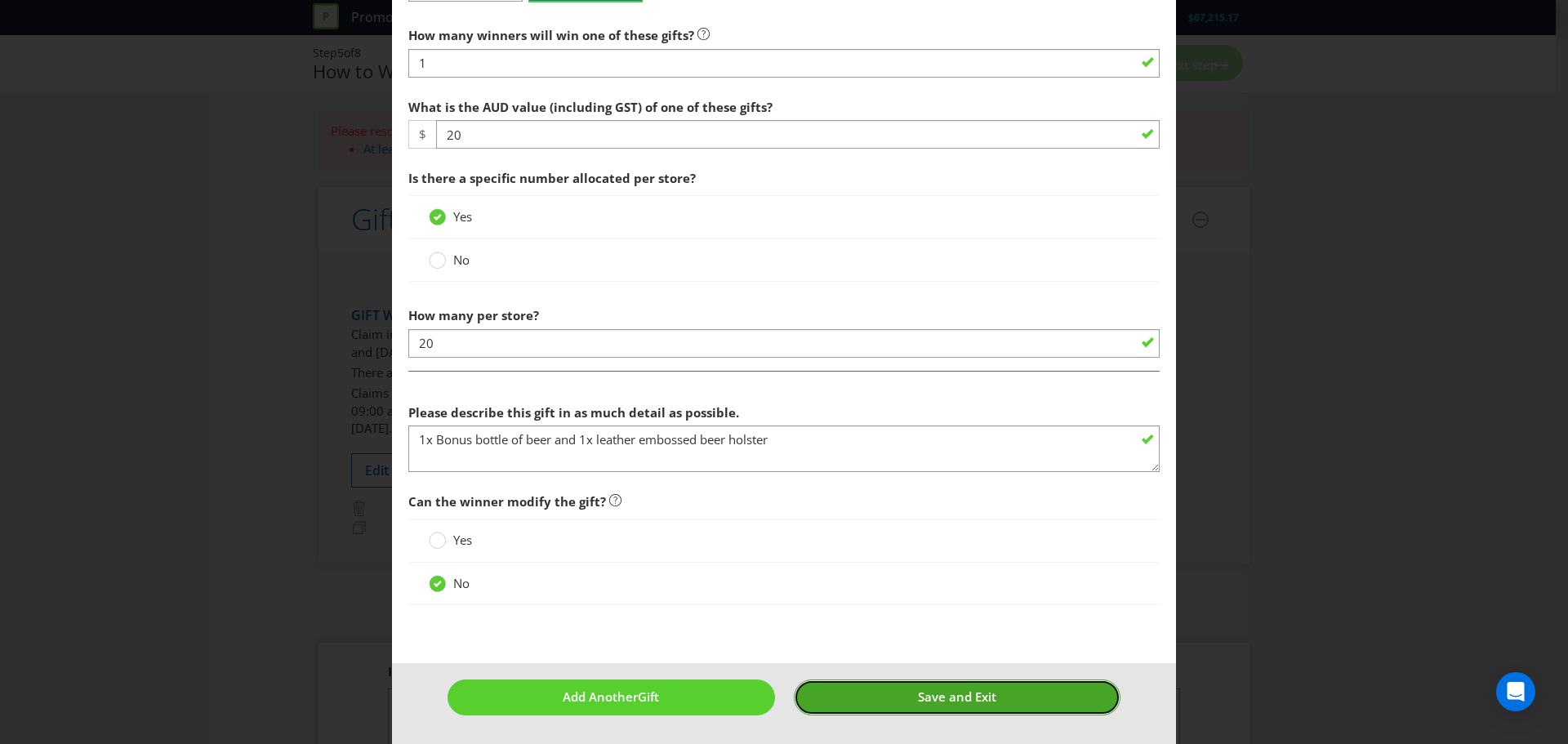
click at [996, 680] on button "Save and Exit" at bounding box center [957, 696] width 328 height 35
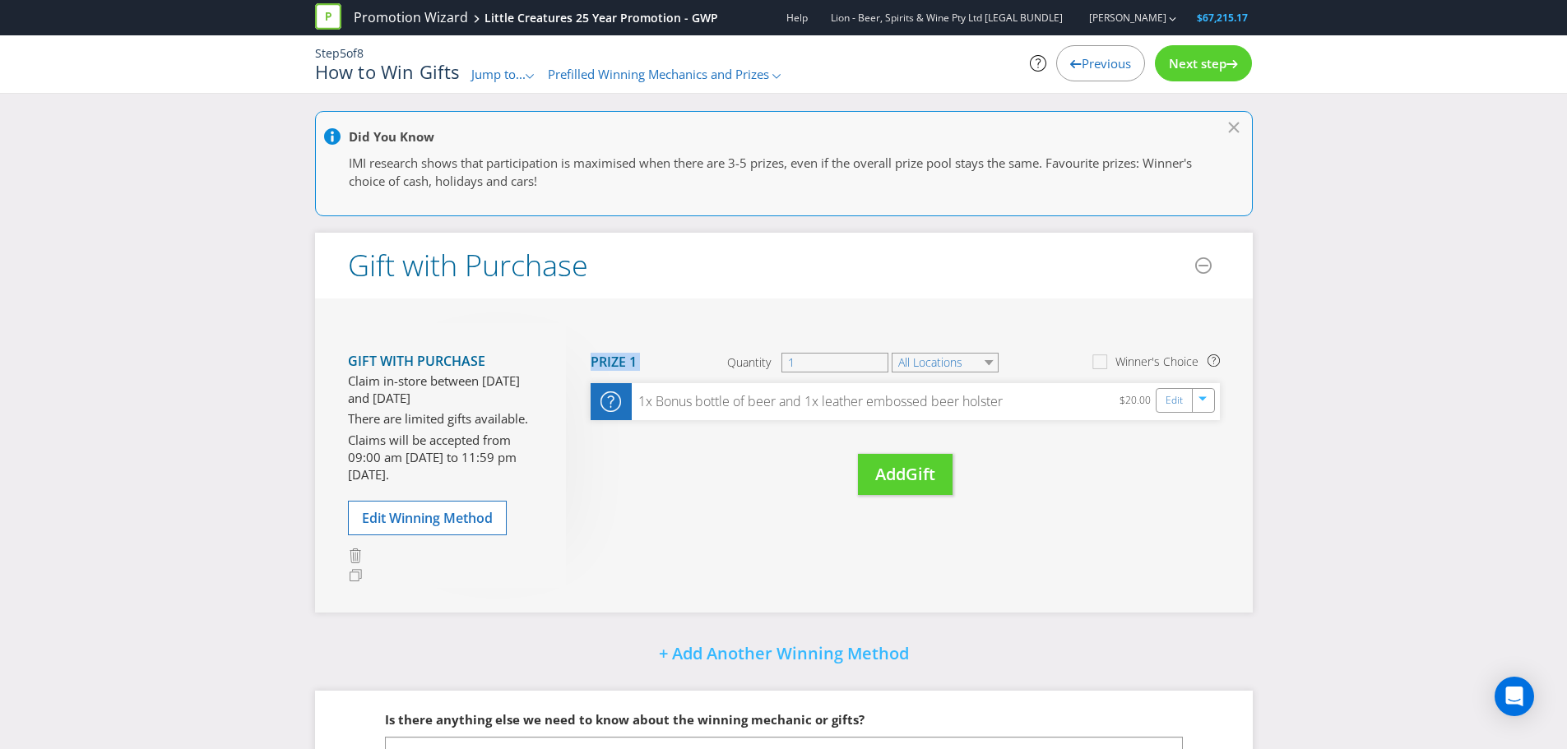
drag, startPoint x: 585, startPoint y: 356, endPoint x: 687, endPoint y: 359, distance: 102.0
click at [687, 359] on div "Move Here Drag here to move prize Prize 1 Quantity 1 All Locations Winner's Cho…" at bounding box center [893, 426] width 654 height 206
click at [653, 459] on div "Move Here Drag here to move prize Prize 1 Quantity 1 All Locations Winner's Cho…" at bounding box center [893, 426] width 654 height 206
click at [895, 470] on span "Add" at bounding box center [890, 474] width 30 height 22
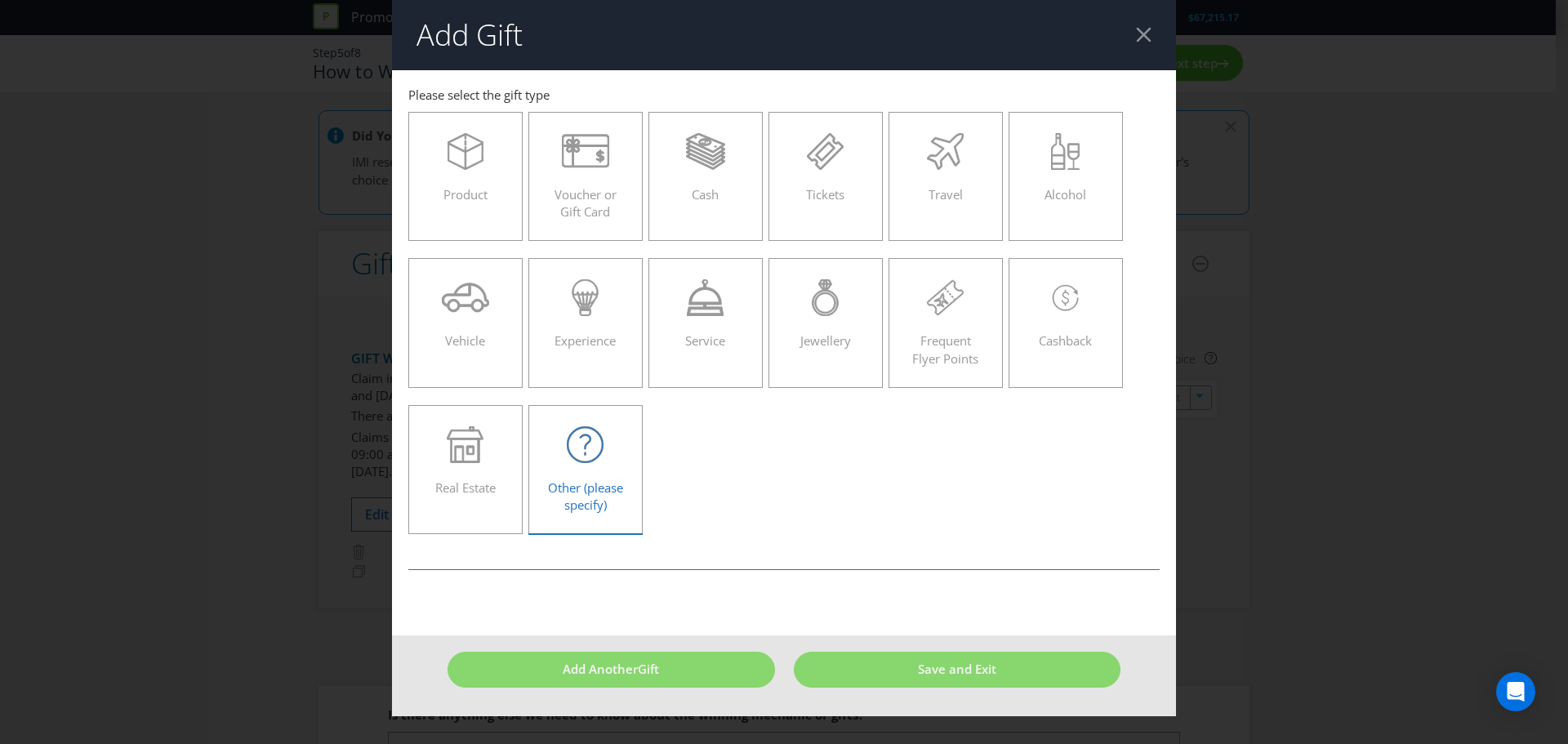
click at [615, 467] on div "Other (please specify)" at bounding box center [585, 463] width 80 height 74
click at [0, 0] on input "Other (please specify)" at bounding box center [0, 0] width 0 height 0
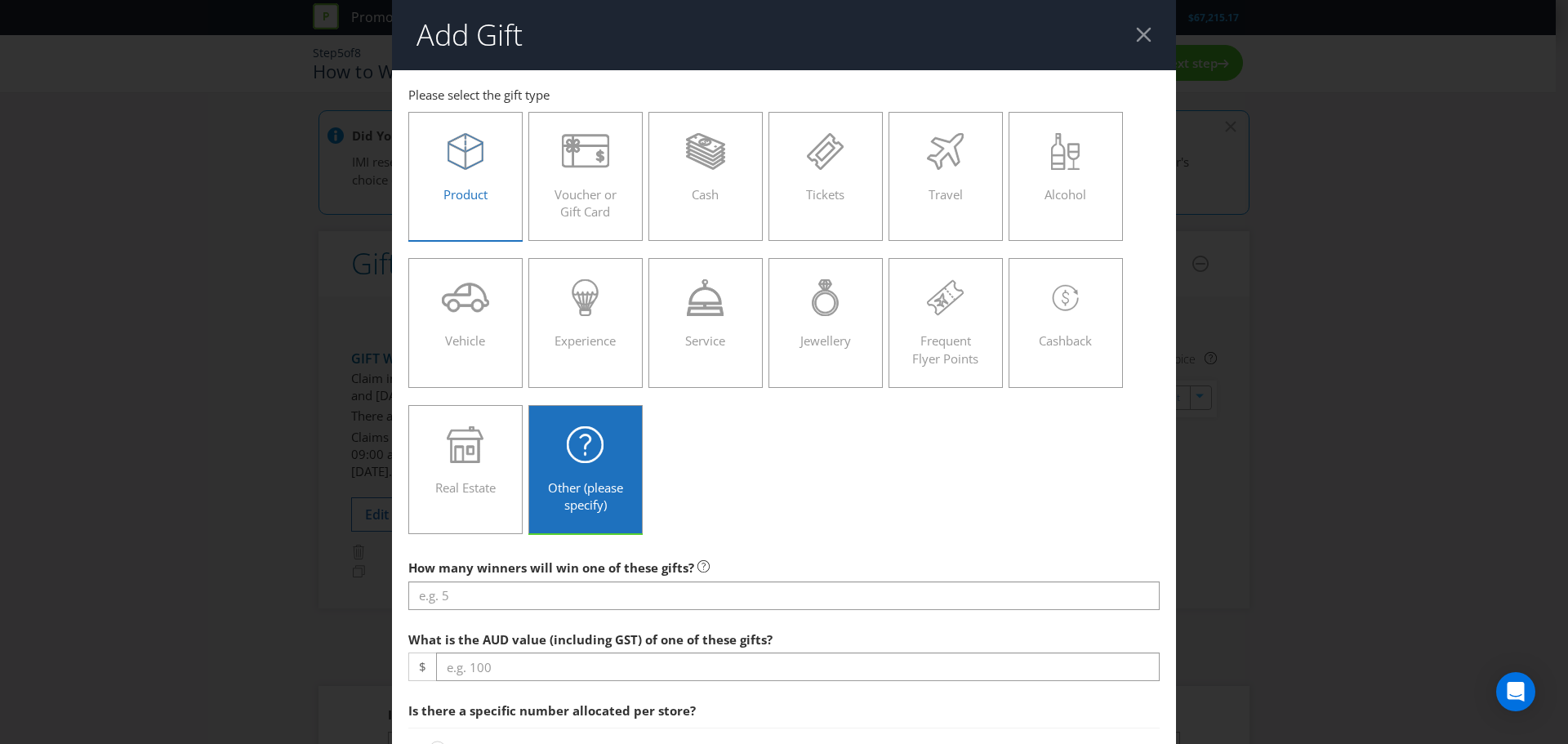
click at [472, 177] on div "Product" at bounding box center [465, 170] width 80 height 74
click at [0, 0] on input "Product" at bounding box center [0, 0] width 0 height 0
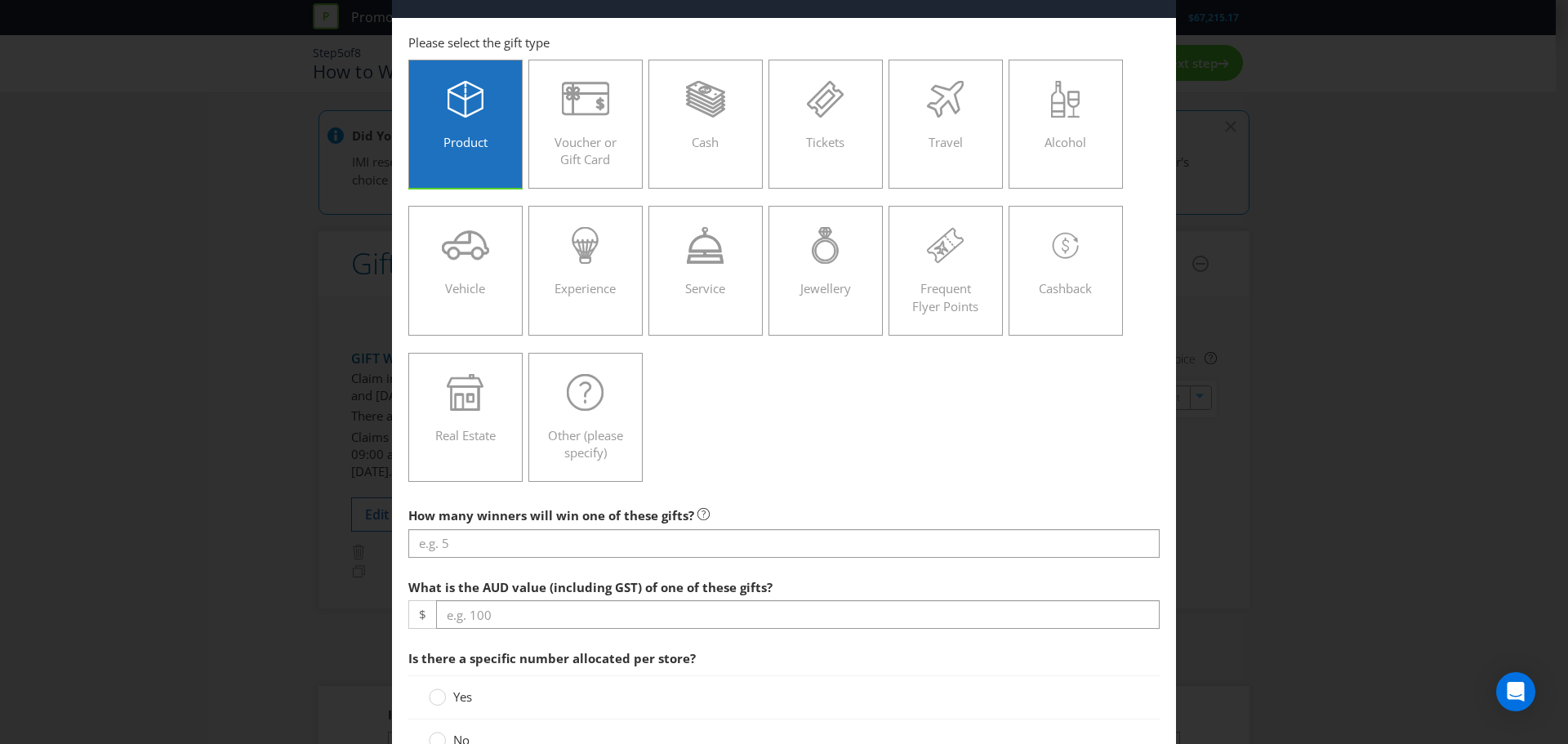
scroll to position [81, 0]
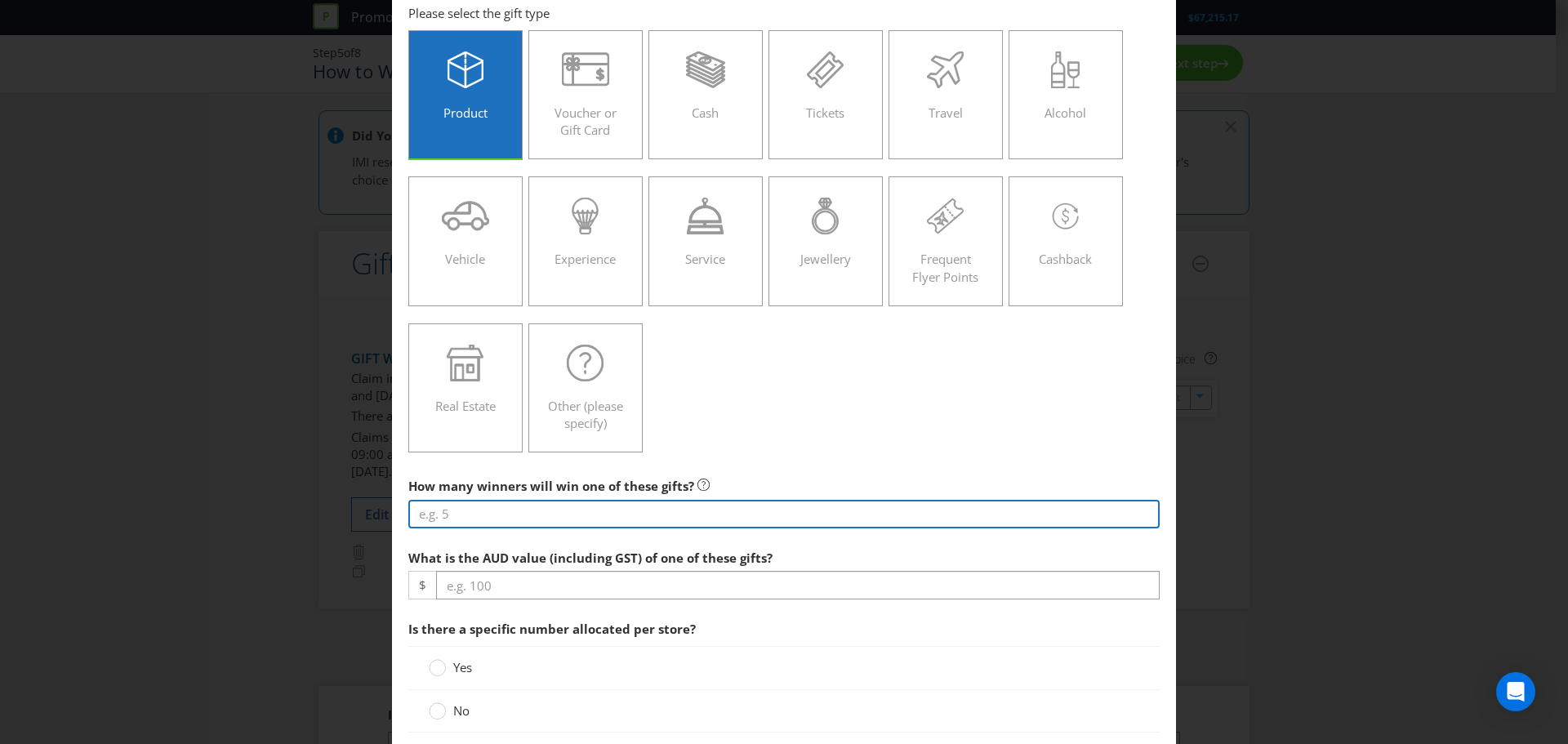
click at [499, 507] on input "number" at bounding box center [784, 514] width 752 height 29
type input "1"
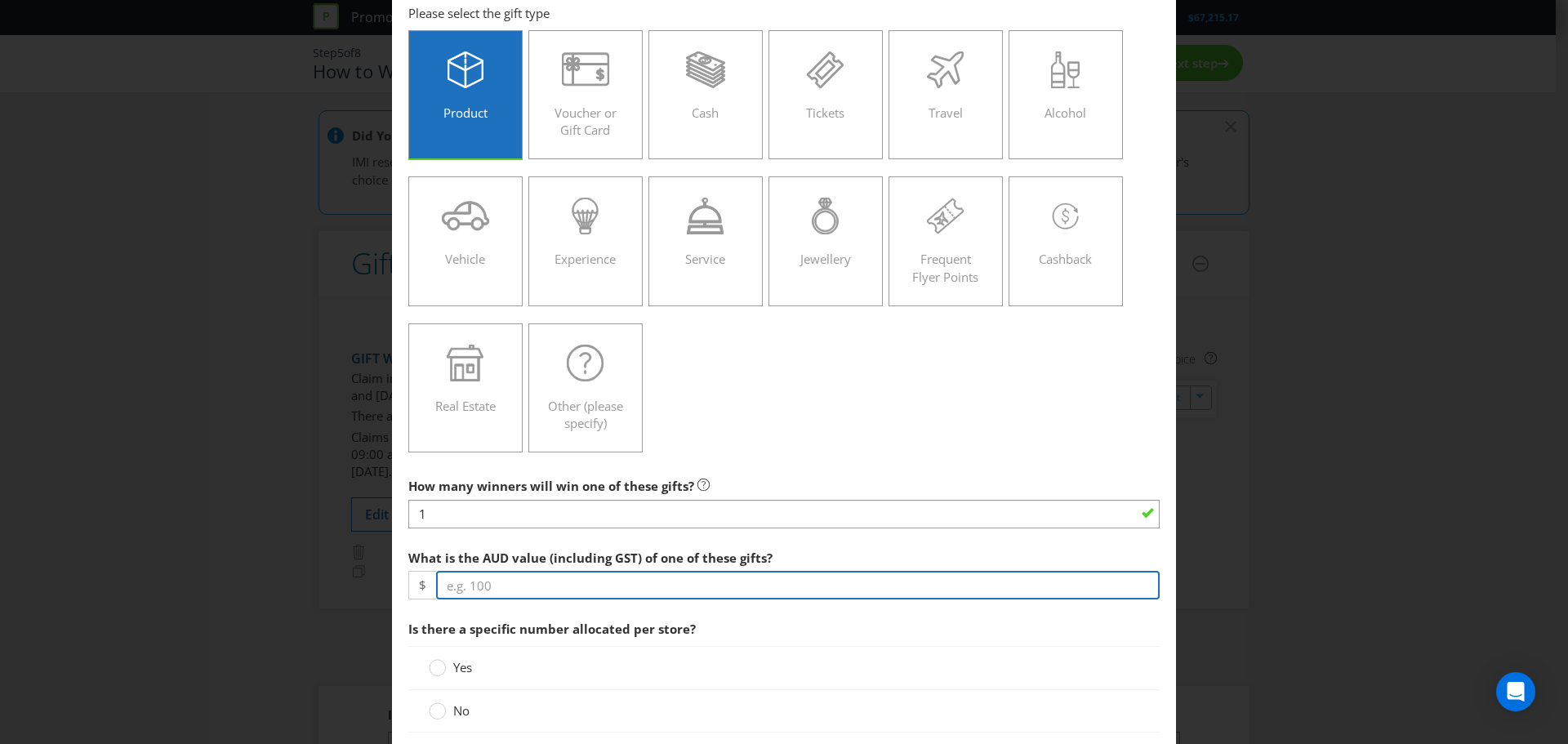
click at [517, 578] on input "number" at bounding box center [797, 585] width 724 height 29
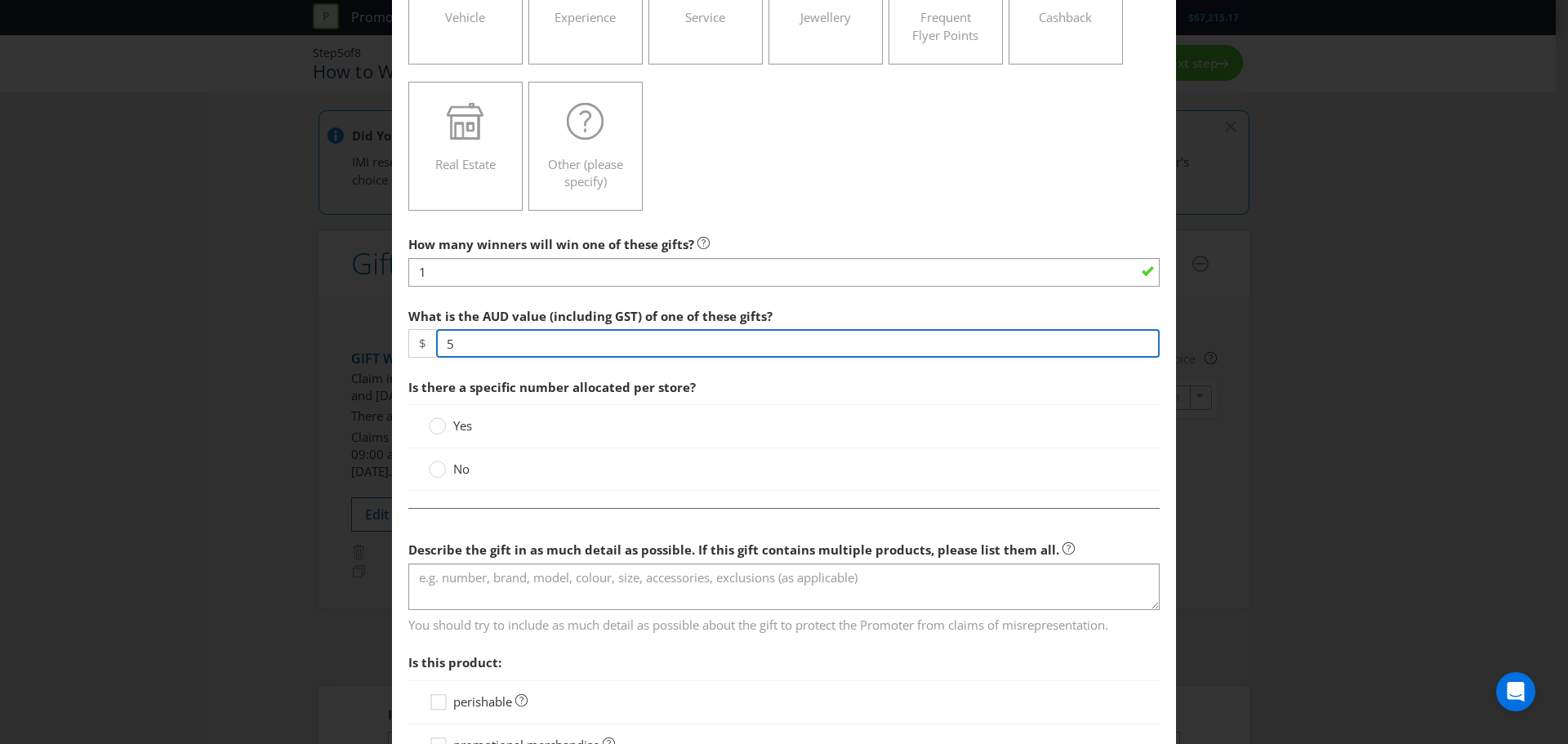
scroll to position [327, 0]
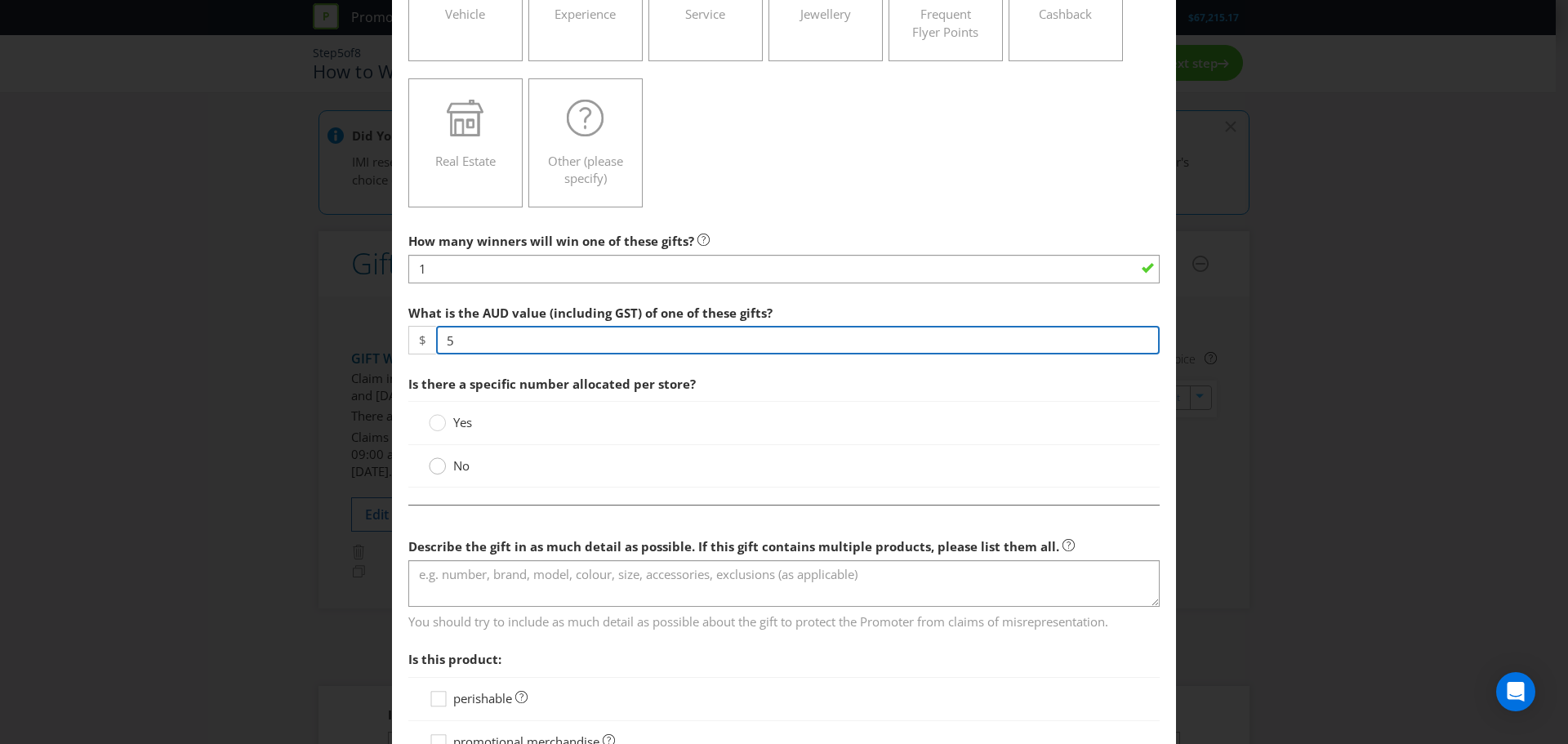
type input "5"
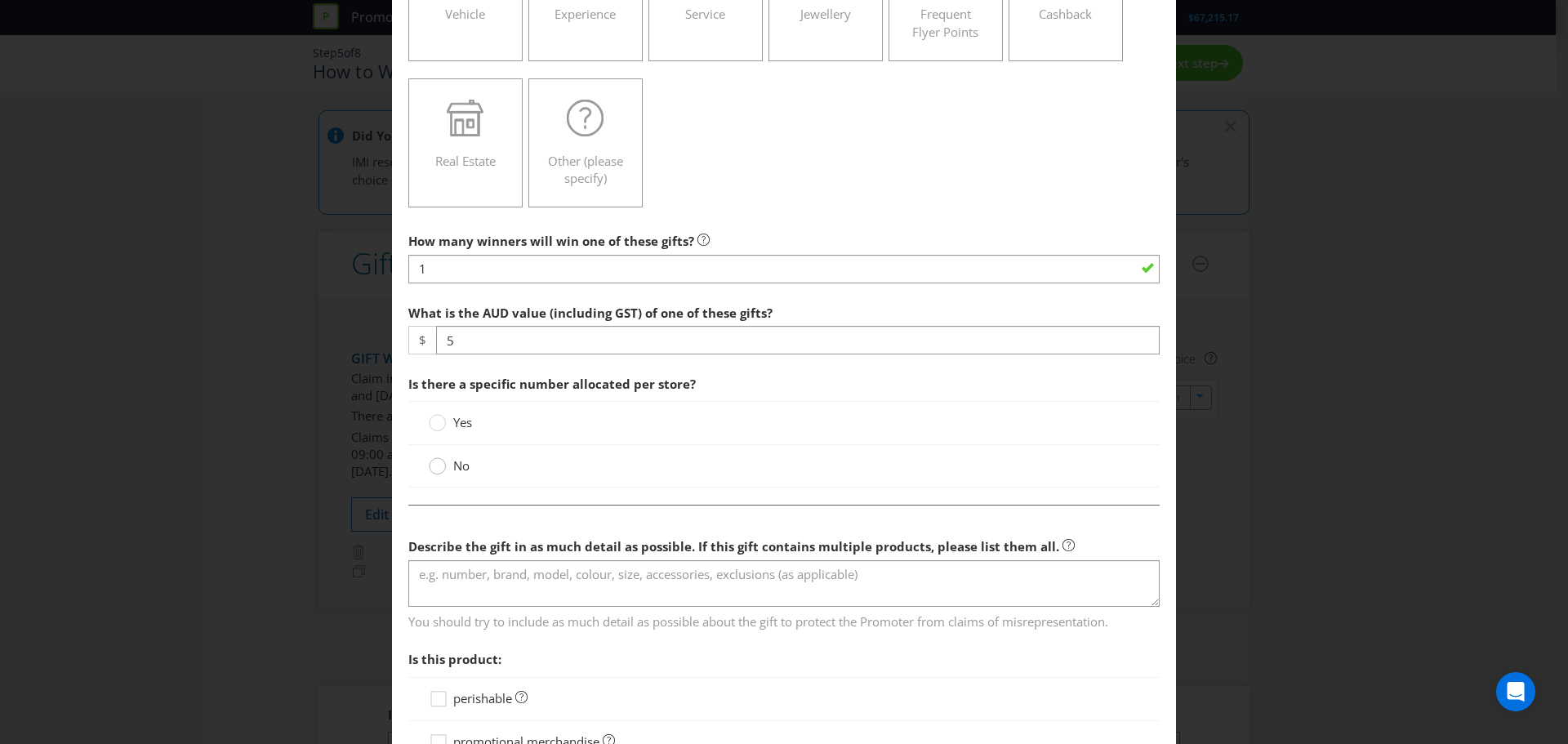
click at [431, 467] on circle at bounding box center [438, 466] width 16 height 16
click at [0, 0] on input "No" at bounding box center [0, 0] width 0 height 0
drag, startPoint x: 410, startPoint y: 388, endPoint x: 441, endPoint y: 425, distance: 48.3
click at [421, 401] on div "Is there a specific number allocated per store? Yes No" at bounding box center [784, 432] width 752 height 129
click at [441, 425] on circle at bounding box center [438, 423] width 16 height 16
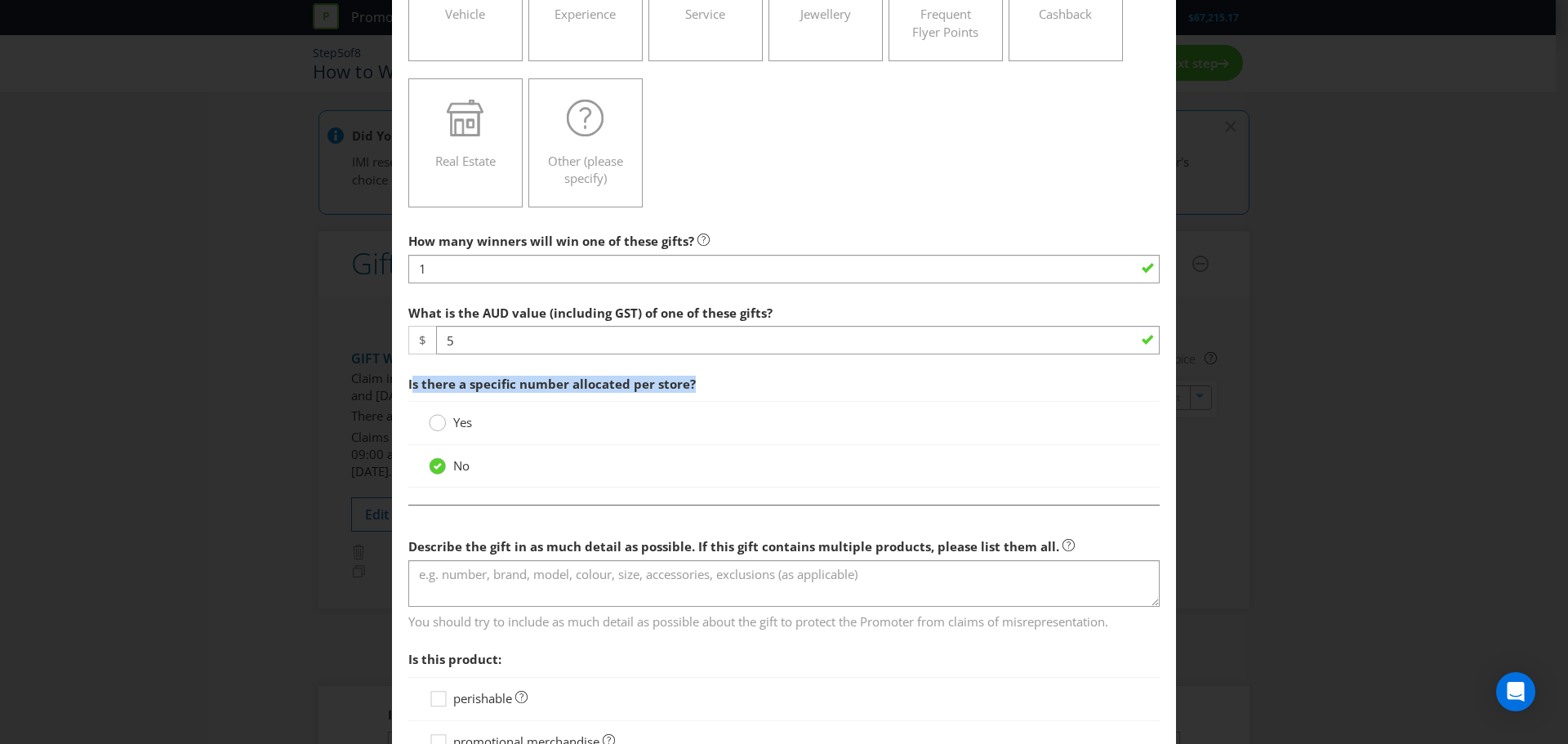
click at [0, 0] on input "Yes" at bounding box center [0, 0] width 0 height 0
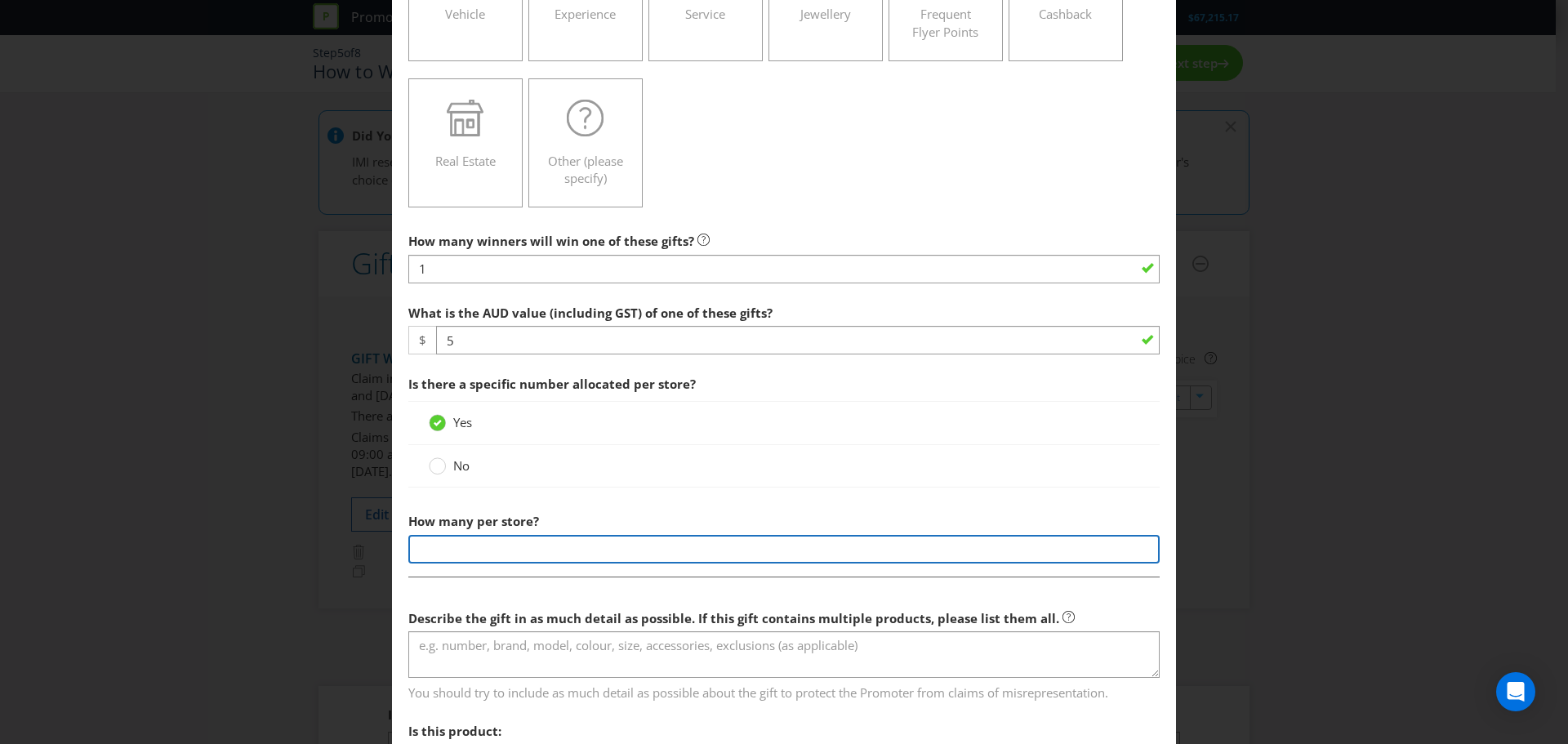
click at [467, 539] on input "number" at bounding box center [784, 549] width 752 height 29
type input "20"
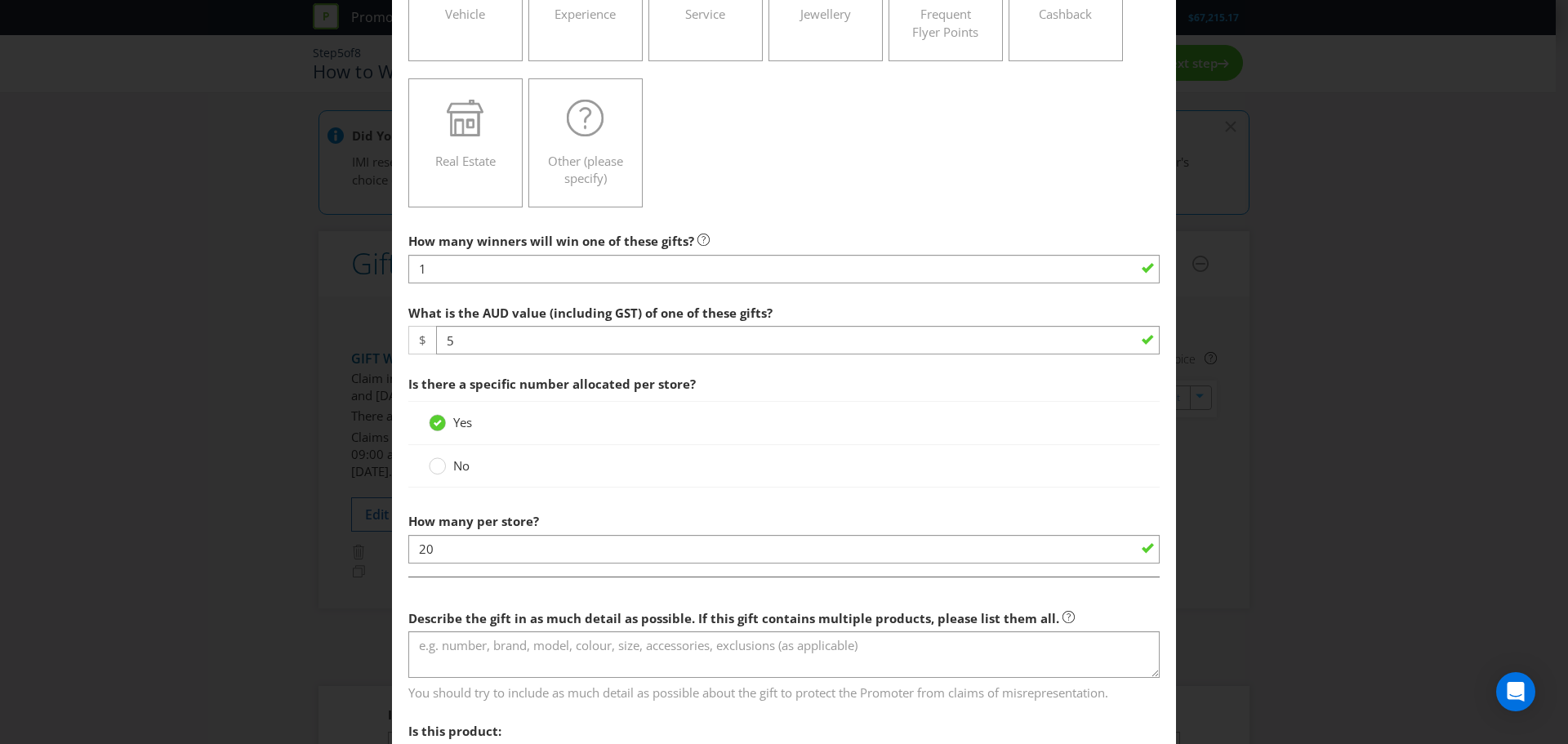
click at [687, 481] on div "No" at bounding box center [784, 466] width 752 height 43
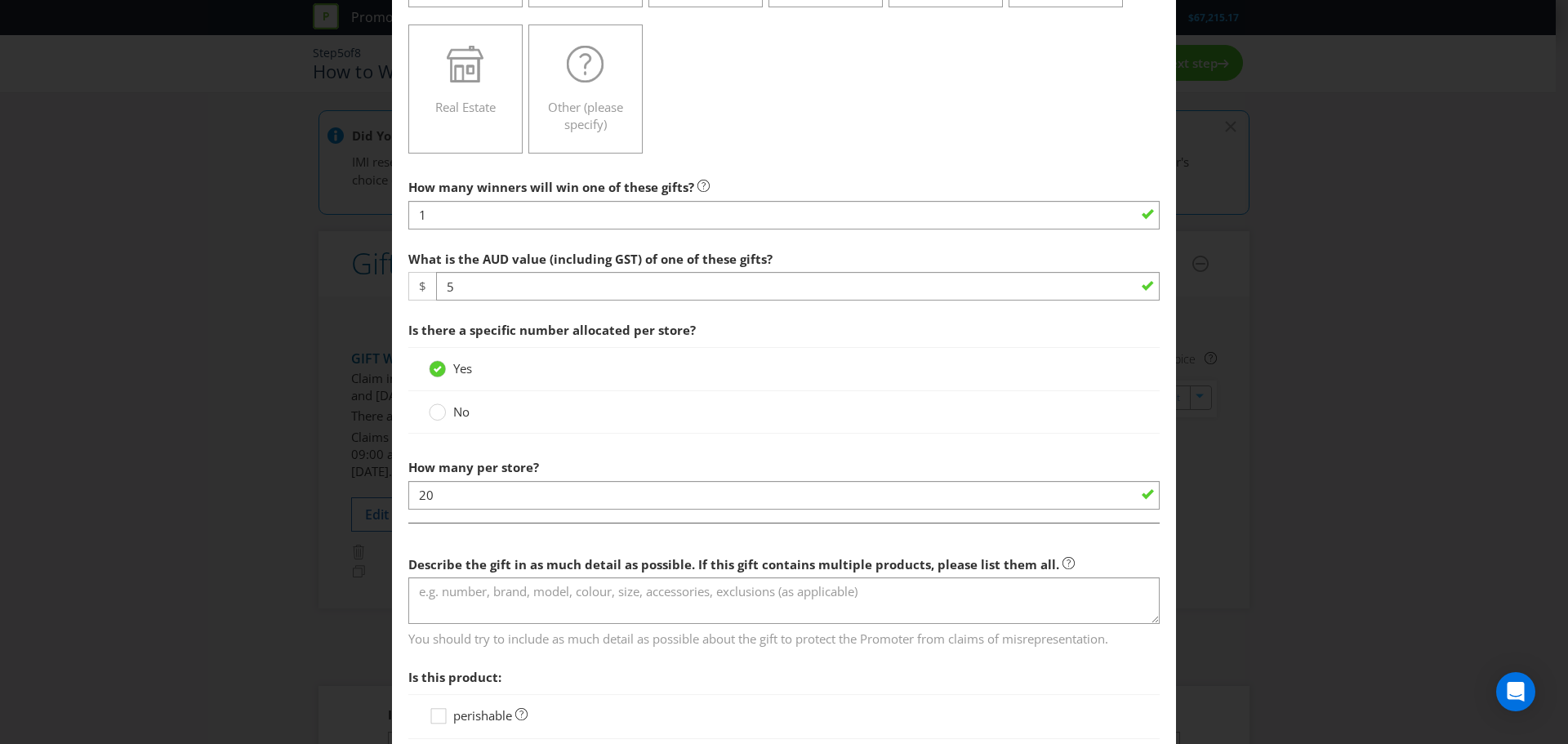
scroll to position [408, 0]
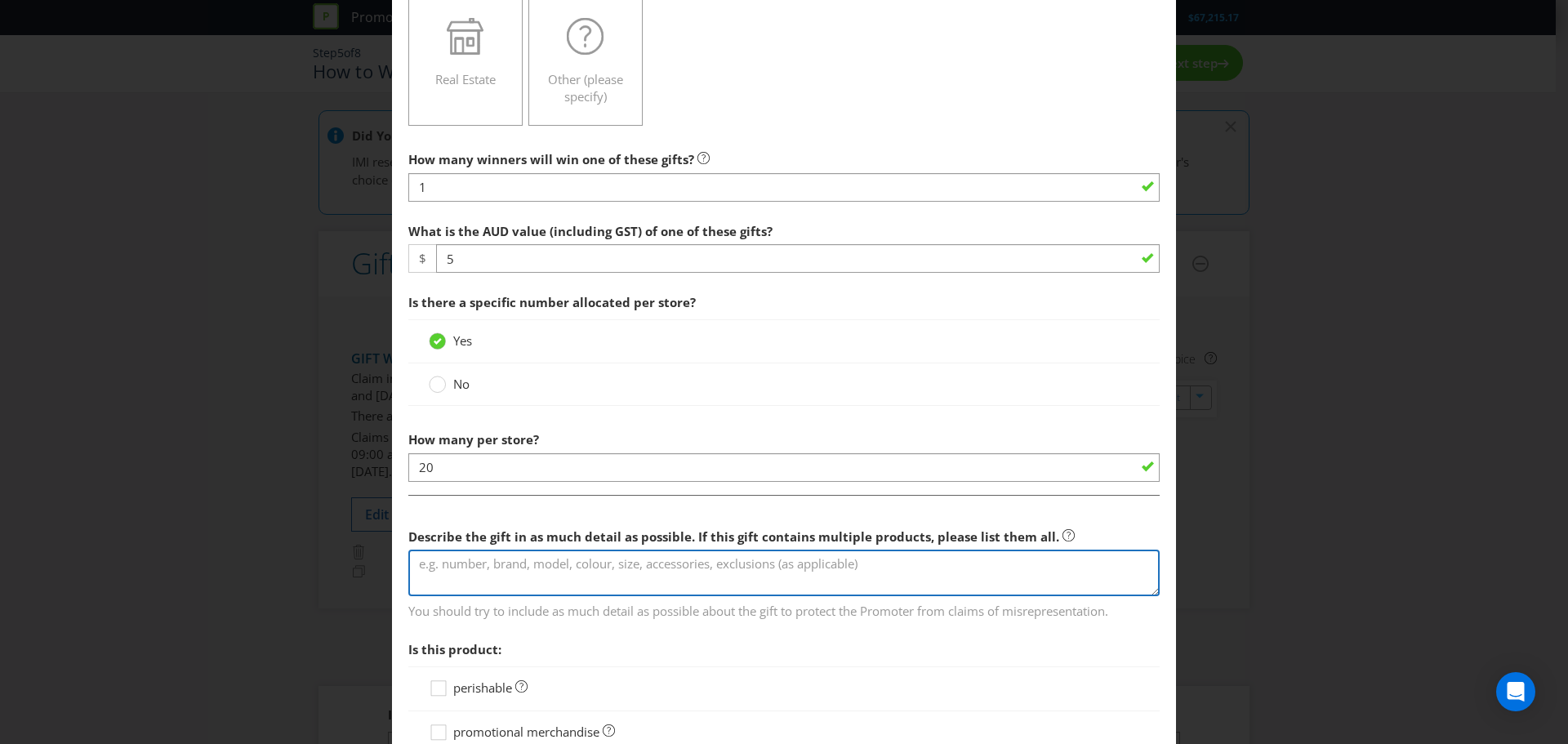
click at [514, 566] on textarea at bounding box center [784, 572] width 752 height 47
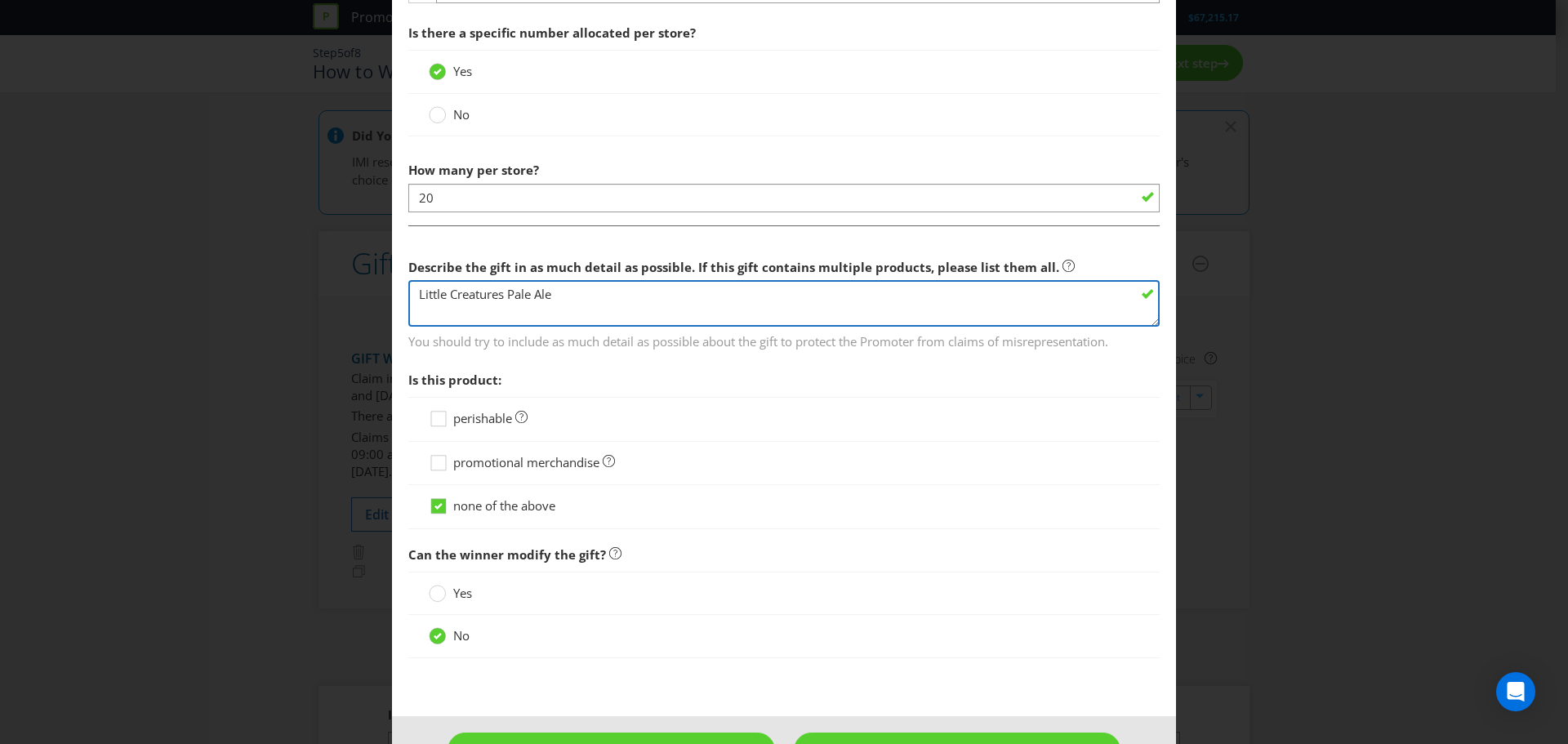
scroll to position [649, 0]
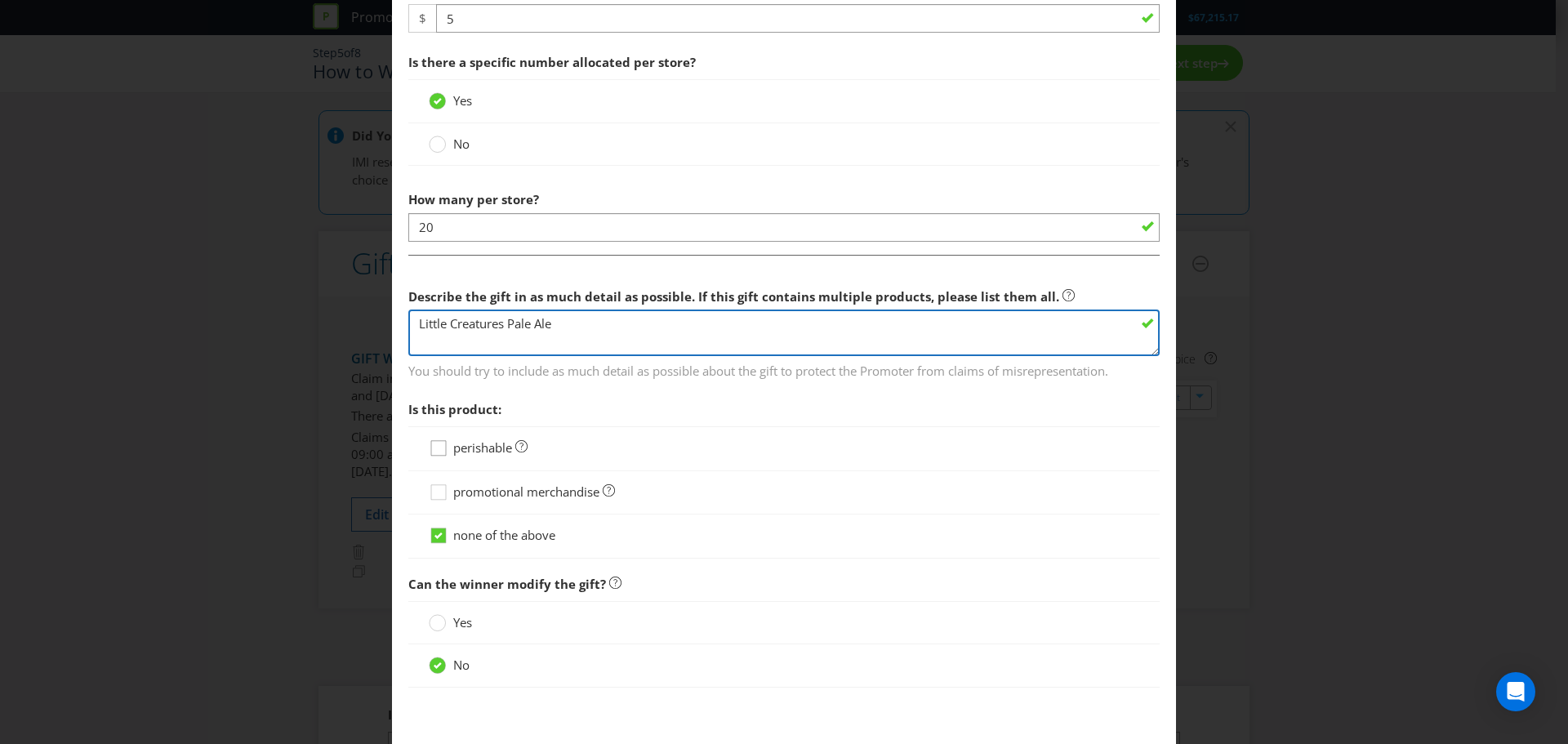
type textarea "Little Creatures Pale Ale"
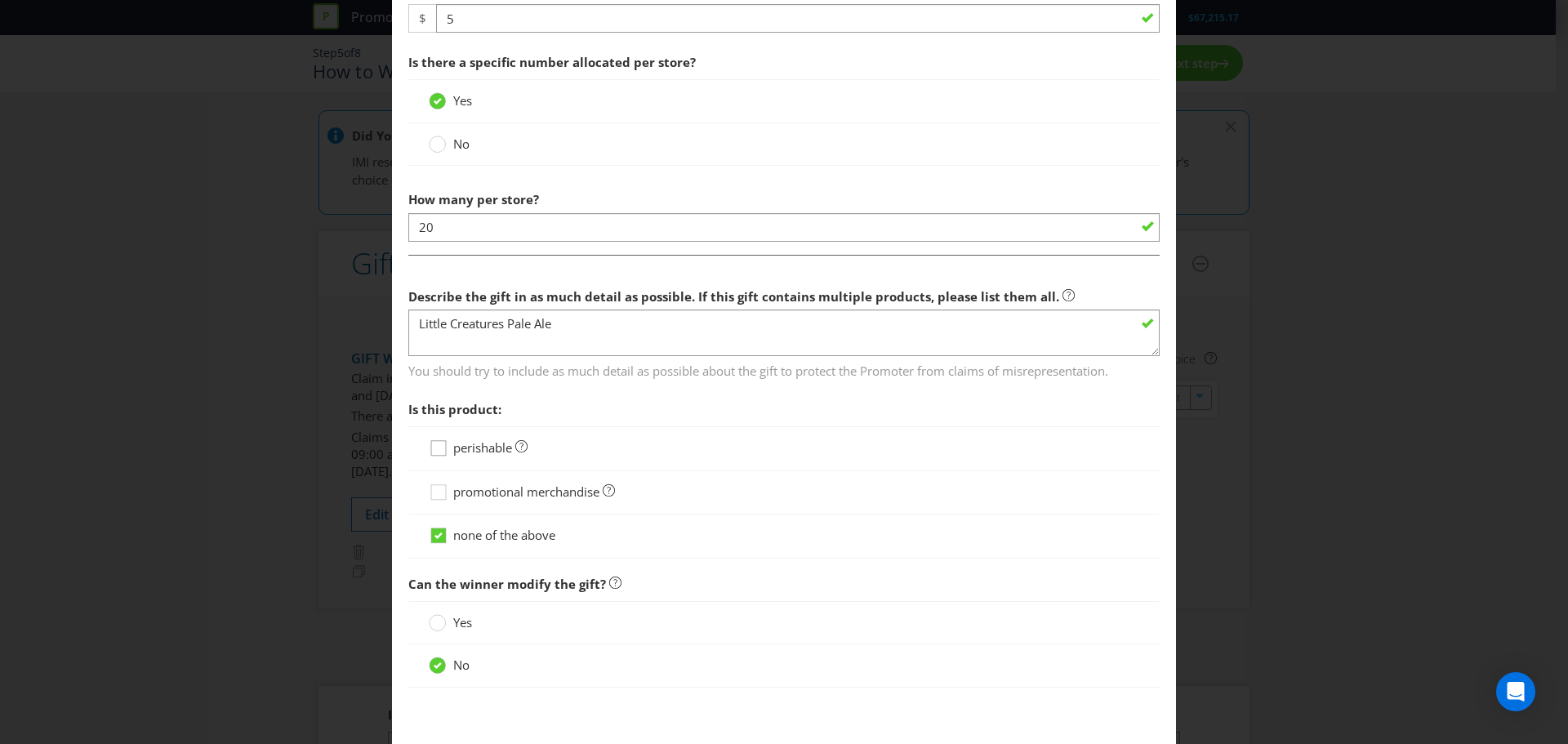
click at [436, 446] on div at bounding box center [439, 443] width 8 height 8
click at [0, 0] on input "perishable" at bounding box center [0, 0] width 0 height 0
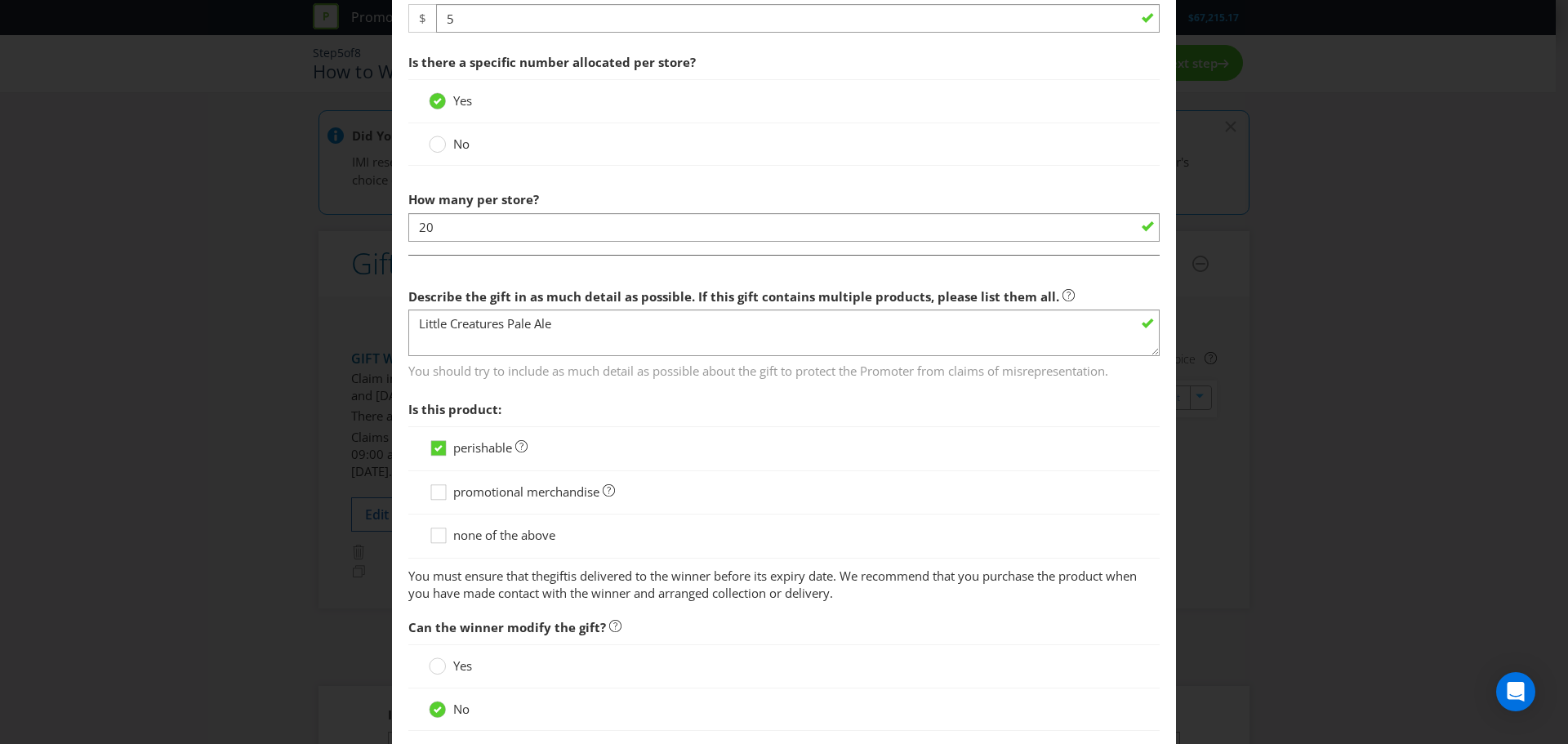
scroll to position [775, 0]
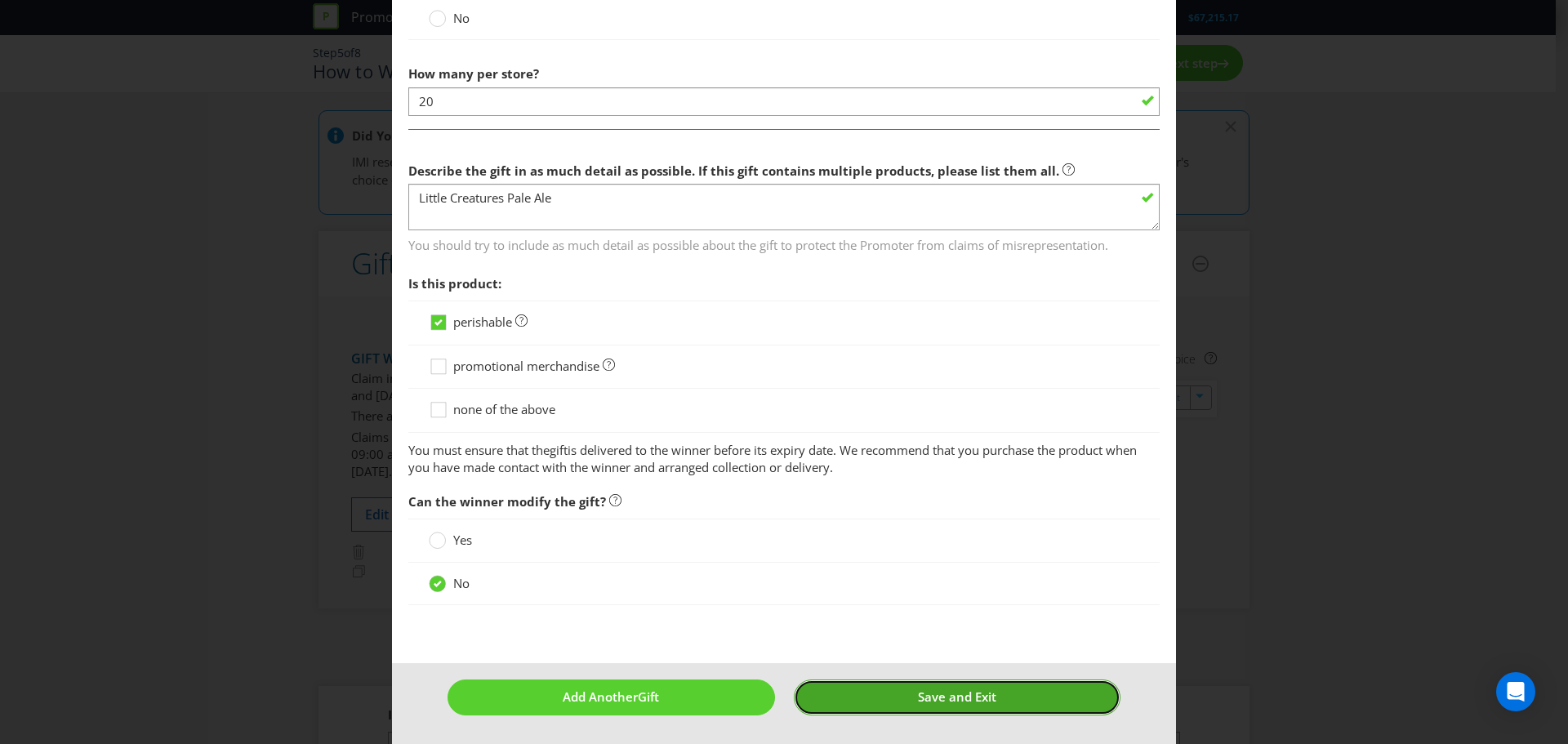
click at [905, 701] on button "Save and Exit" at bounding box center [957, 696] width 328 height 35
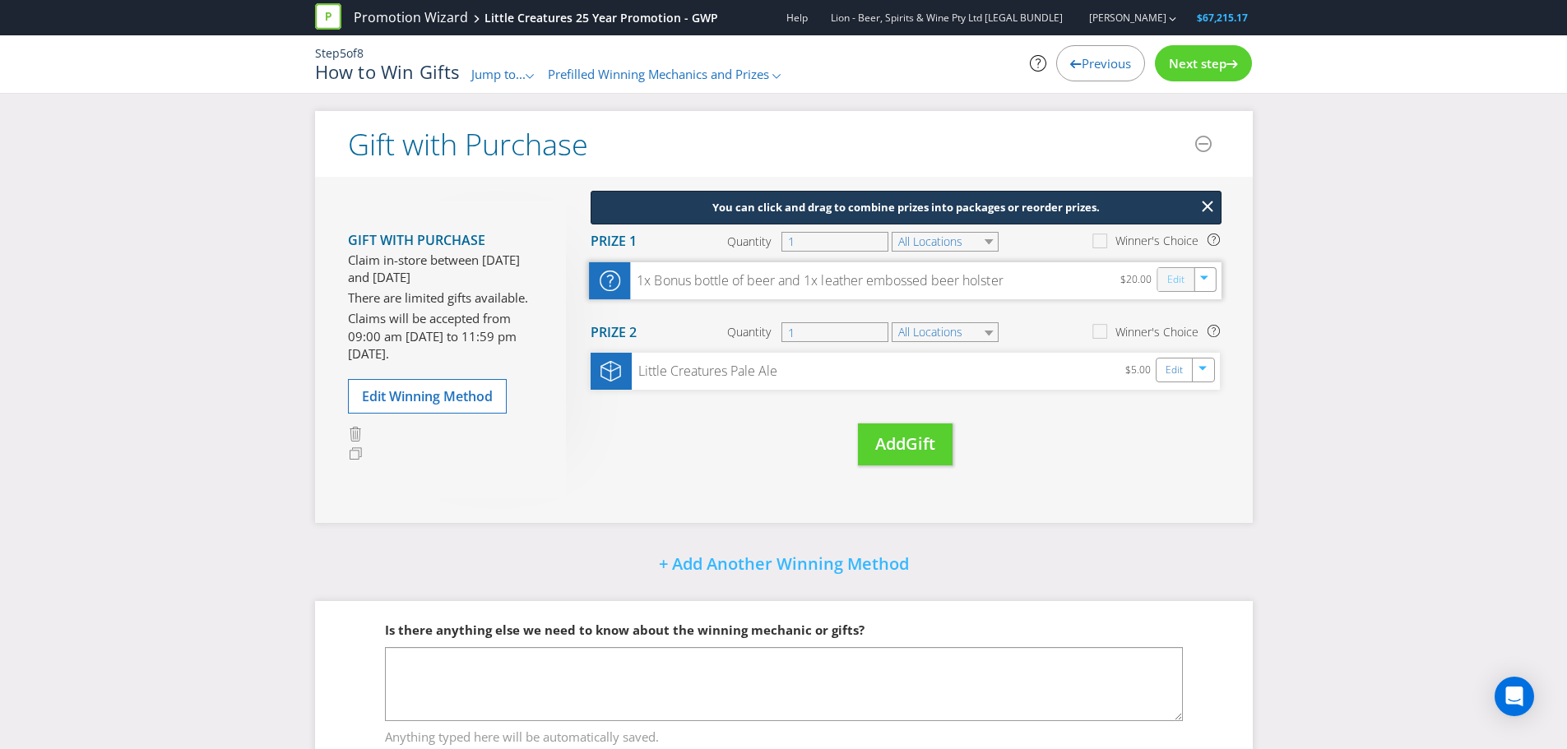
click at [1175, 271] on link "Edit" at bounding box center [1174, 279] width 17 height 19
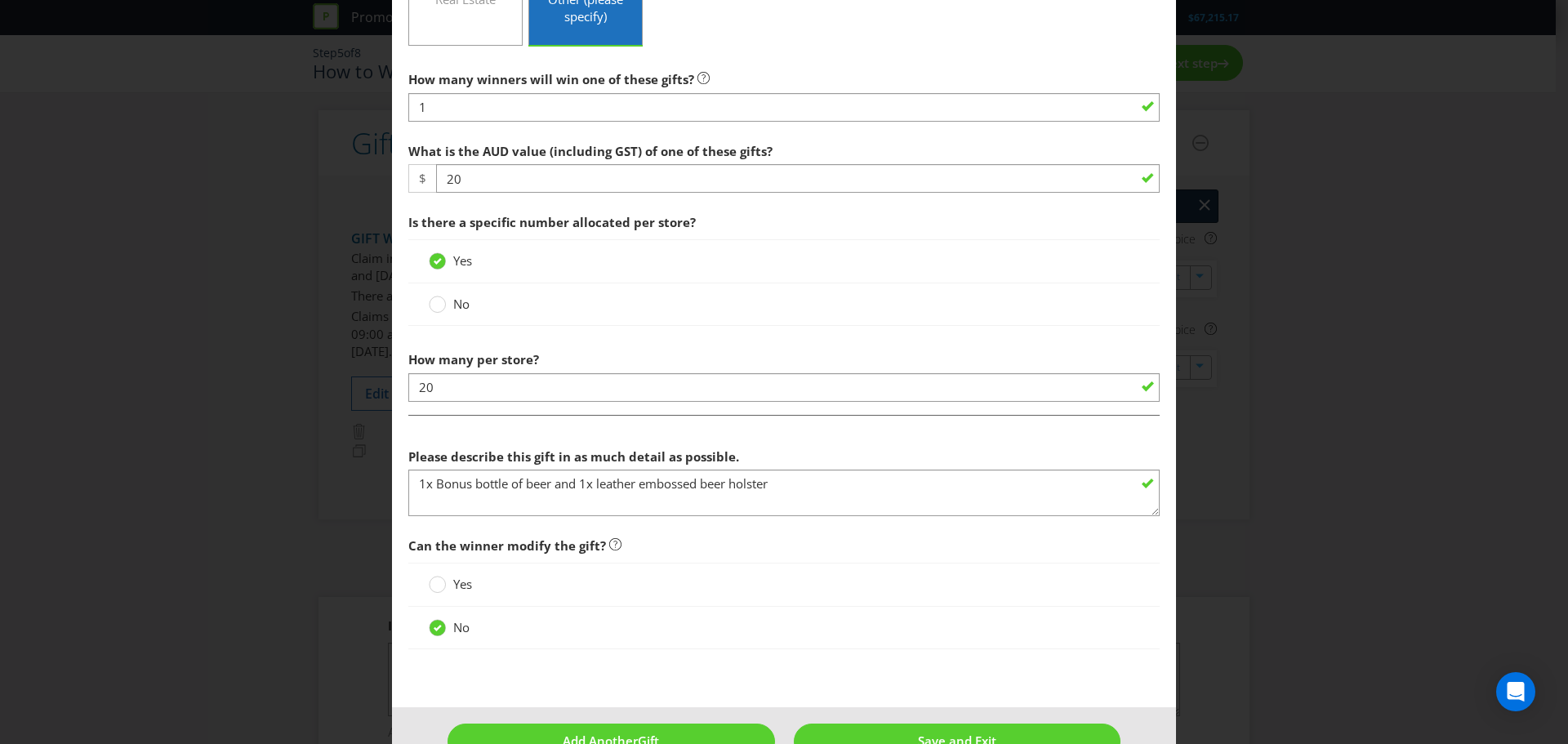
scroll to position [490, 0]
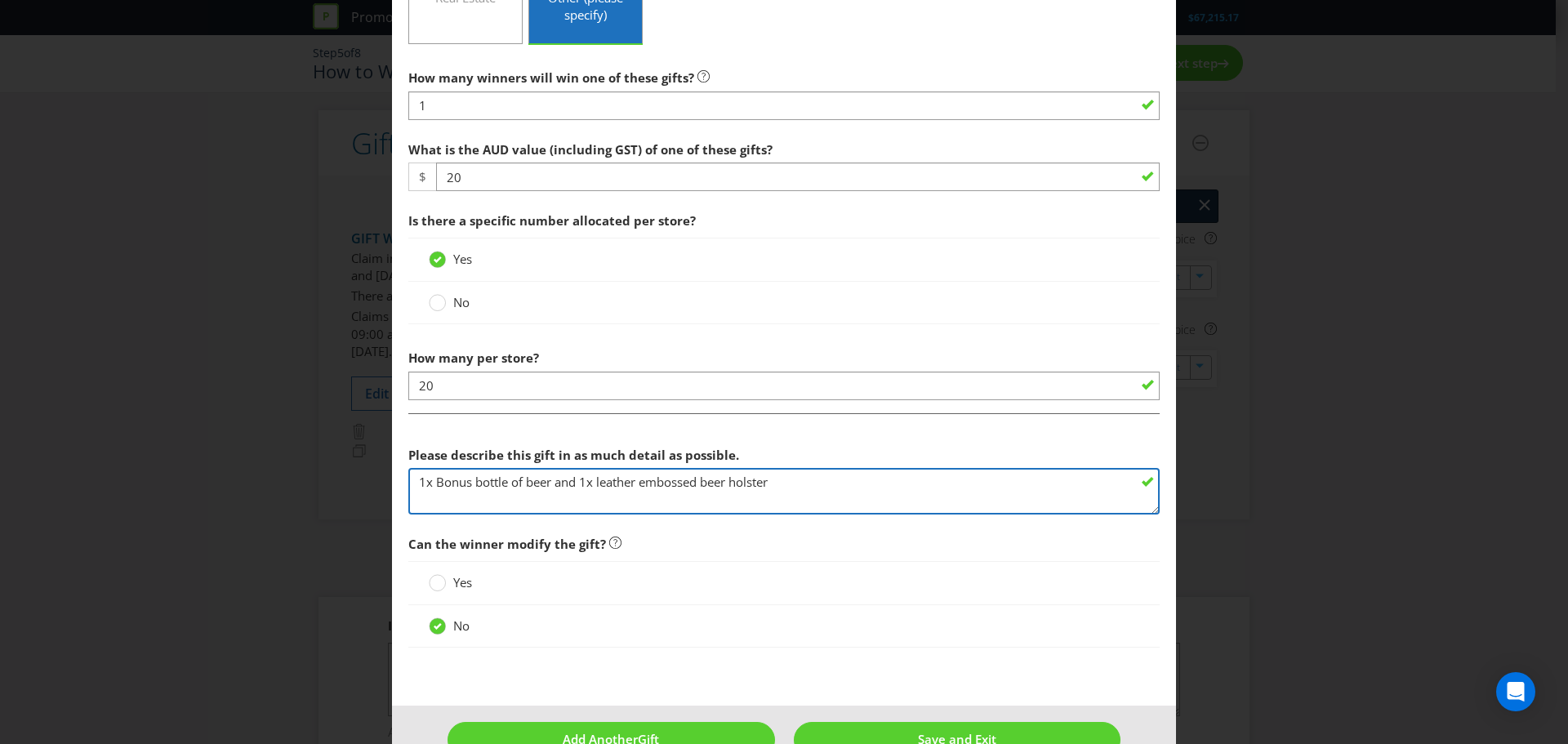
drag, startPoint x: 577, startPoint y: 482, endPoint x: 374, endPoint y: 481, distance: 203.0
click at [374, 481] on div "Edit Gift [GEOGRAPHIC_DATA] Please select the gift type Product Voucher or Gift…" at bounding box center [784, 372] width 1568 height 744
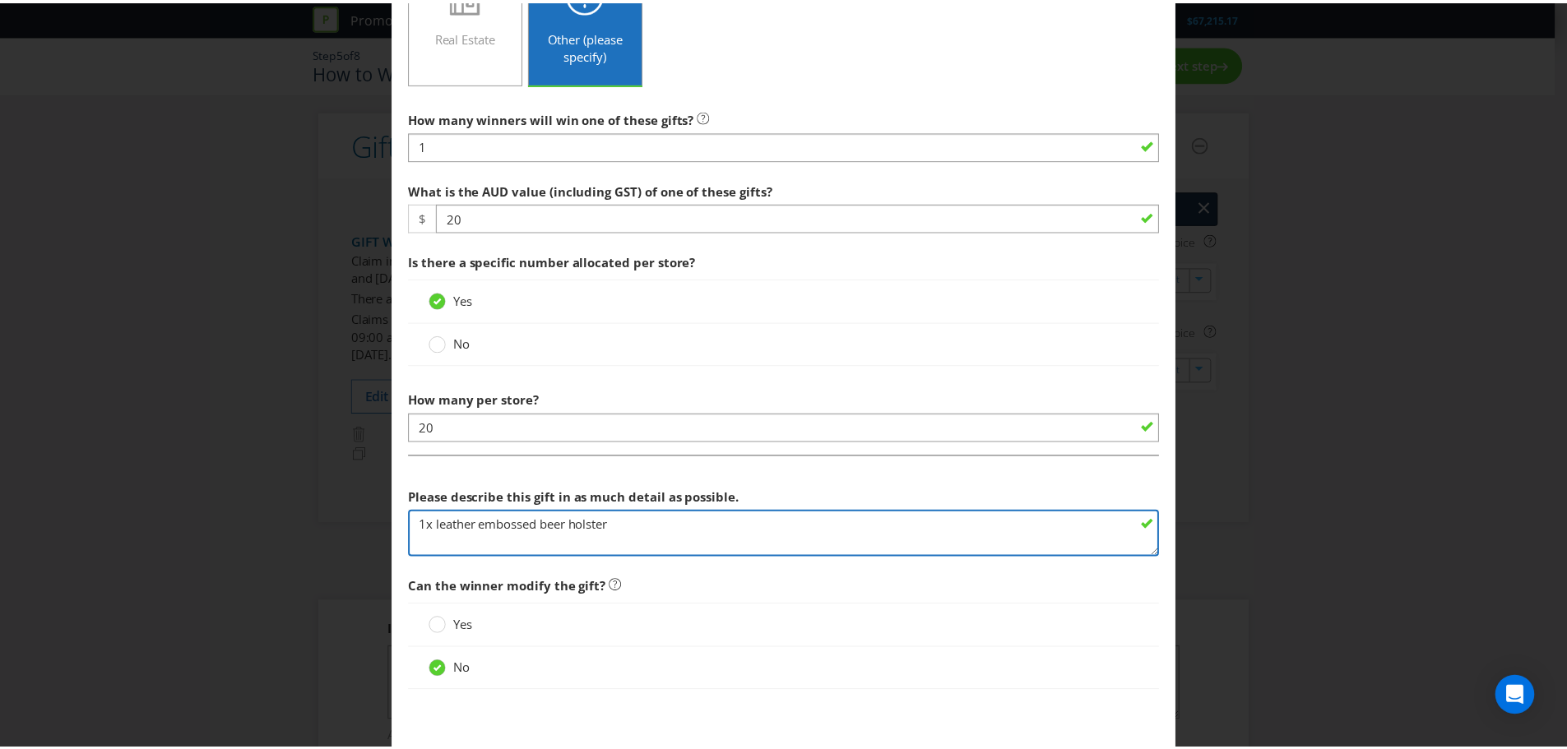
scroll to position [536, 0]
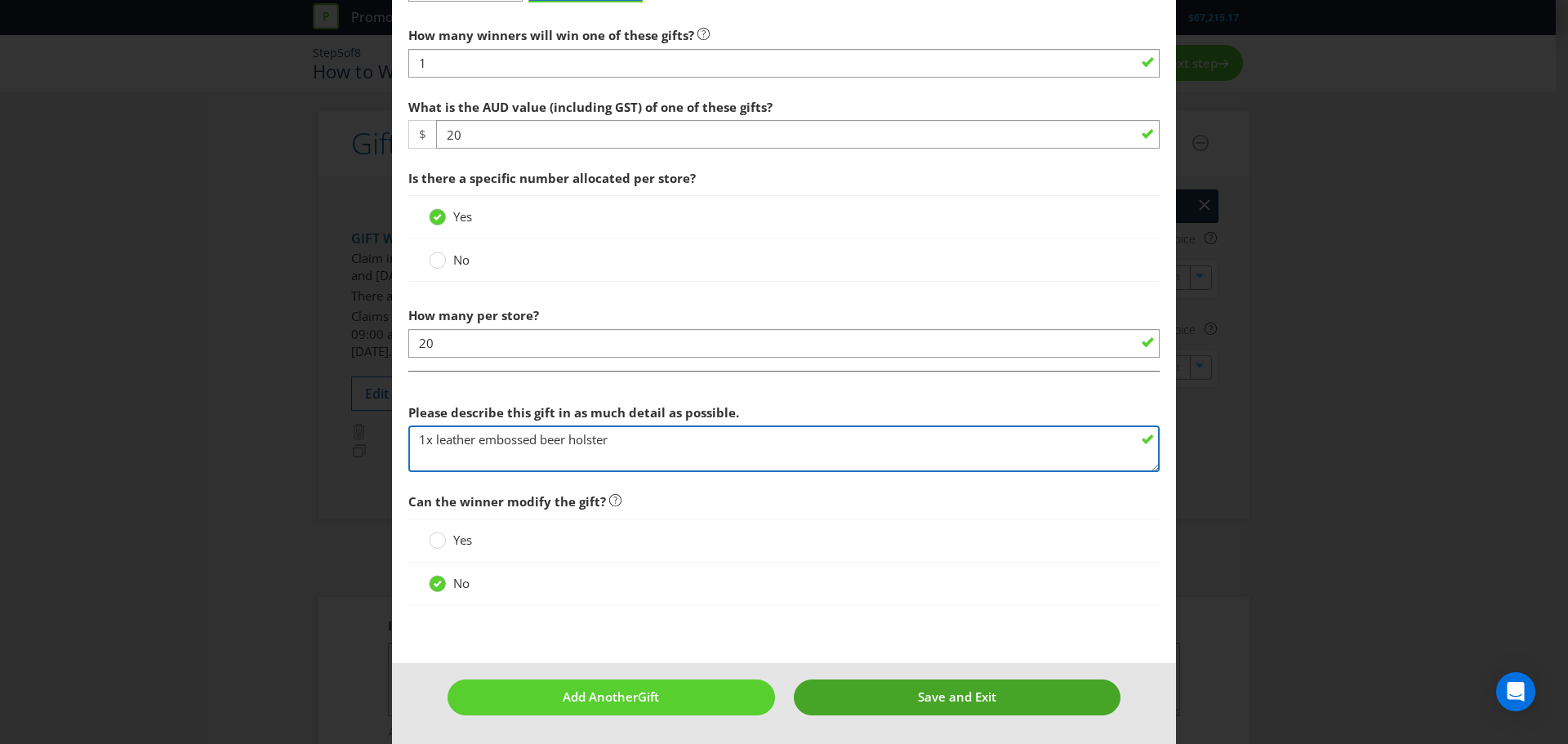
type textarea "1x leather embossed beer holster"
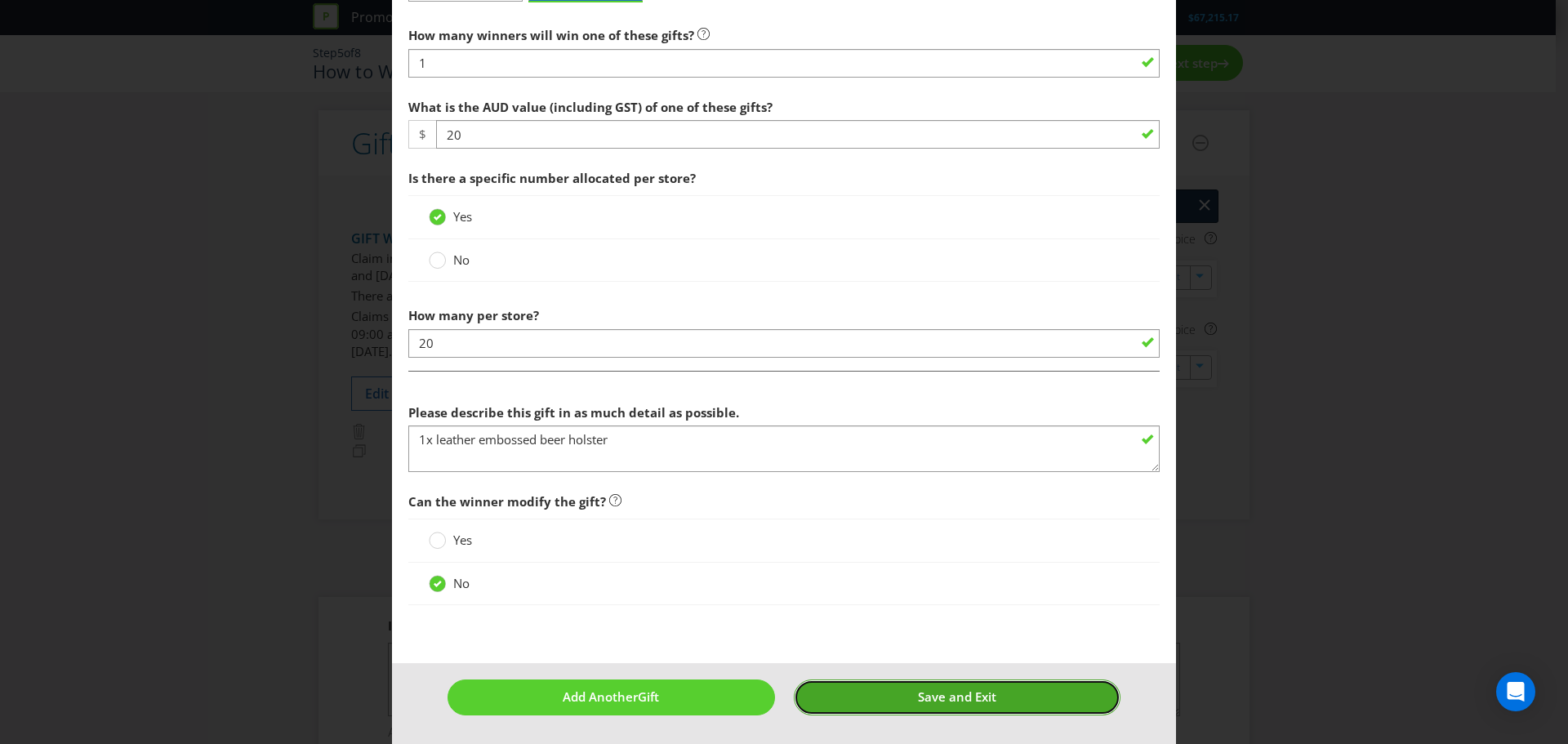
click at [890, 699] on button "Save and Exit" at bounding box center [957, 696] width 328 height 35
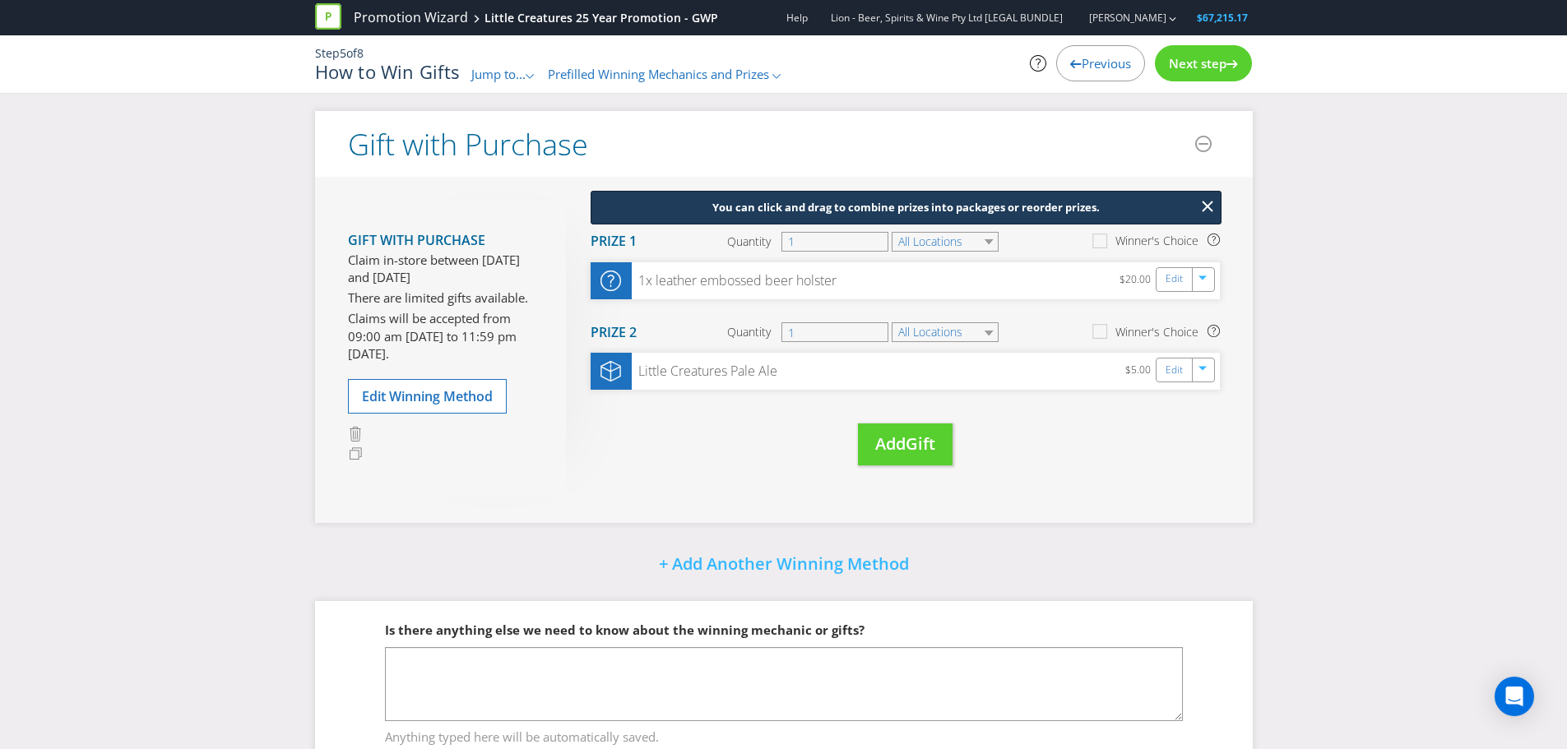
click at [1204, 67] on span "Next step" at bounding box center [1198, 63] width 58 height 16
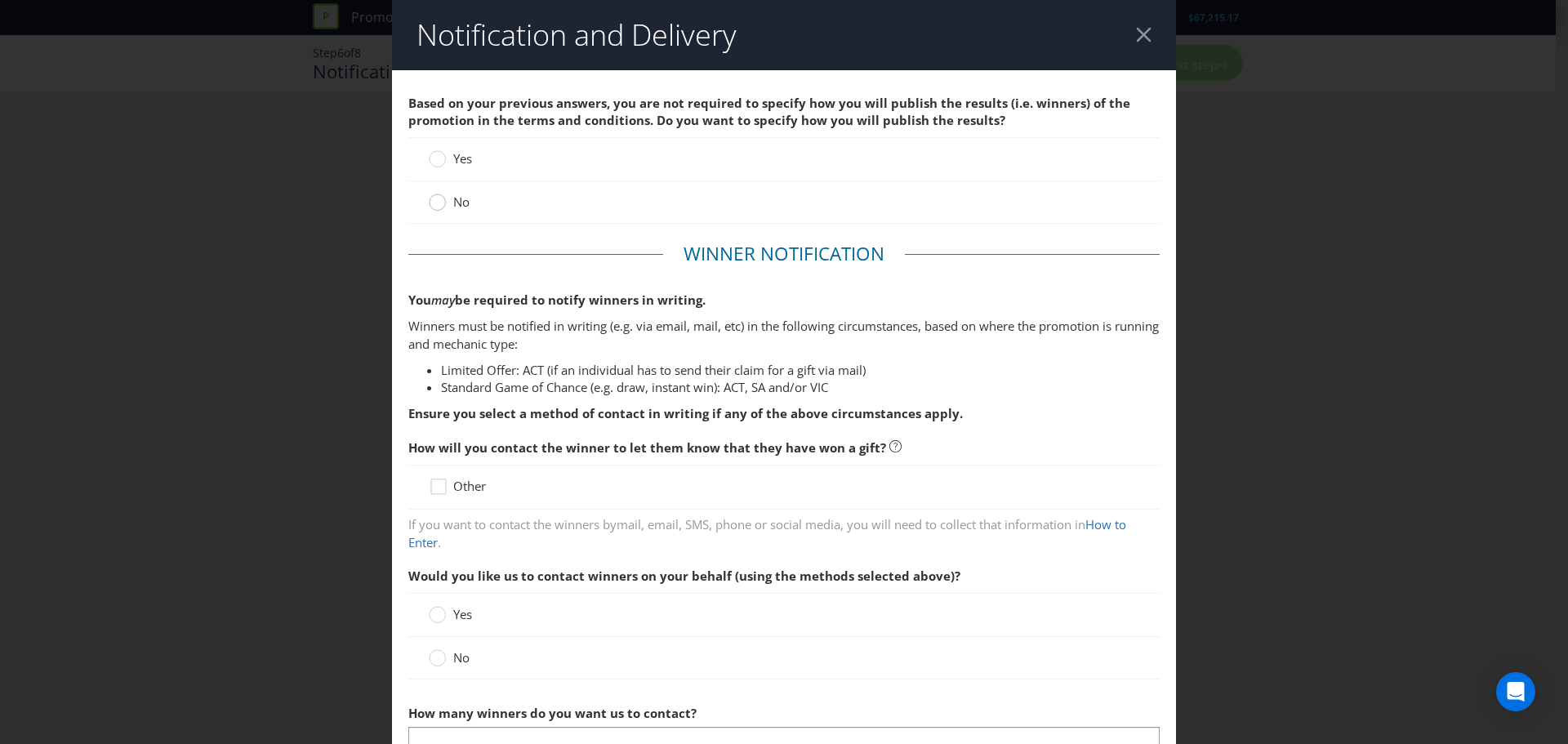
drag, startPoint x: 420, startPoint y: 210, endPoint x: 432, endPoint y: 210, distance: 12.0
click at [421, 210] on div "No" at bounding box center [784, 203] width 752 height 43
click at [434, 210] on circle at bounding box center [438, 203] width 16 height 16
click at [0, 0] on input "No" at bounding box center [0, 0] width 0 height 0
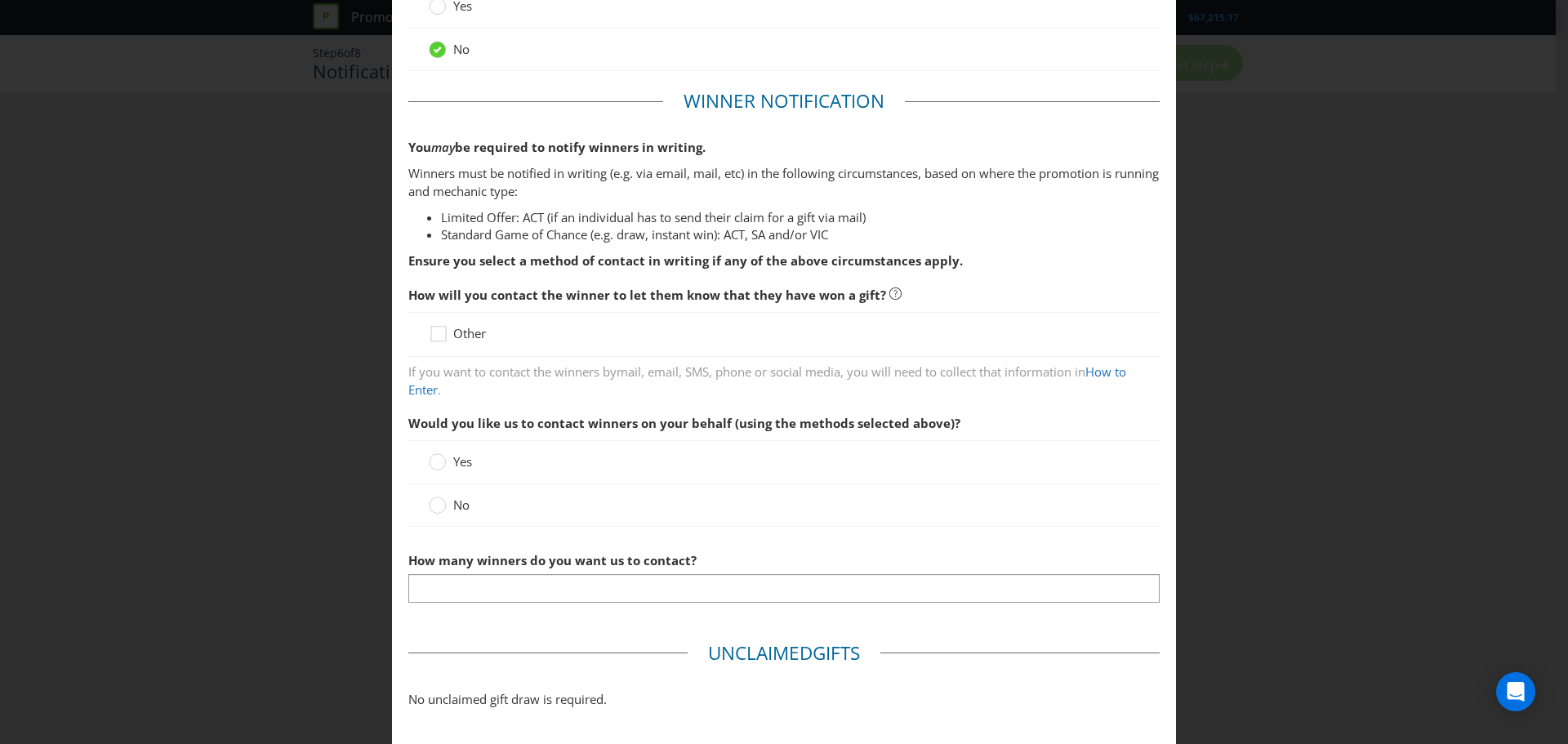
scroll to position [163, 0]
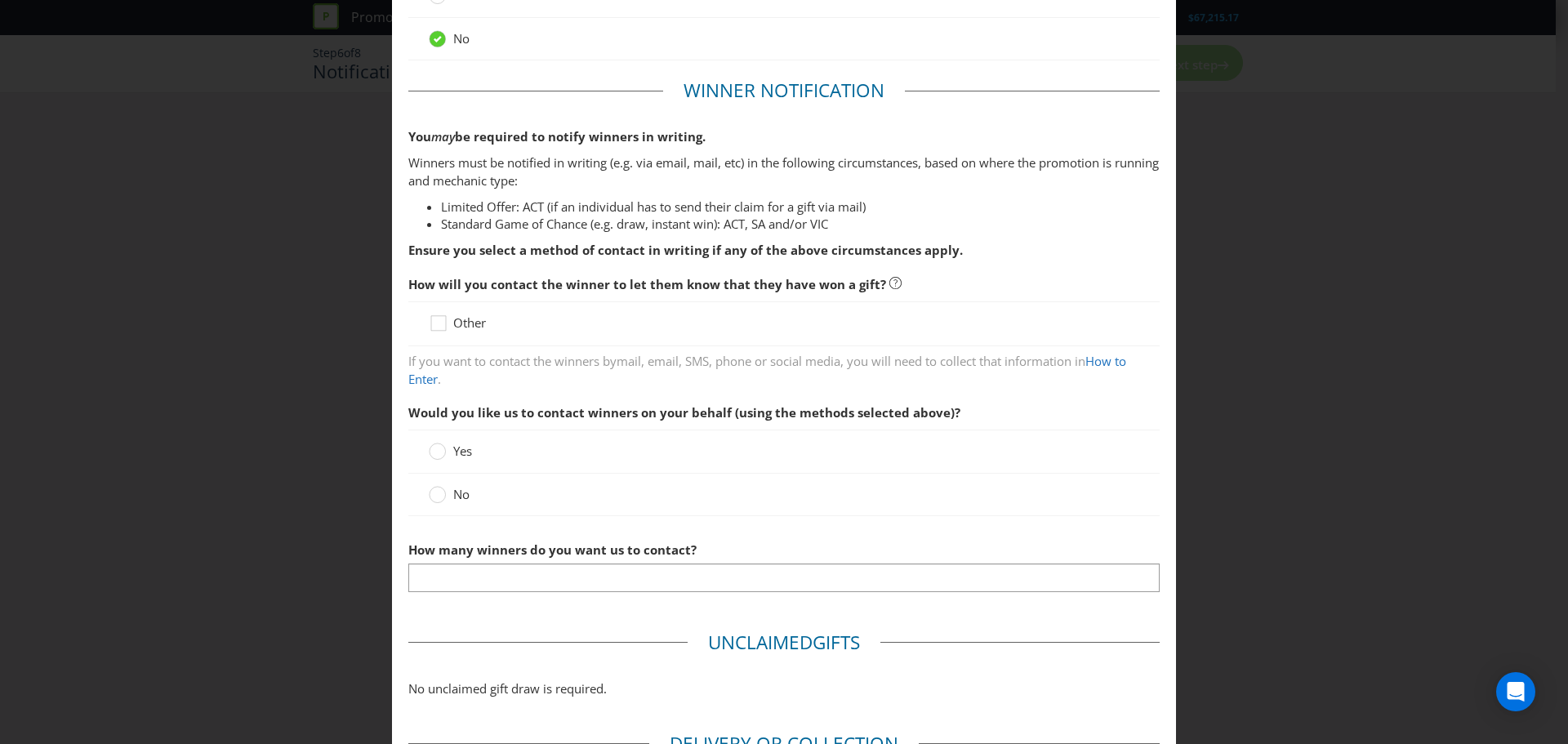
drag, startPoint x: 747, startPoint y: 281, endPoint x: 813, endPoint y: 279, distance: 66.0
click at [748, 281] on span "How will you contact the winner to let them know that they have won a gift?" at bounding box center [646, 284] width 478 height 16
click at [438, 317] on div at bounding box center [439, 318] width 8 height 8
click at [0, 0] on input "Other" at bounding box center [0, 0] width 0 height 0
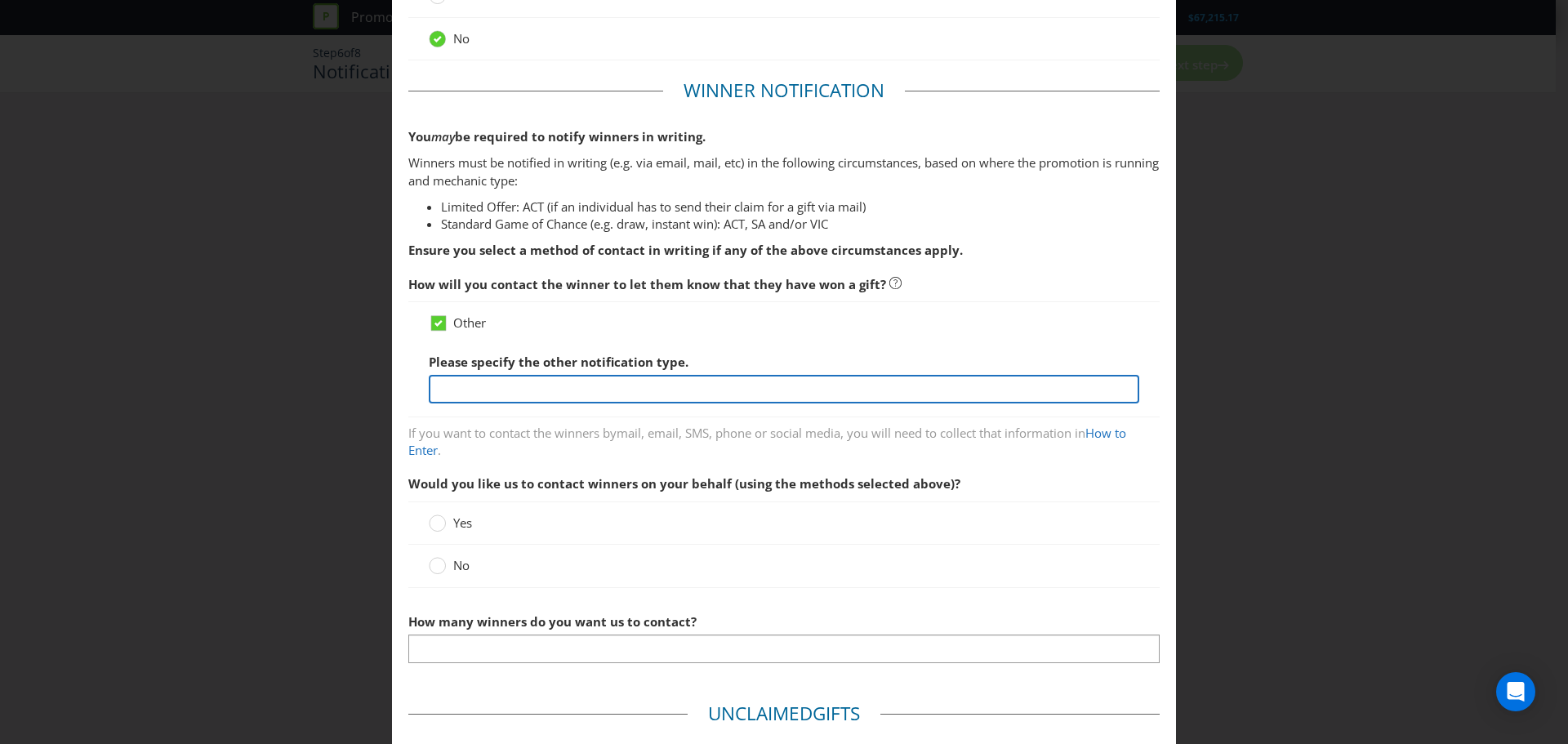
click at [678, 385] on input "text" at bounding box center [784, 388] width 711 height 29
type input "In store at time of purchase"
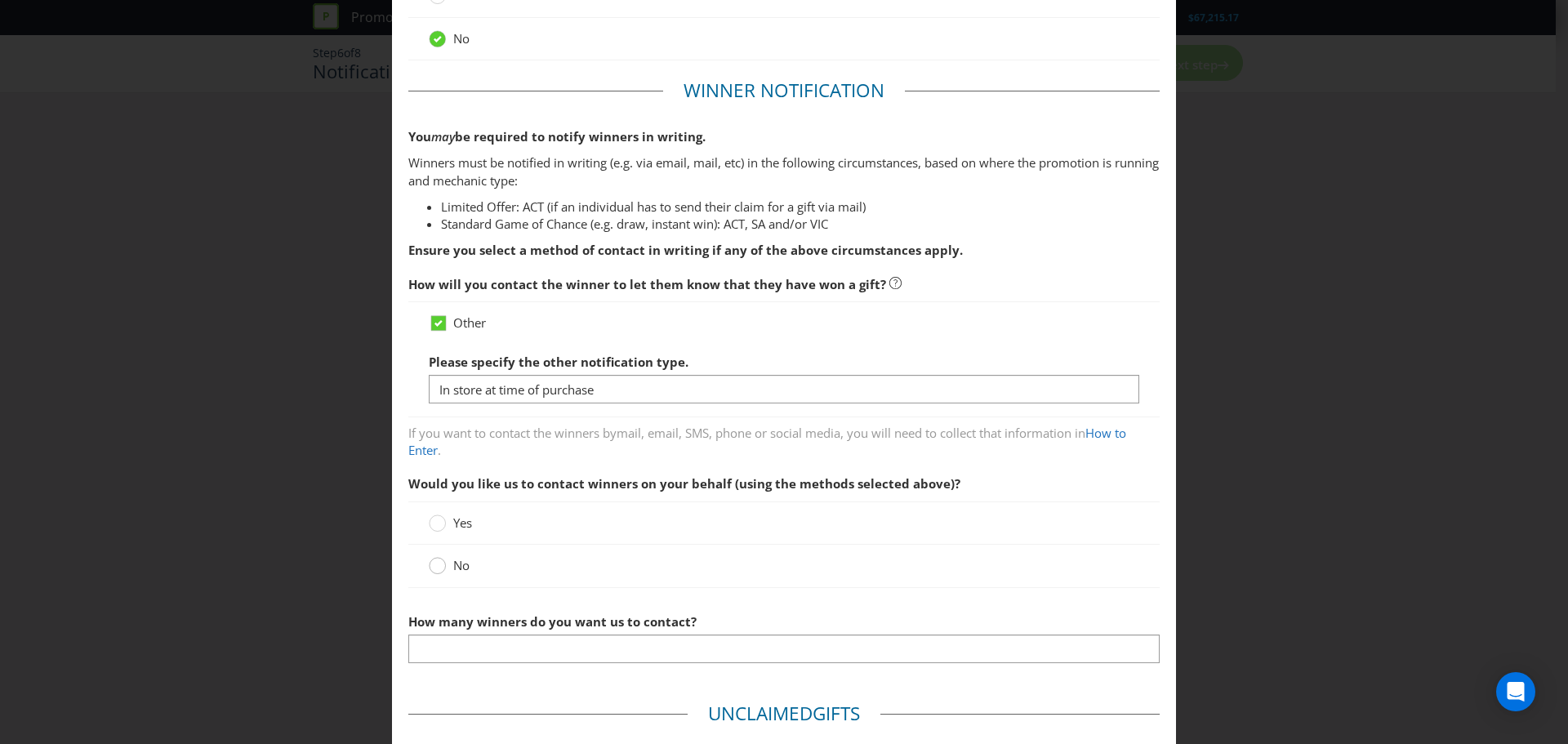
click at [435, 565] on circle at bounding box center [438, 566] width 16 height 16
click at [0, 0] on input "No" at bounding box center [0, 0] width 0 height 0
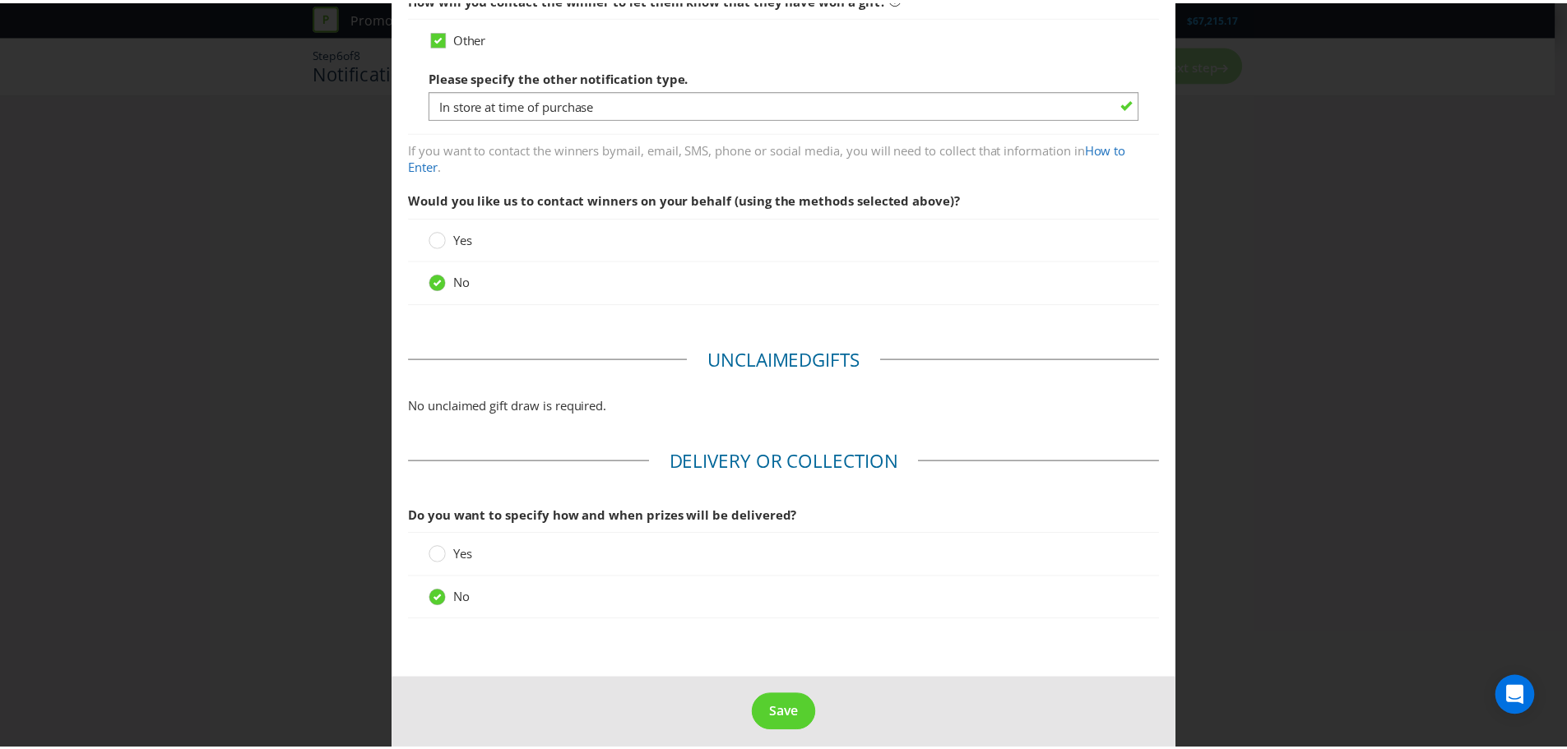
scroll to position [465, 0]
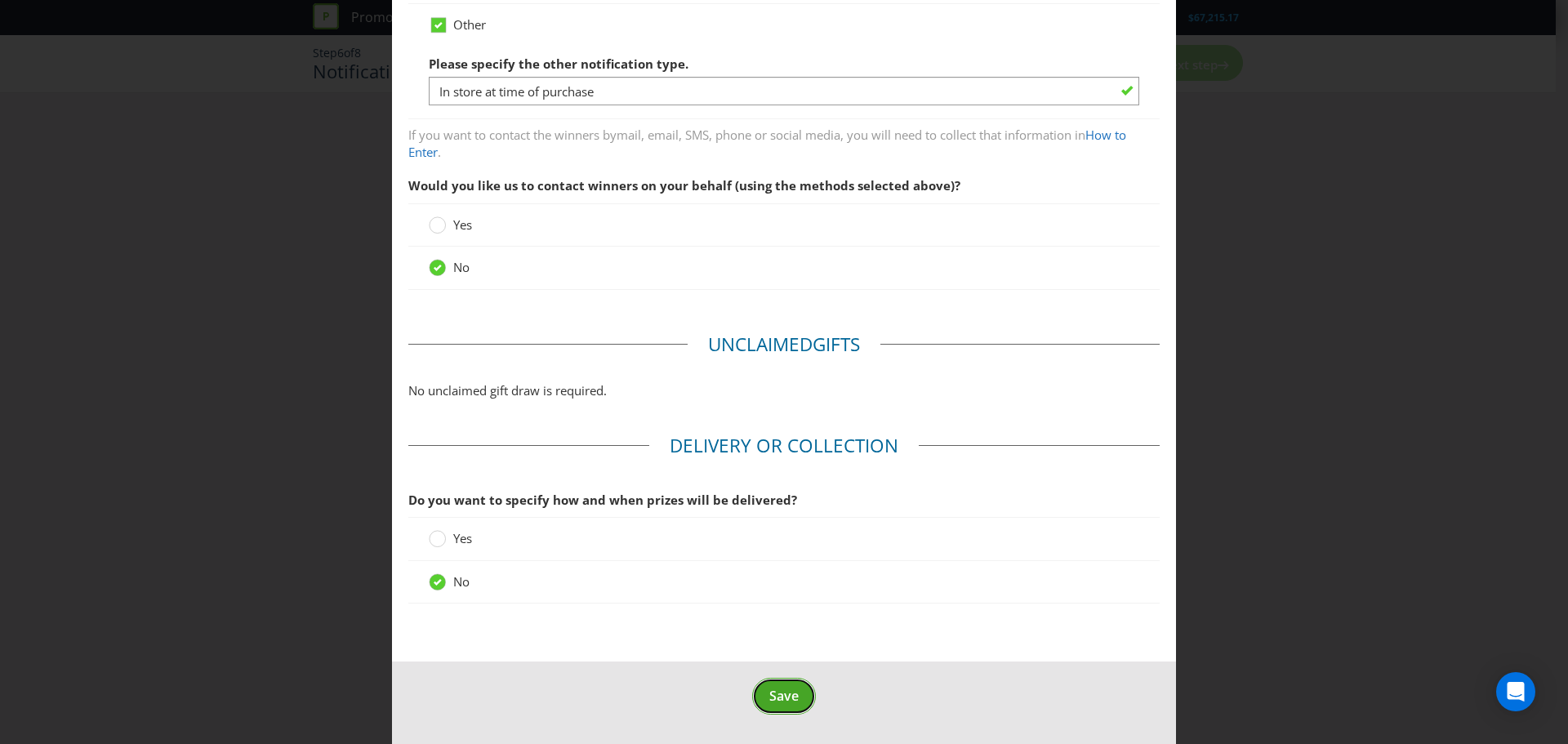
click at [792, 691] on span "Save" at bounding box center [784, 696] width 30 height 18
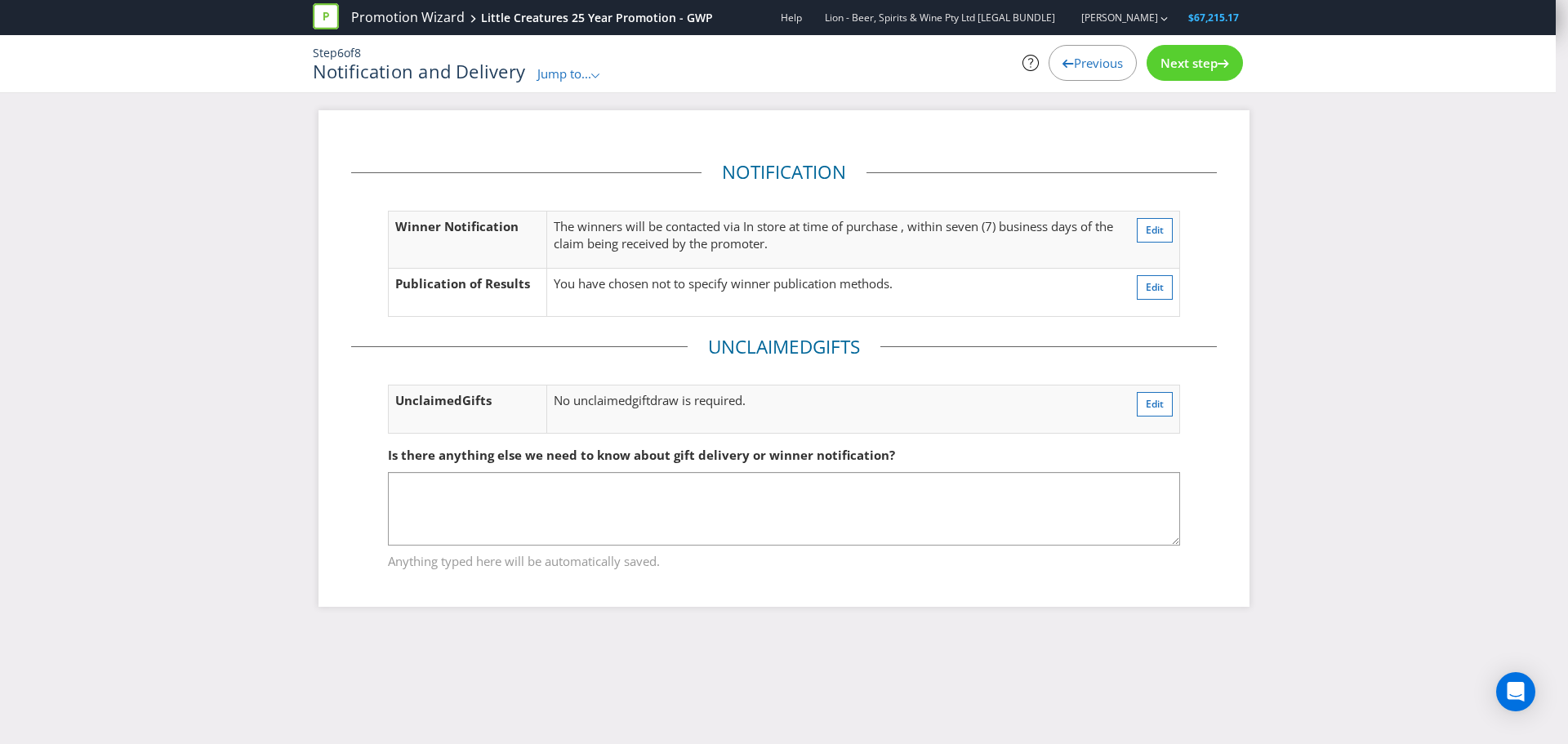
click at [1187, 70] on span "Next step" at bounding box center [1190, 63] width 58 height 16
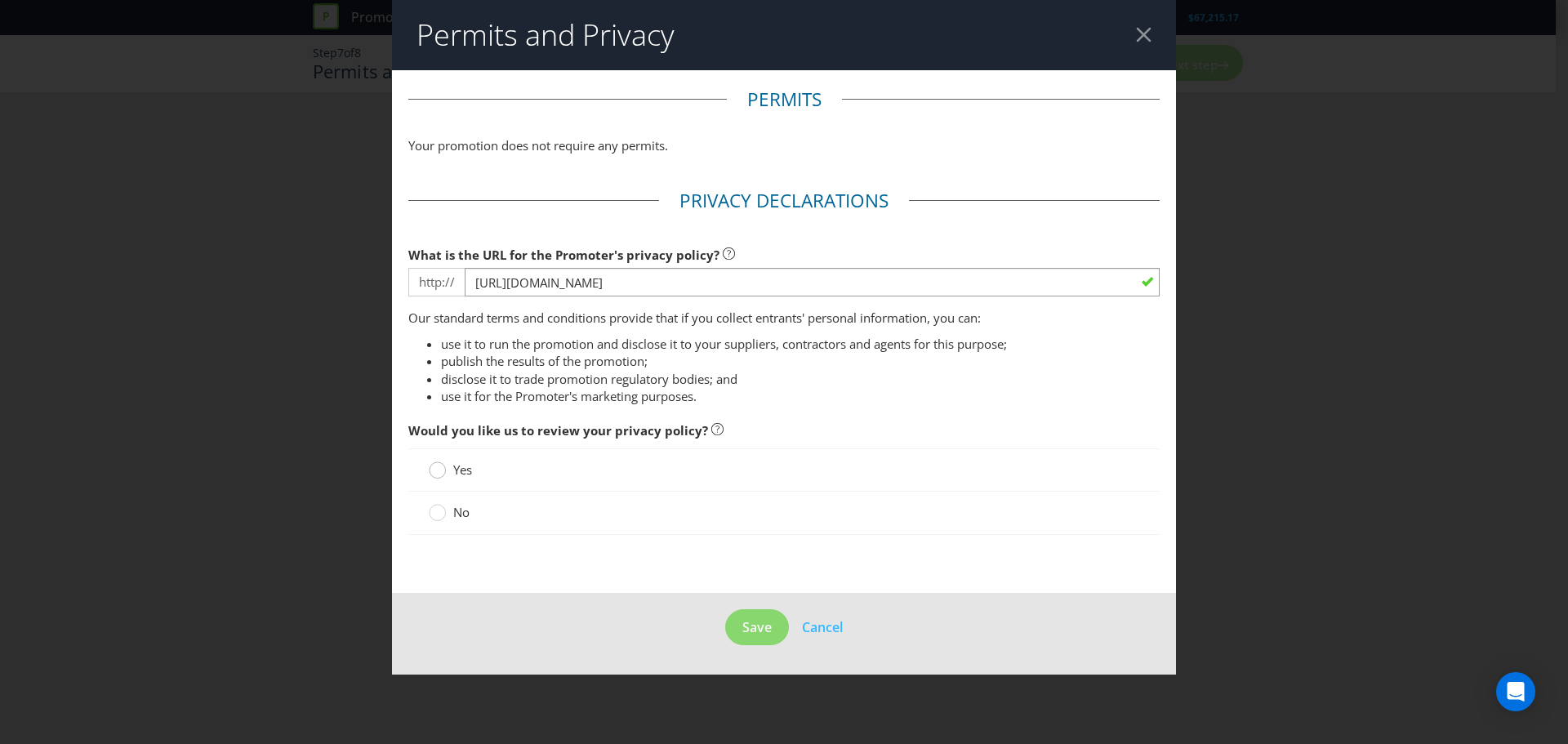
click at [435, 464] on div at bounding box center [438, 465] width 8 height 8
click at [0, 0] on input "Yes" at bounding box center [0, 0] width 0 height 0
click at [743, 631] on span "Save" at bounding box center [758, 628] width 30 height 18
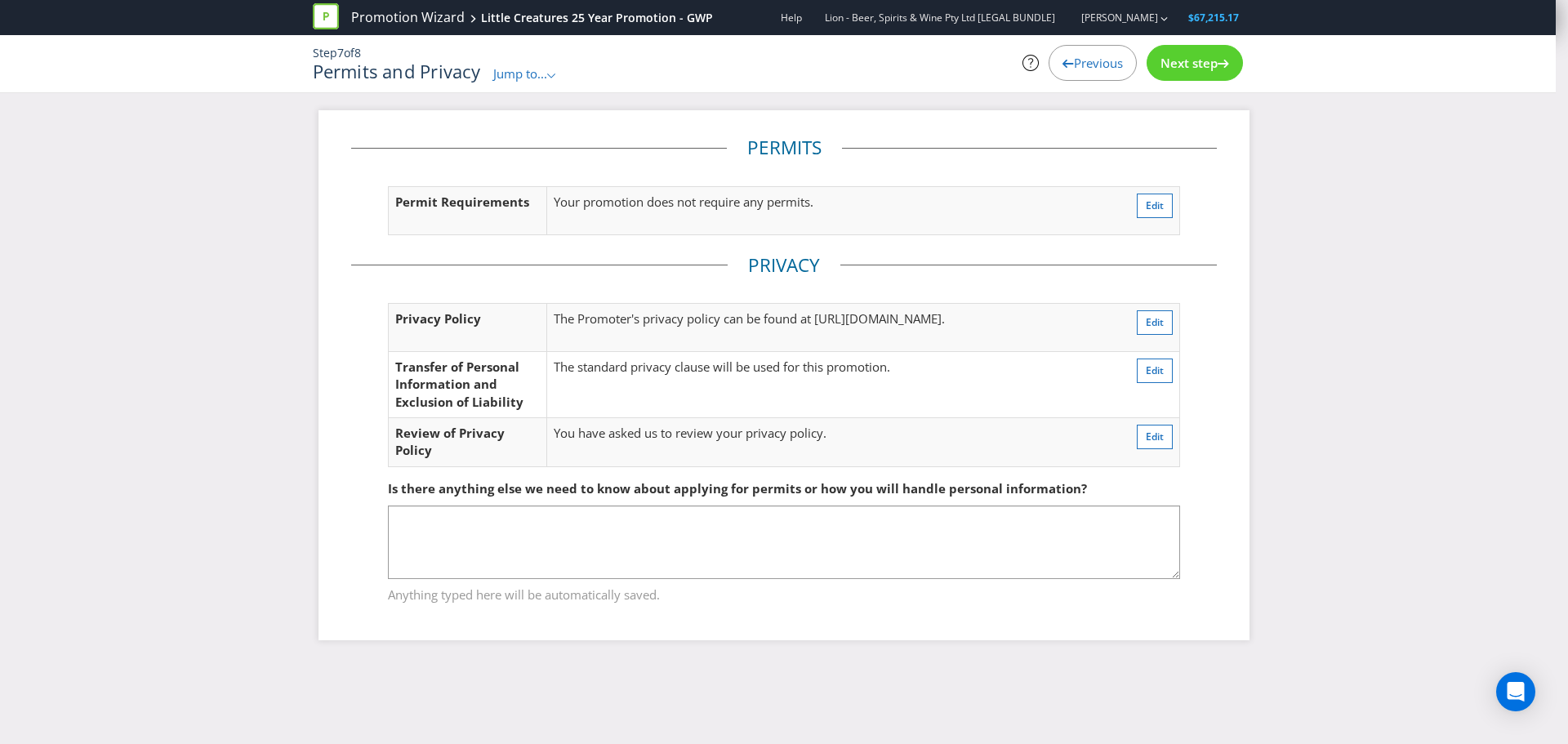
click at [1211, 61] on span "Next step" at bounding box center [1190, 63] width 58 height 16
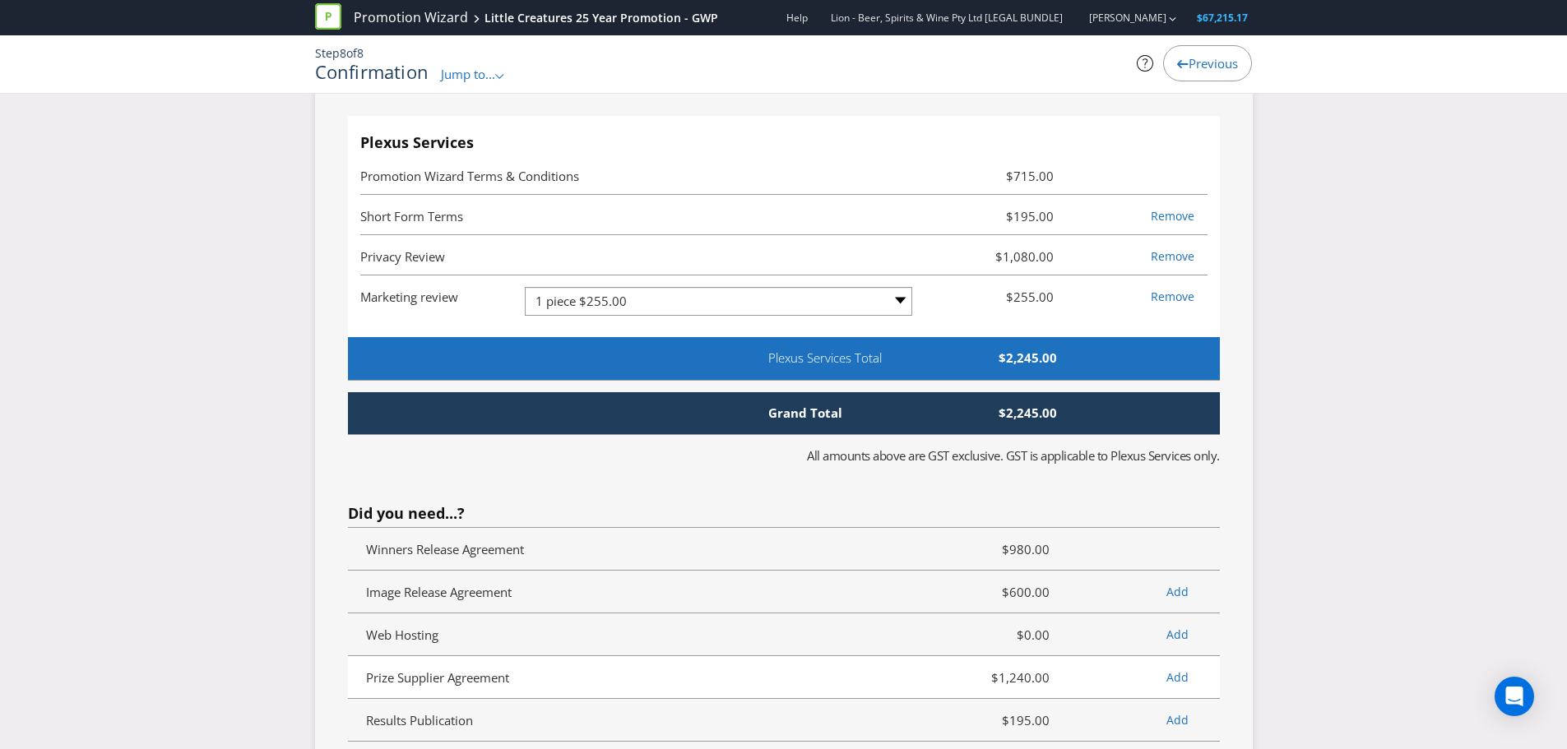
scroll to position [3207, 0]
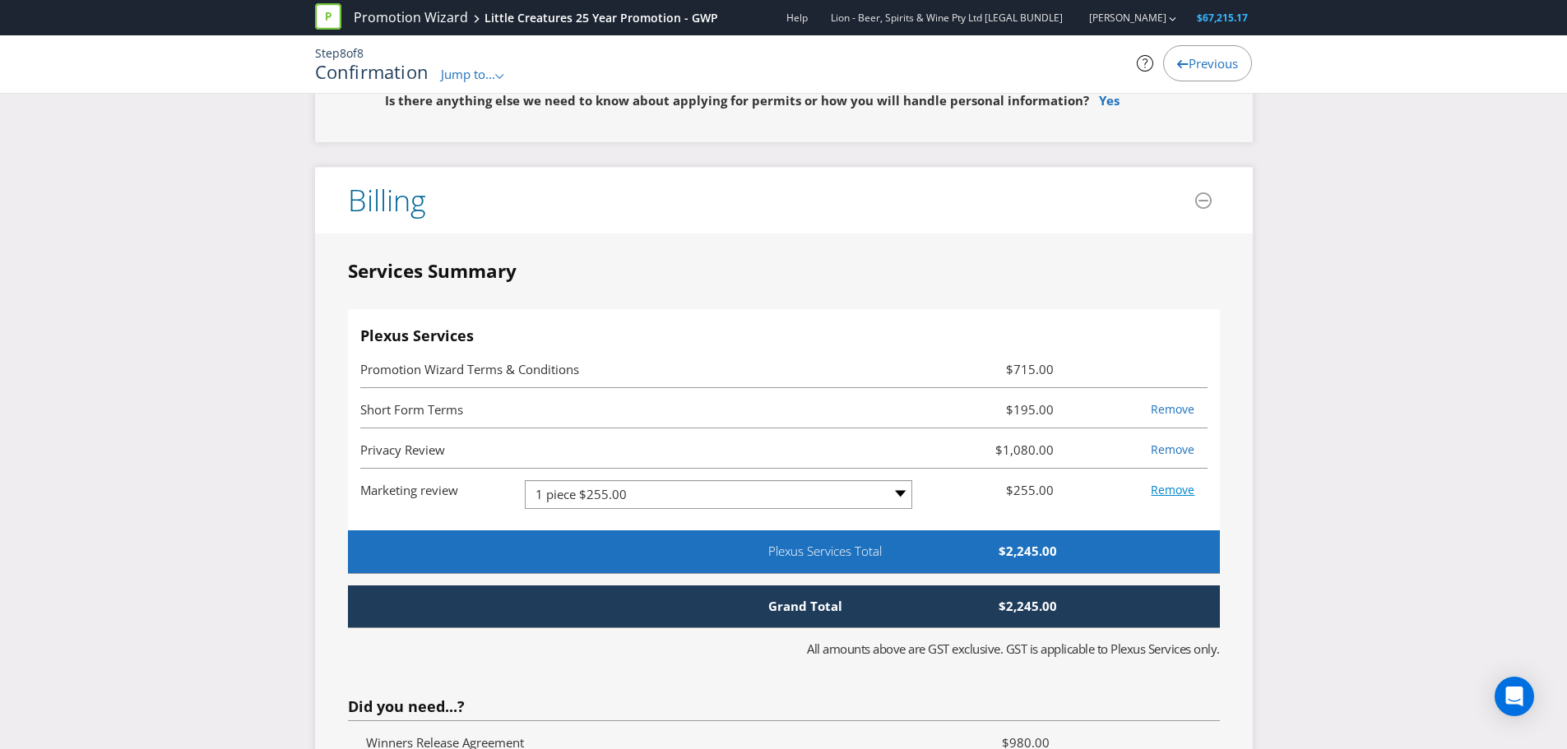
click at [1174, 489] on link "Remove" at bounding box center [1173, 490] width 44 height 16
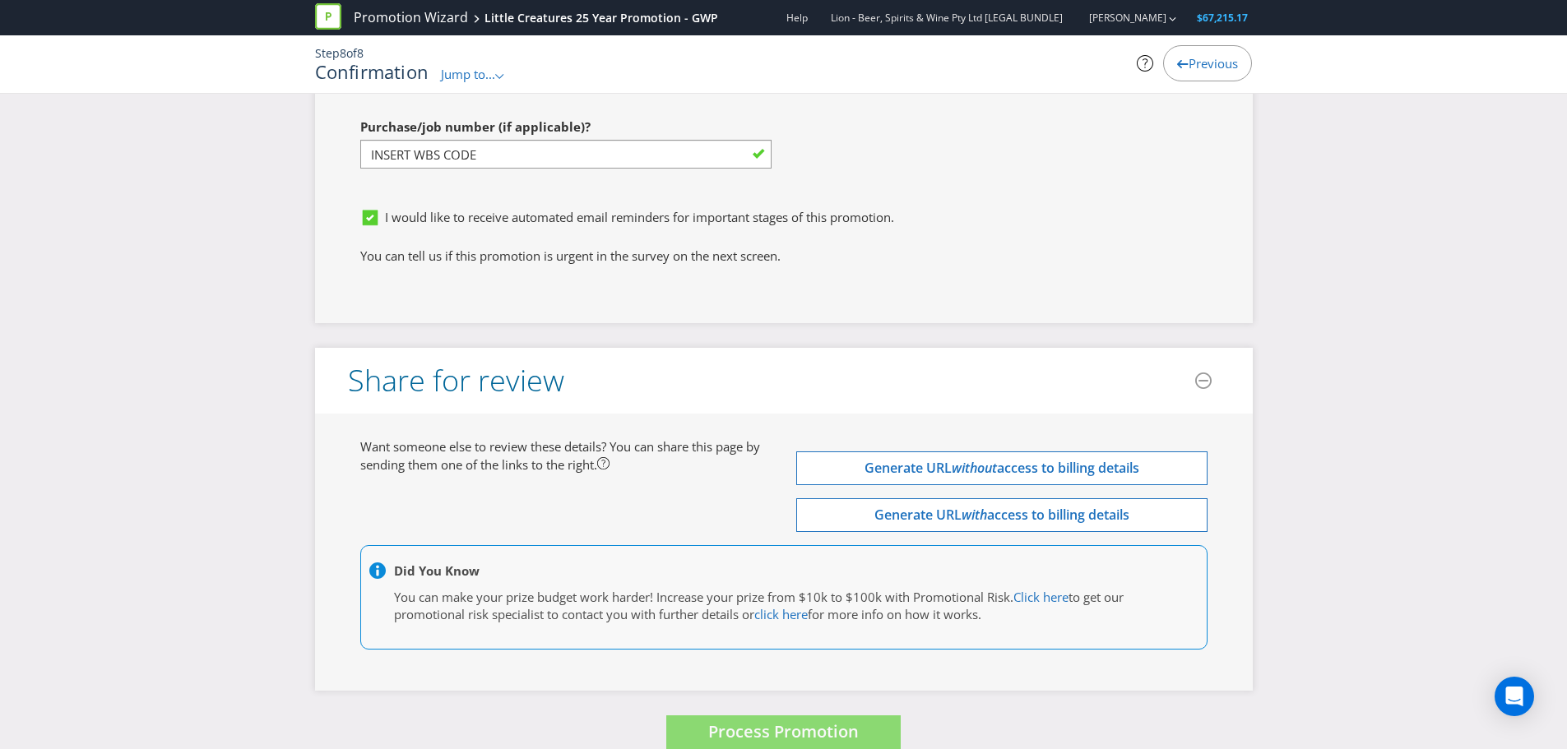
scroll to position [4359, 0]
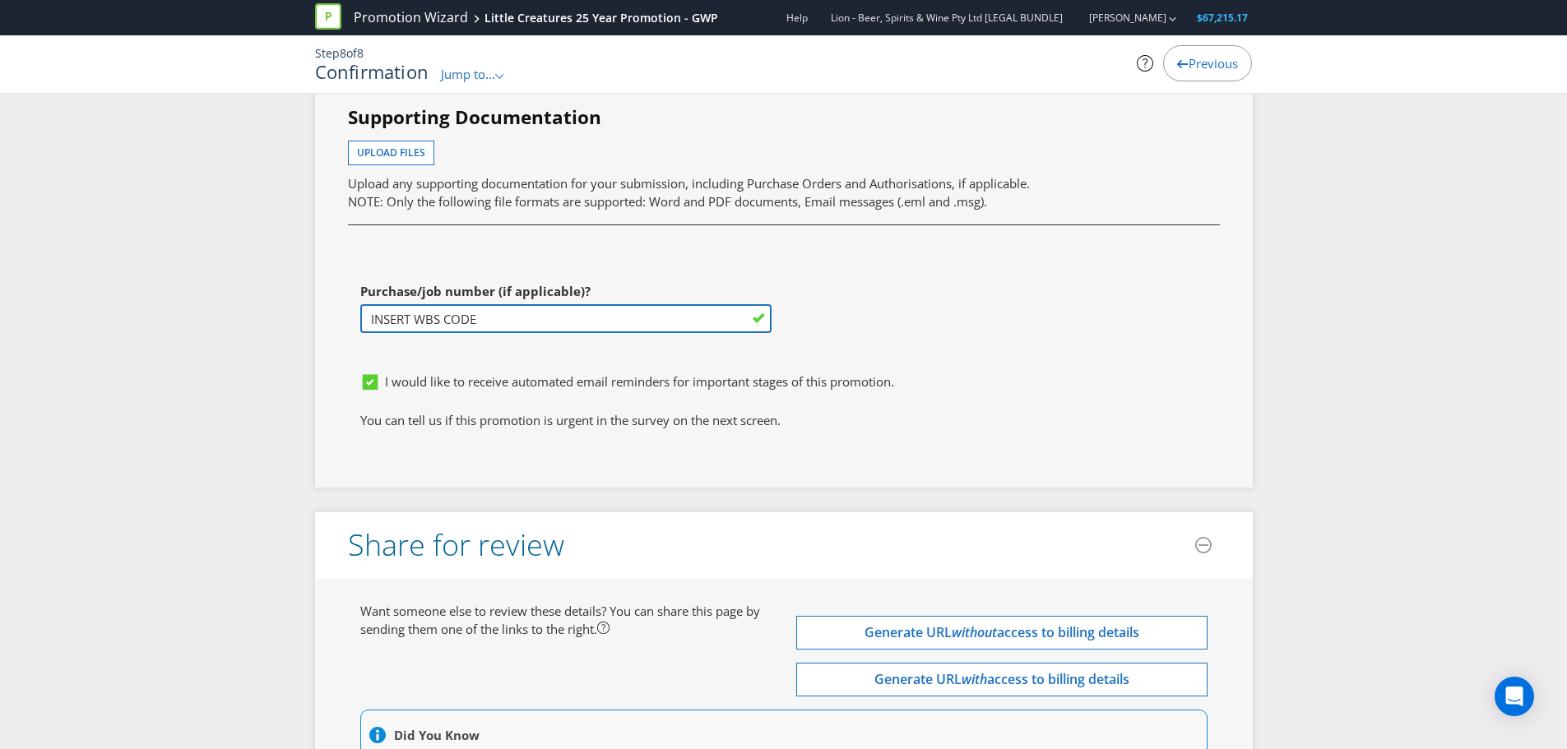
click at [507, 316] on input "INSERT WBS CODE" at bounding box center [565, 318] width 411 height 29
drag, startPoint x: 536, startPoint y: 313, endPoint x: 255, endPoint y: 314, distance: 281.3
type input "MAU-LICR240006.SAC"
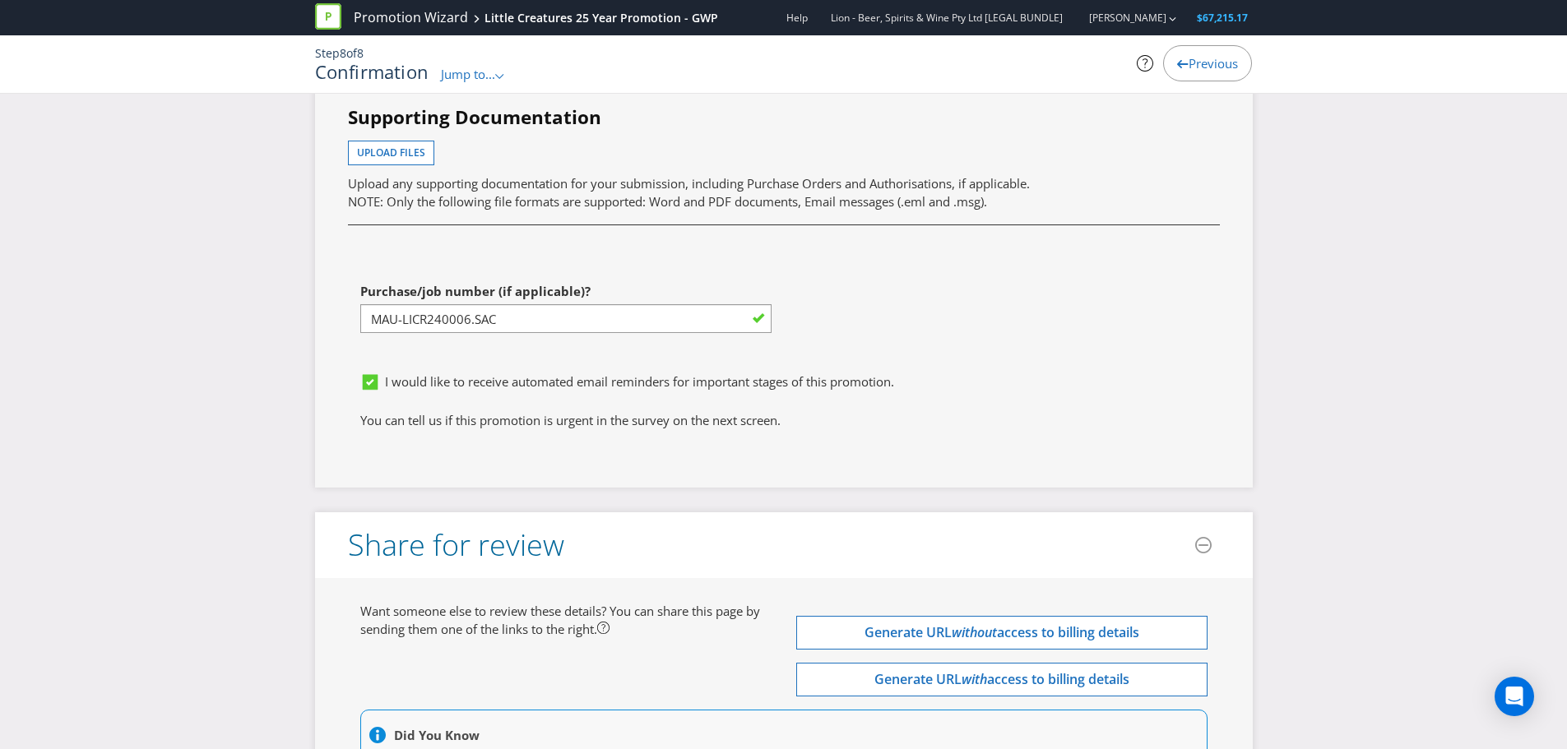
click at [907, 327] on div "First name of contact [PERSON_NAME] Last name of contact [PERSON_NAME] Phone Em…" at bounding box center [784, 135] width 896 height 457
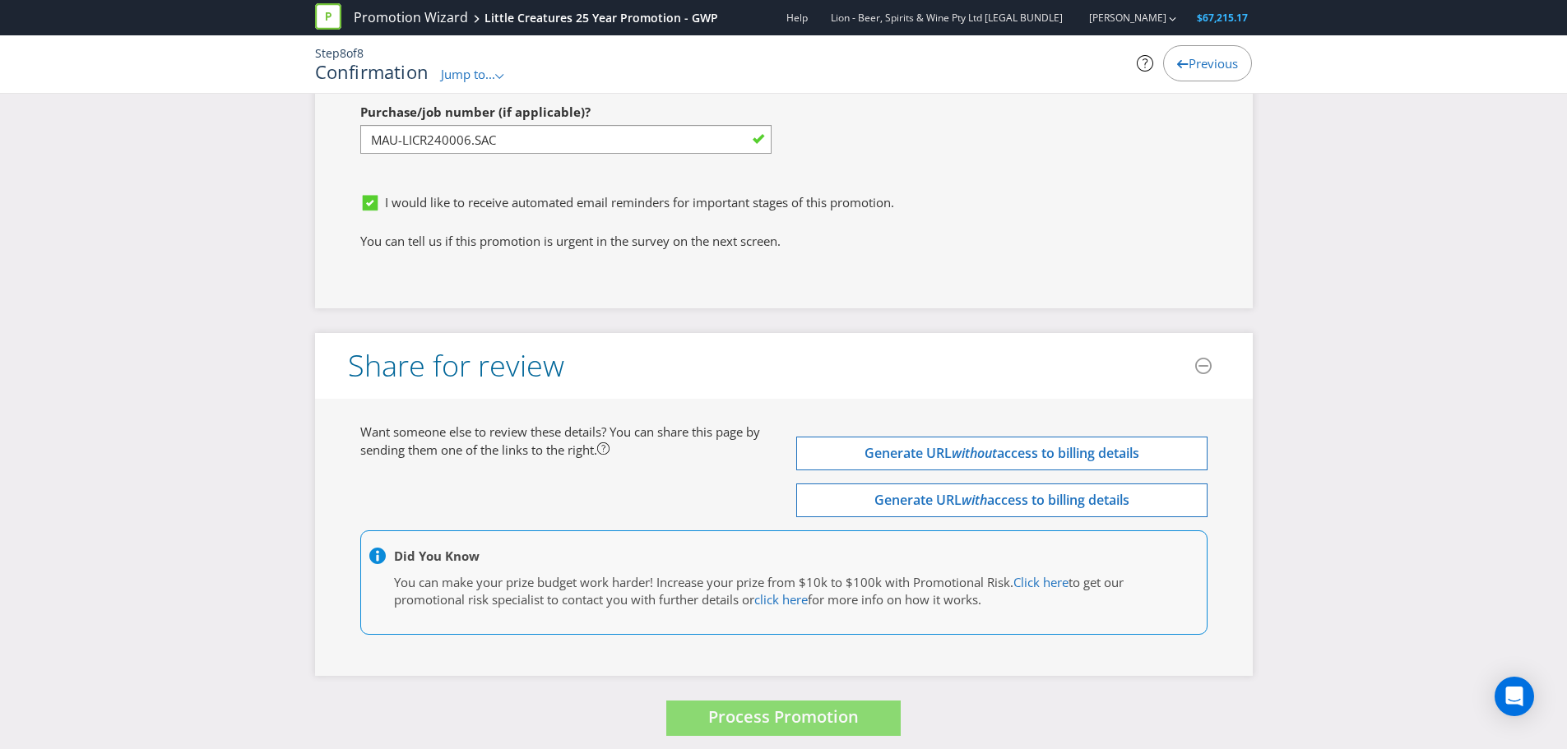
scroll to position [4550, 0]
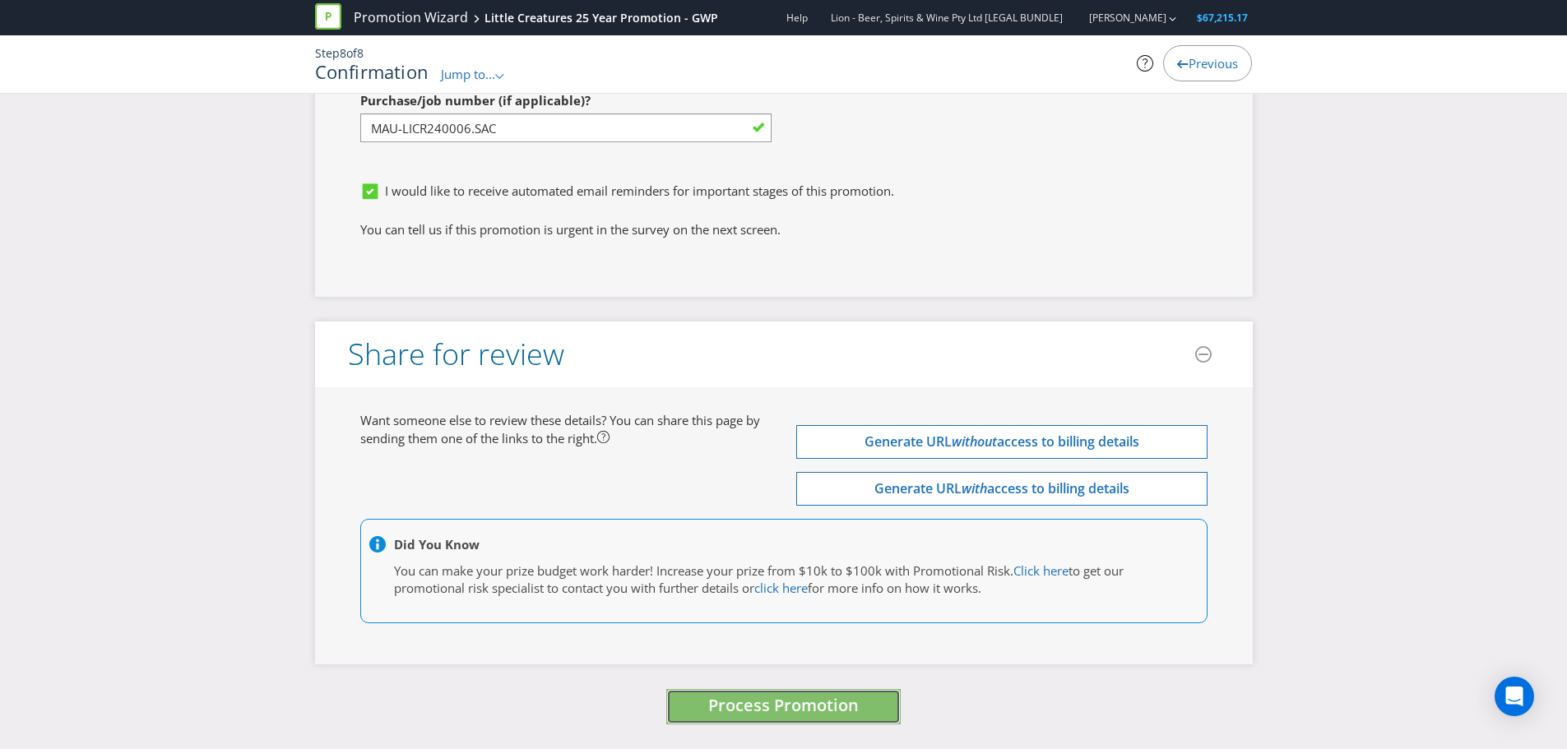
click at [739, 718] on button "Process Promotion" at bounding box center [783, 706] width 234 height 35
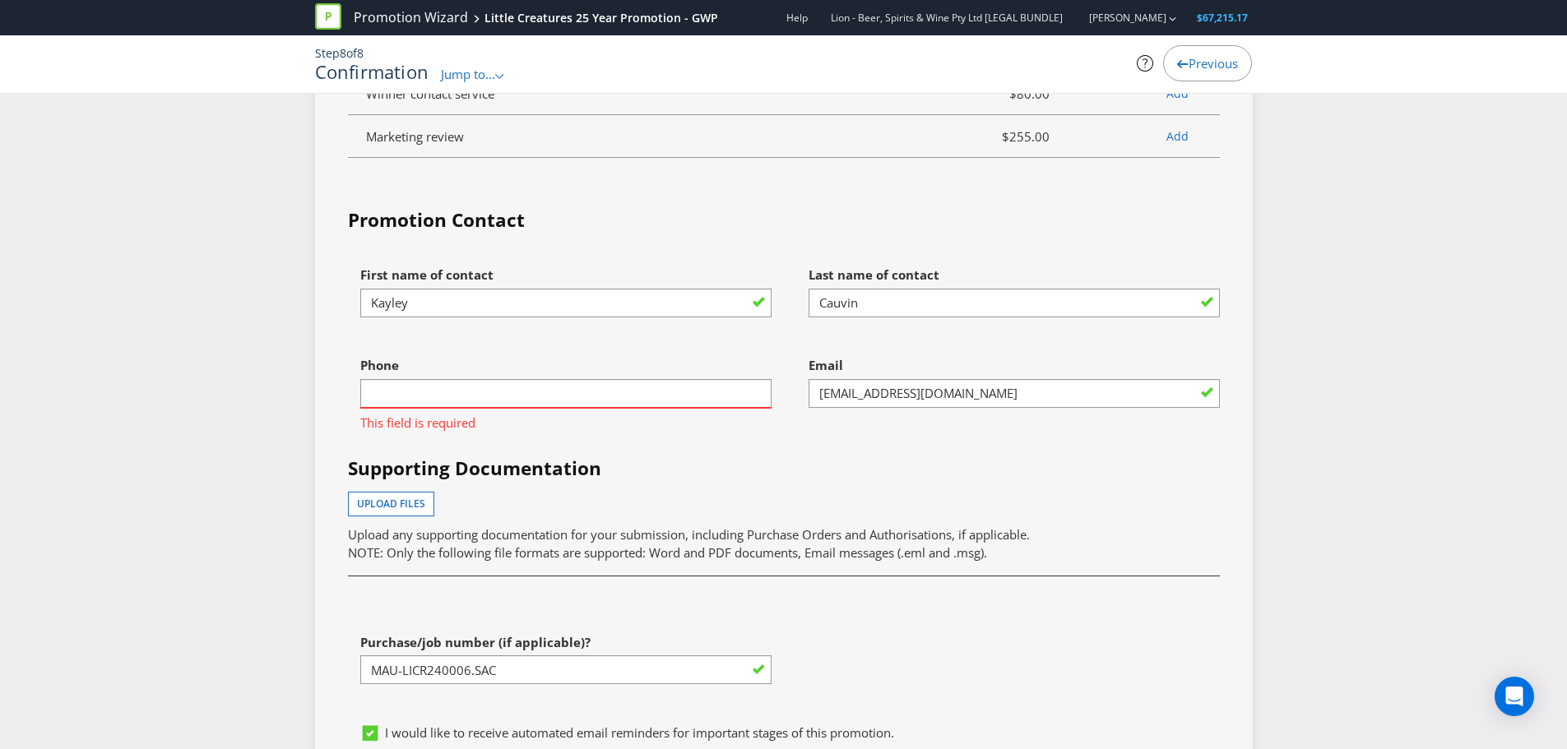
scroll to position [3974, 0]
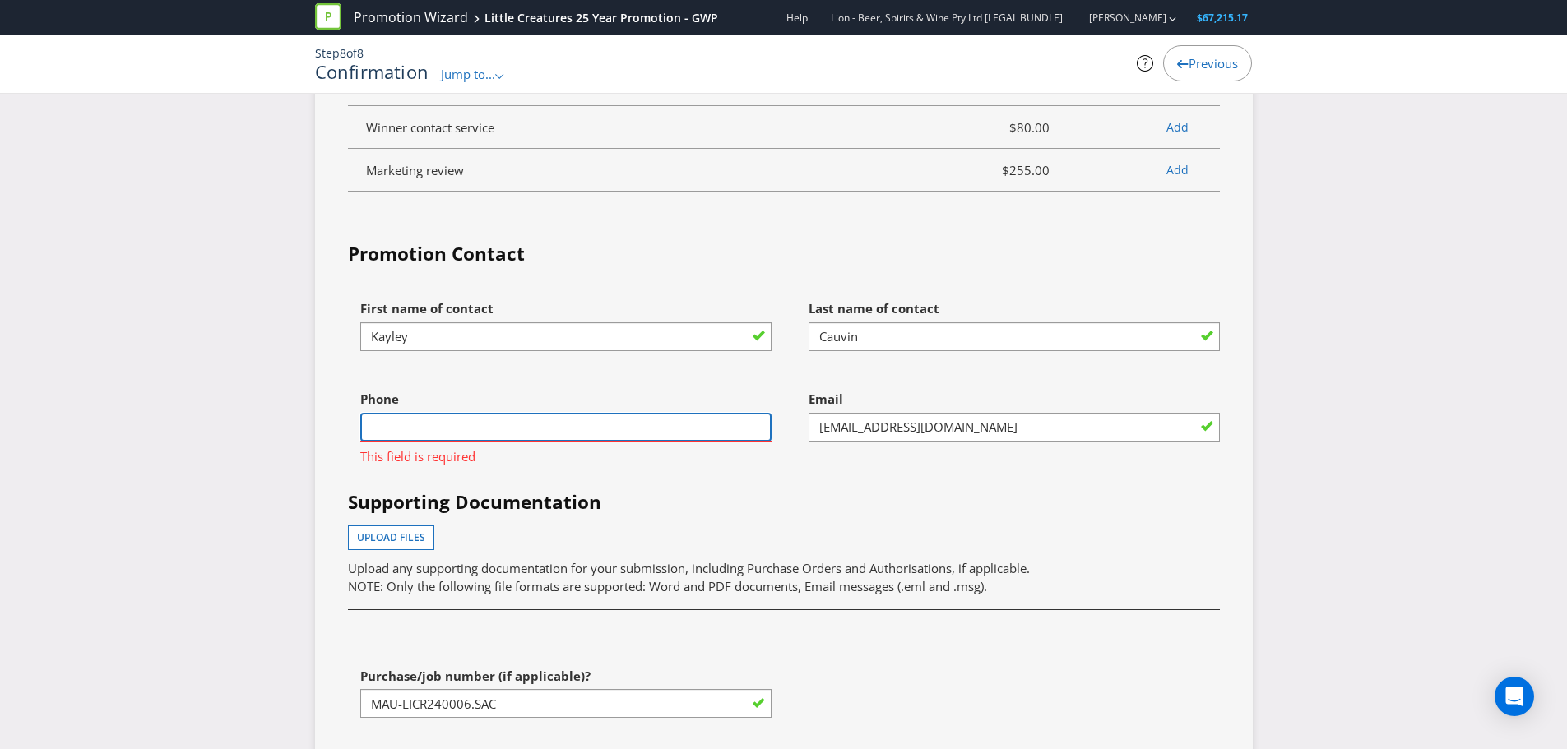
click at [573, 431] on input "text" at bounding box center [565, 427] width 411 height 29
type input "0421046744"
click at [785, 507] on h4 "Supporting Documentation" at bounding box center [784, 502] width 872 height 26
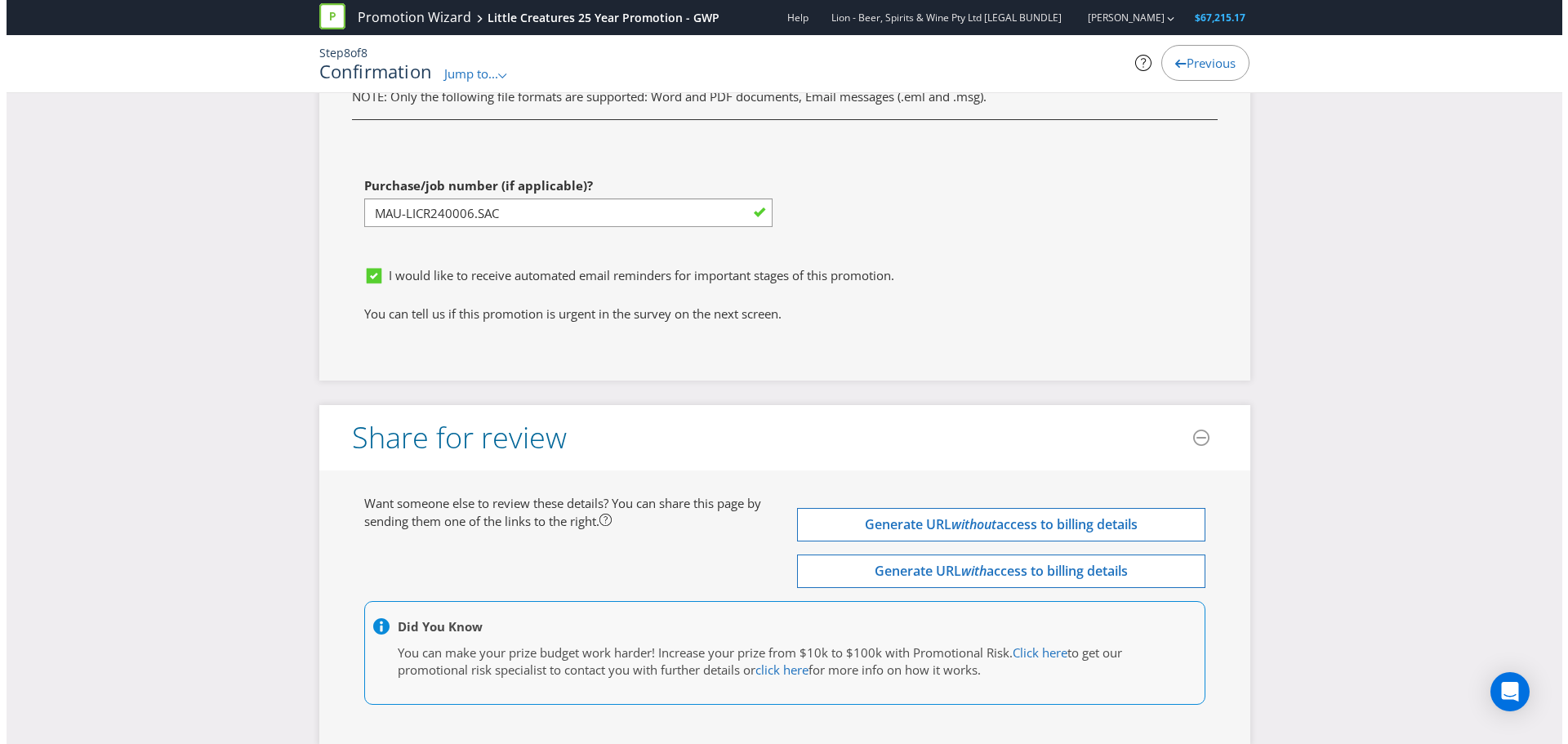
scroll to position [4520, 0]
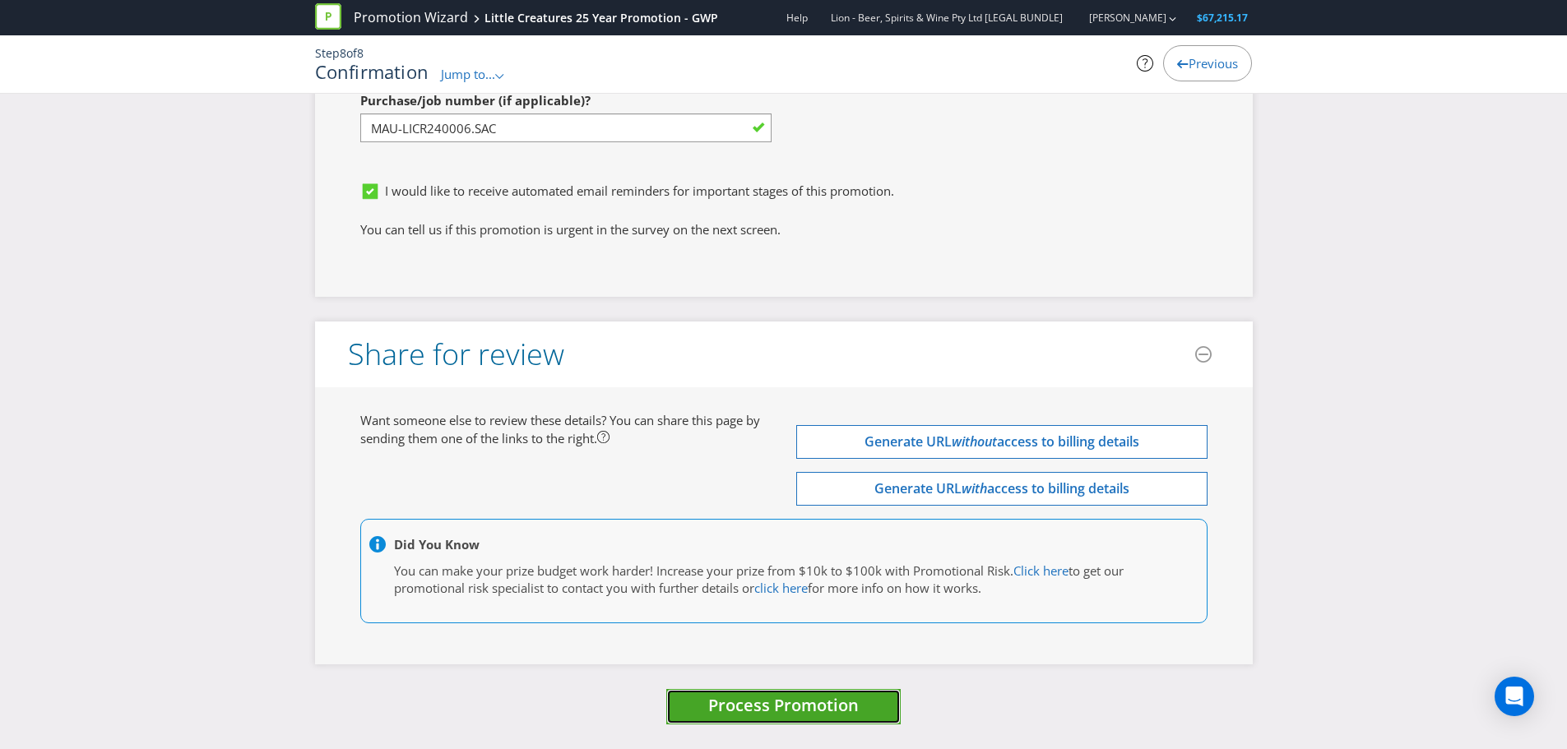
click at [727, 703] on span "Process Promotion" at bounding box center [783, 705] width 151 height 22
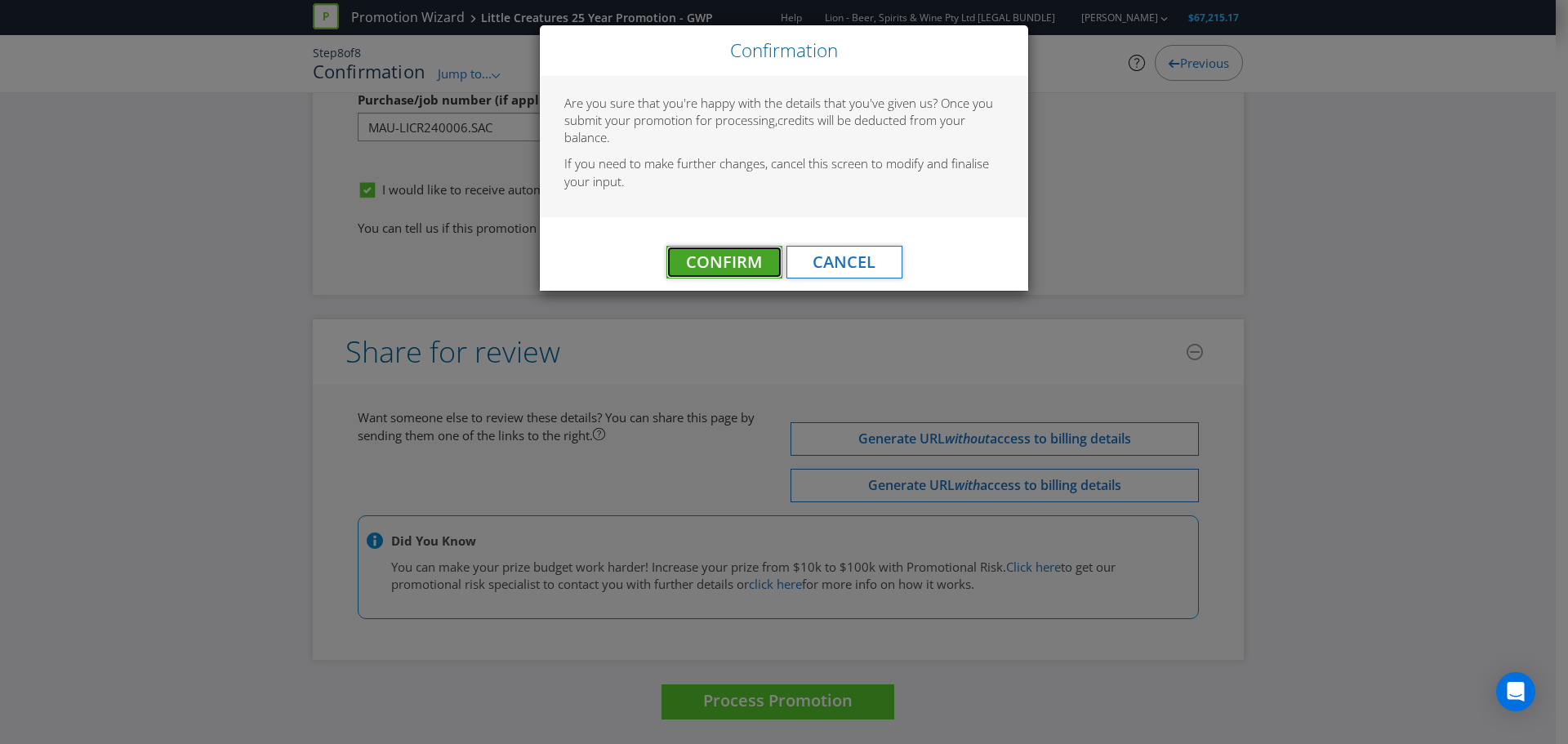
click at [710, 274] on button "Confirm" at bounding box center [724, 262] width 116 height 33
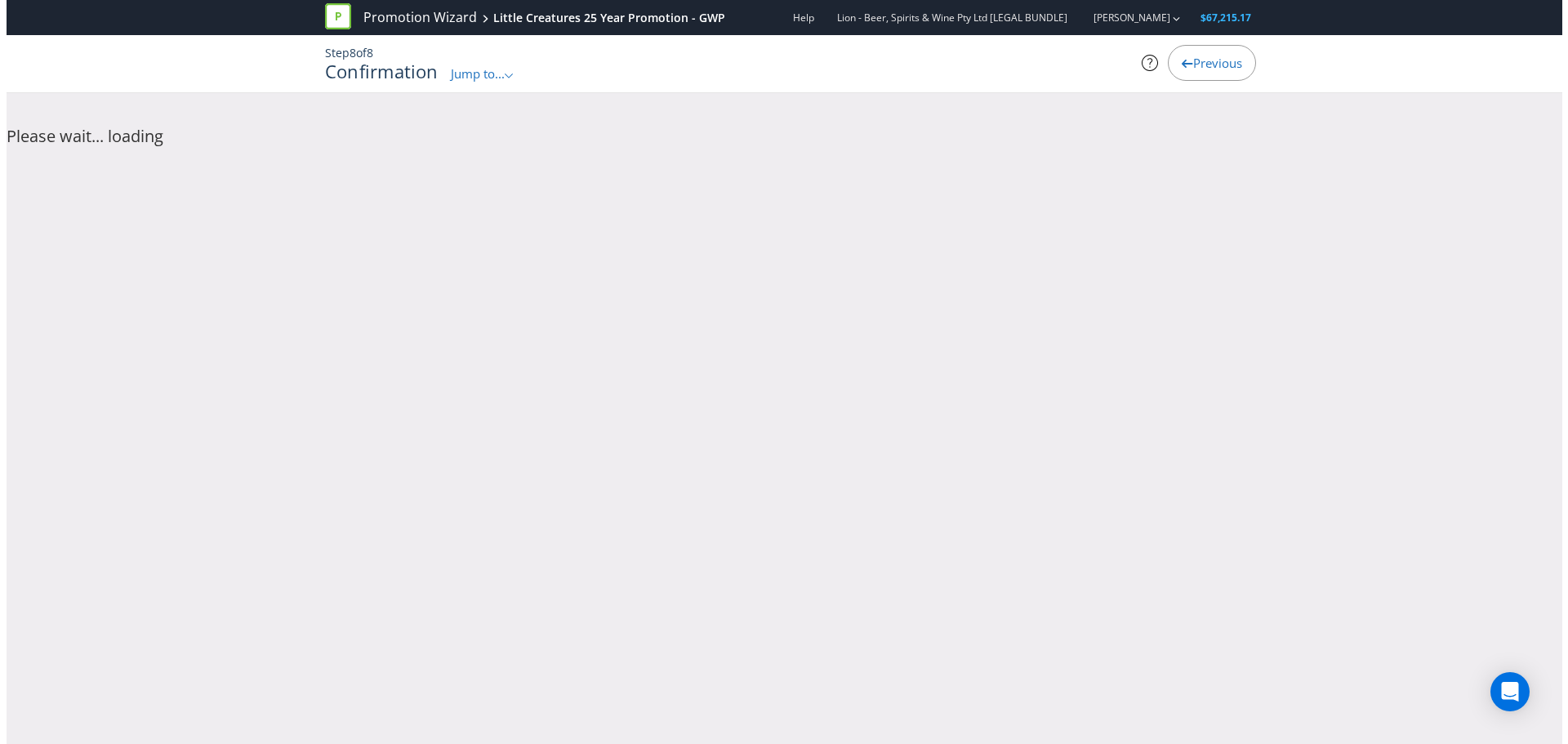
scroll to position [0, 0]
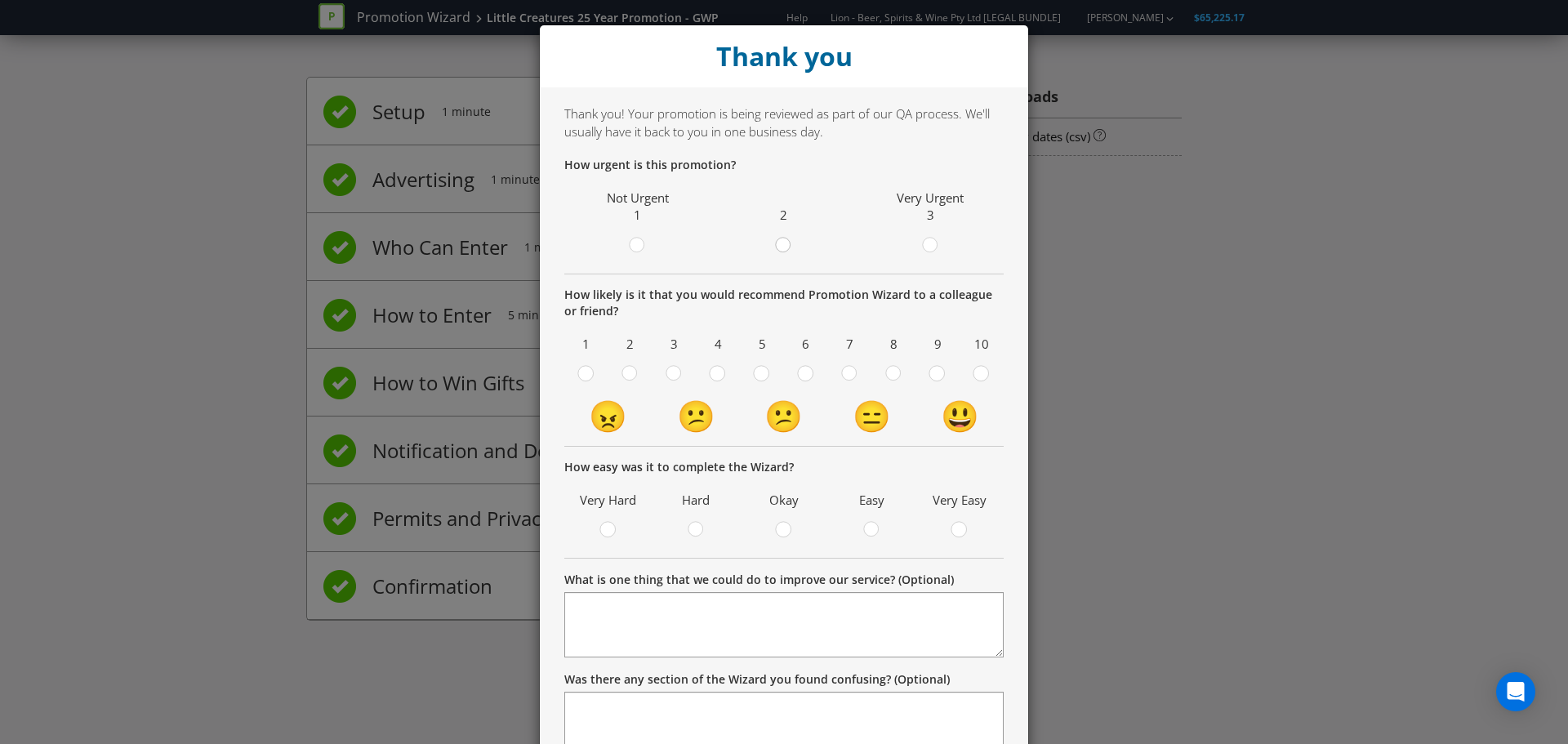
click at [783, 246] on circle at bounding box center [783, 244] width 15 height 15
click at [0, 0] on input "radio" at bounding box center [0, 0] width 0 height 0
click at [841, 368] on icon at bounding box center [849, 373] width 16 height 16
click at [0, 0] on input "radio" at bounding box center [0, 0] width 0 height 0
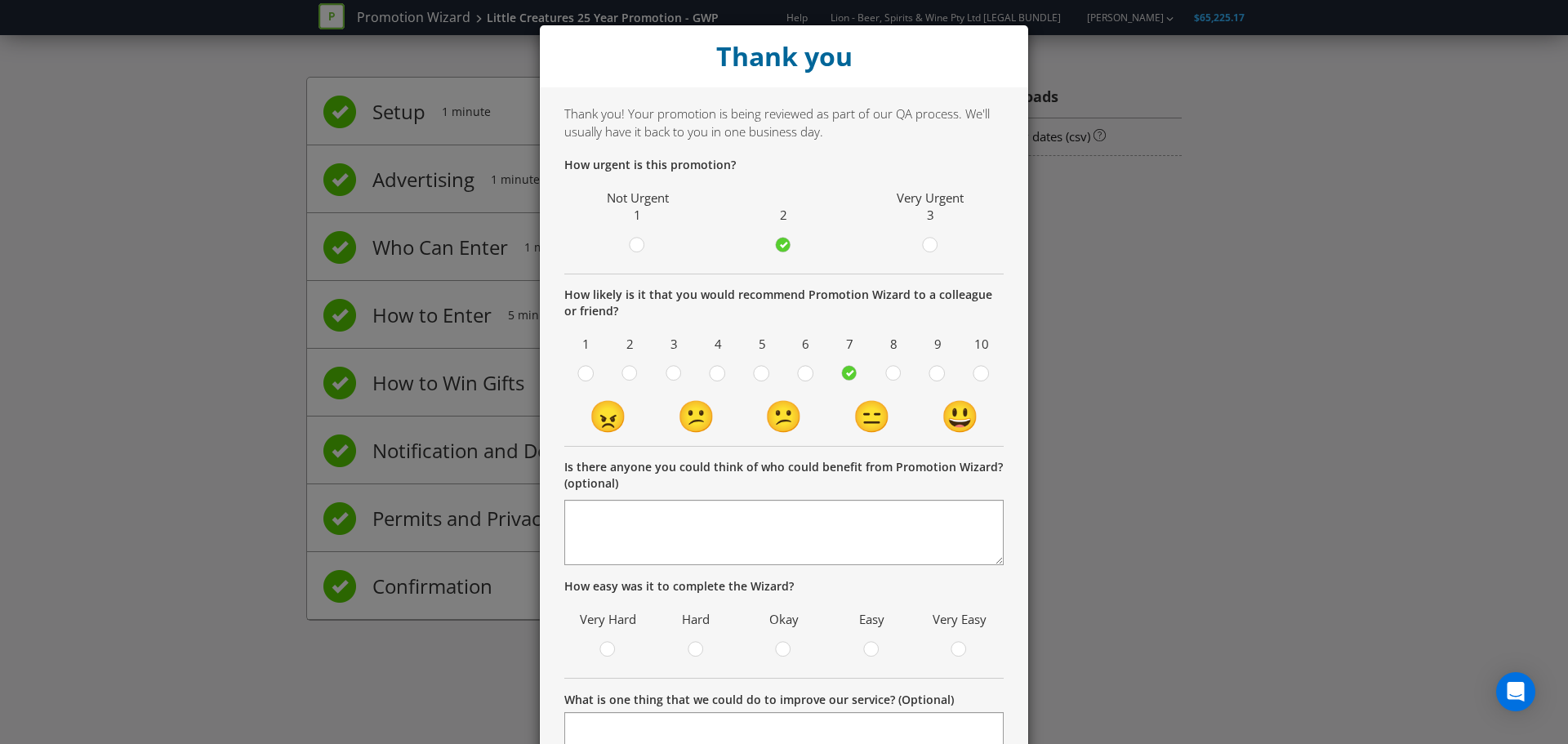
drag, startPoint x: 1365, startPoint y: 315, endPoint x: 1354, endPoint y: 320, distance: 12.1
click at [1366, 315] on div "Thank you Thank you! Your promotion is being reviewed as part of our QA process…" at bounding box center [784, 372] width 1568 height 744
click at [1156, 358] on div "Thank you Thank you! Your promotion is being reviewed as part of our QA process…" at bounding box center [784, 372] width 1568 height 744
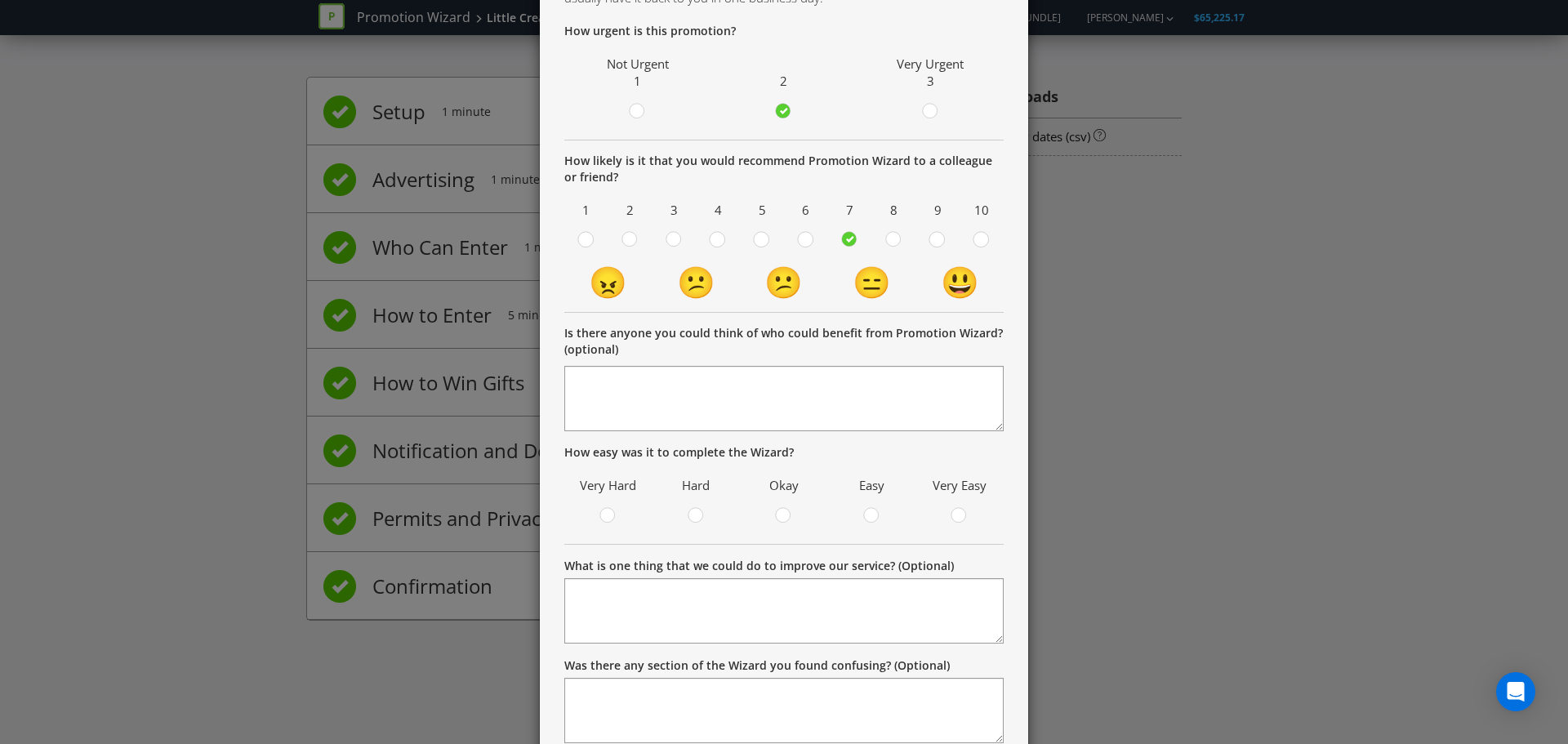
scroll to position [249, 0]
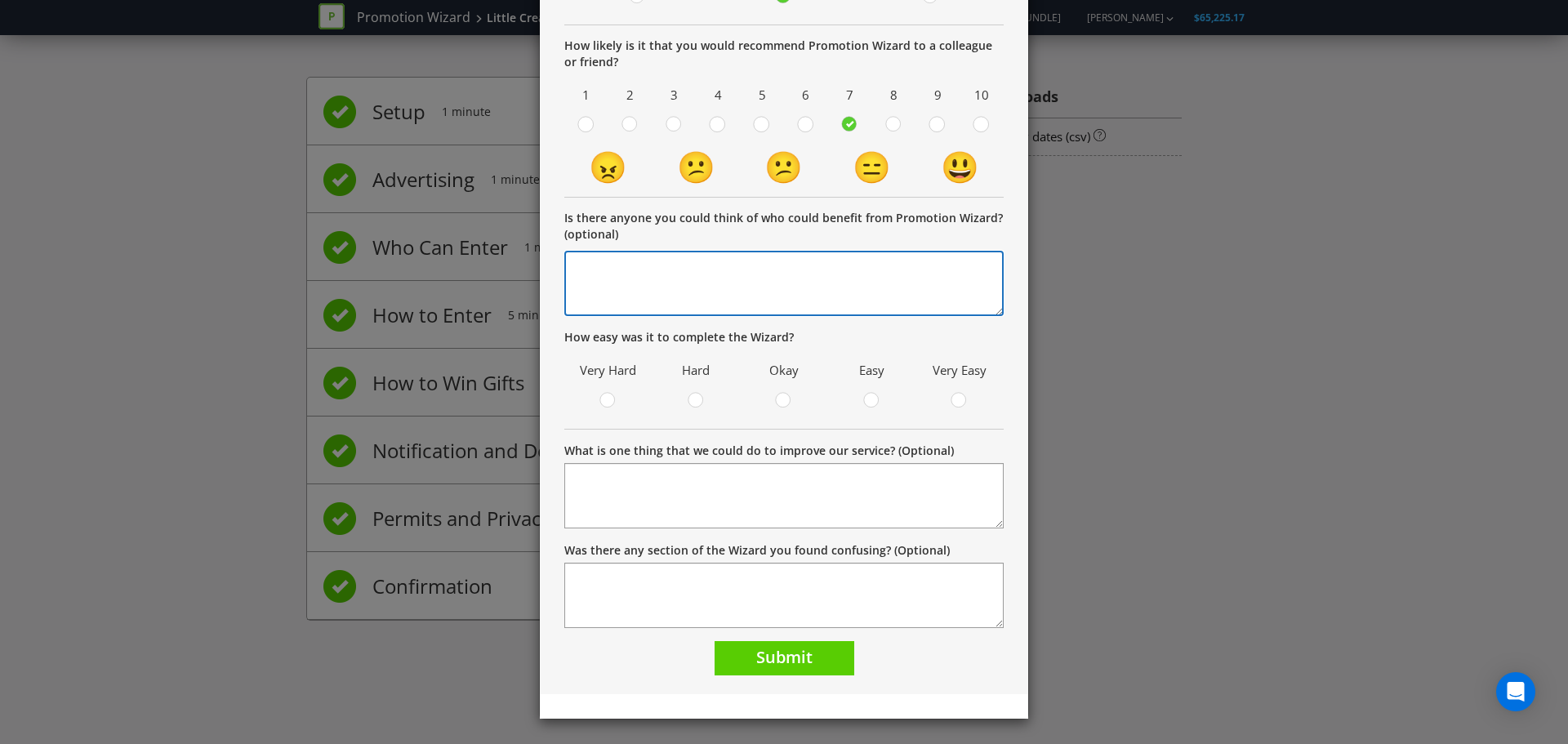
click at [719, 278] on textarea at bounding box center [784, 283] width 439 height 66
type textarea "N/A"
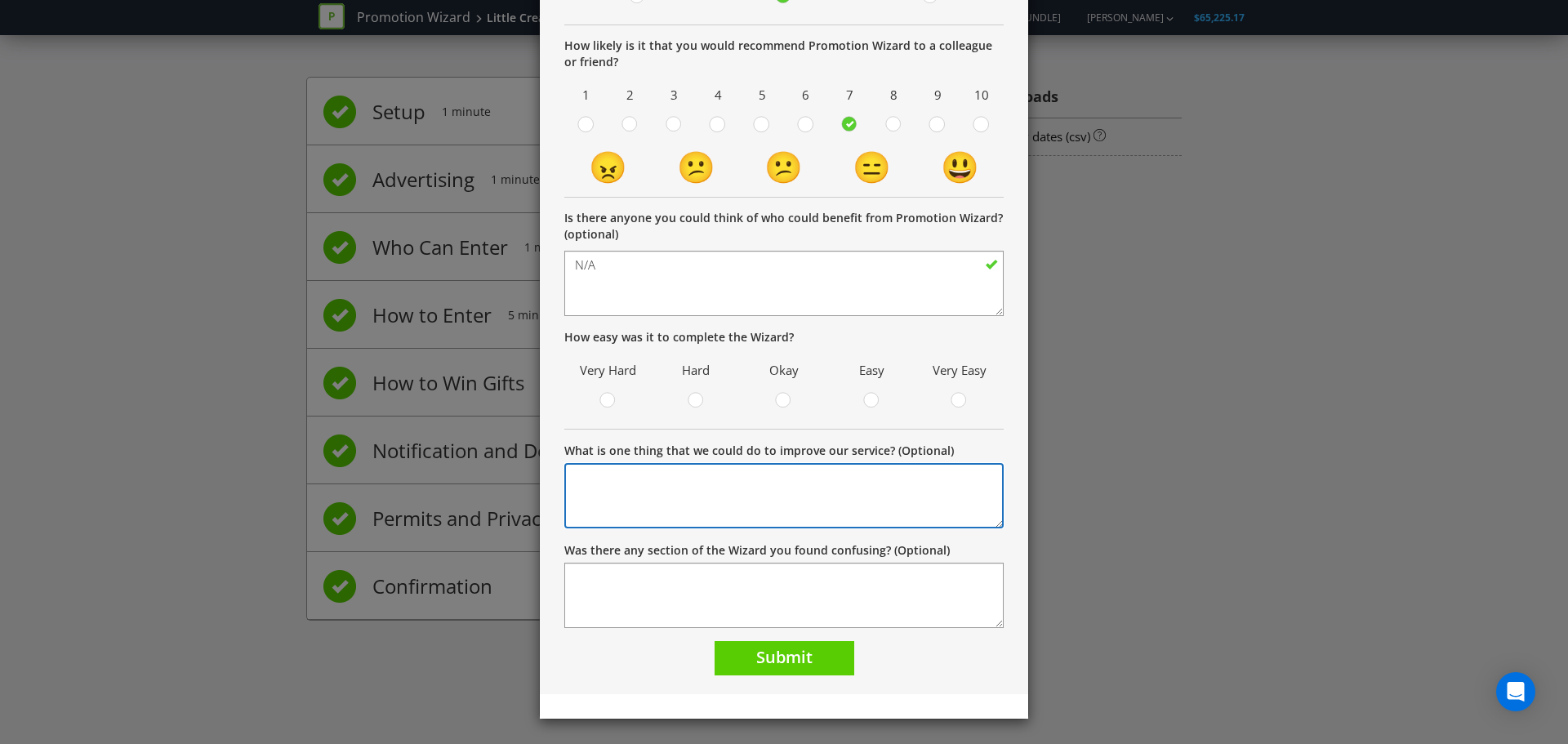
click at [890, 502] on textarea "What is one thing that we could do to improve our service? (Optional)" at bounding box center [784, 496] width 439 height 66
type textarea "N/A"
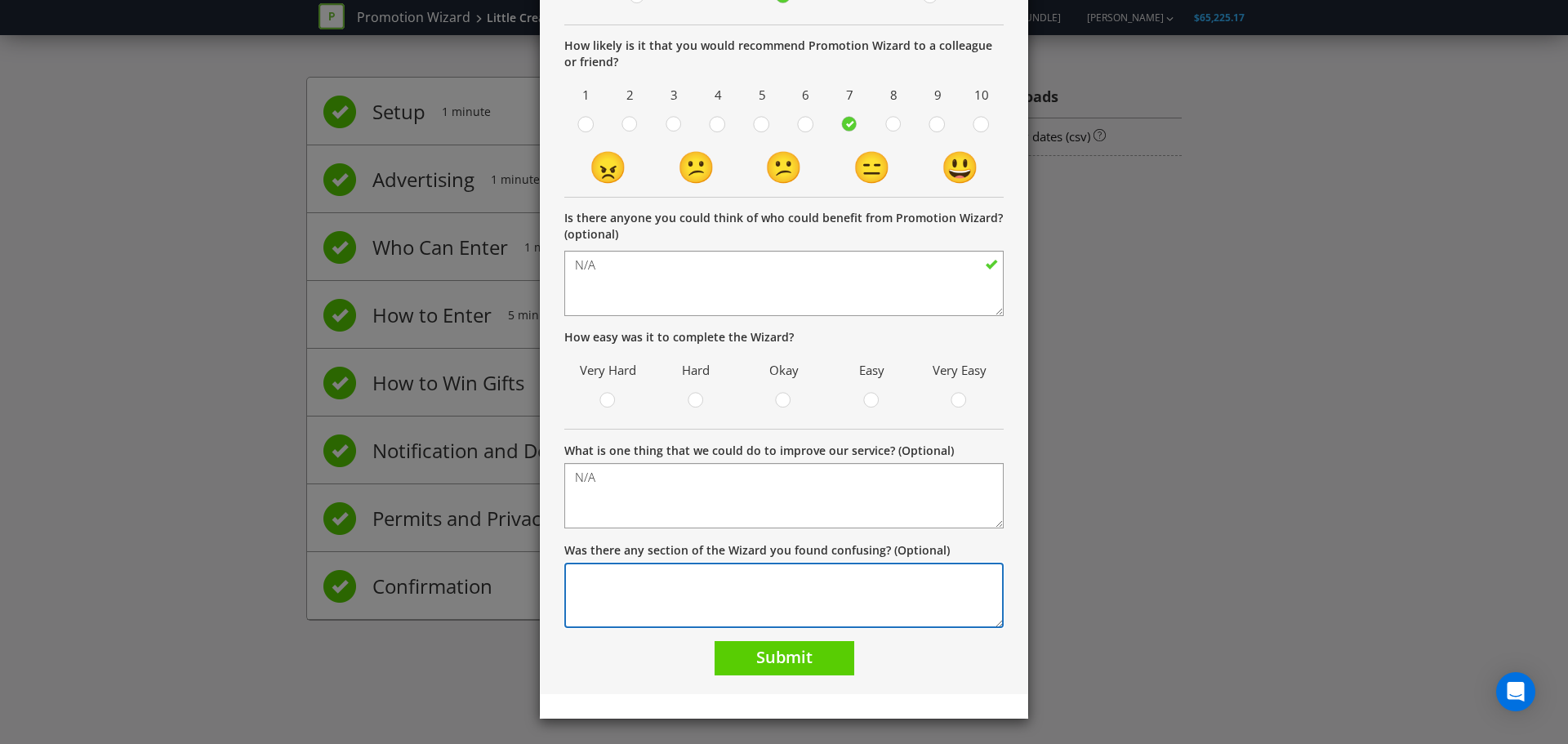
click at [857, 603] on textarea "Was there any section of the Wizard you found confusing? (Optional)" at bounding box center [784, 596] width 439 height 66
type textarea "N/A"
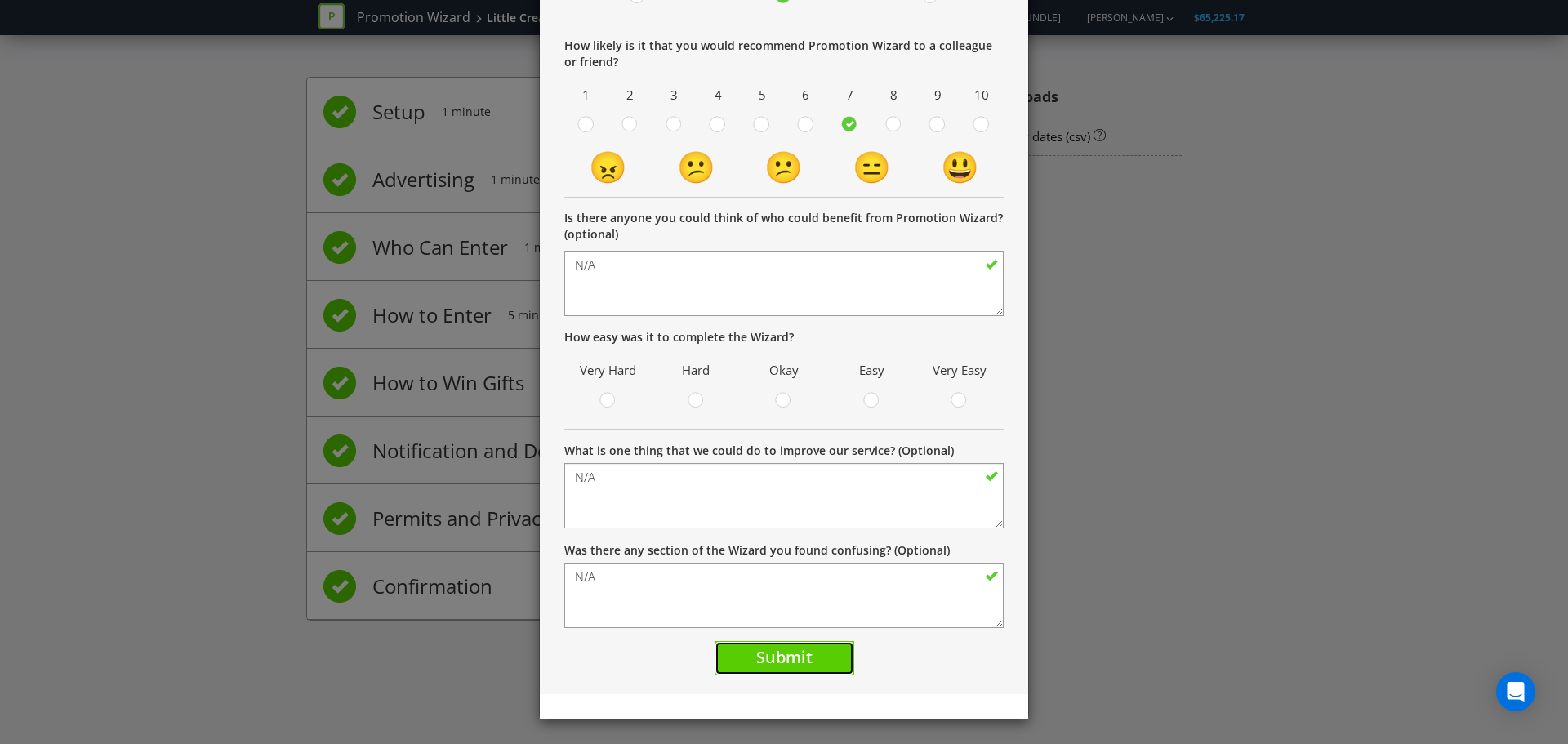
click at [787, 658] on span "Submit" at bounding box center [784, 658] width 57 height 22
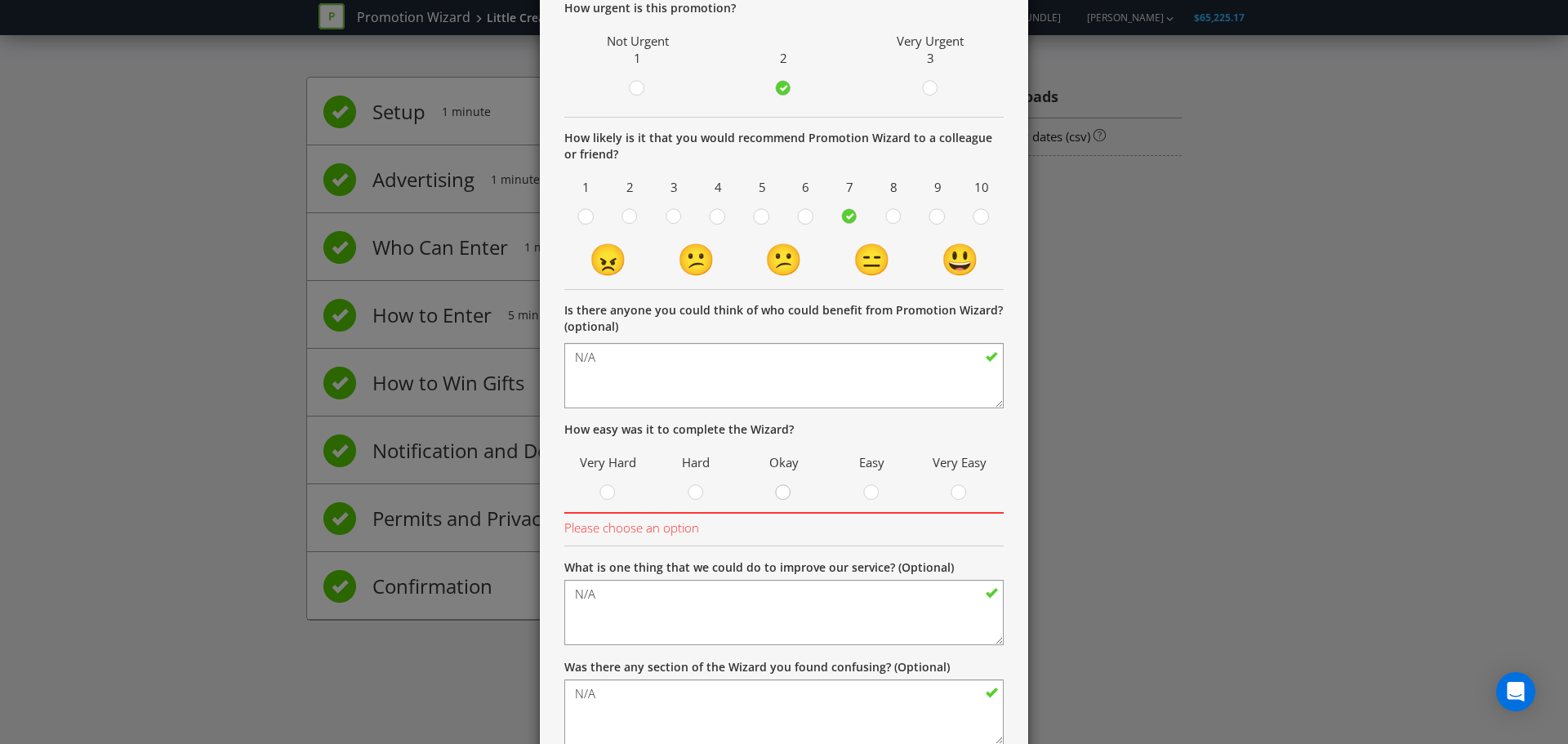
click at [780, 490] on div at bounding box center [784, 488] width 8 height 8
click at [0, 0] on input "radio" at bounding box center [0, 0] width 0 height 0
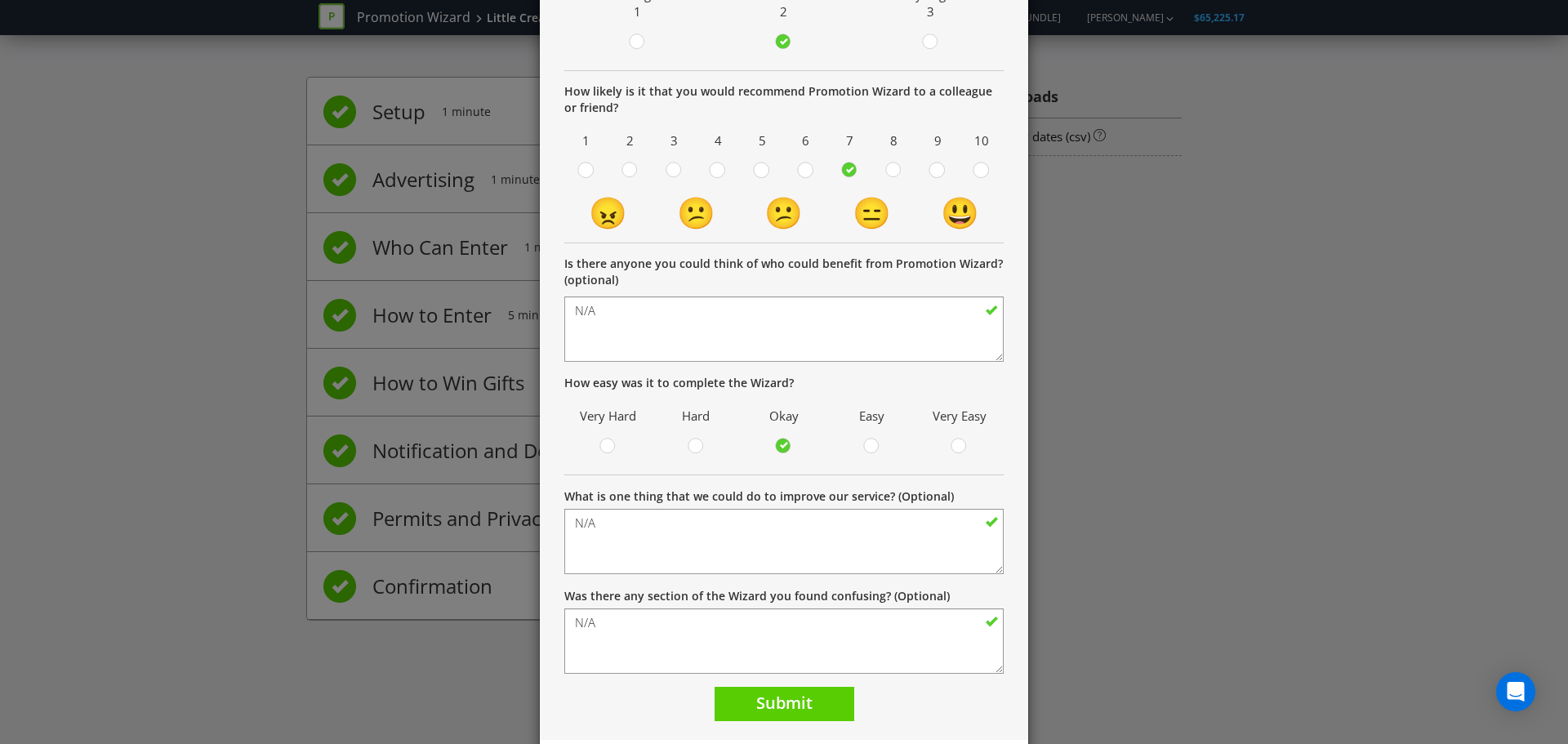
scroll to position [249, 0]
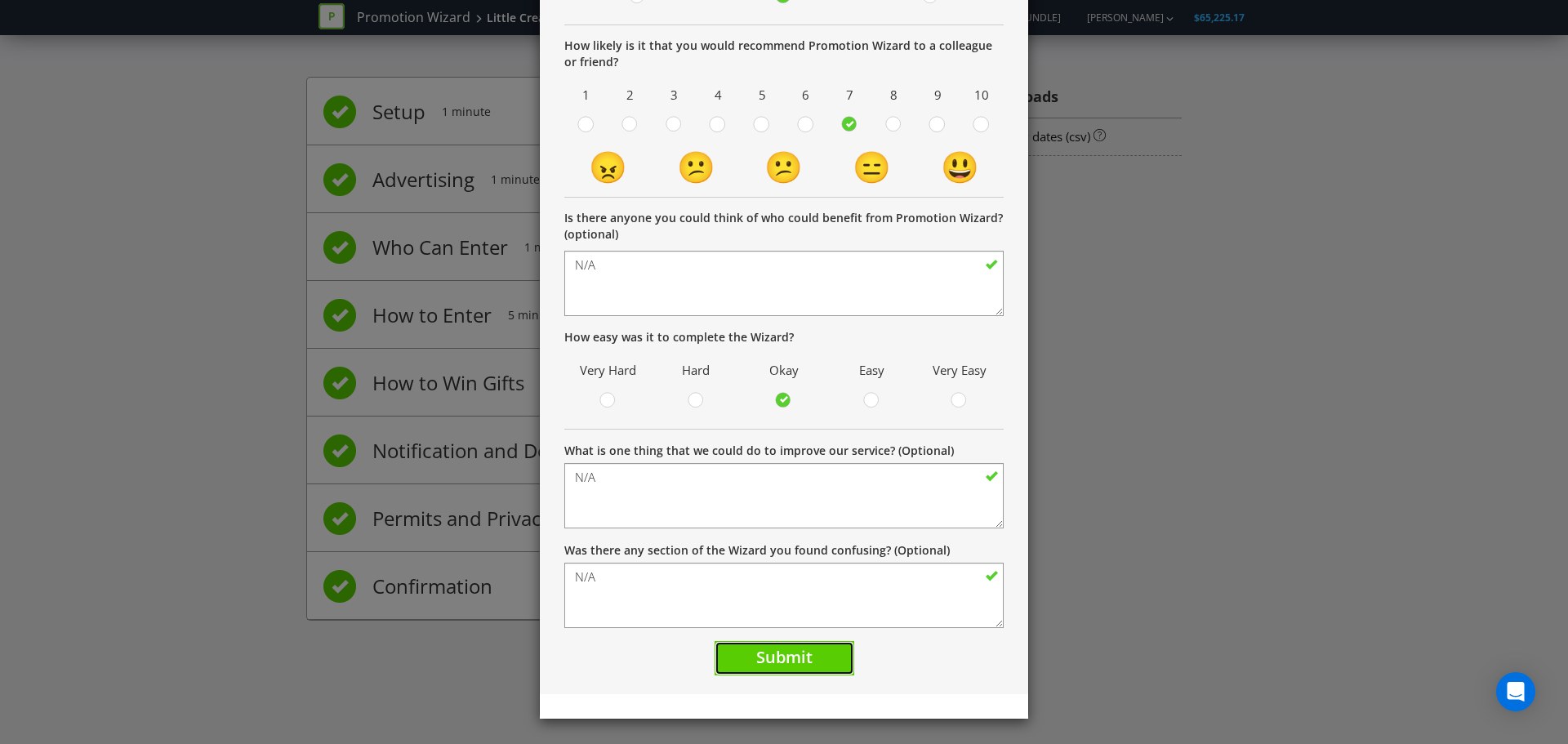
click at [757, 661] on span "Submit" at bounding box center [784, 658] width 57 height 22
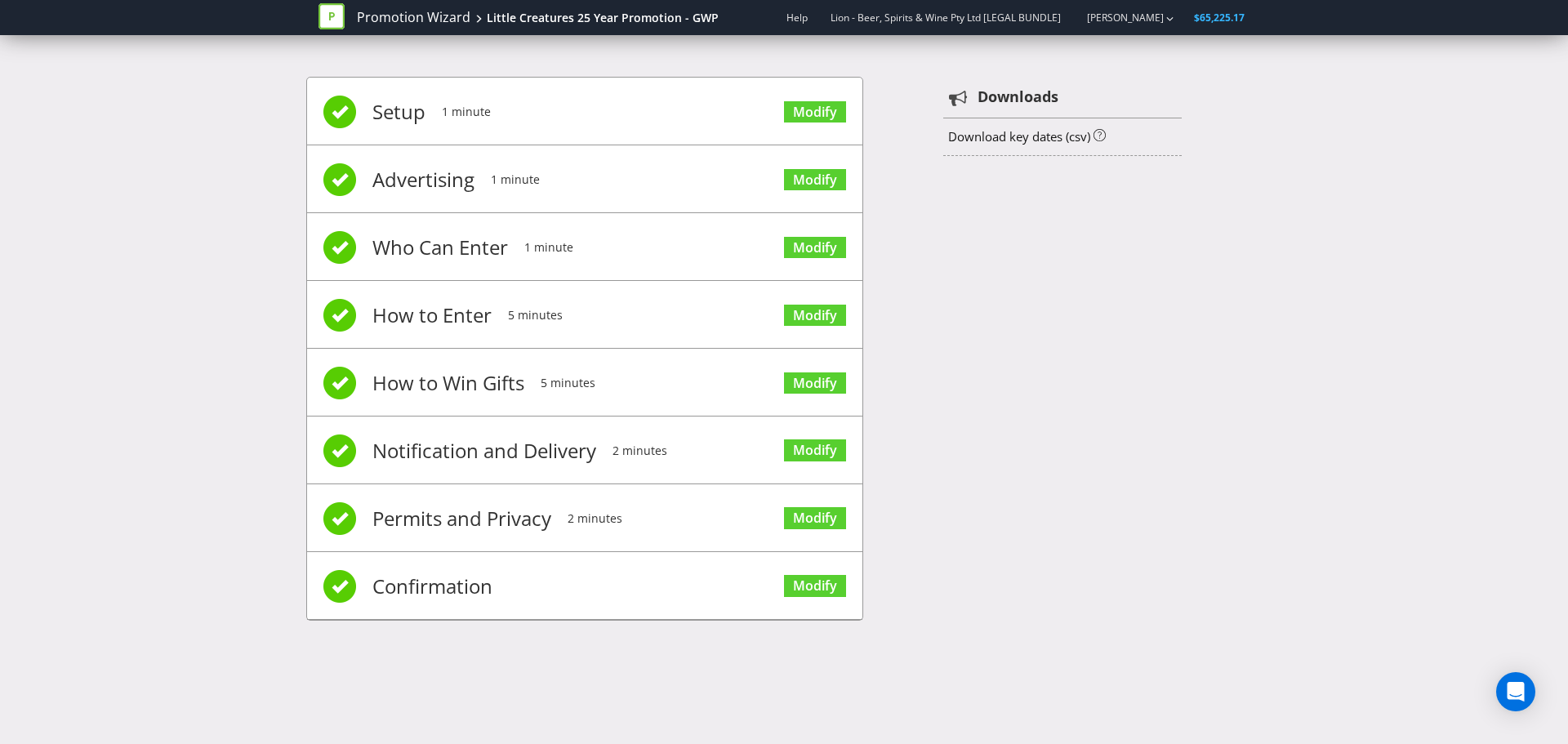
click at [80, 120] on div "Setup 1 minute Modify Advertising 1 minute Modify Who Can Enter 1 minute Modify…" at bounding box center [784, 358] width 1568 height 610
